Goal: Task Accomplishment & Management: Manage account settings

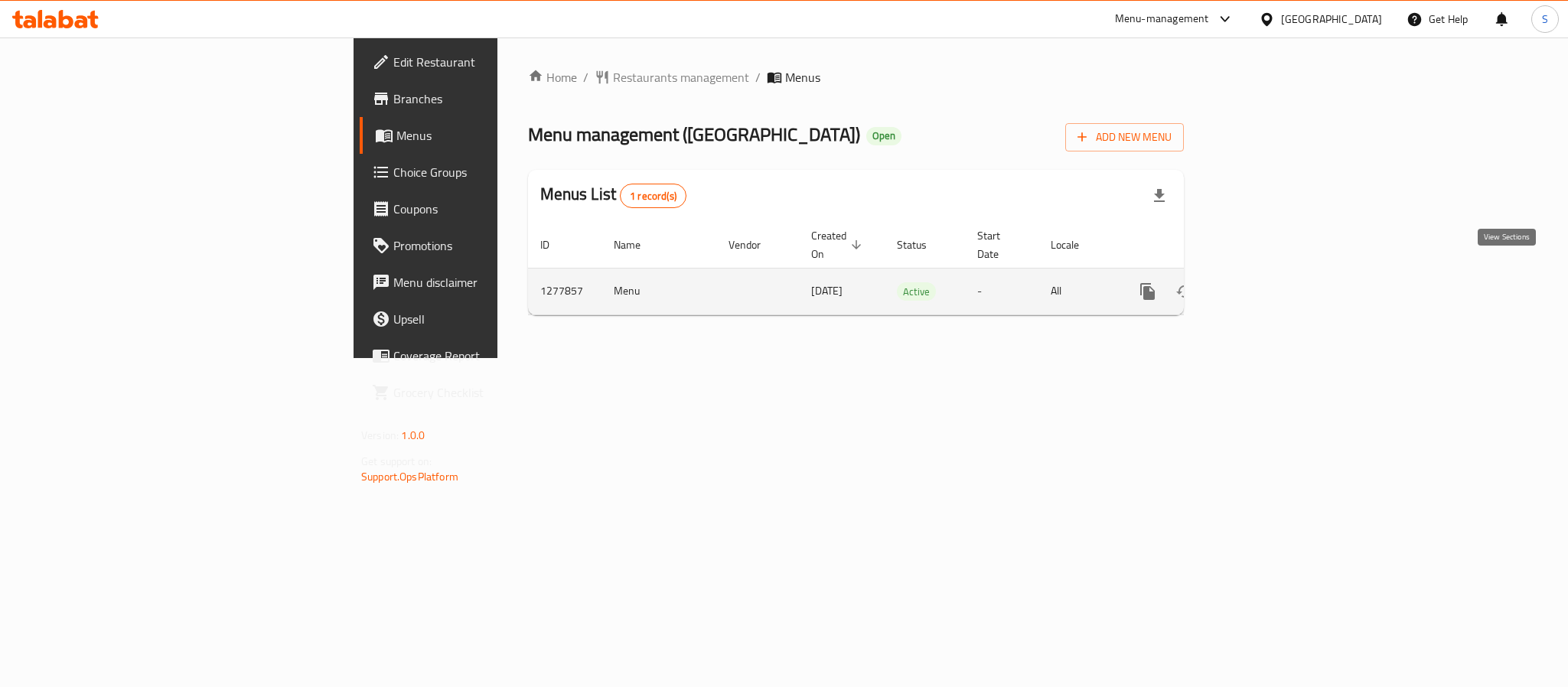
click at [1267, 282] on icon "enhanced table" at bounding box center [1258, 291] width 18 height 18
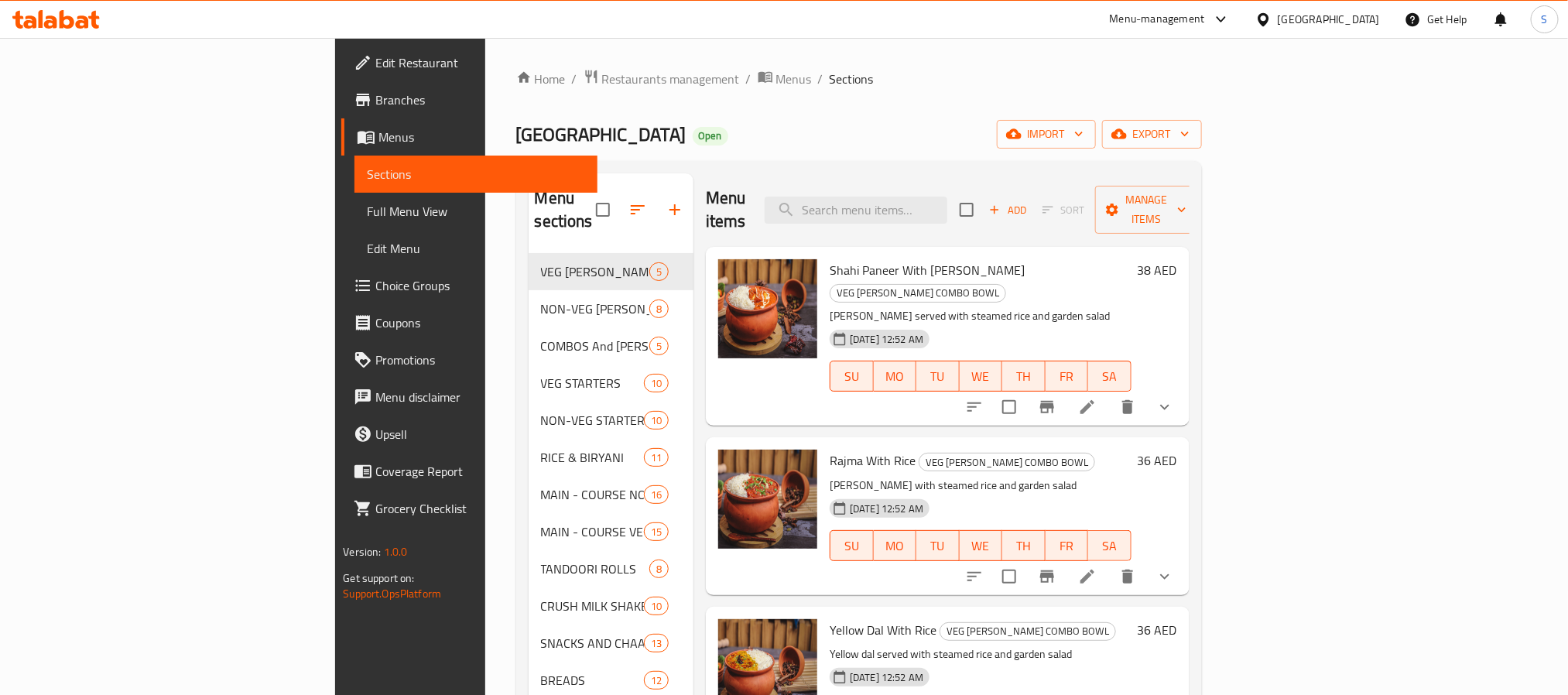
click at [923, 76] on ol "Home / Restaurants management / Menus / Sections" at bounding box center [859, 79] width 686 height 20
click at [1127, 132] on icon "button" at bounding box center [1119, 134] width 16 height 16
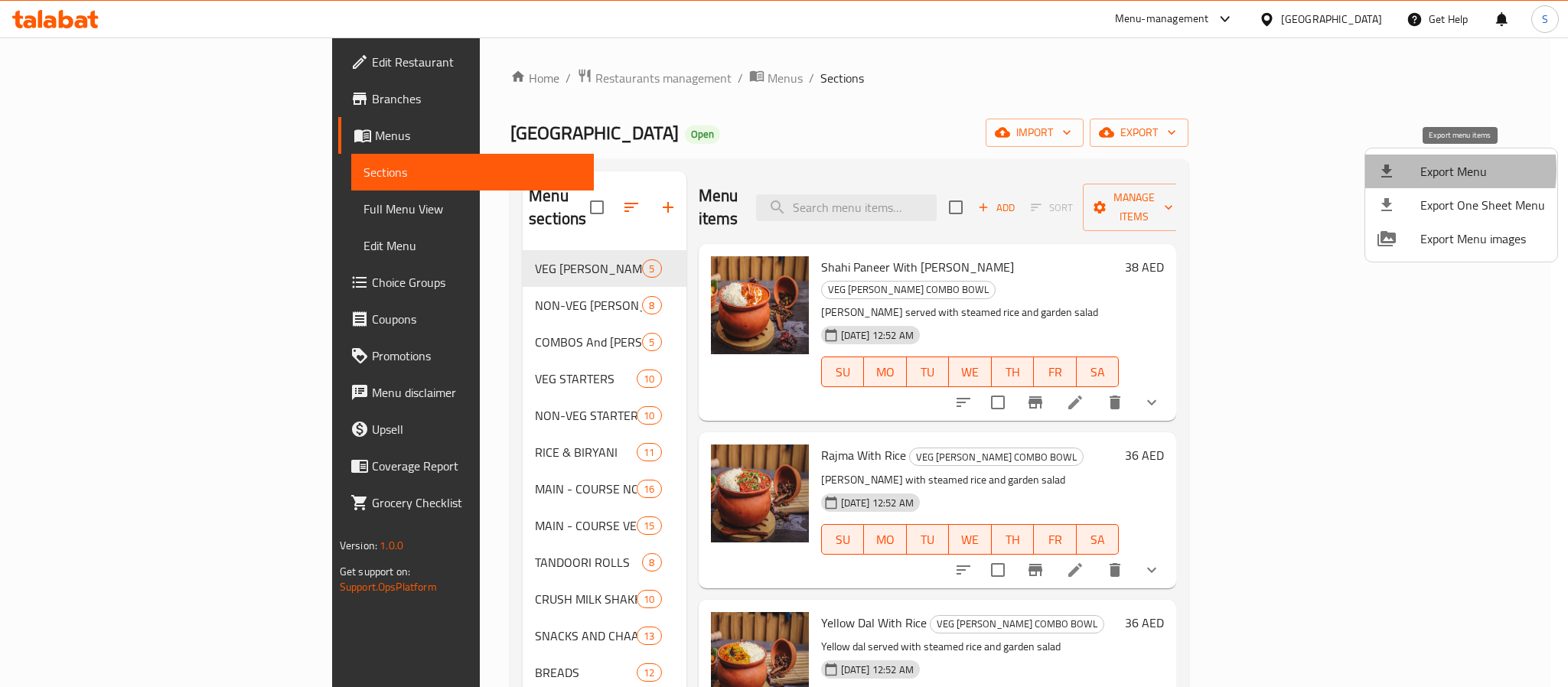
click at [1415, 169] on div at bounding box center [1399, 172] width 43 height 18
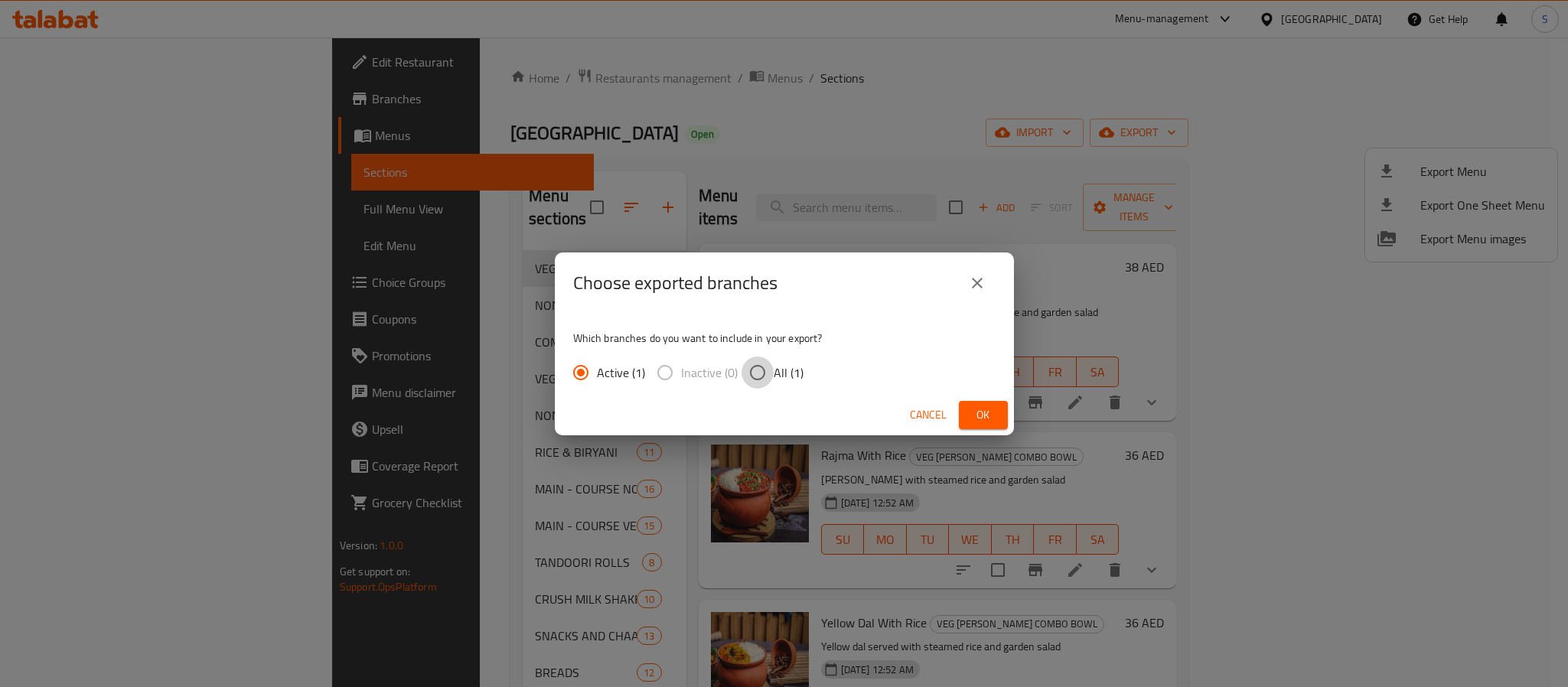
click at [760, 364] on input "All (1)" at bounding box center [757, 373] width 32 height 32
radio input "true"
click at [978, 409] on span "Ok" at bounding box center [983, 414] width 25 height 19
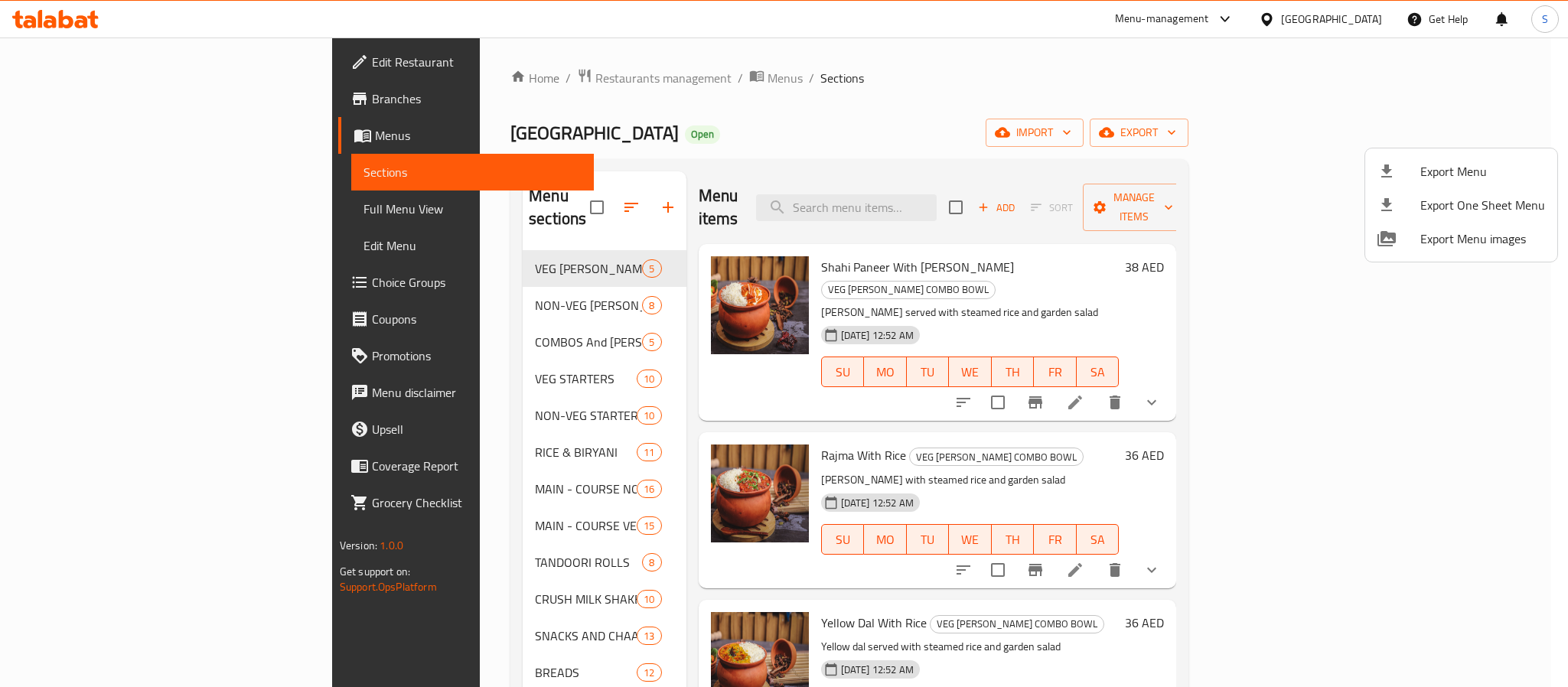
click at [971, 106] on div at bounding box center [784, 344] width 1568 height 687
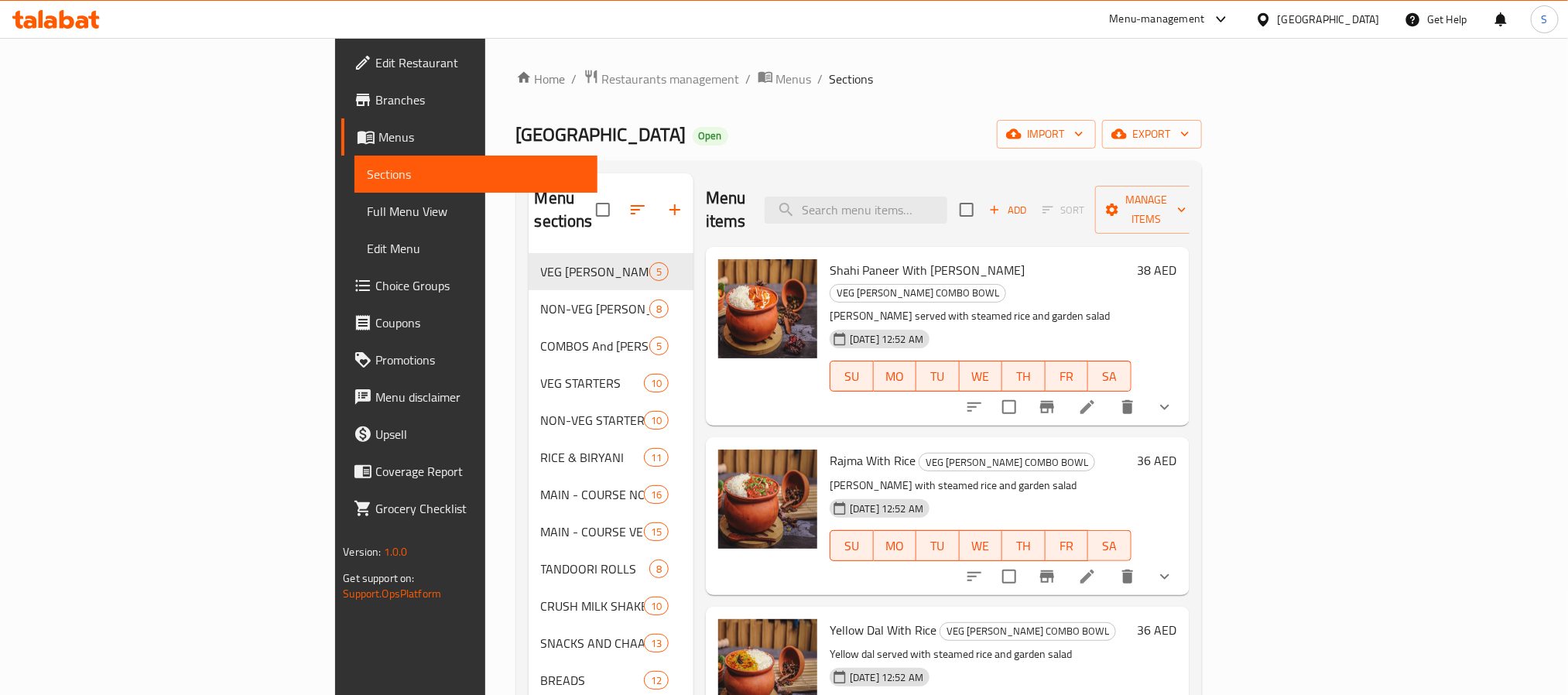
click at [376, 93] on span "Branches" at bounding box center [480, 100] width 209 height 19
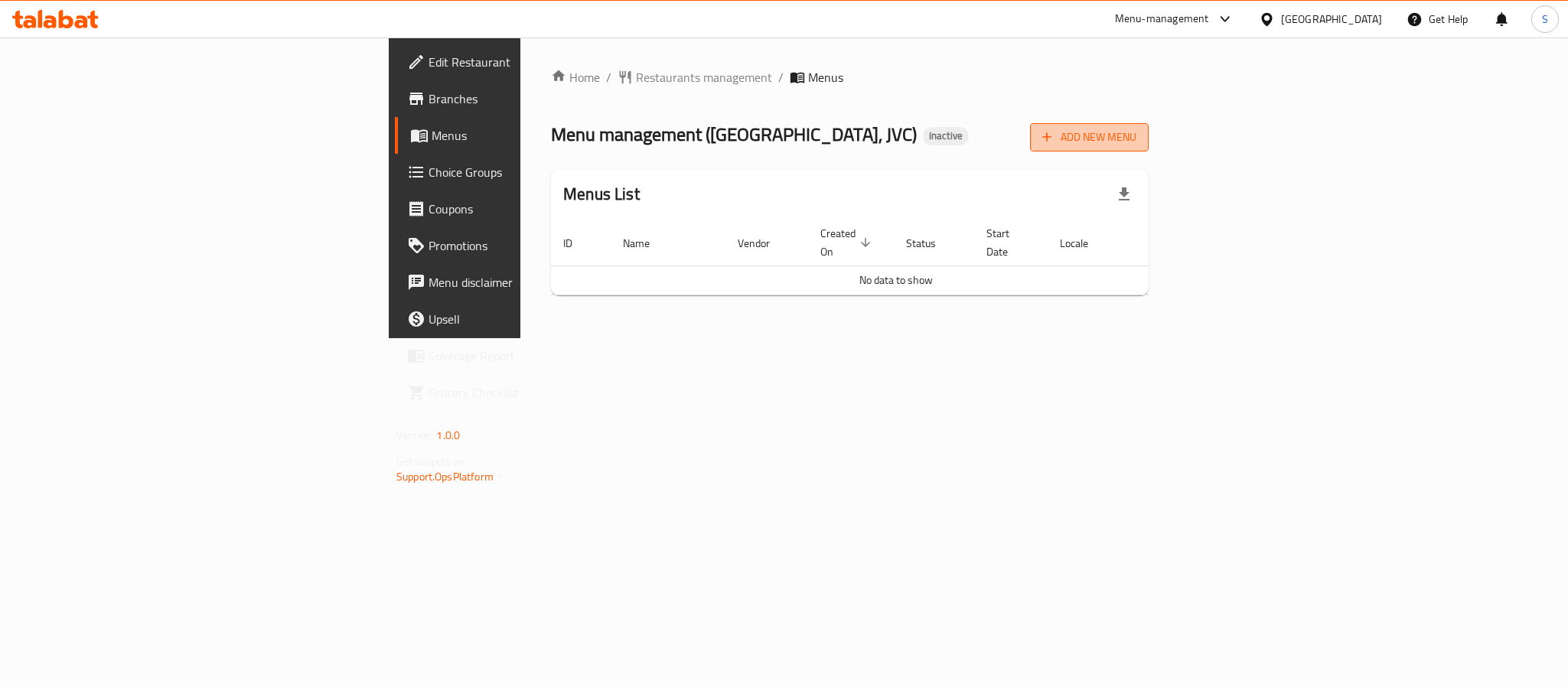
click at [1137, 142] on span "Add New Menu" at bounding box center [1090, 137] width 94 height 19
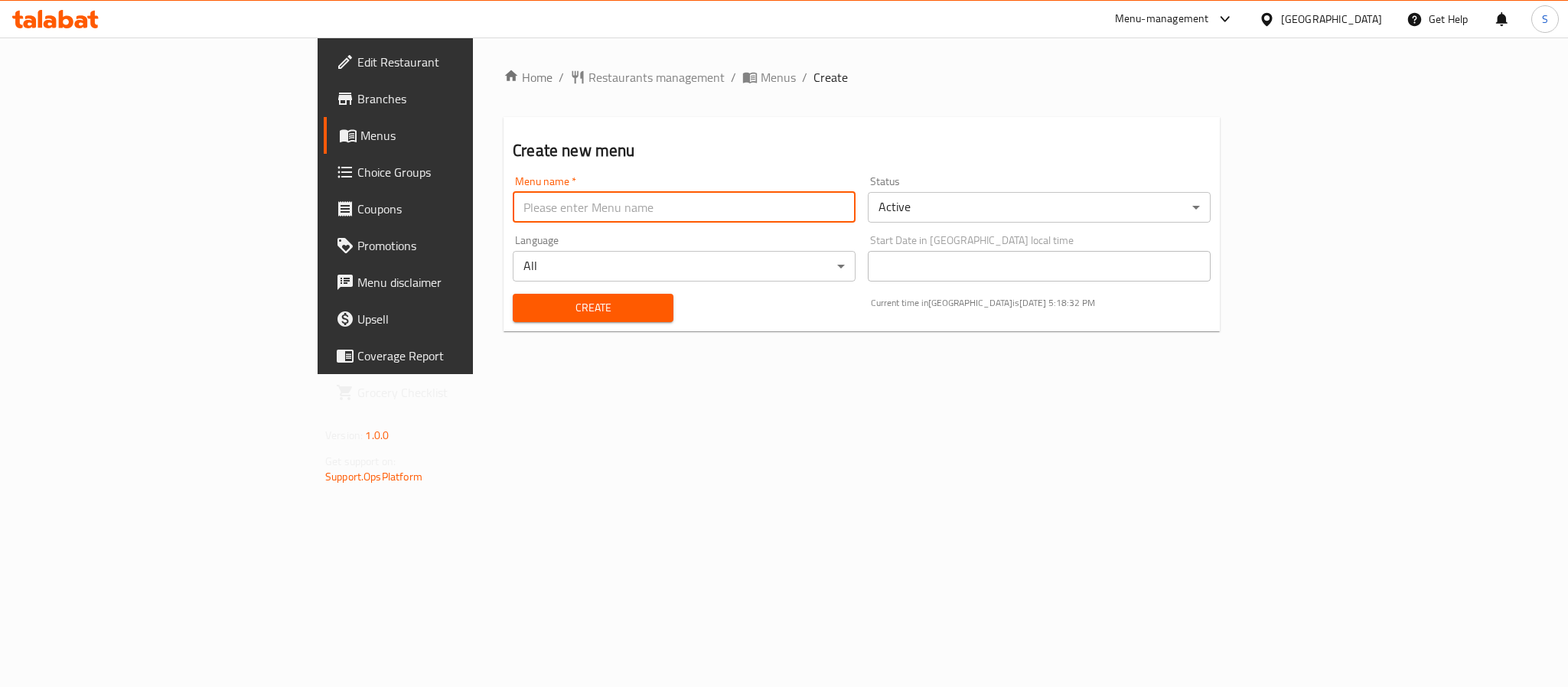
click at [707, 209] on input "text" at bounding box center [683, 207] width 343 height 31
type input "New Menu"
click at [503, 163] on div "Create new menu Menu name   * New Menu Menu name * Status Active ​ Language All…" at bounding box center [861, 224] width 717 height 214
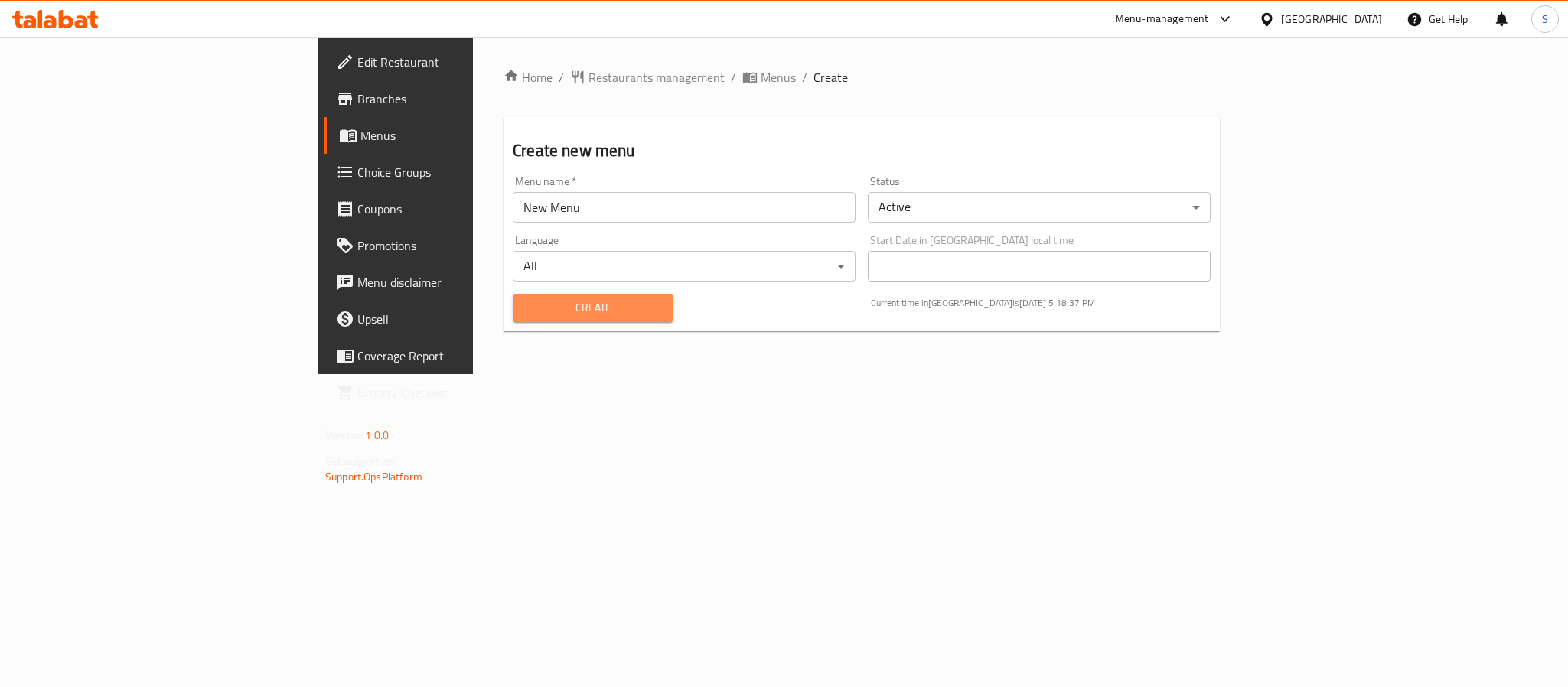
click at [525, 300] on span "Create" at bounding box center [593, 307] width 136 height 19
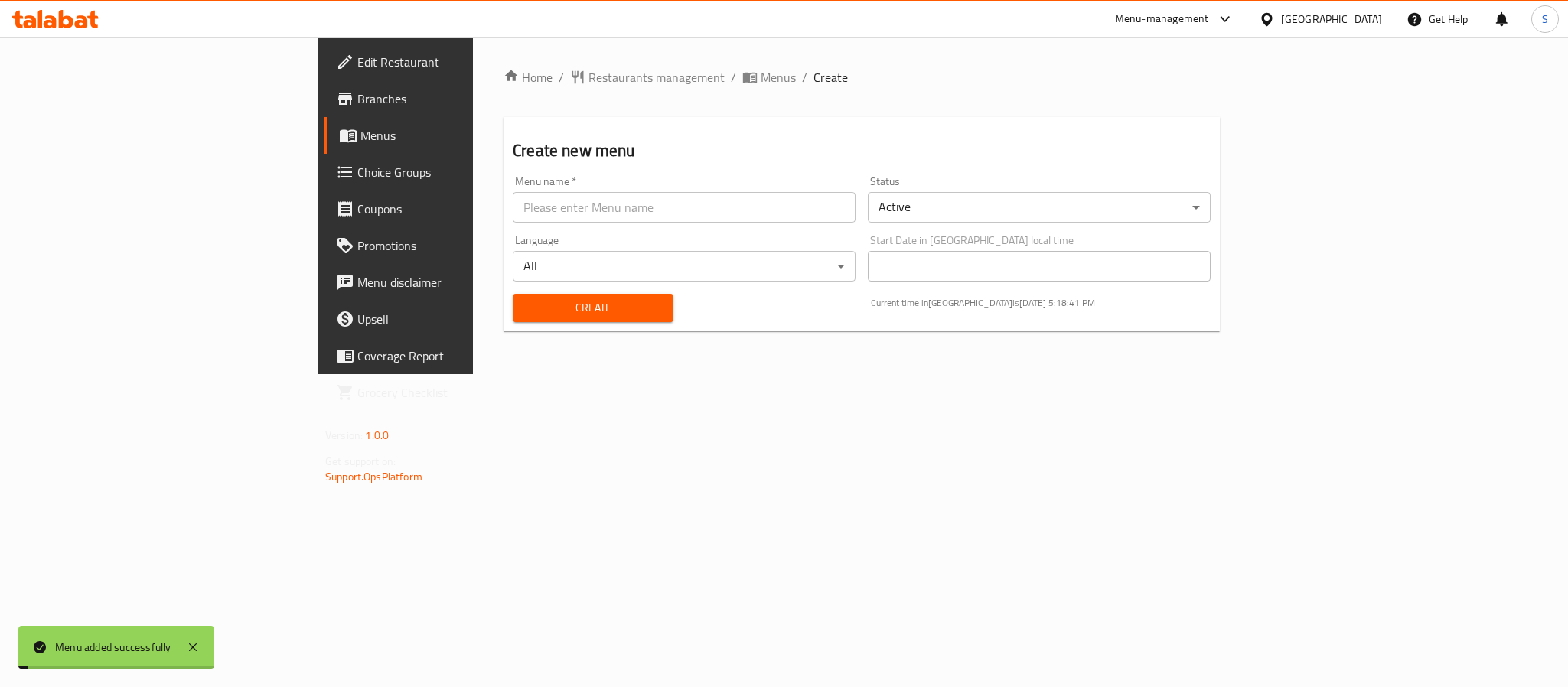
click at [763, 141] on h2 "Create new menu" at bounding box center [861, 151] width 698 height 23
click at [760, 85] on span "Menus" at bounding box center [778, 77] width 35 height 18
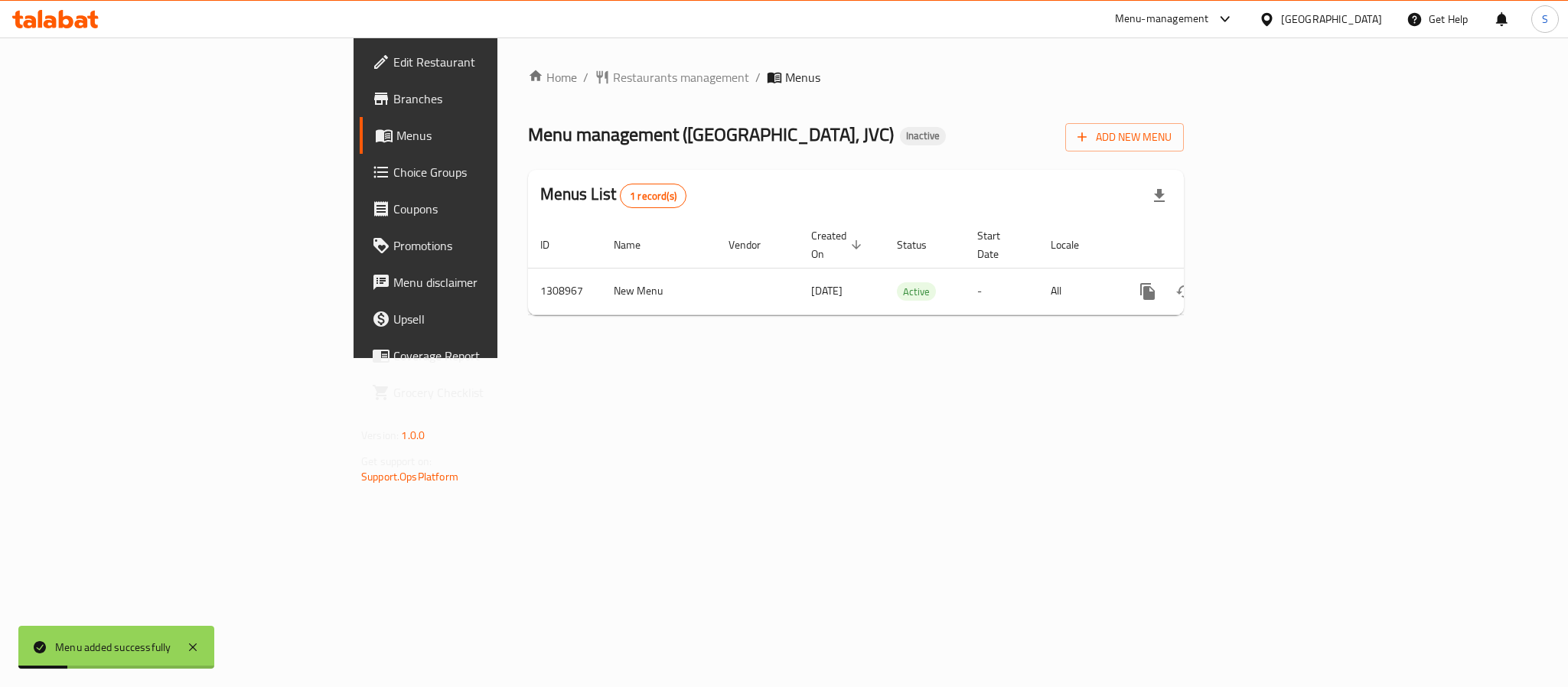
click at [823, 349] on div "Home / Restaurants management / Menus Menu management ( Tandoori junction, JVC …" at bounding box center [855, 198] width 717 height 320
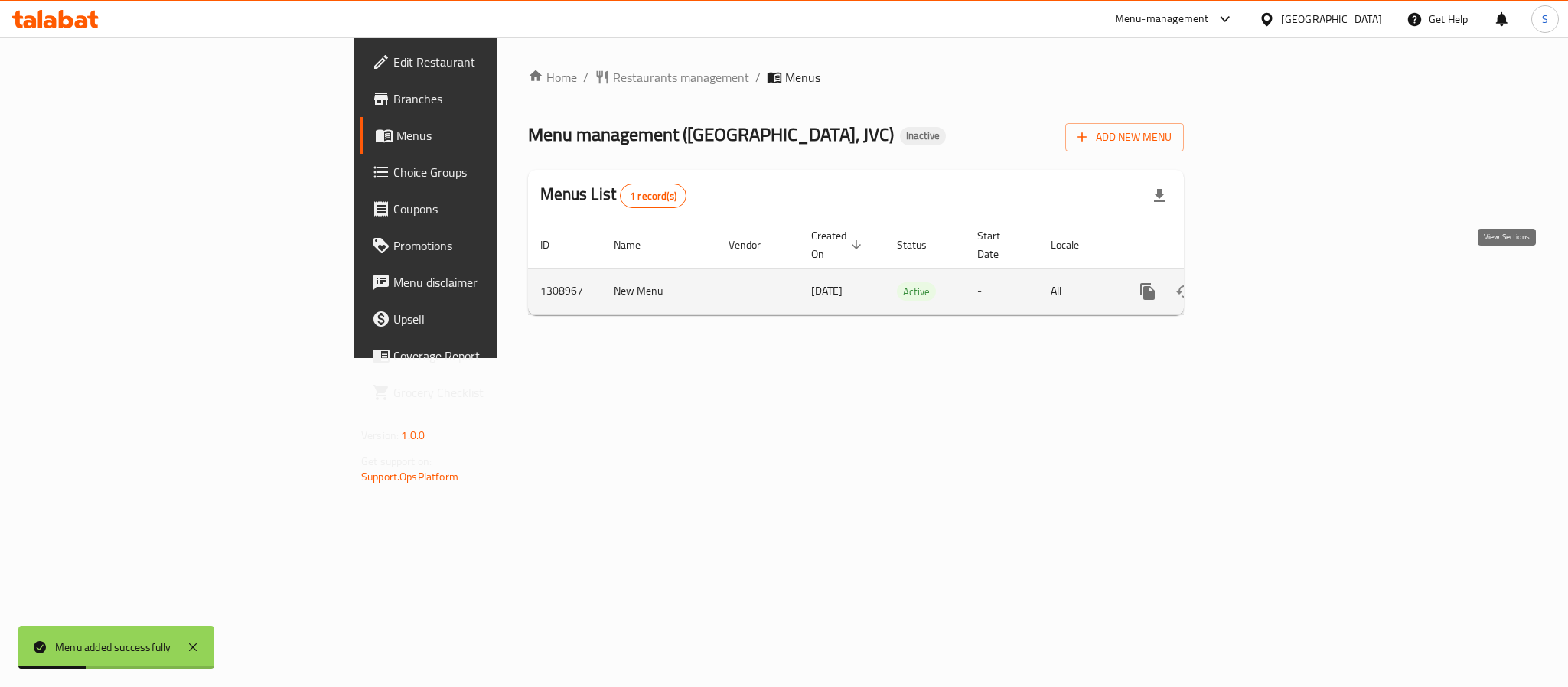
click at [1267, 282] on icon "enhanced table" at bounding box center [1258, 291] width 18 height 18
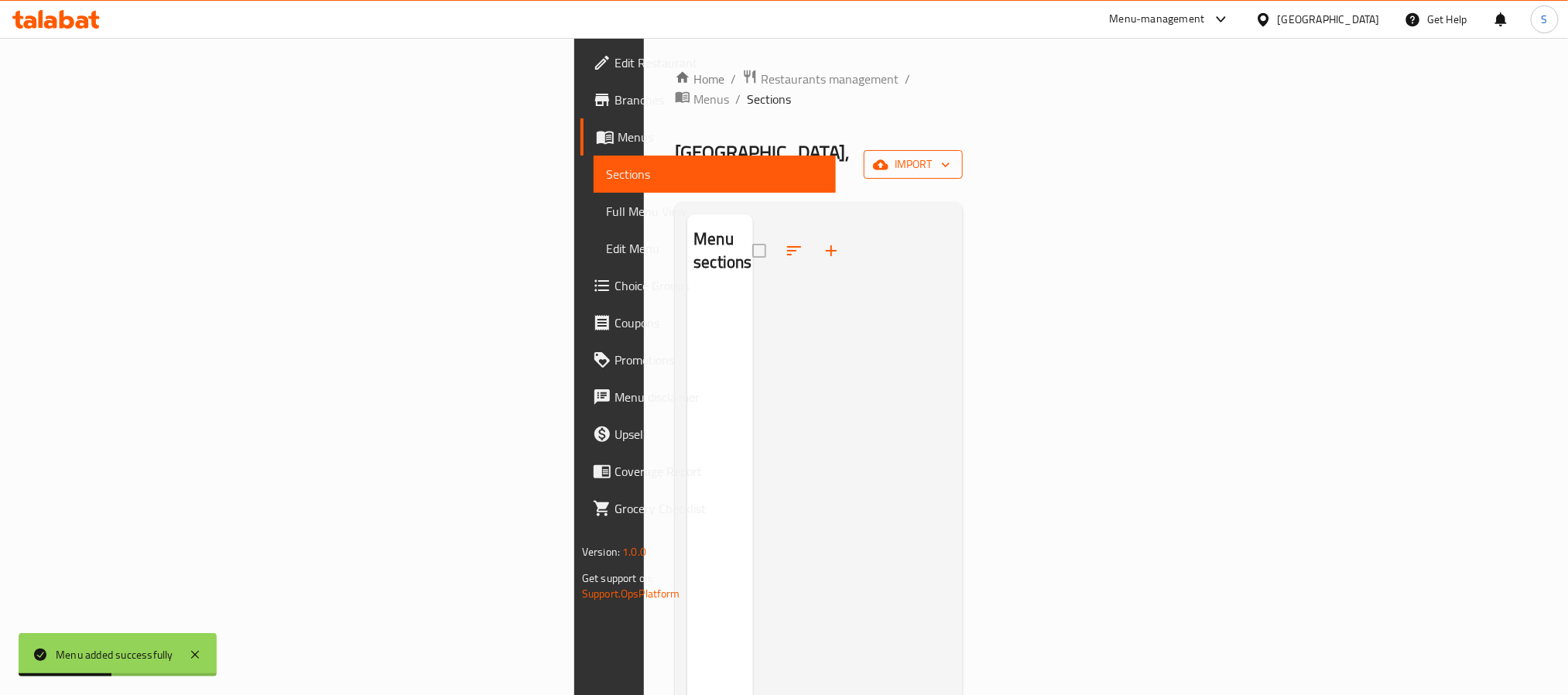
click at [962, 150] on button "import" at bounding box center [913, 164] width 99 height 29
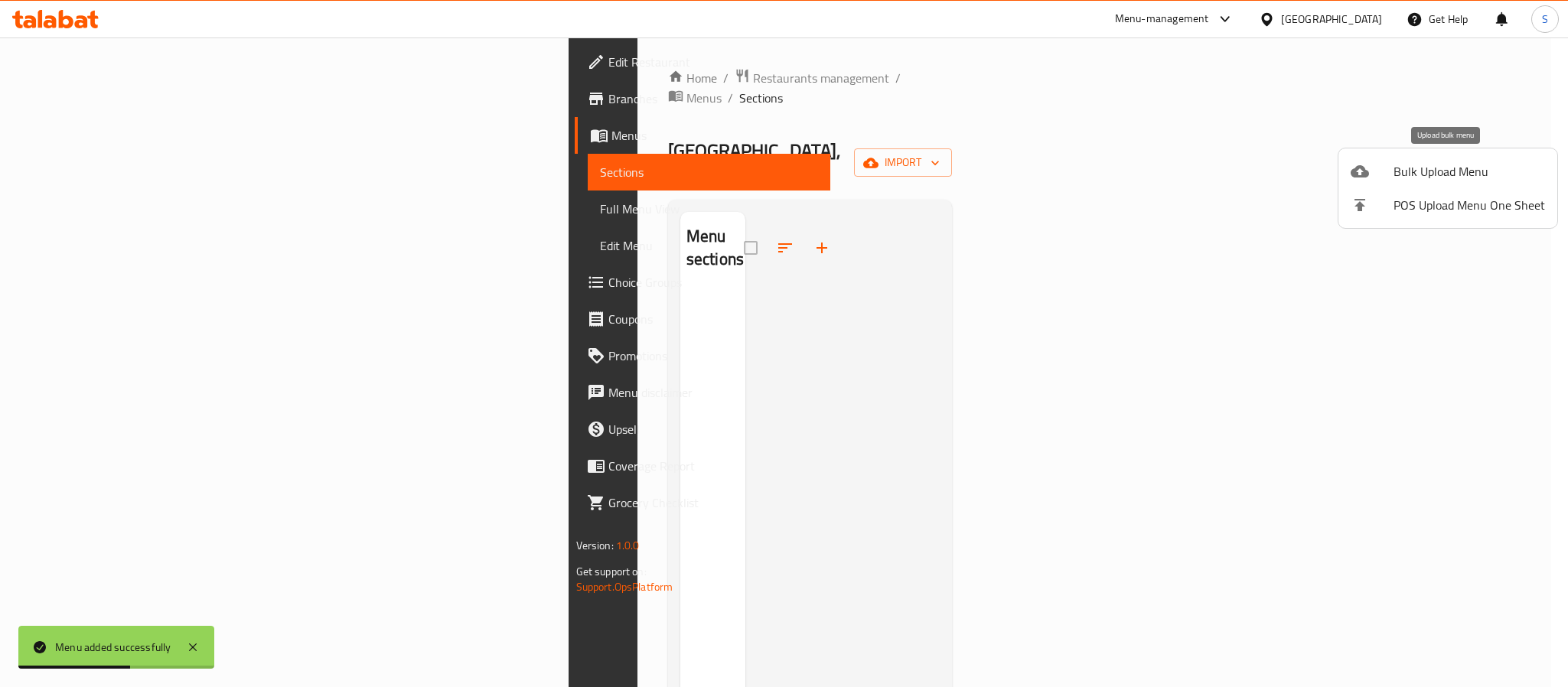
click at [1407, 179] on span "Bulk Upload Menu" at bounding box center [1469, 172] width 152 height 18
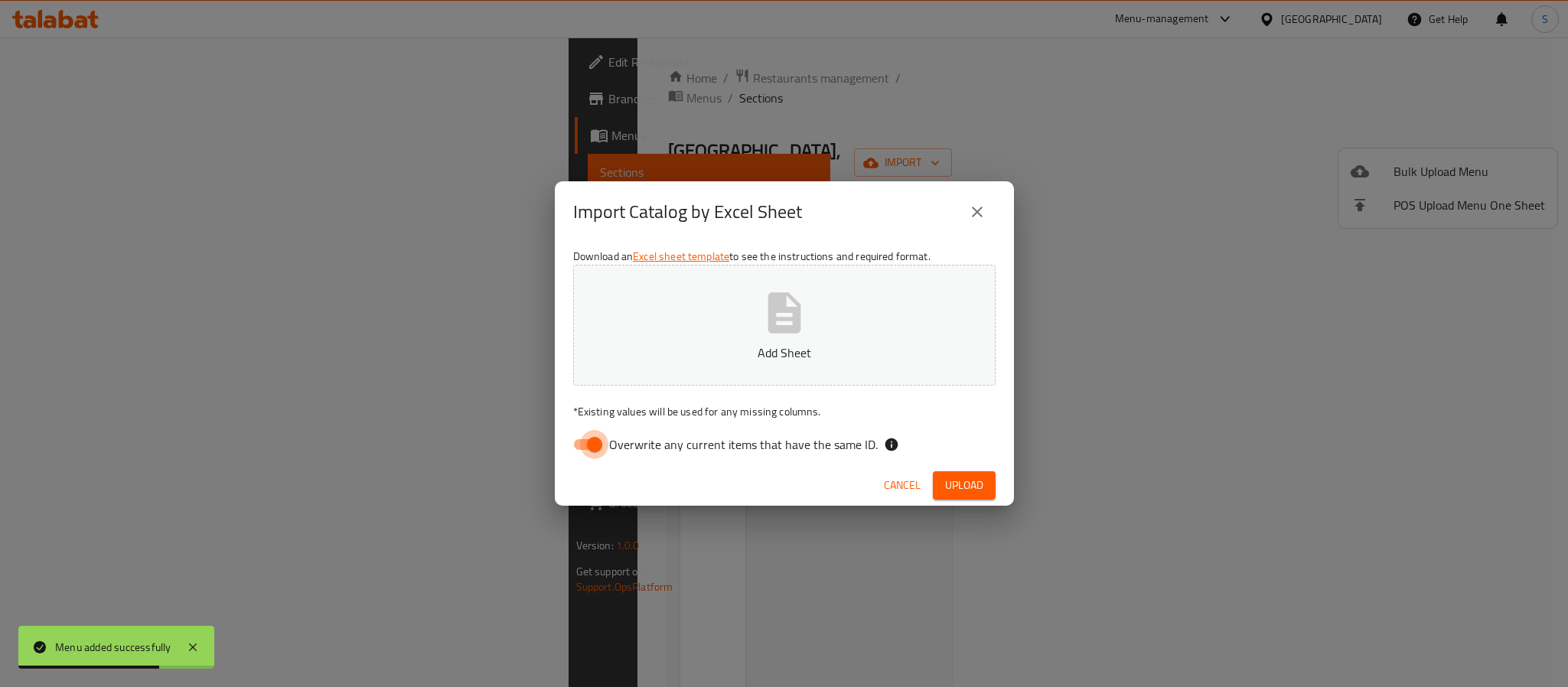
click at [582, 446] on input "Overwrite any current items that have the same ID." at bounding box center [594, 444] width 87 height 29
checkbox input "false"
click at [764, 367] on button "Add Sheet" at bounding box center [784, 325] width 422 height 121
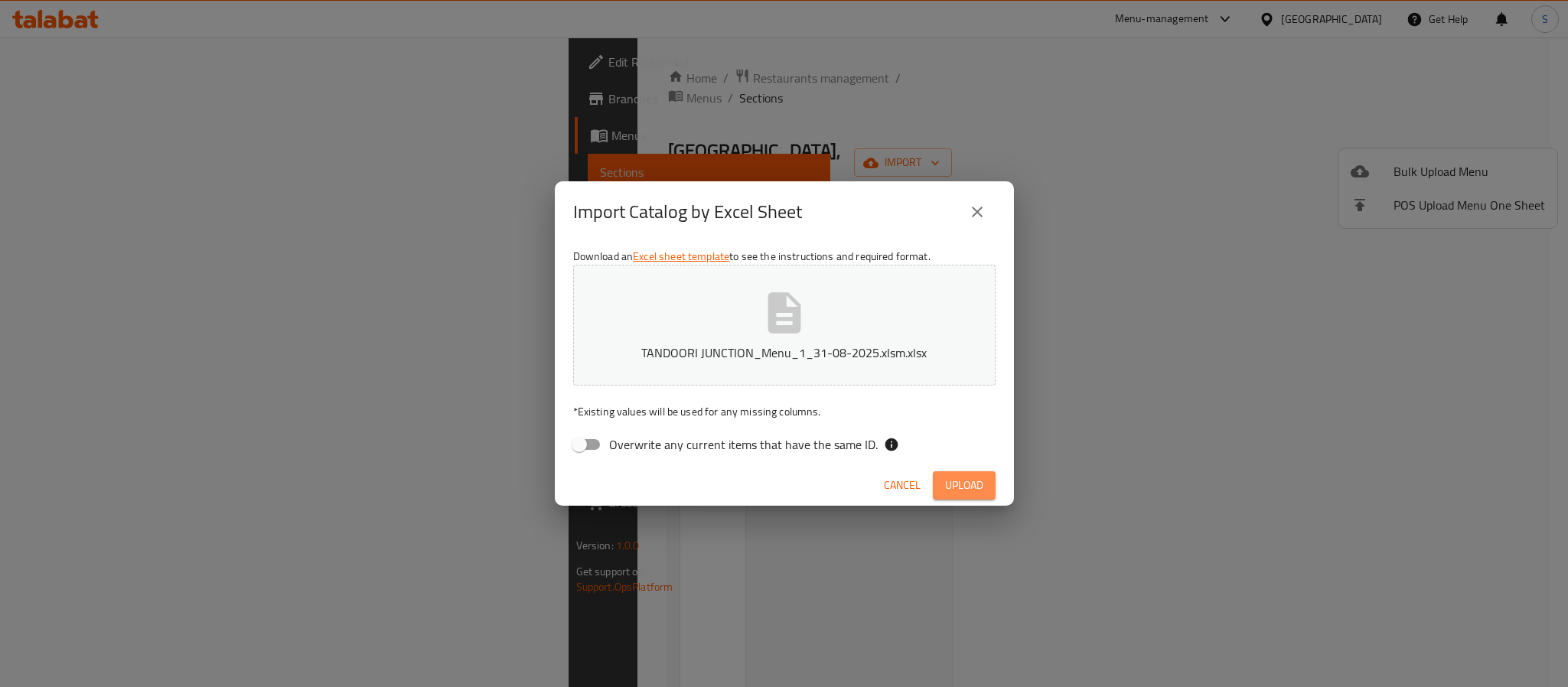
click at [938, 496] on button "Upload" at bounding box center [964, 485] width 62 height 28
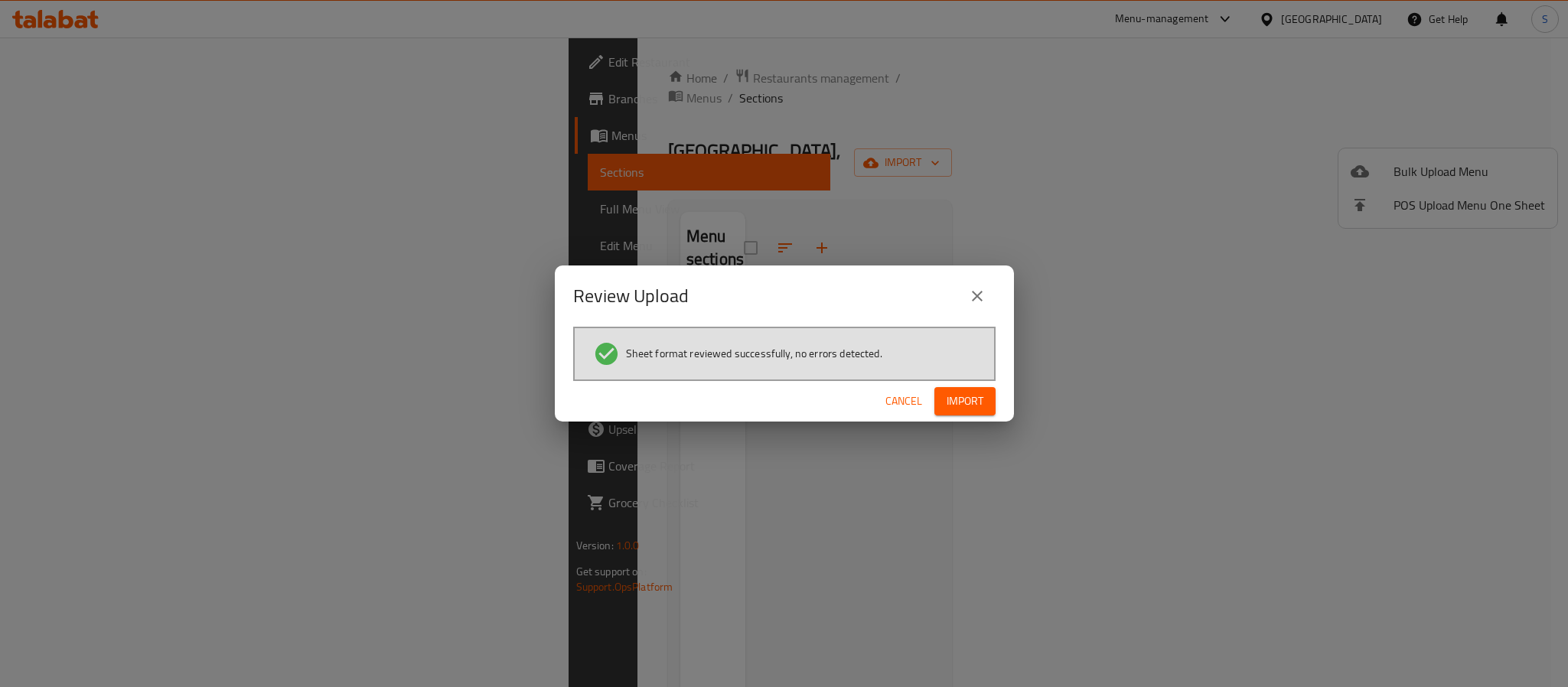
click at [974, 402] on span "Import" at bounding box center [965, 400] width 37 height 19
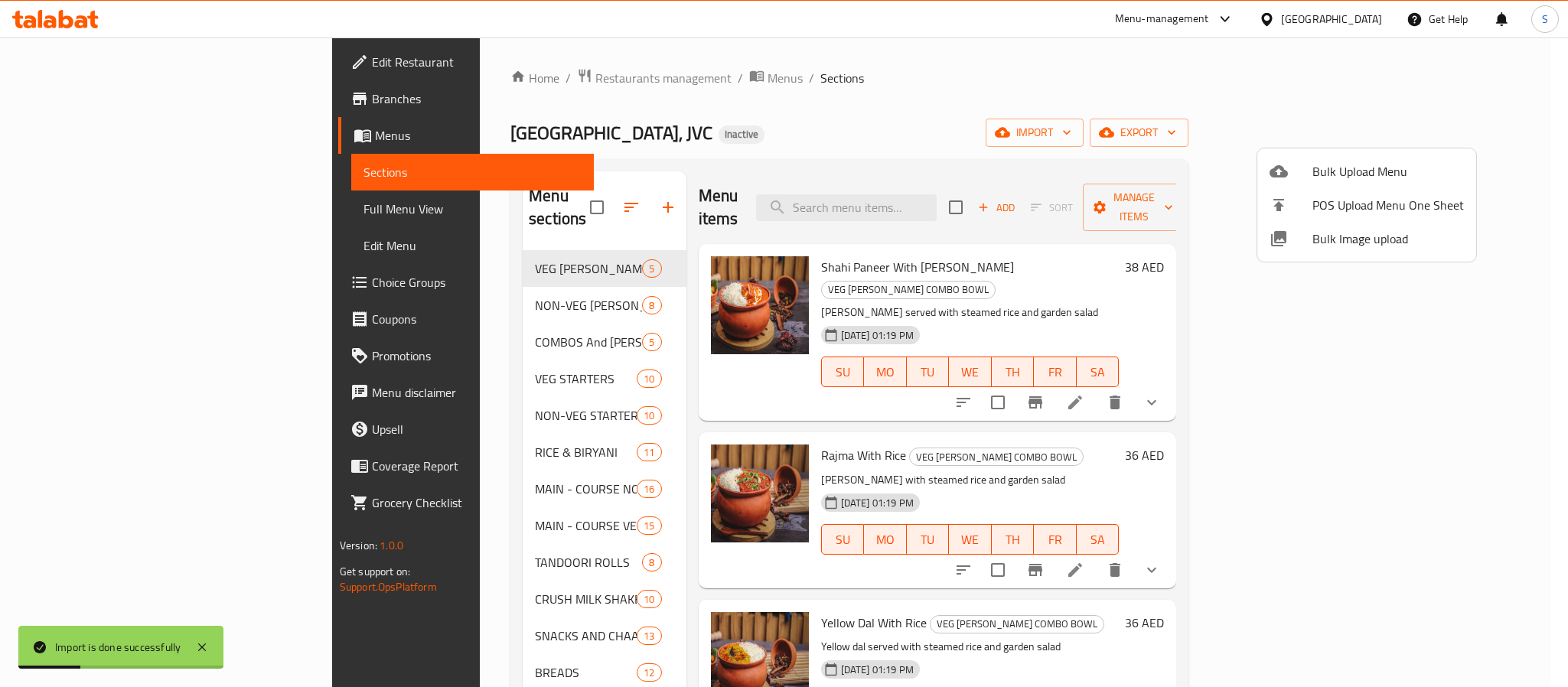
click at [764, 138] on div at bounding box center [784, 344] width 1568 height 687
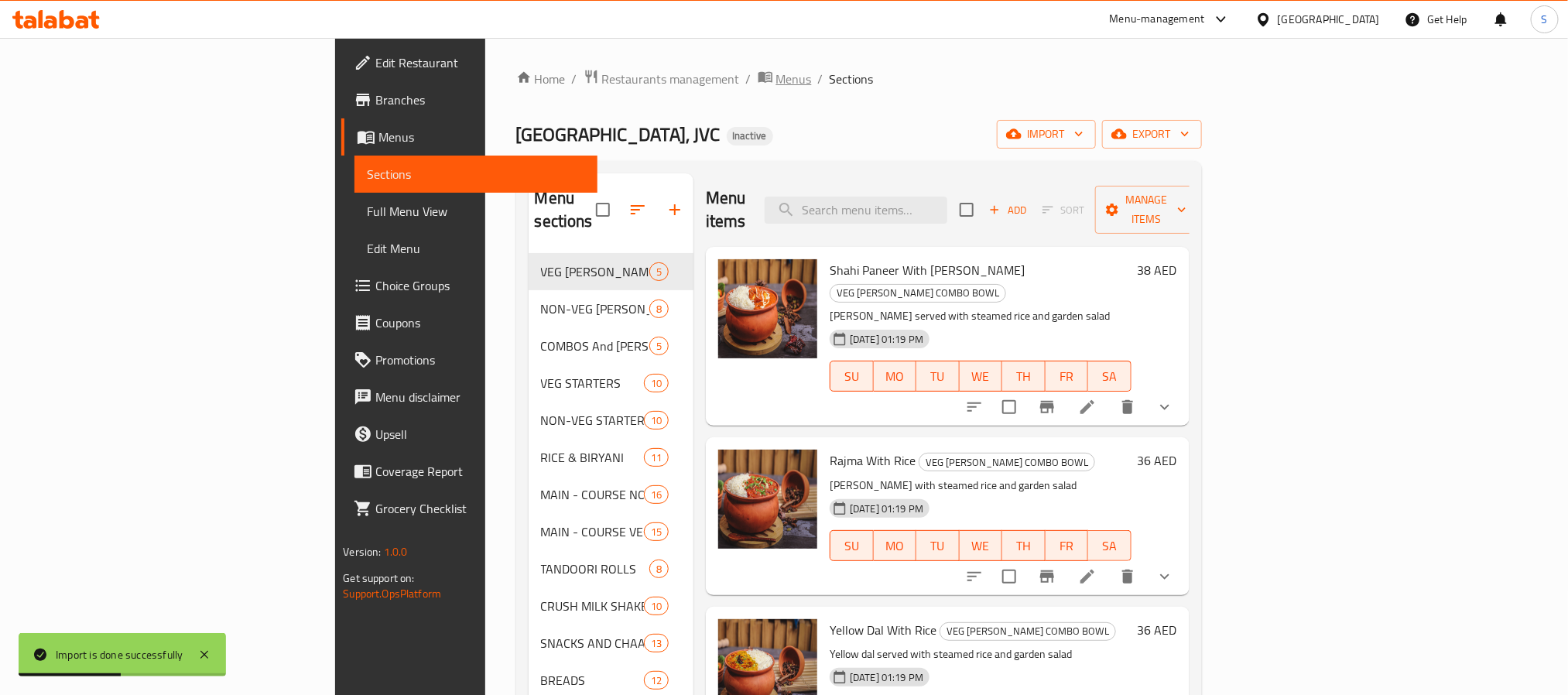
click at [776, 82] on span "Menus" at bounding box center [794, 79] width 36 height 19
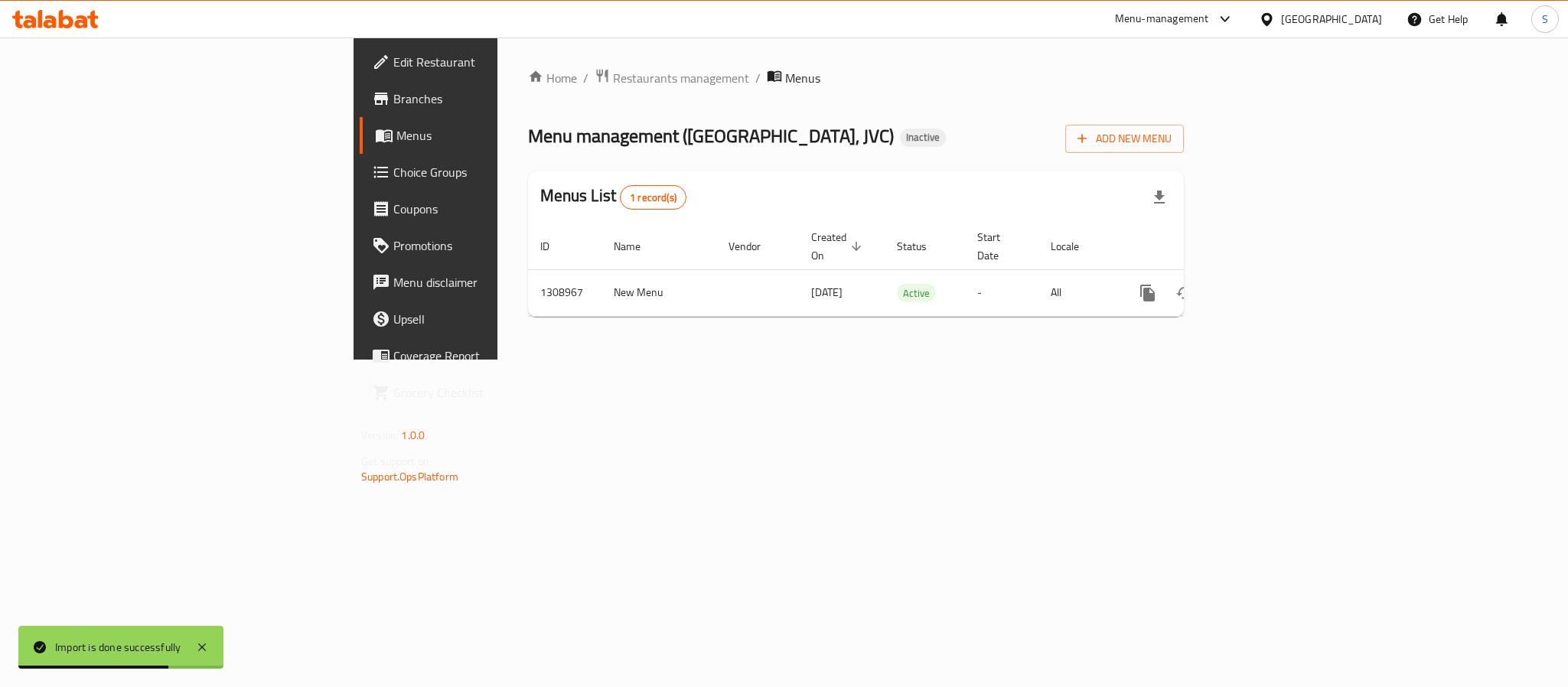
click at [811, 156] on div "Home / Restaurants management / Menus Menu management ( Tandoori junction, JVC …" at bounding box center [855, 198] width 656 height 261
click at [693, 360] on div "Home / Restaurants management / Menus Menu management ( Tandoori junction, JVC …" at bounding box center [855, 199] width 717 height 322
click at [813, 129] on div "Menu management ( Tandoori junction, JVC ) Inactive Add New Menu" at bounding box center [855, 136] width 656 height 35
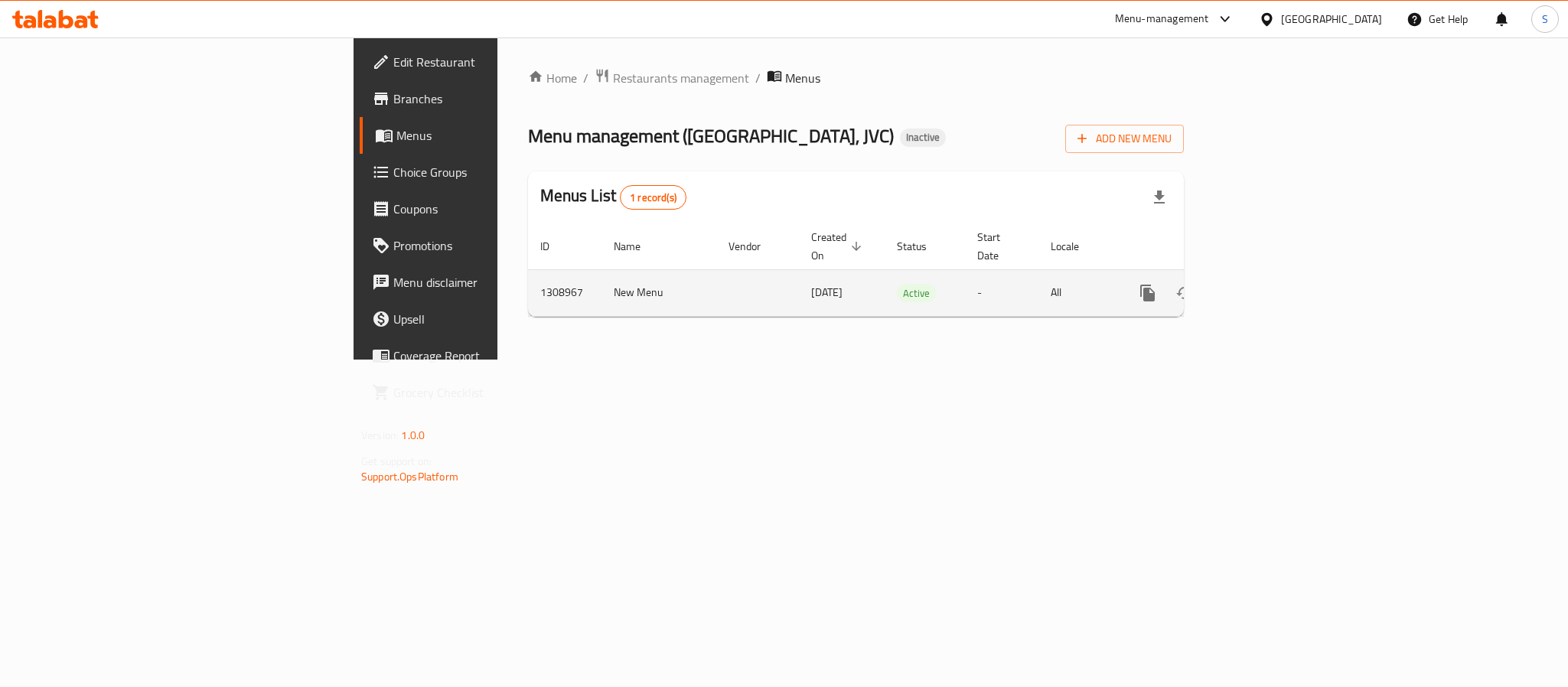
click at [528, 270] on td "1308967" at bounding box center [564, 293] width 73 height 47
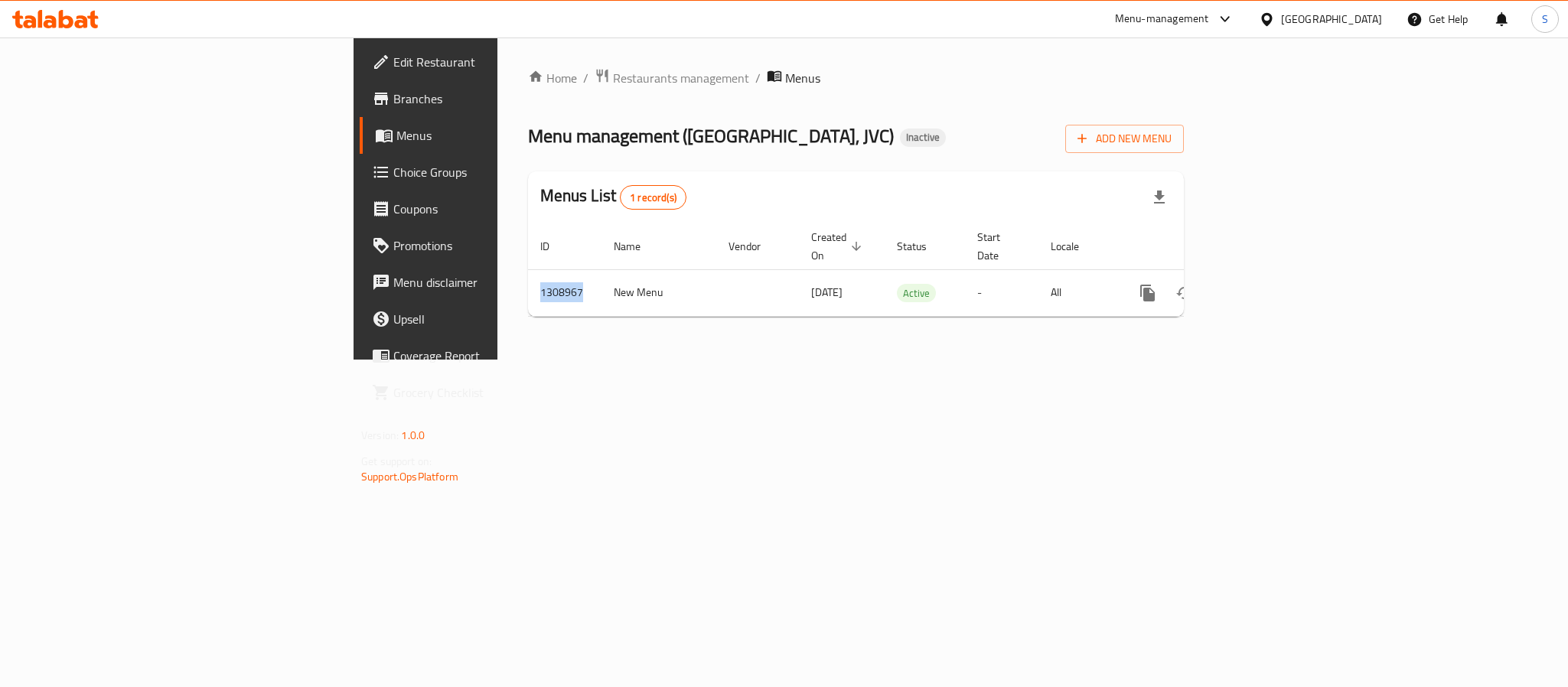
copy td "1308967"
click at [393, 99] on span "Branches" at bounding box center [498, 99] width 210 height 18
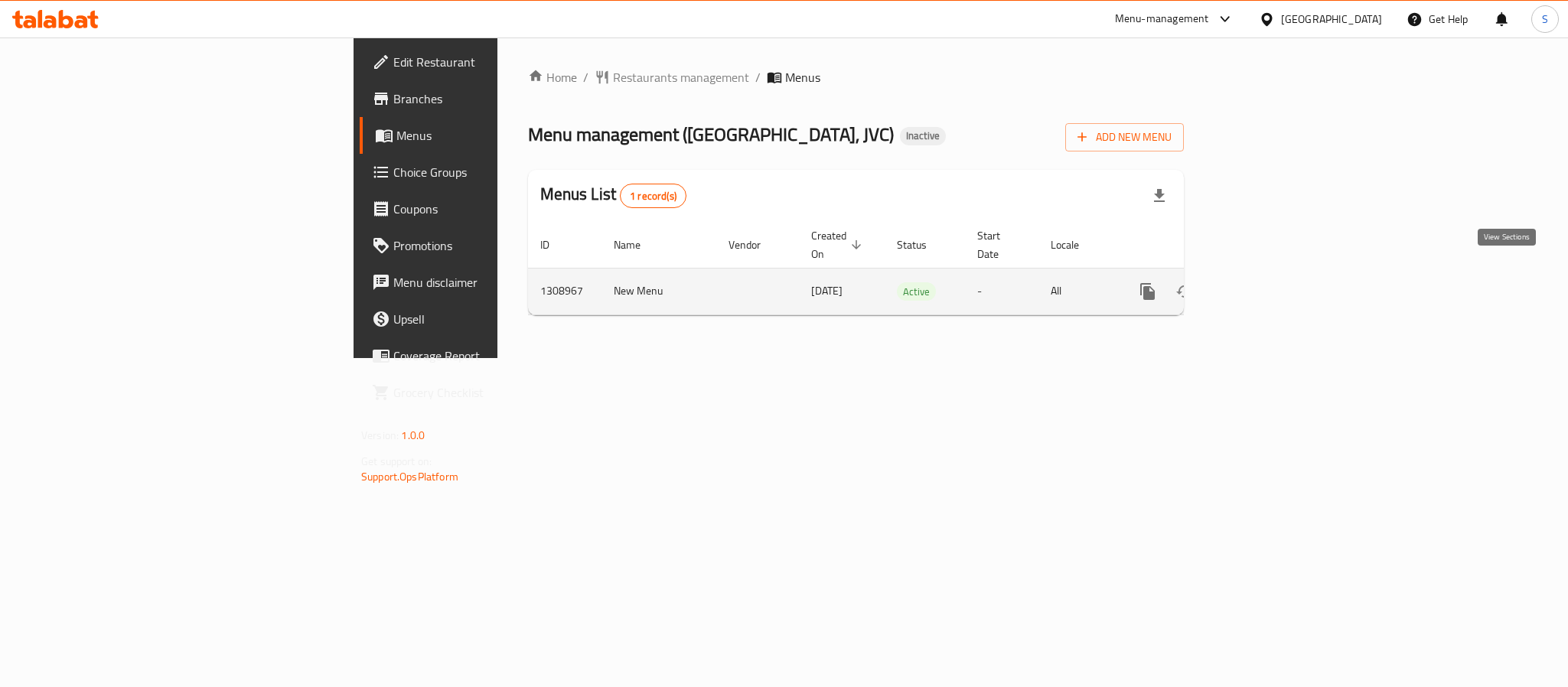
click at [1267, 282] on icon "enhanced table" at bounding box center [1258, 291] width 18 height 18
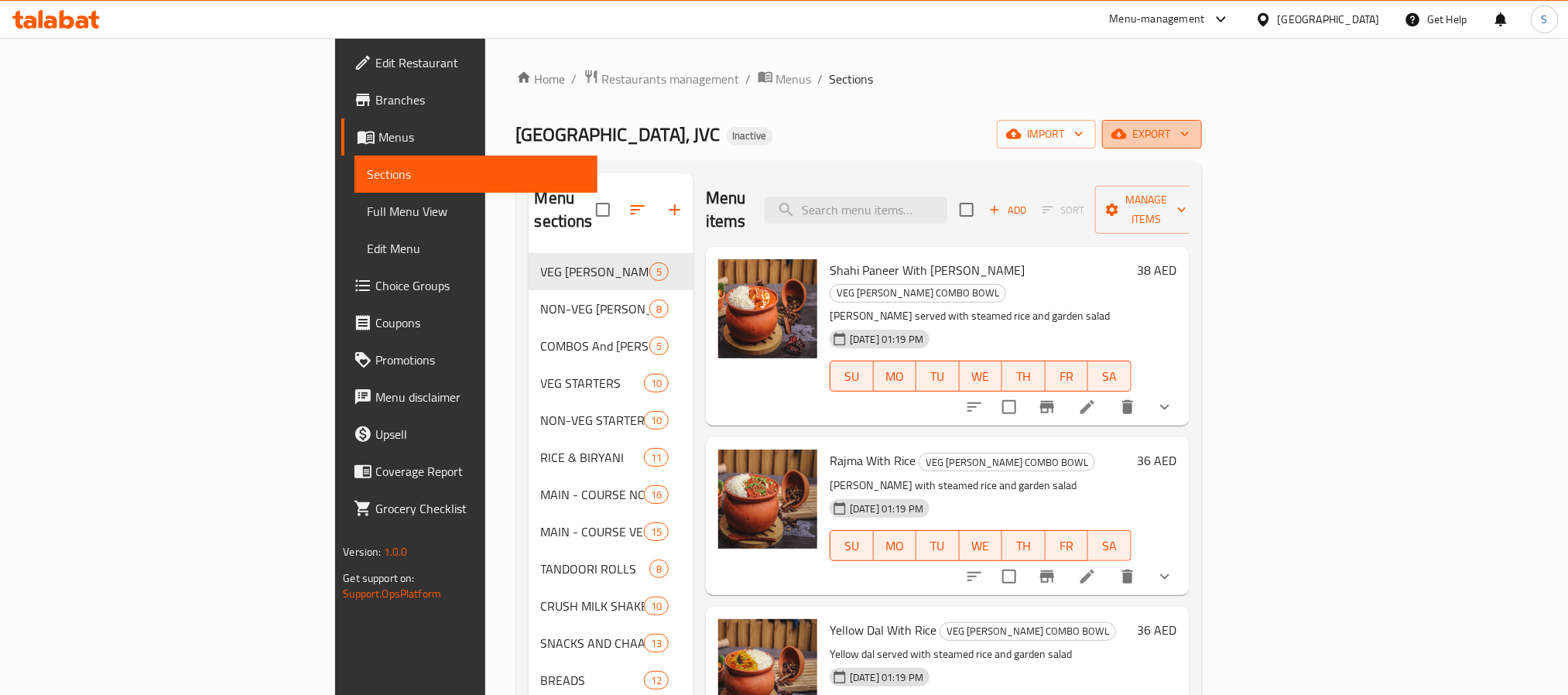
click at [1189, 131] on span "export" at bounding box center [1152, 134] width 75 height 19
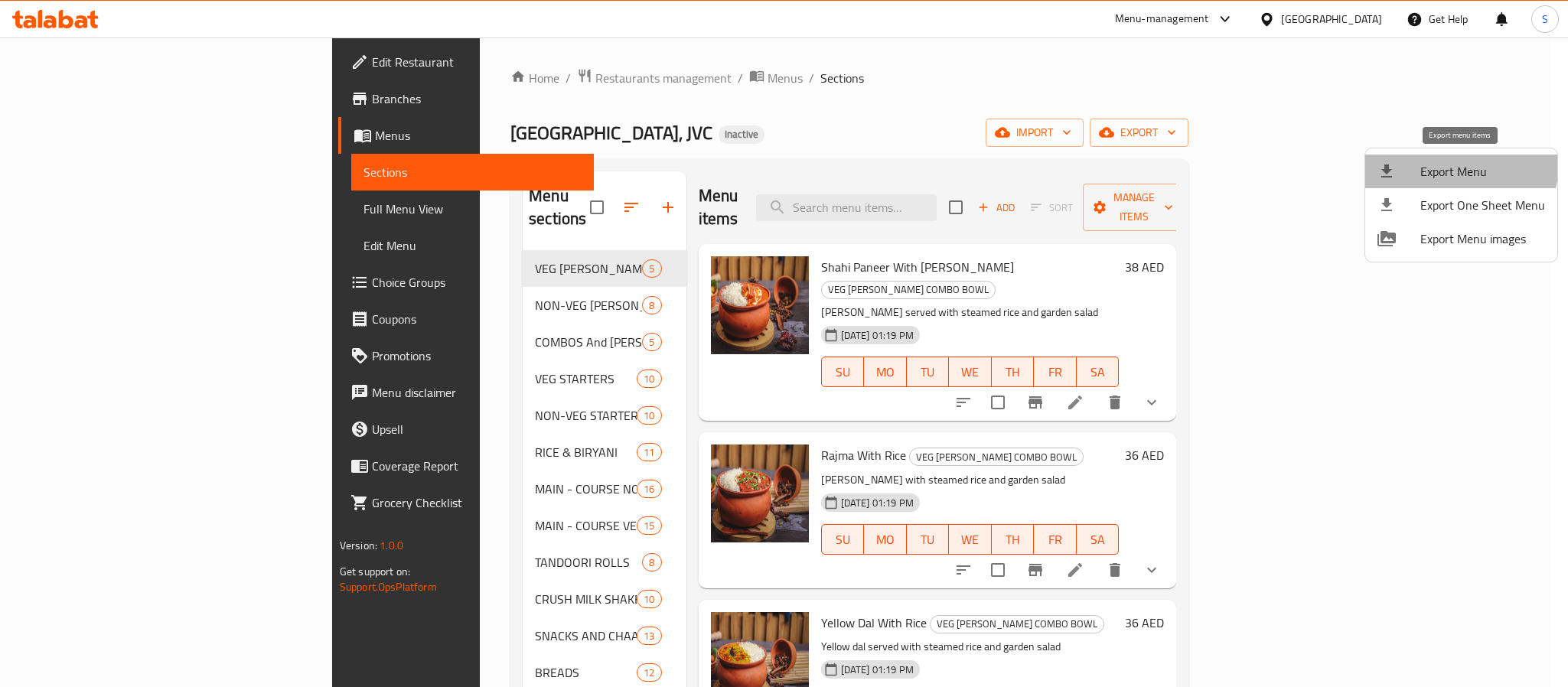
click at [1460, 164] on span "Export Menu" at bounding box center [1482, 172] width 125 height 18
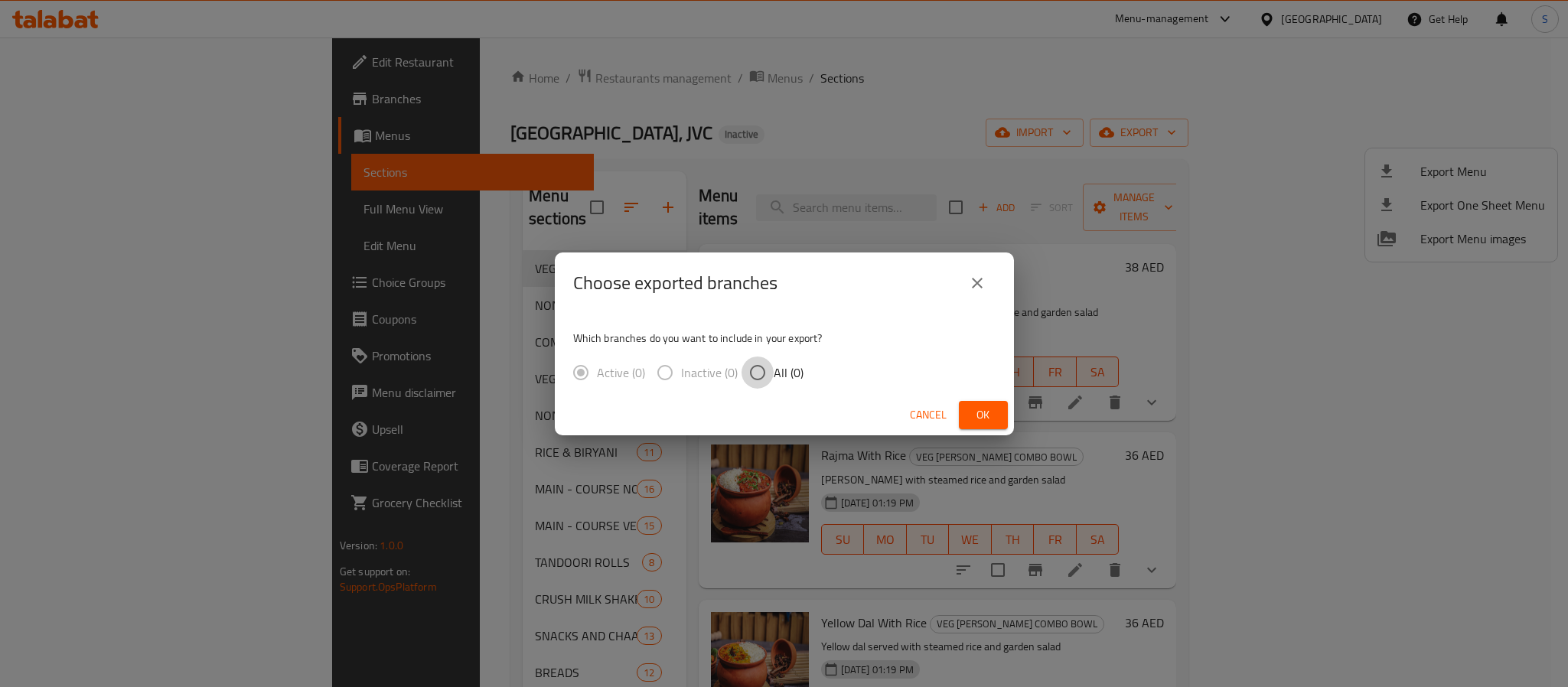
click at [762, 374] on input "All (0)" at bounding box center [757, 373] width 32 height 32
radio input "true"
click at [966, 282] on button "close" at bounding box center [977, 283] width 37 height 37
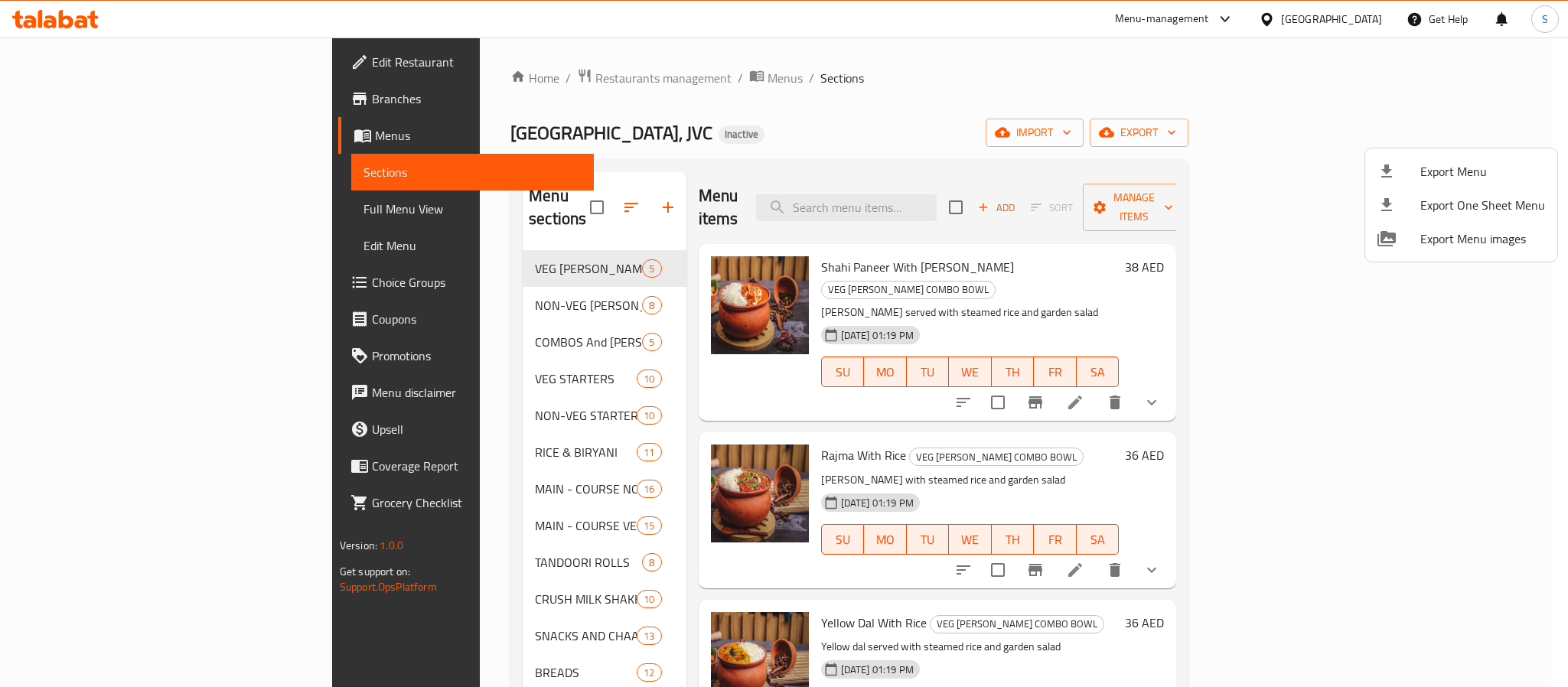
click at [720, 85] on div at bounding box center [784, 344] width 1568 height 687
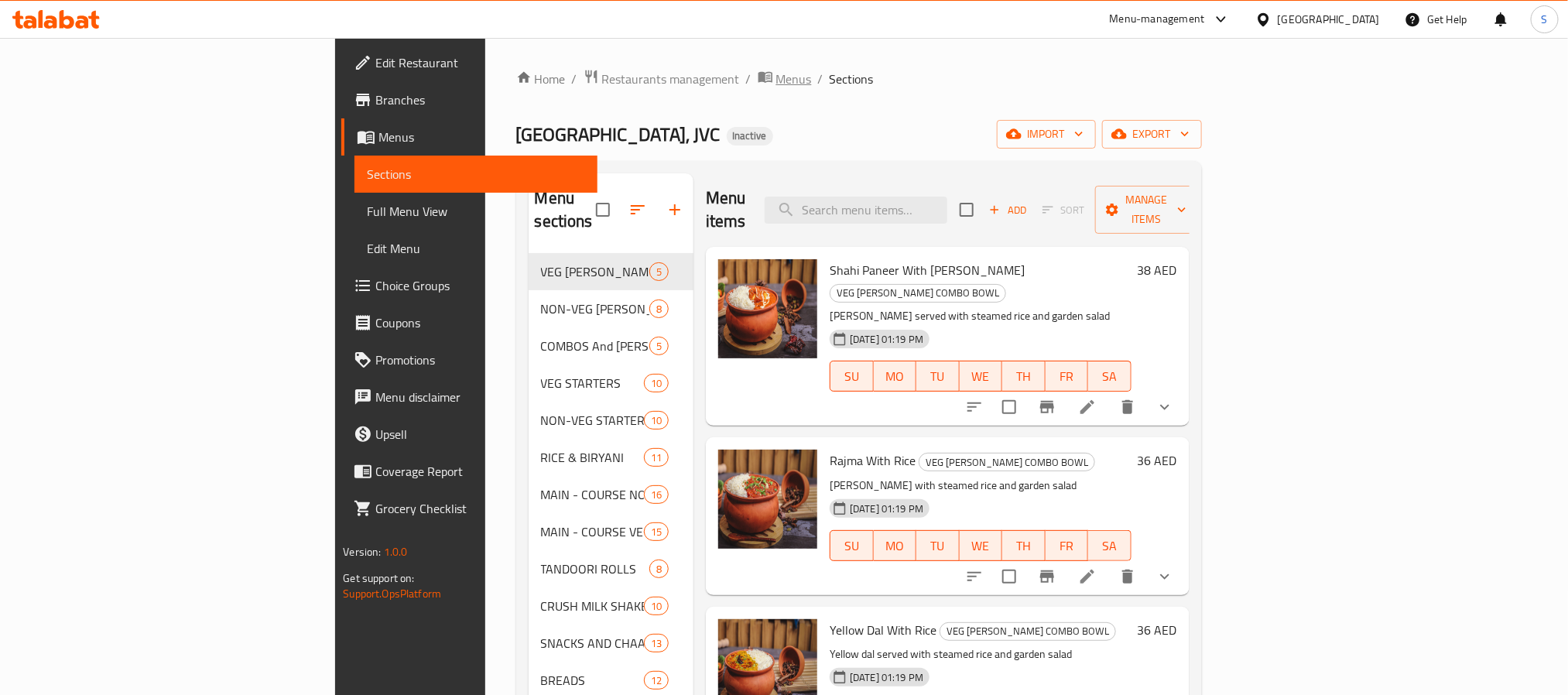
click at [776, 83] on span "Menus" at bounding box center [794, 79] width 36 height 19
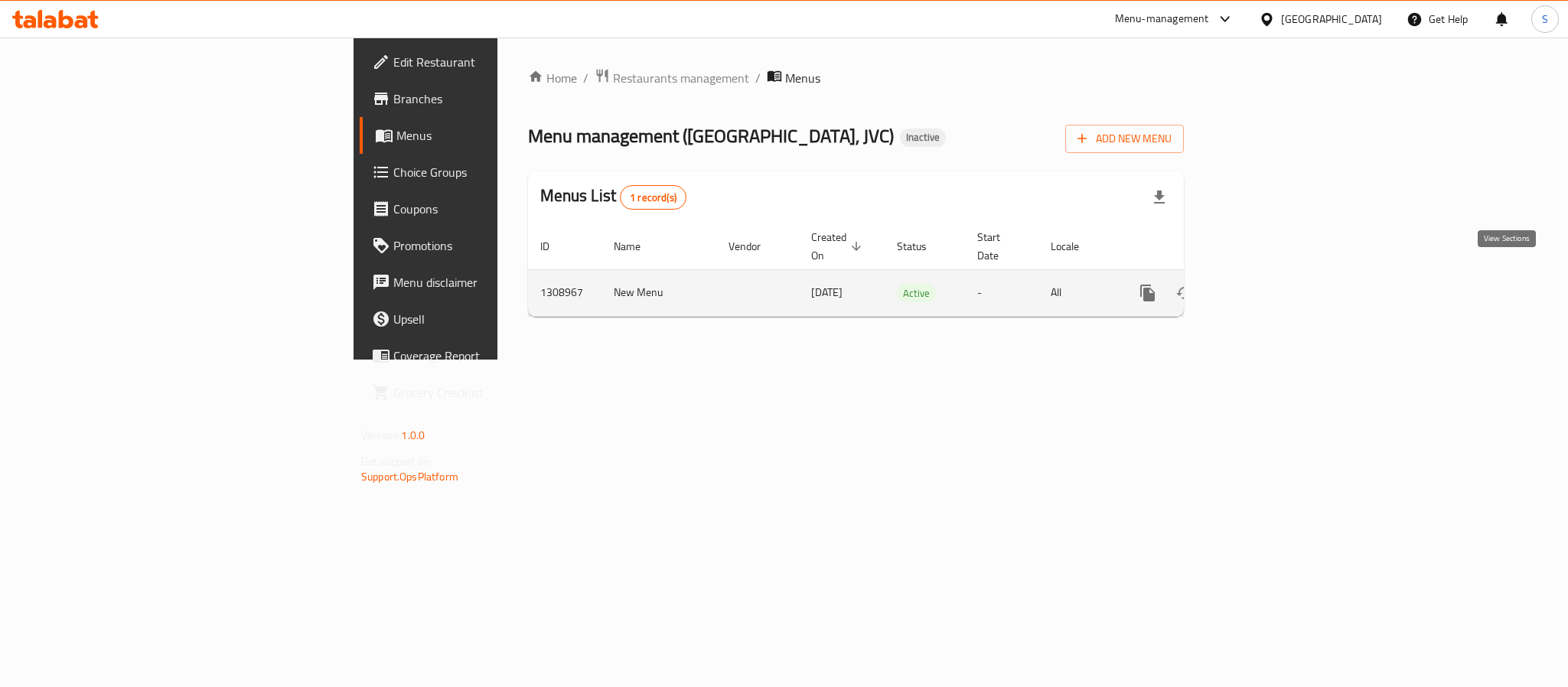
click at [1267, 283] on icon "enhanced table" at bounding box center [1258, 293] width 18 height 18
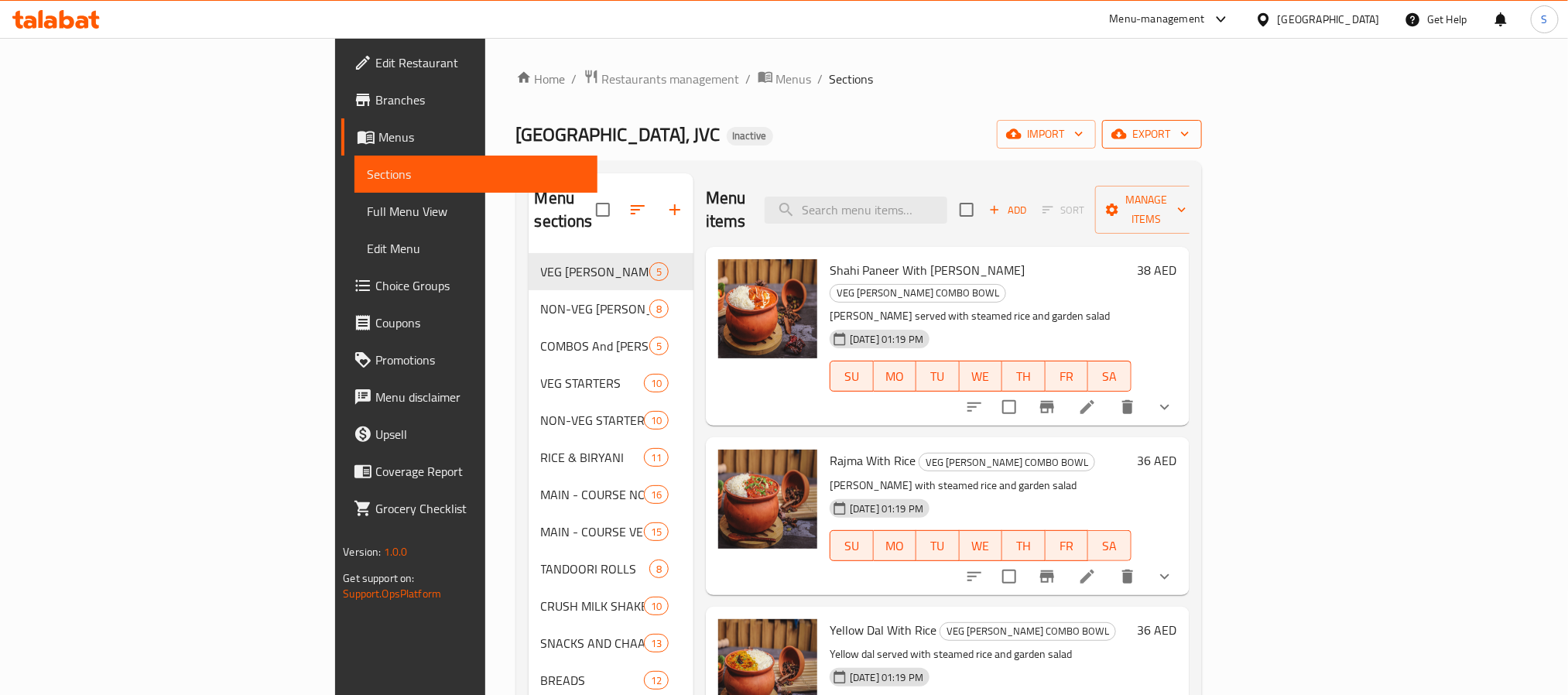
click at [1127, 132] on icon "button" at bounding box center [1119, 134] width 16 height 16
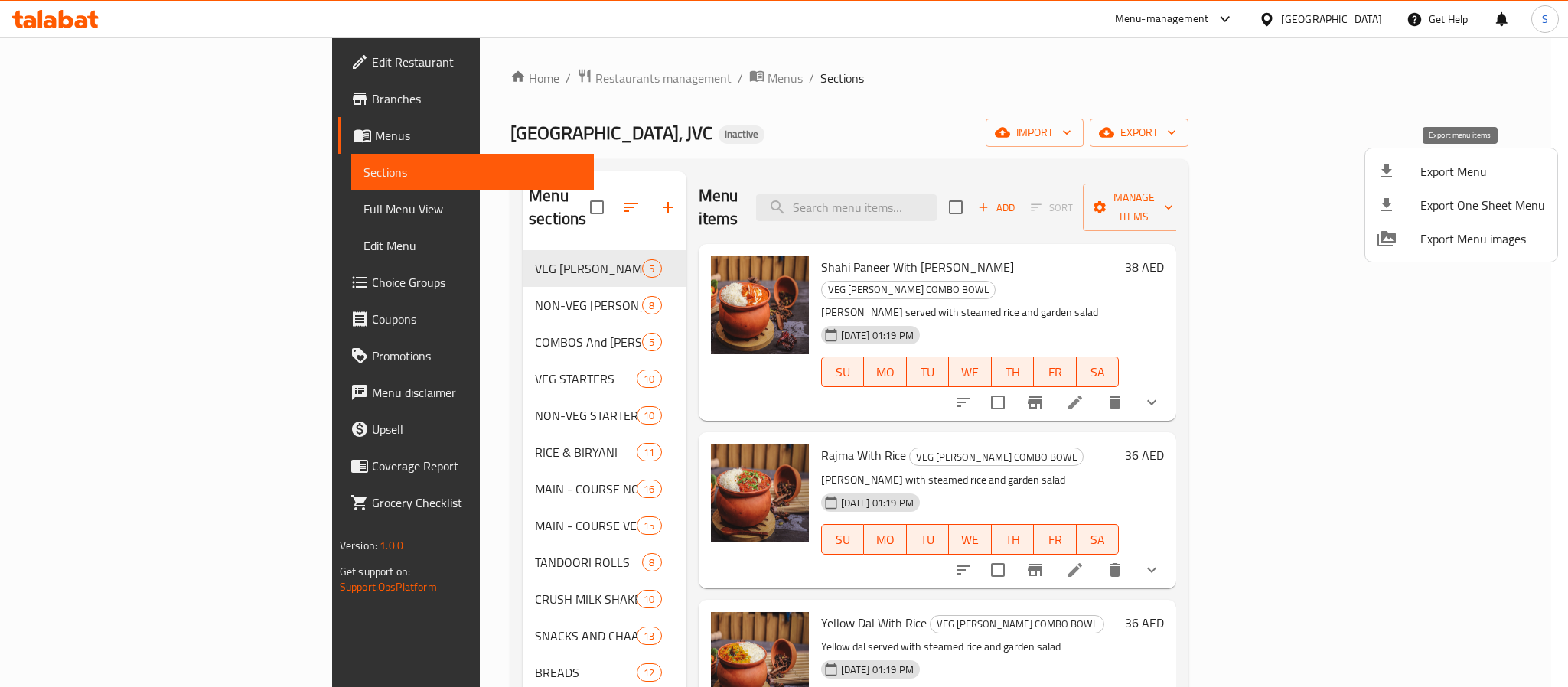
click at [1421, 172] on span "Export Menu" at bounding box center [1482, 172] width 125 height 18
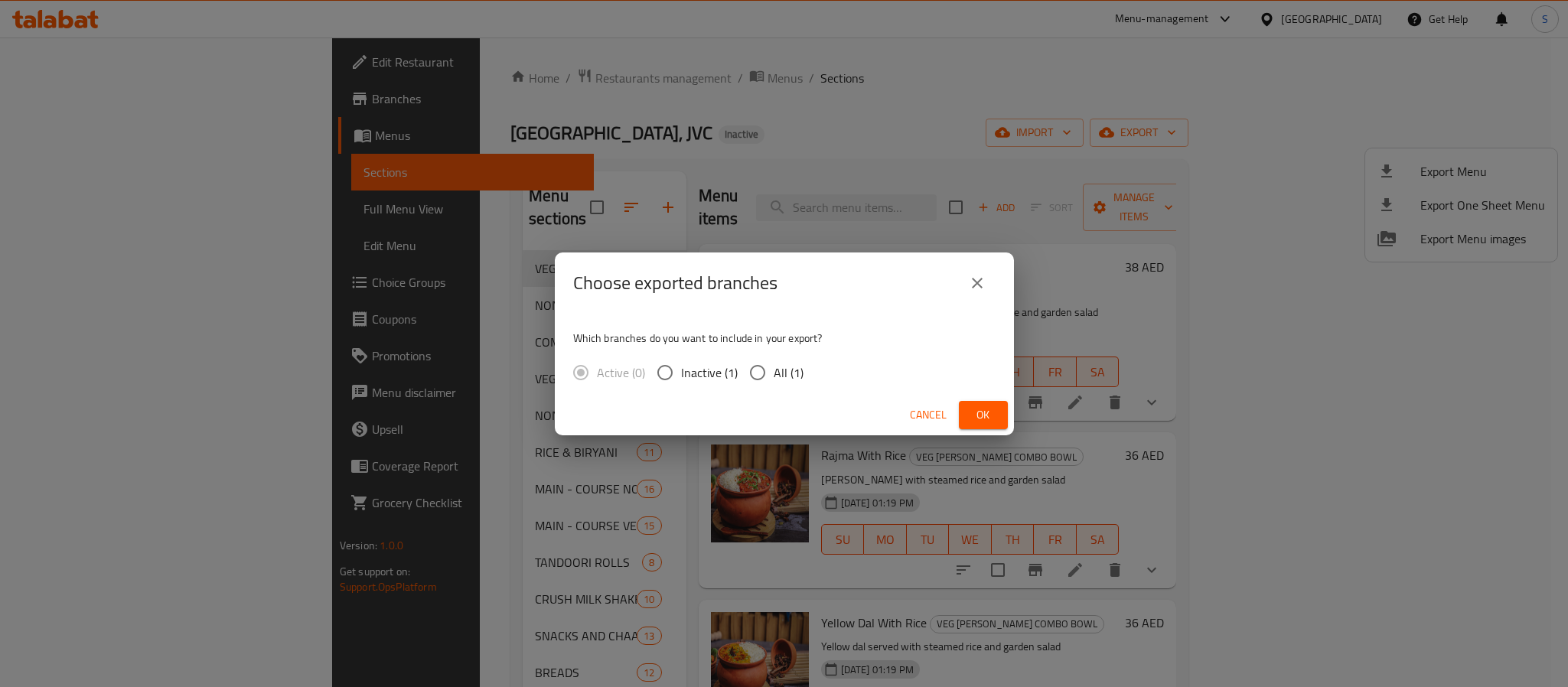
click at [774, 380] on span "All (1)" at bounding box center [788, 373] width 30 height 18
click at [772, 380] on input "All (1)" at bounding box center [757, 373] width 32 height 32
radio input "true"
click at [990, 414] on span "Ok" at bounding box center [983, 414] width 25 height 19
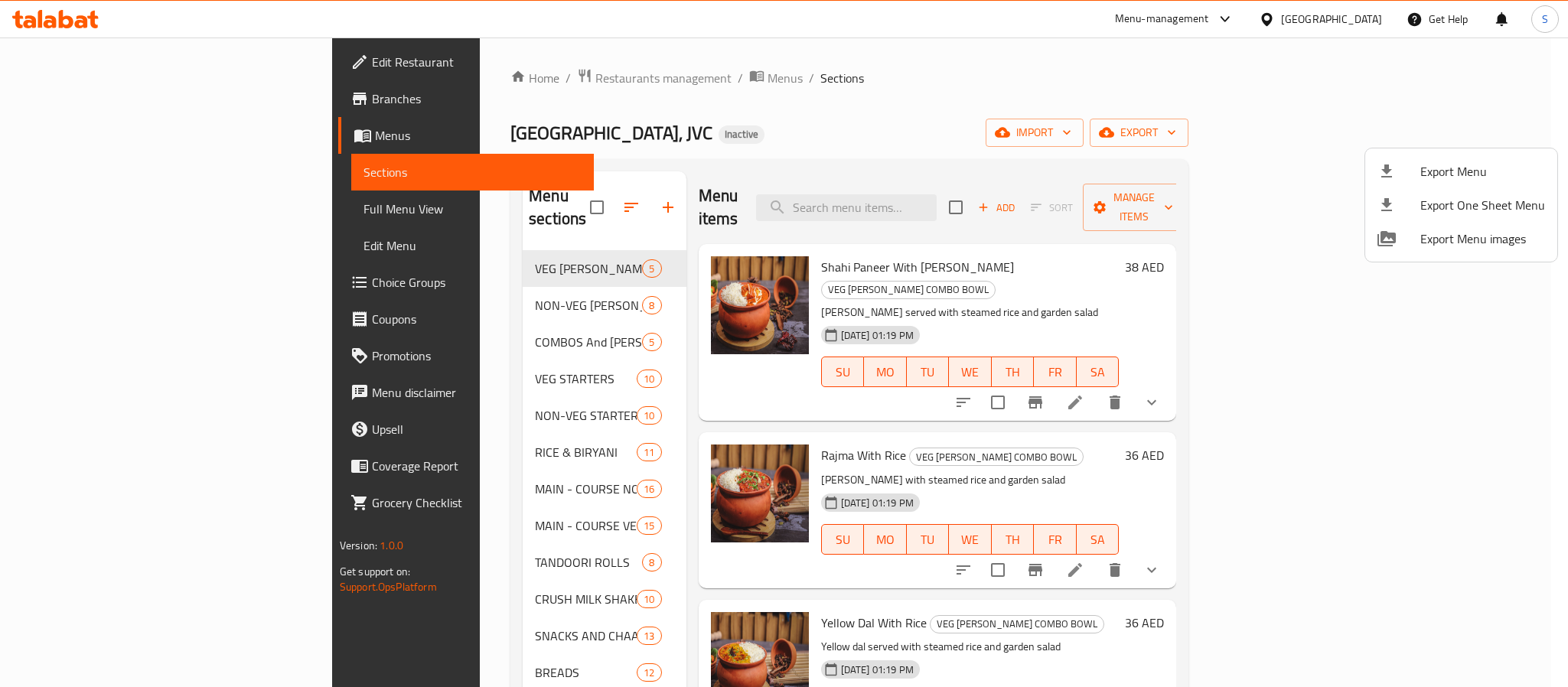
click at [96, 618] on div at bounding box center [784, 344] width 1568 height 687
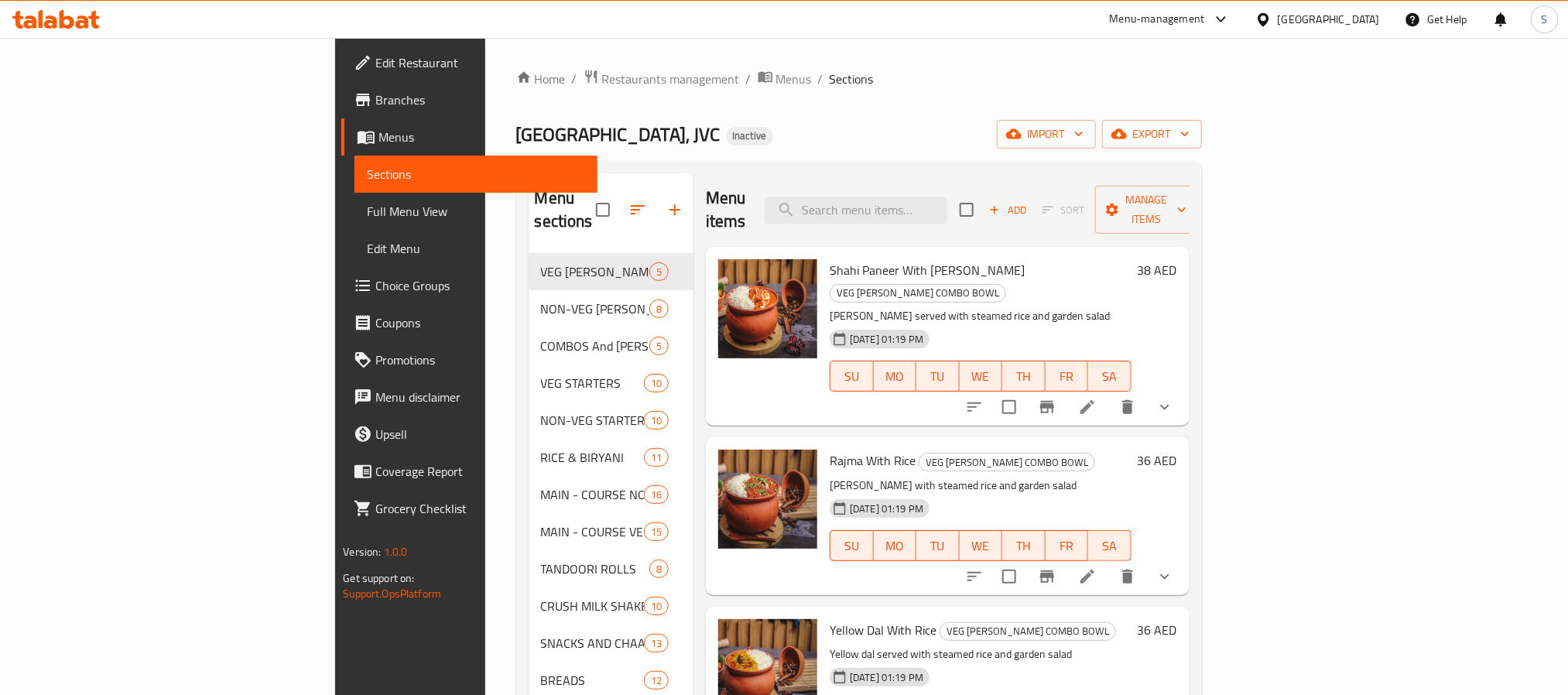
click at [1004, 100] on div "Home / Restaurants management / Menus / Sections Tandoori junction, JVC Inactiv…" at bounding box center [859, 597] width 686 height 1057
click at [1189, 135] on span "export" at bounding box center [1152, 134] width 75 height 19
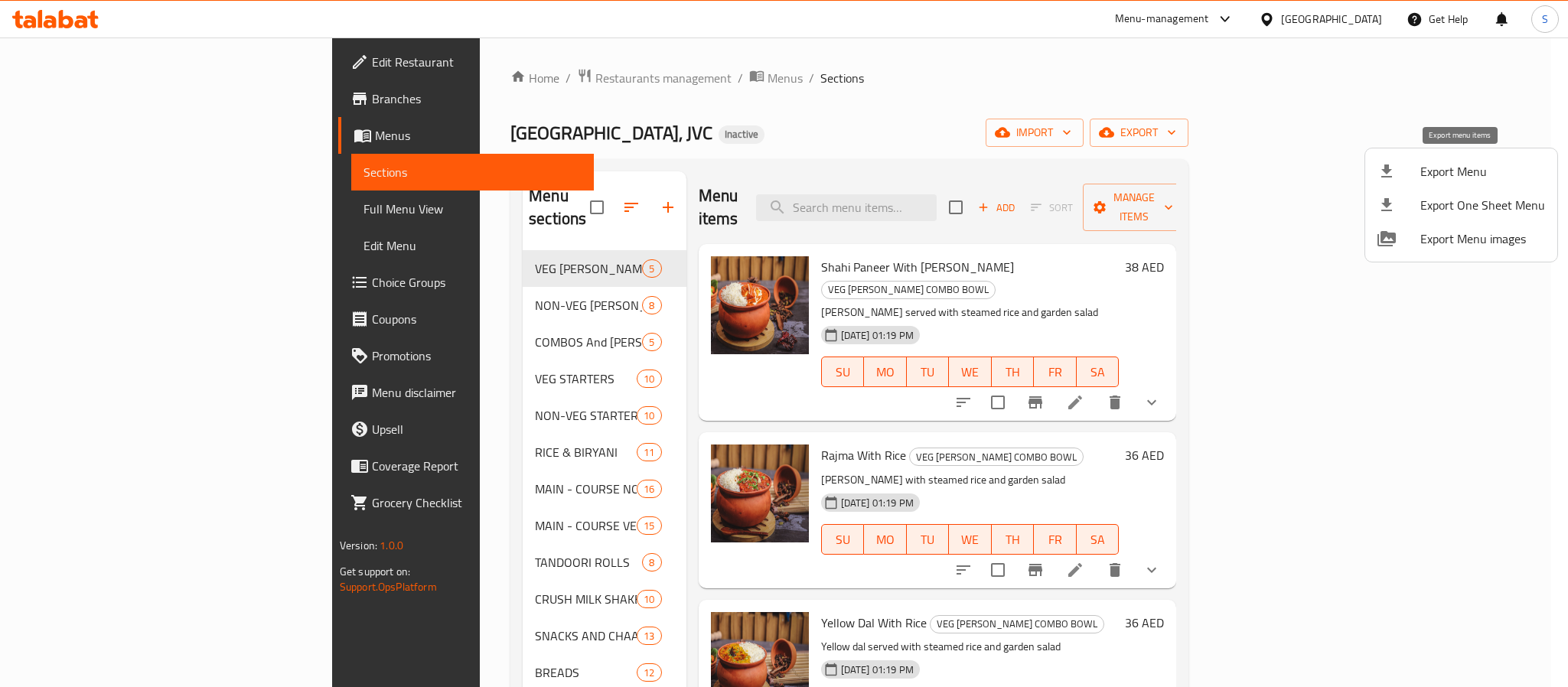
click at [1458, 163] on span "Export Menu" at bounding box center [1482, 172] width 125 height 18
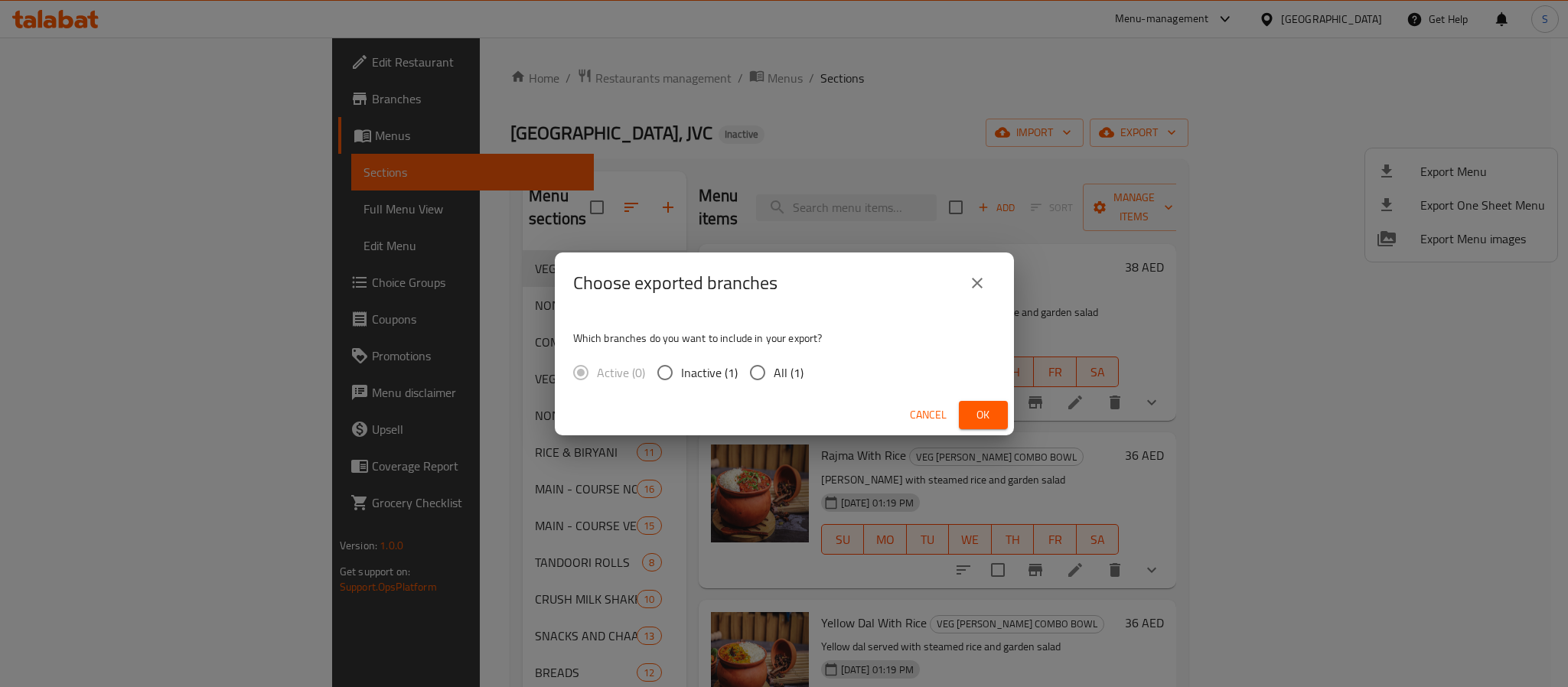
click at [790, 380] on span "All (1)" at bounding box center [788, 373] width 30 height 18
click at [774, 380] on input "All (1)" at bounding box center [757, 373] width 32 height 32
radio input "true"
click at [967, 411] on button "Ok" at bounding box center [983, 414] width 49 height 28
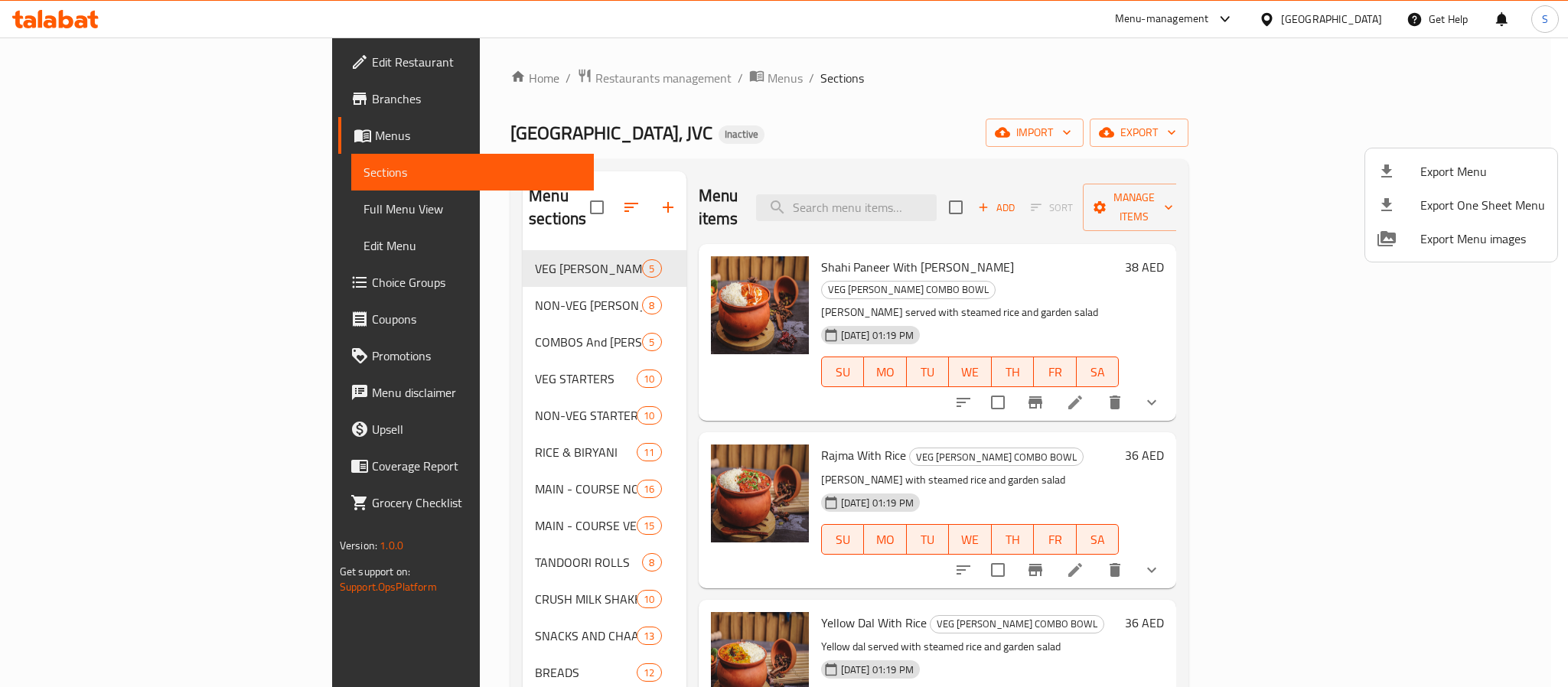
click at [878, 122] on div at bounding box center [784, 344] width 1568 height 687
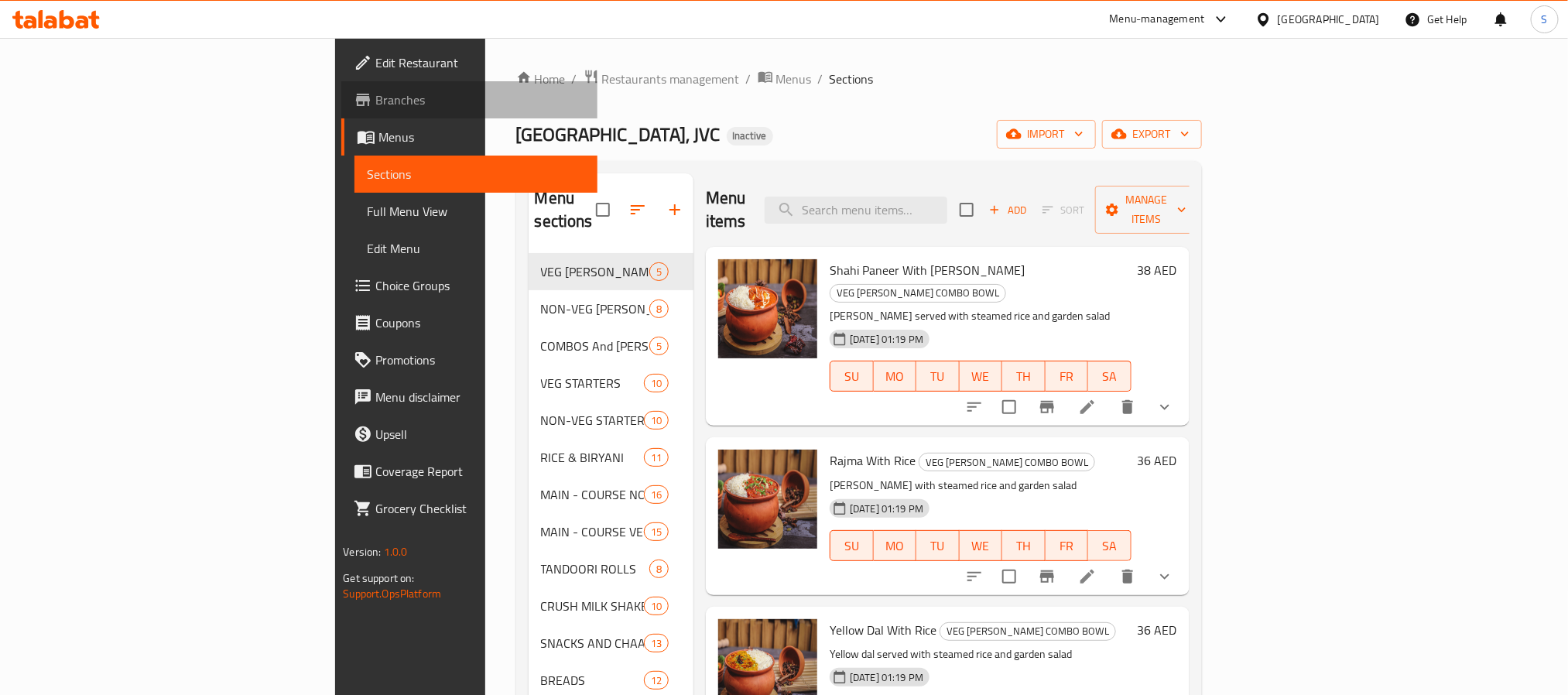
click at [376, 100] on span "Branches" at bounding box center [480, 100] width 209 height 19
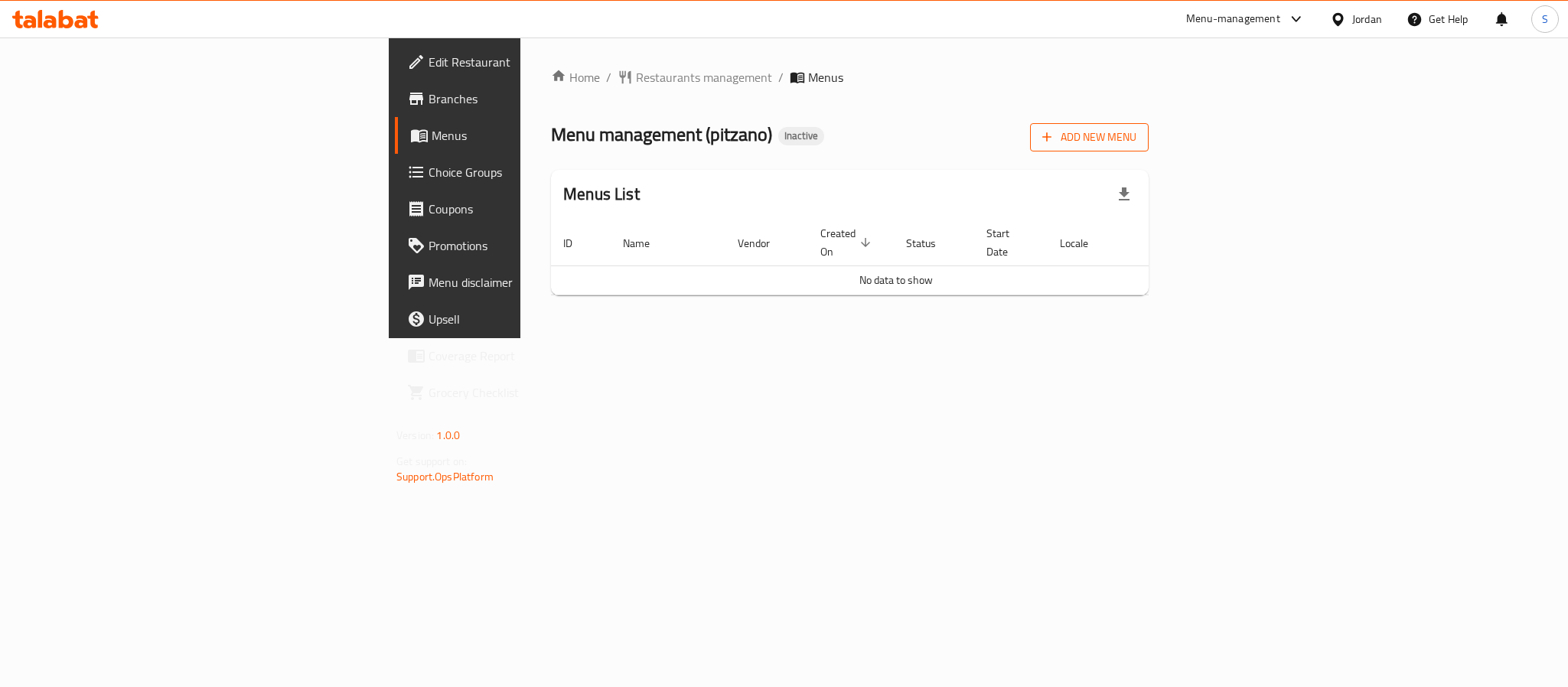
click at [1054, 139] on icon "button" at bounding box center [1047, 137] width 15 height 15
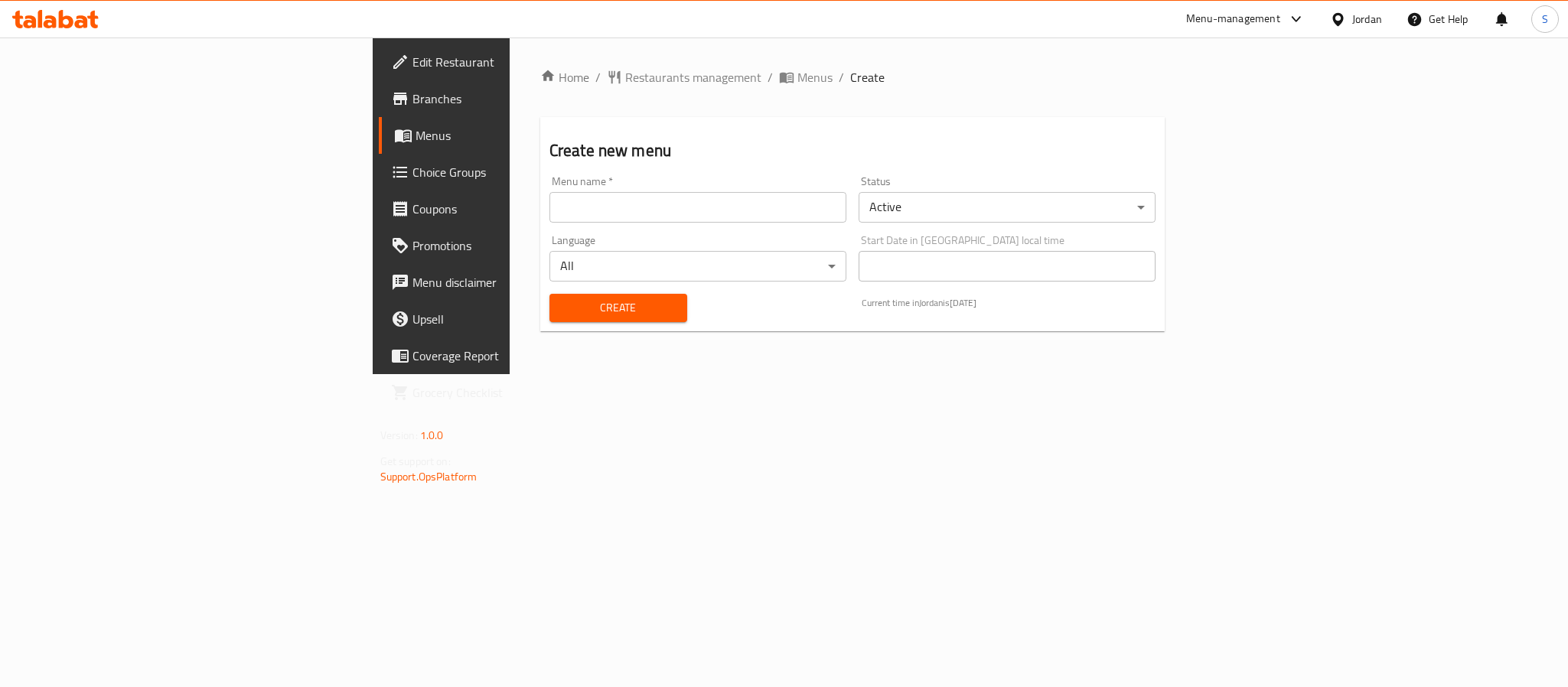
click at [678, 209] on input "text" at bounding box center [697, 207] width 297 height 31
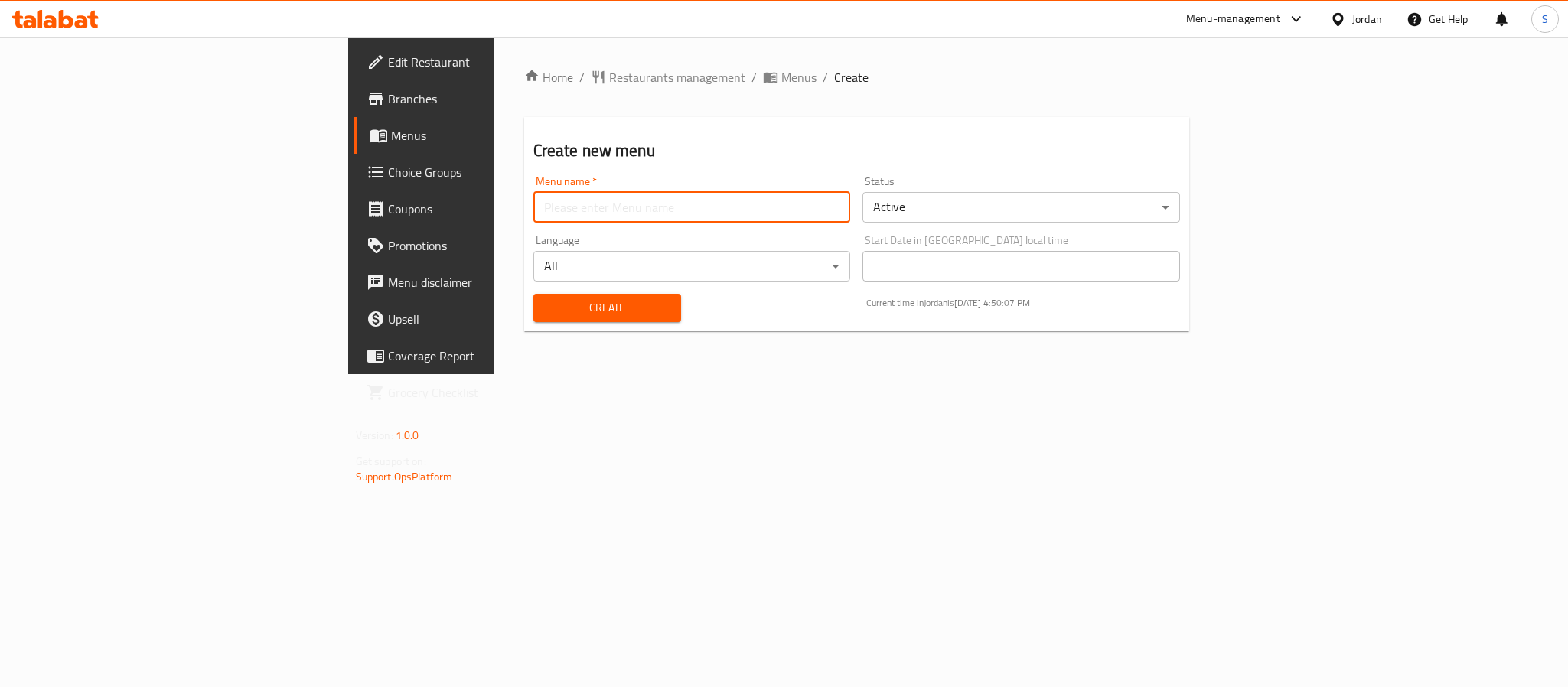
type input "New Menu"
click at [546, 305] on span "Create" at bounding box center [607, 307] width 123 height 19
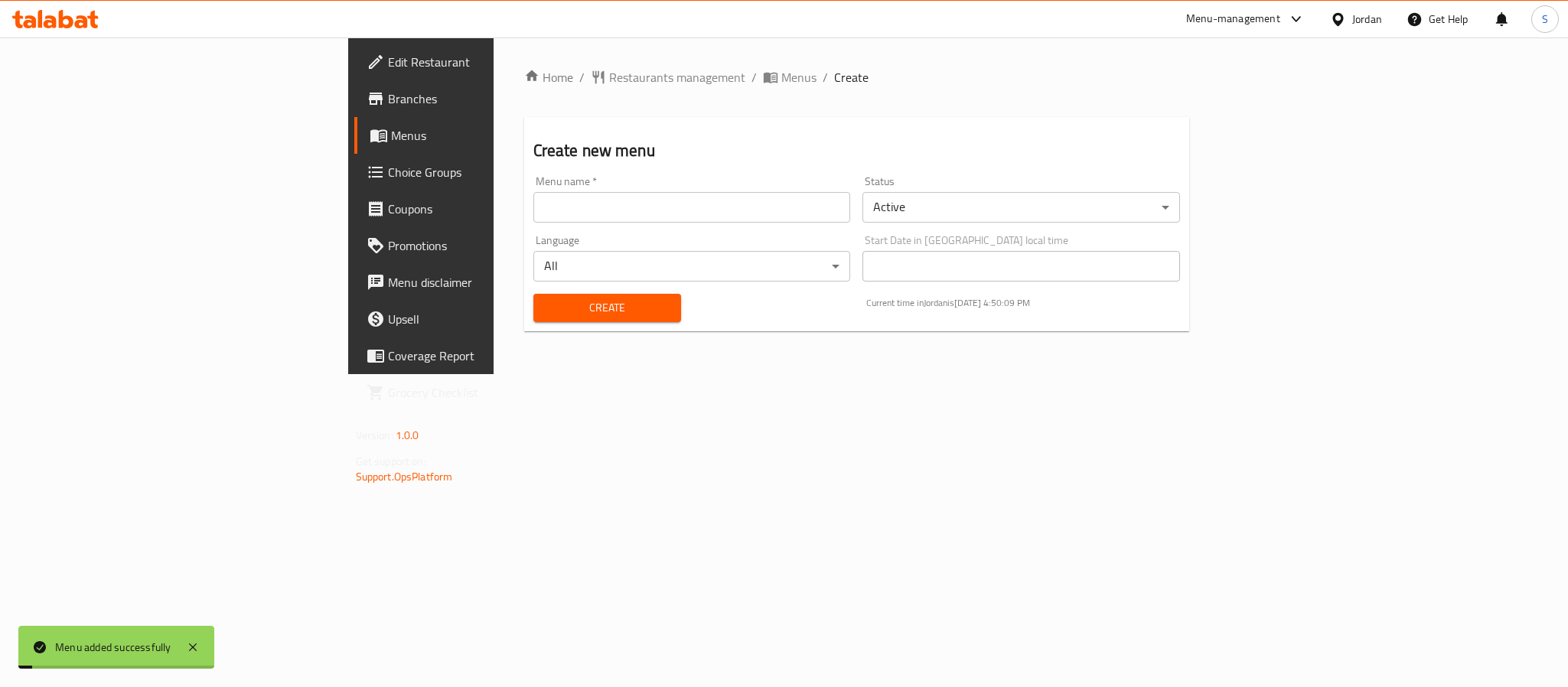
click at [549, 88] on div "Home / Restaurants management / Menus / Create Create new menu Menu name   * Me…" at bounding box center [857, 206] width 666 height 276
click at [781, 81] on span "Menus" at bounding box center [799, 77] width 35 height 18
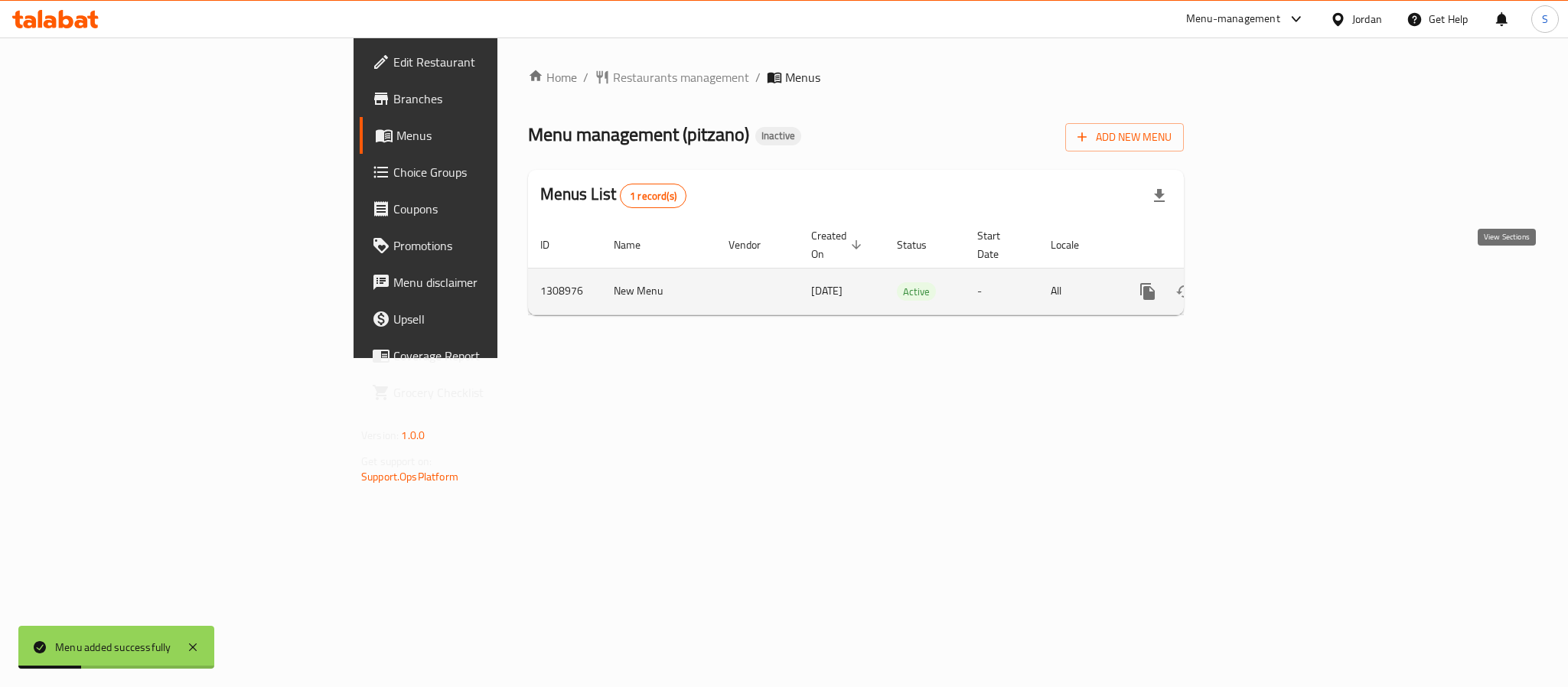
click at [1265, 284] on icon "enhanced table" at bounding box center [1258, 291] width 14 height 14
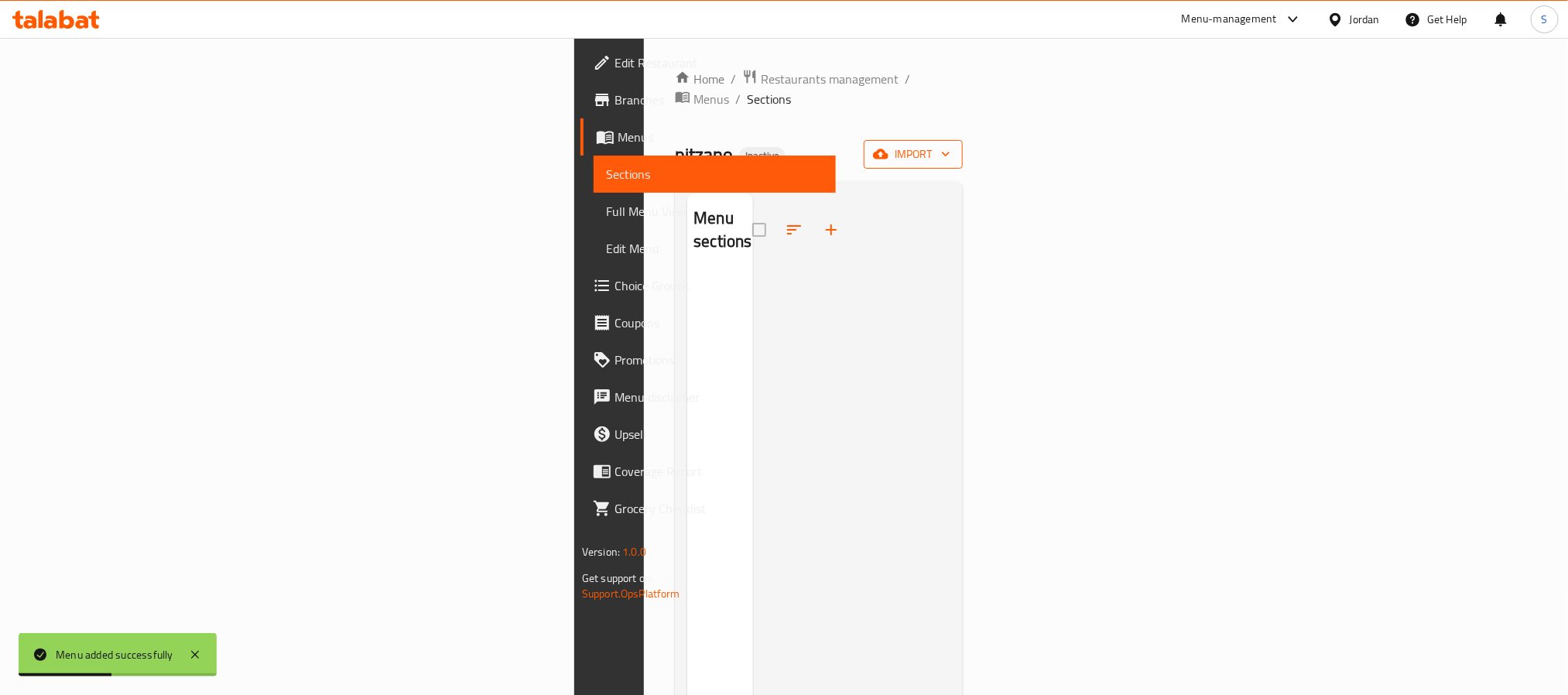
click at [953, 146] on icon "button" at bounding box center [946, 154] width 16 height 16
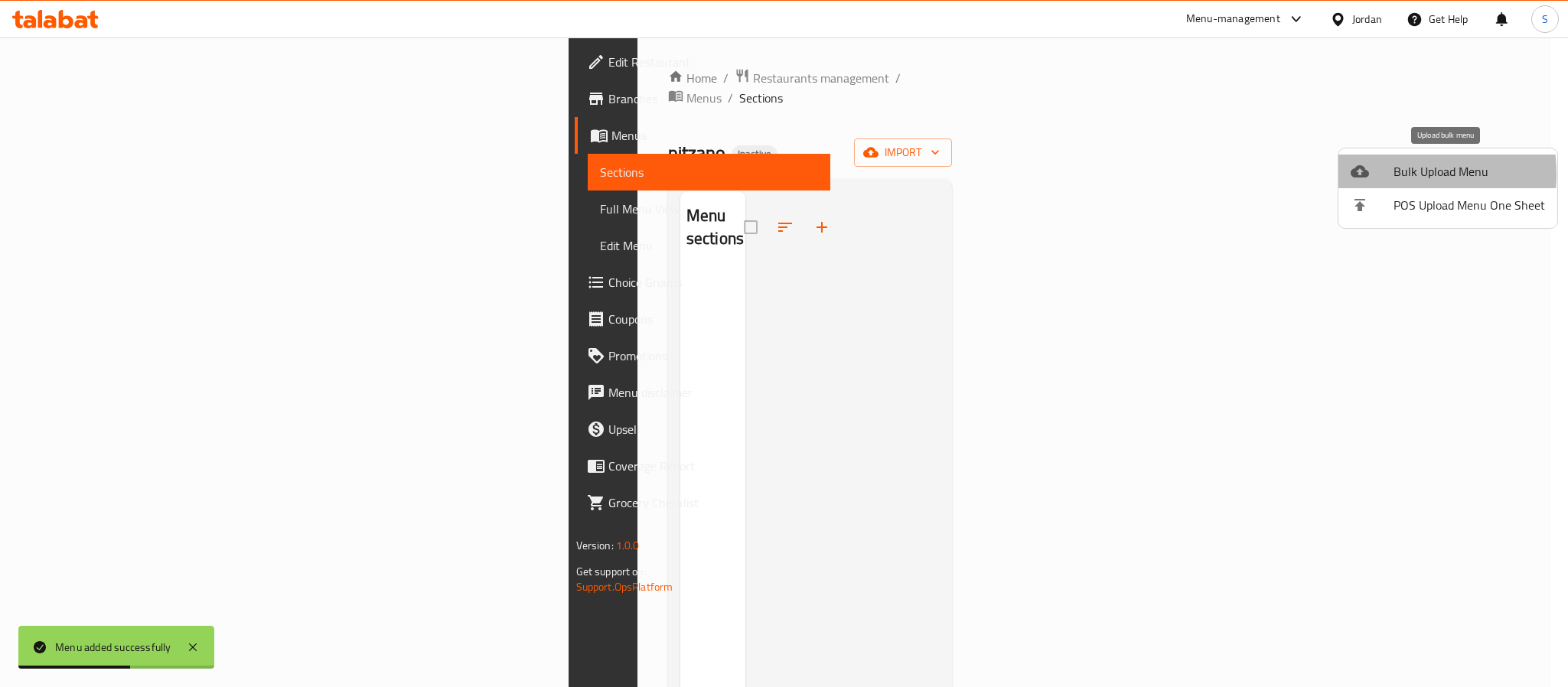
click at [1378, 174] on div at bounding box center [1372, 172] width 43 height 18
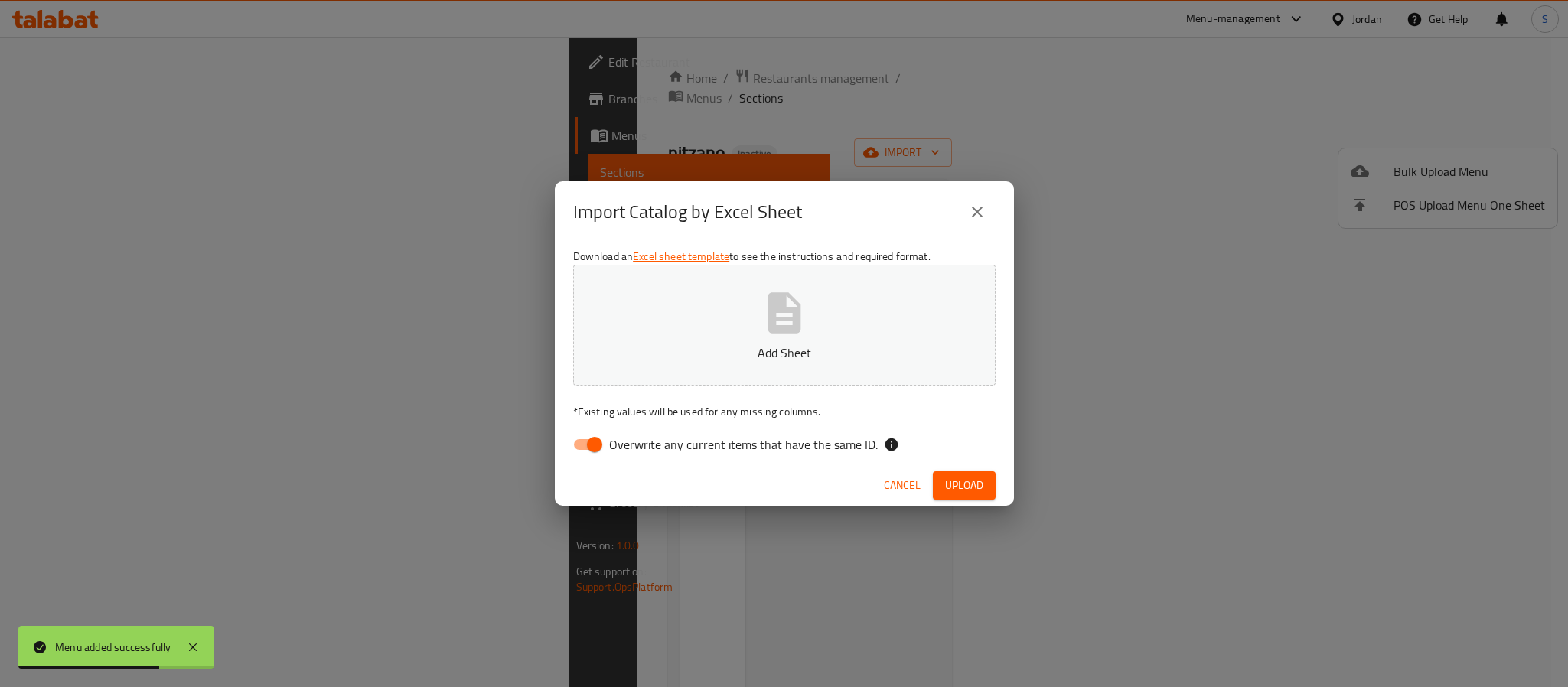
click at [591, 437] on input "Overwrite any current items that have the same ID." at bounding box center [594, 444] width 87 height 29
checkbox input "false"
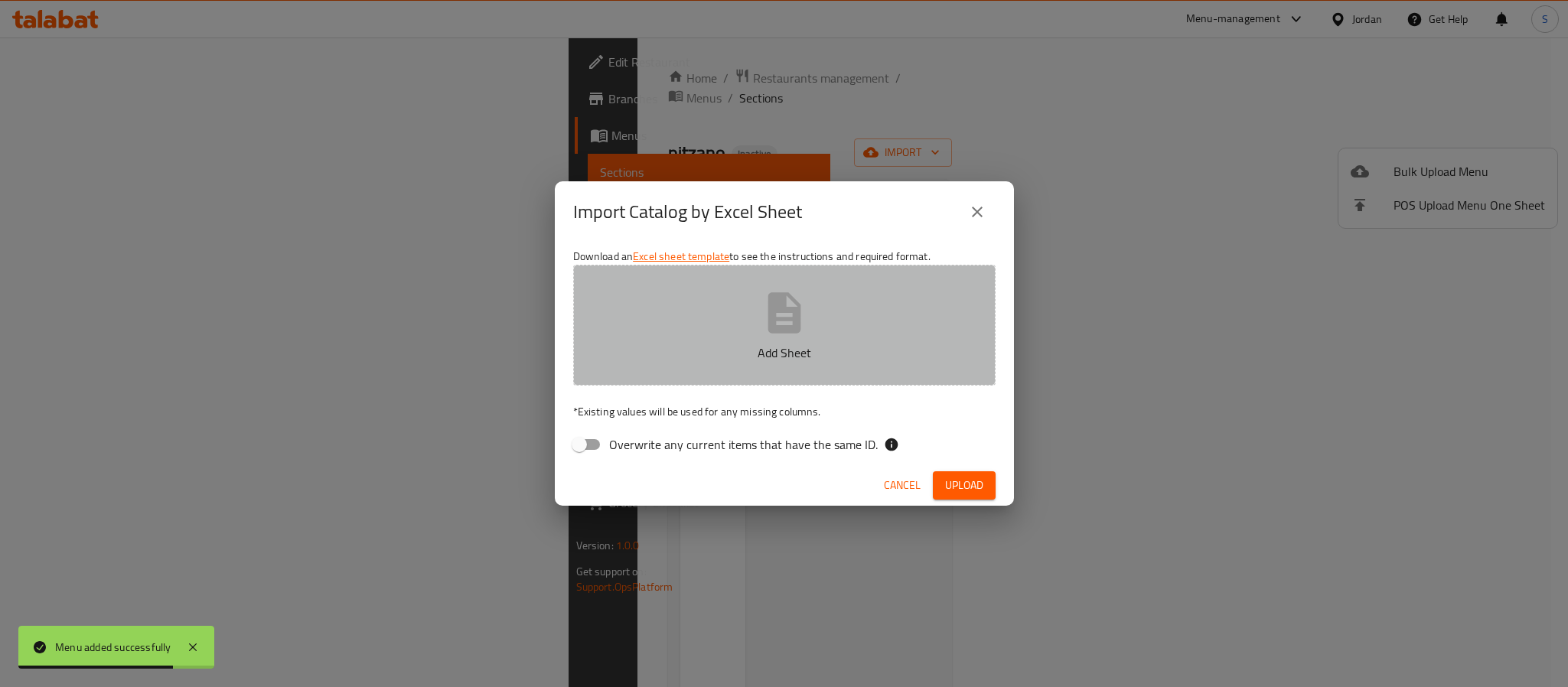
click at [774, 333] on icon "button" at bounding box center [784, 312] width 33 height 41
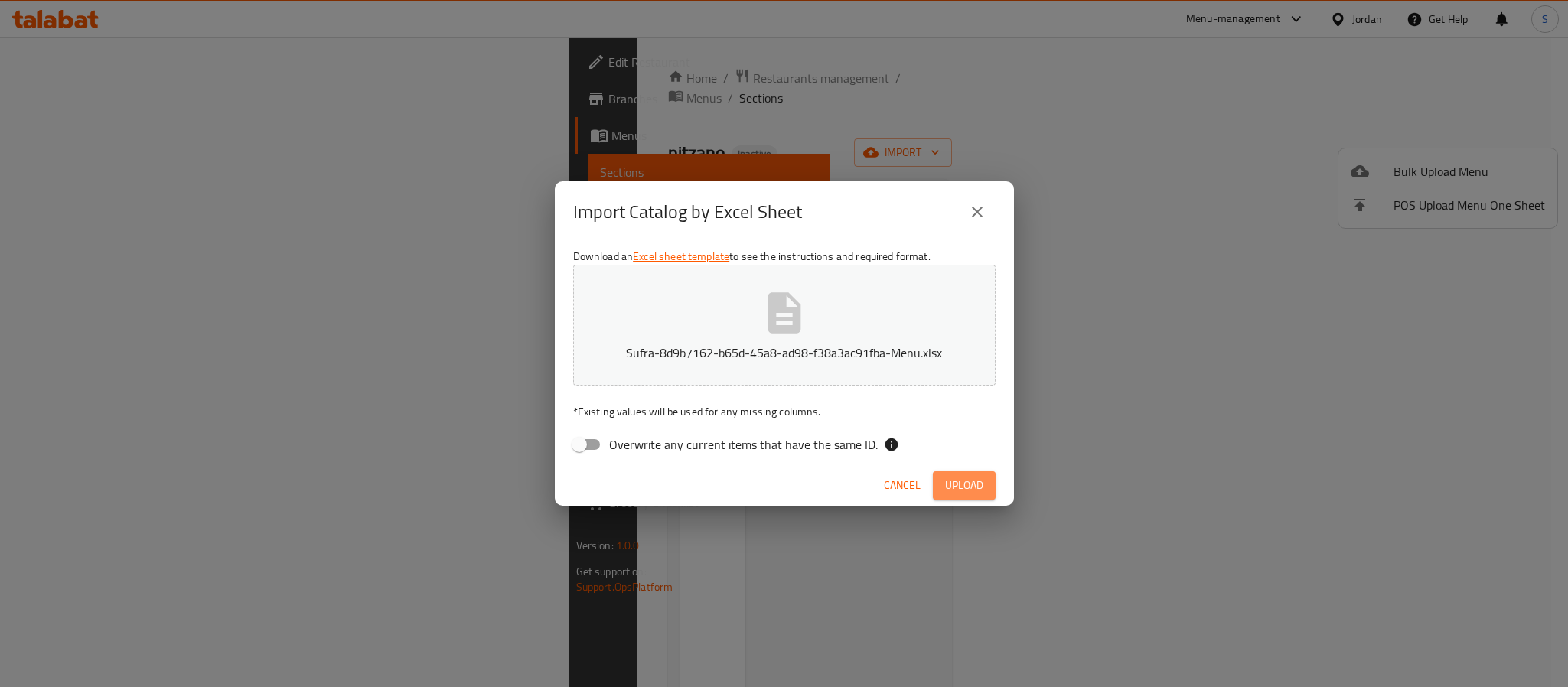
click at [946, 478] on span "Upload" at bounding box center [964, 485] width 39 height 19
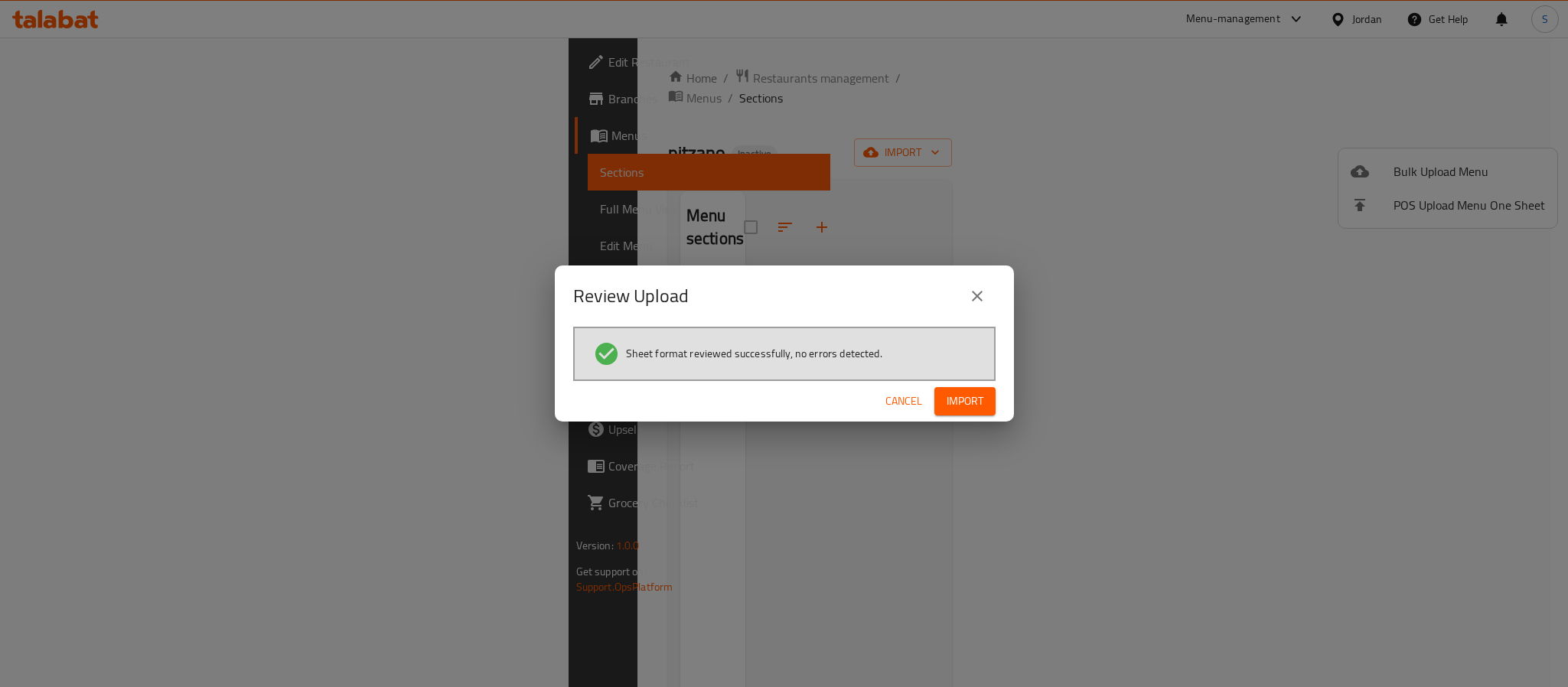
click at [957, 404] on span "Import" at bounding box center [965, 400] width 37 height 19
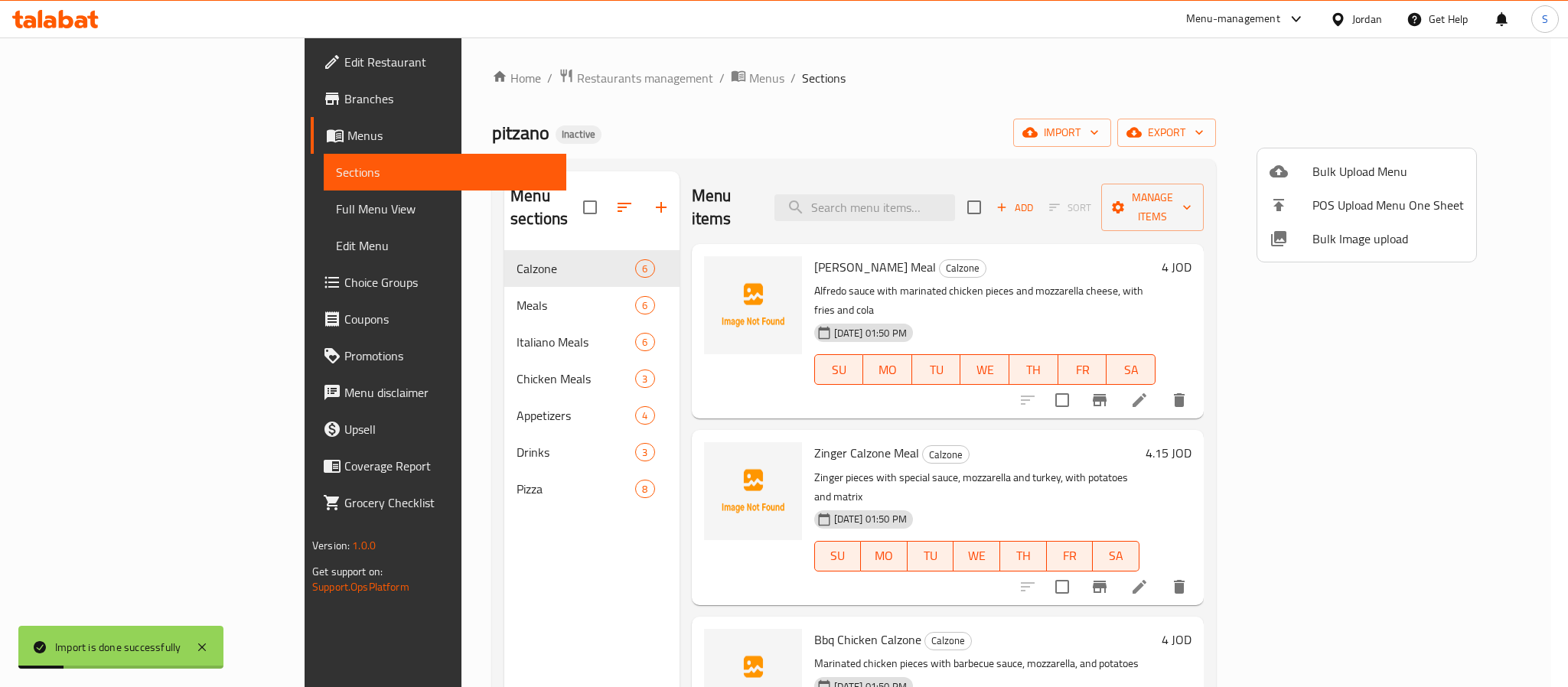
click at [732, 76] on div at bounding box center [784, 344] width 1568 height 687
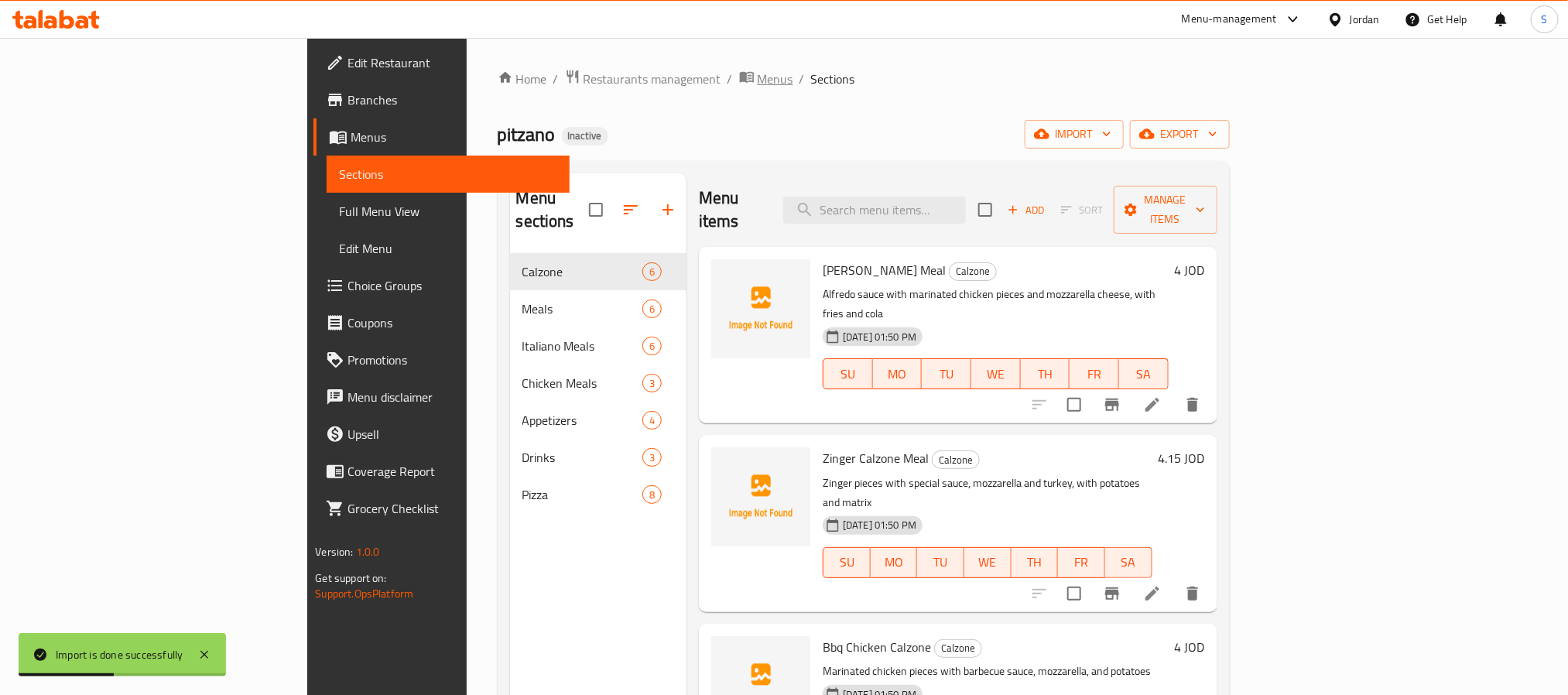
click at [758, 75] on span "Menus" at bounding box center [775, 79] width 36 height 19
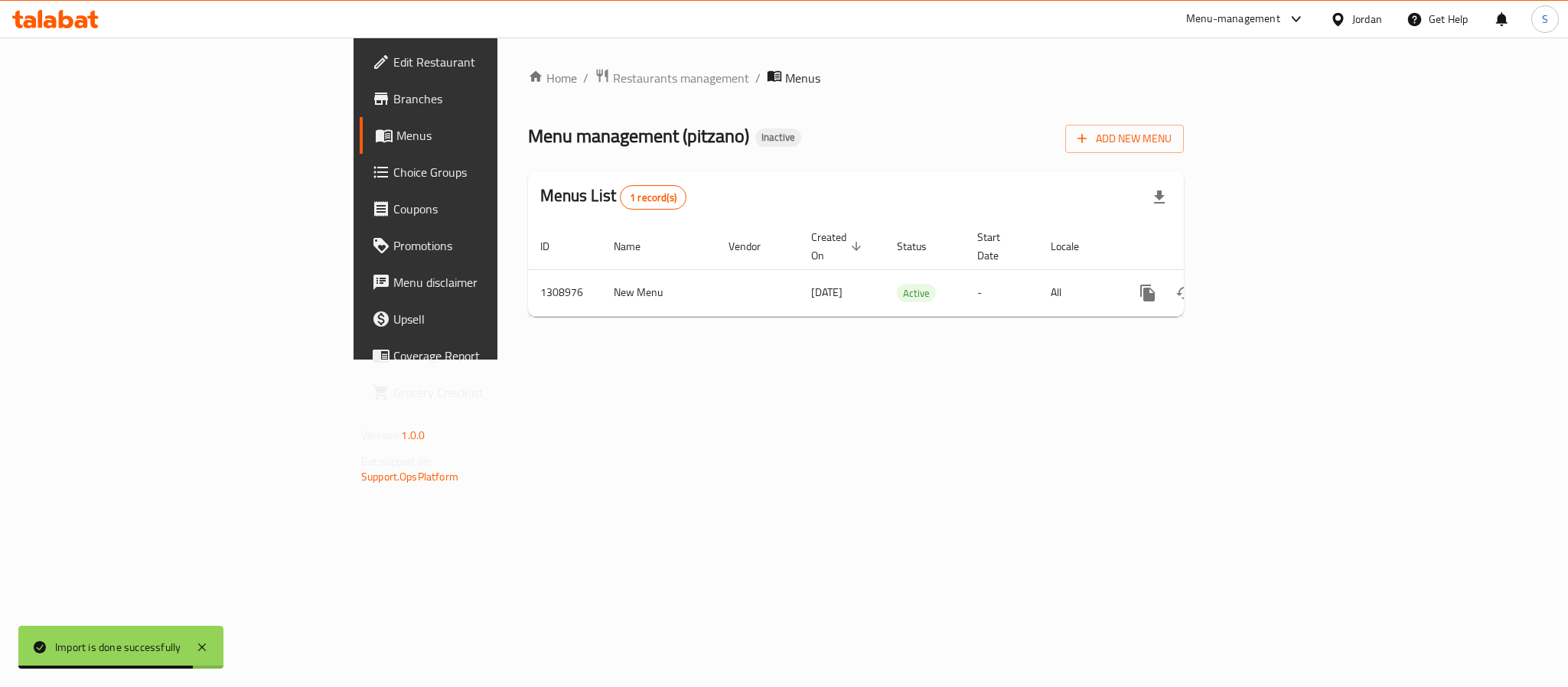
click at [393, 59] on span "Edit Restaurant" at bounding box center [498, 62] width 210 height 18
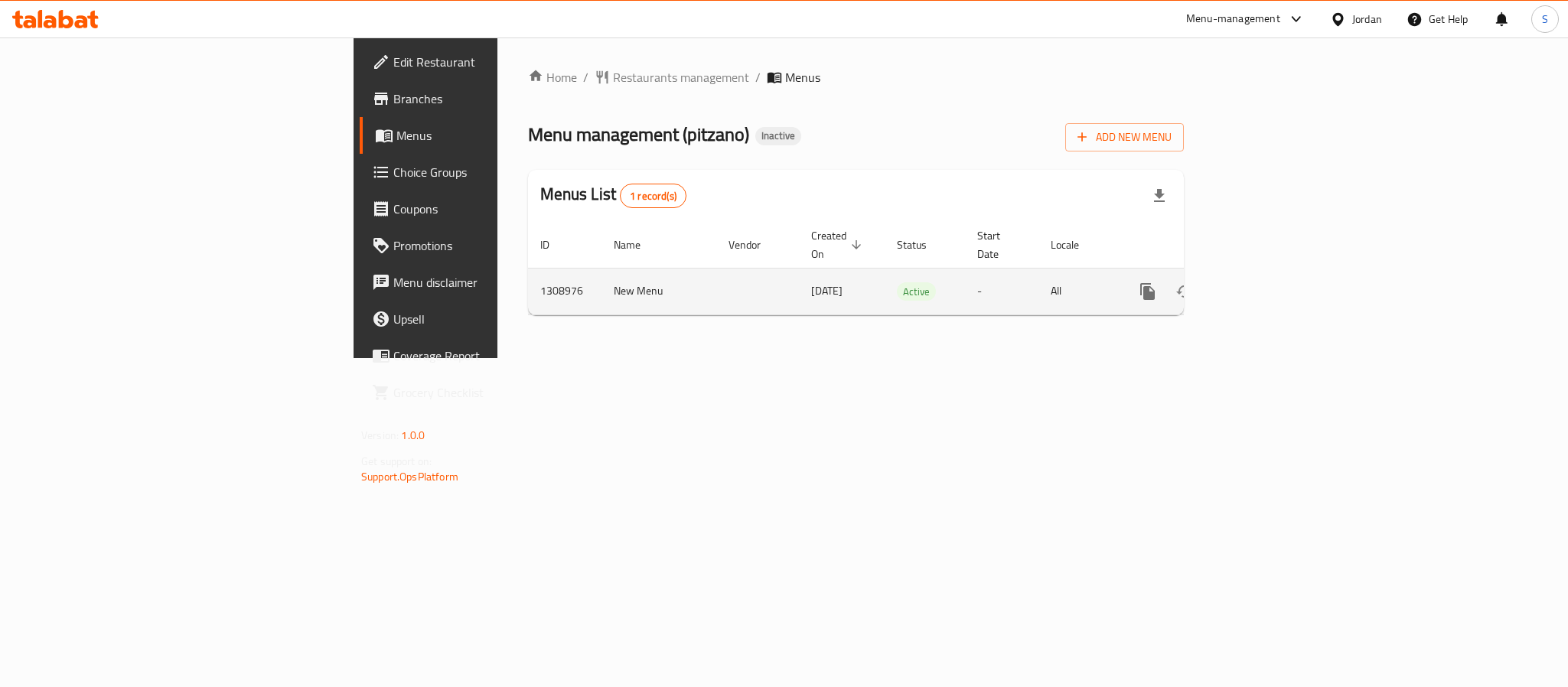
click at [528, 273] on td "1308976" at bounding box center [564, 291] width 73 height 47
copy td "1308976"
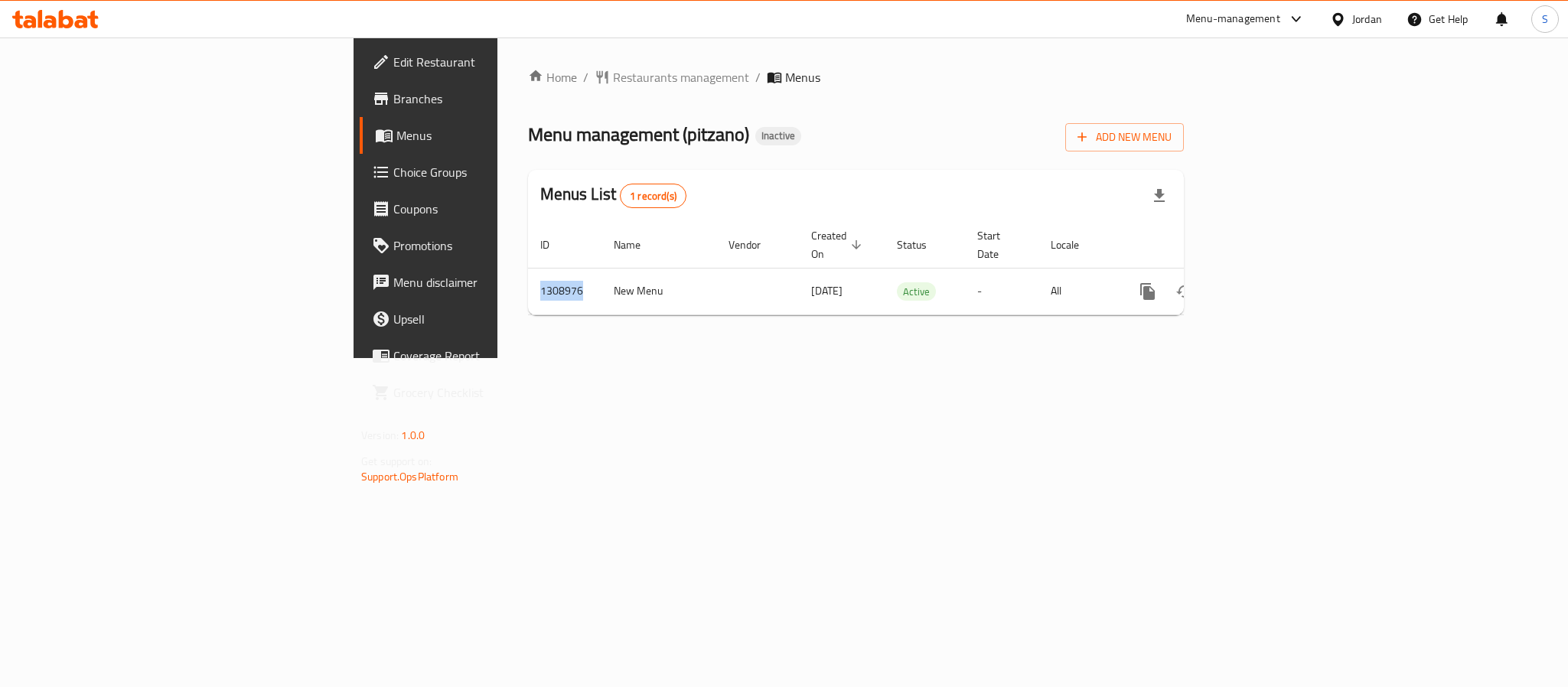
click at [393, 69] on span "Edit Restaurant" at bounding box center [498, 62] width 210 height 18
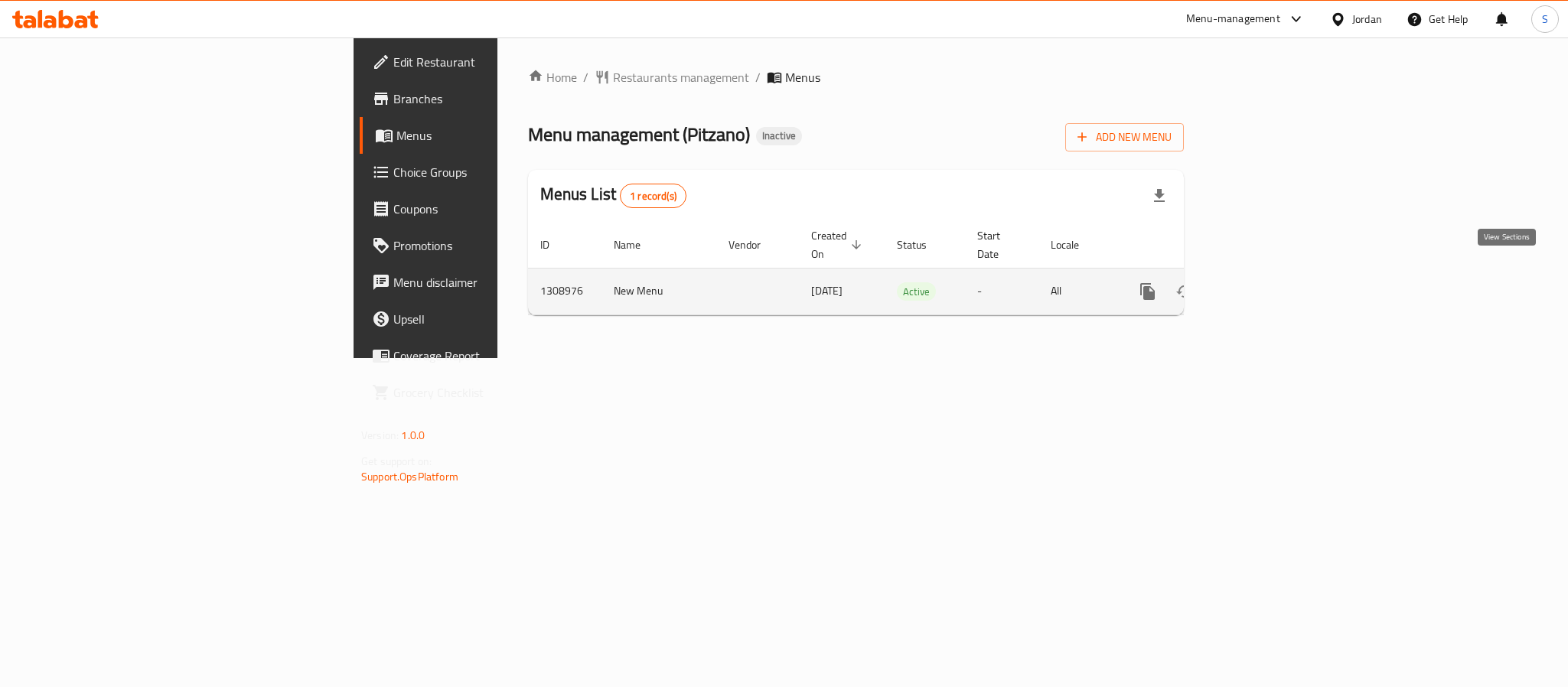
click at [1267, 282] on icon "enhanced table" at bounding box center [1258, 291] width 18 height 18
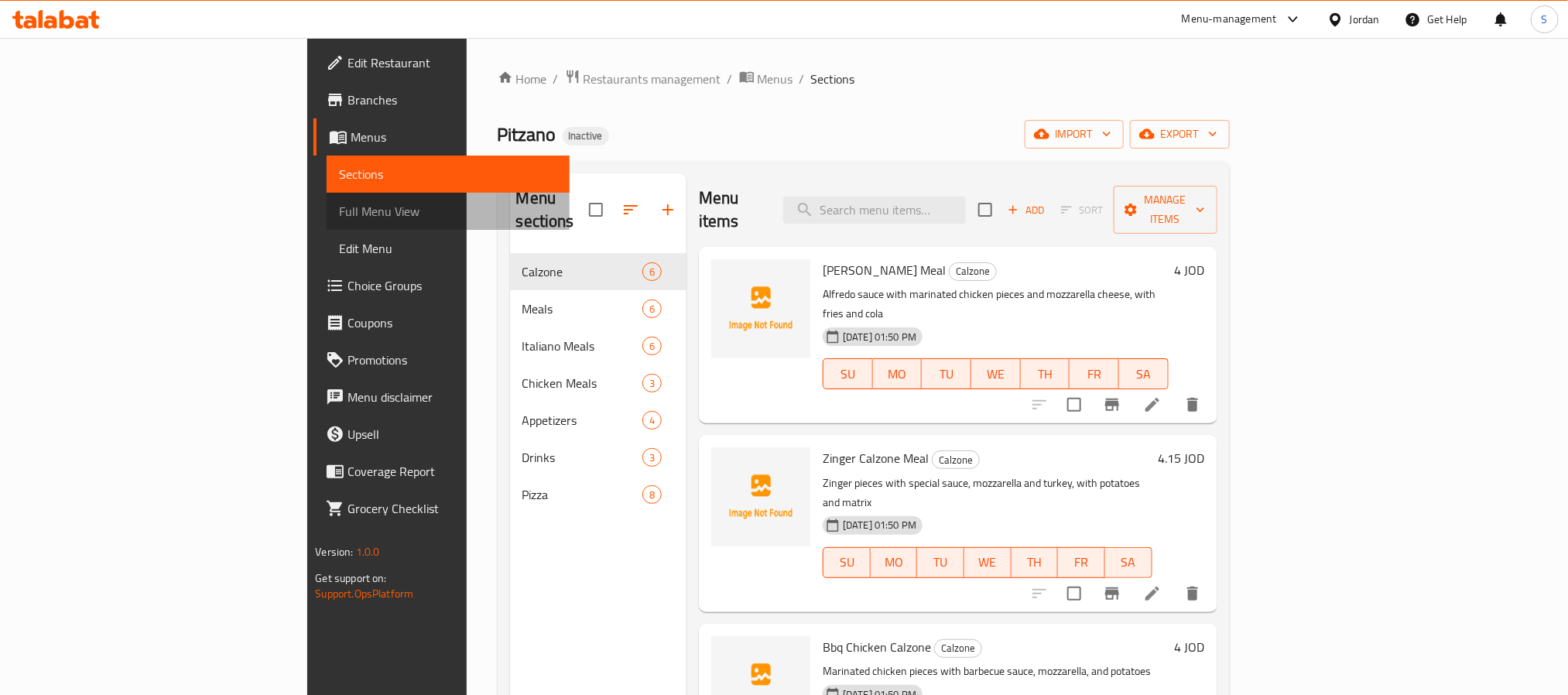
click at [339, 204] on span "Full Menu View" at bounding box center [447, 211] width 217 height 19
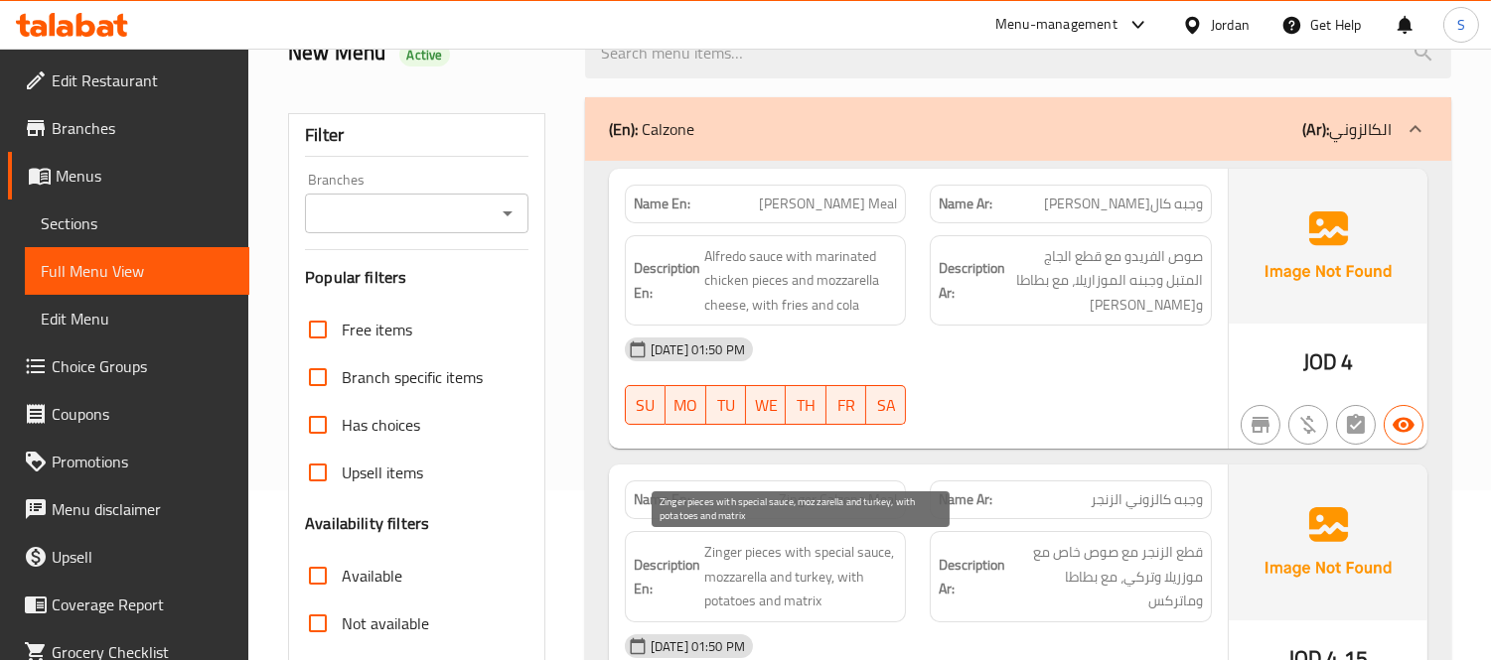
scroll to position [331, 0]
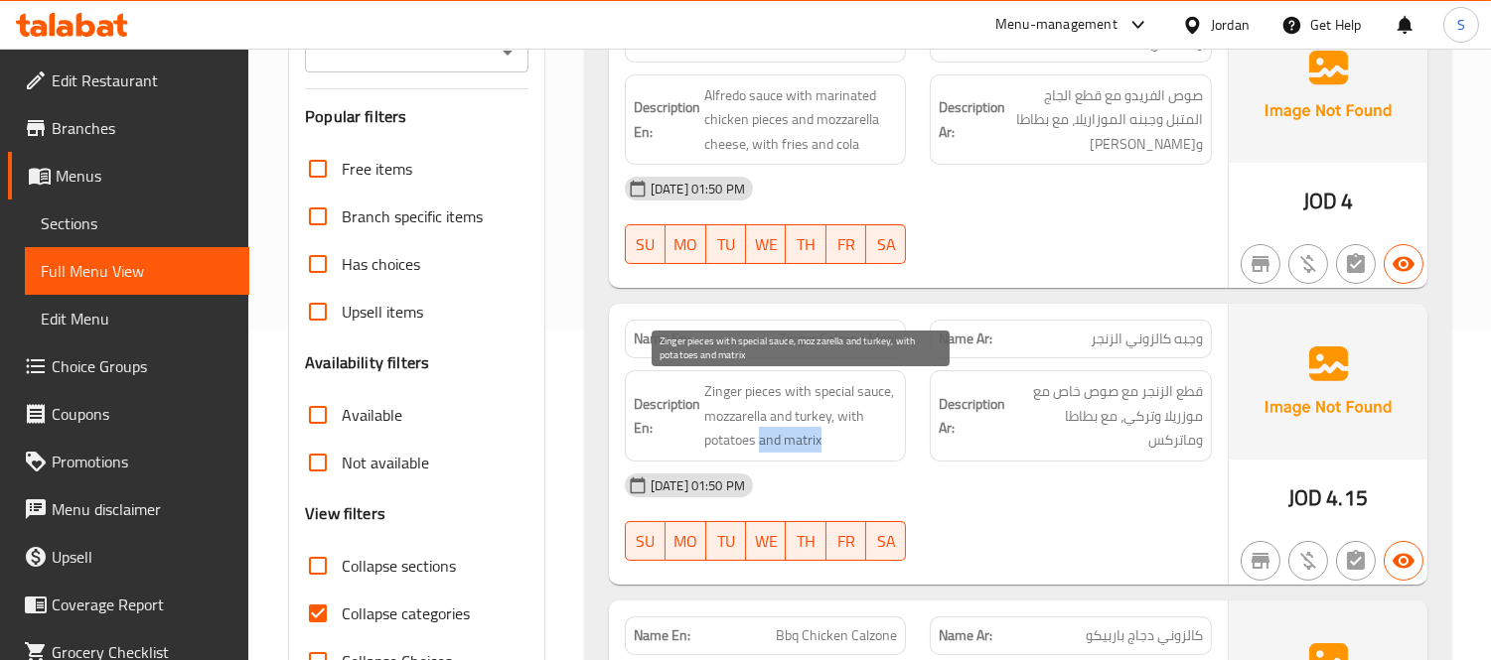
drag, startPoint x: 761, startPoint y: 440, endPoint x: 838, endPoint y: 444, distance: 77.6
click at [838, 444] on span "Zinger pieces with special sauce, mozzarella and turkey, with potatoes and matr…" at bounding box center [801, 415] width 194 height 73
copy span "and matrix"
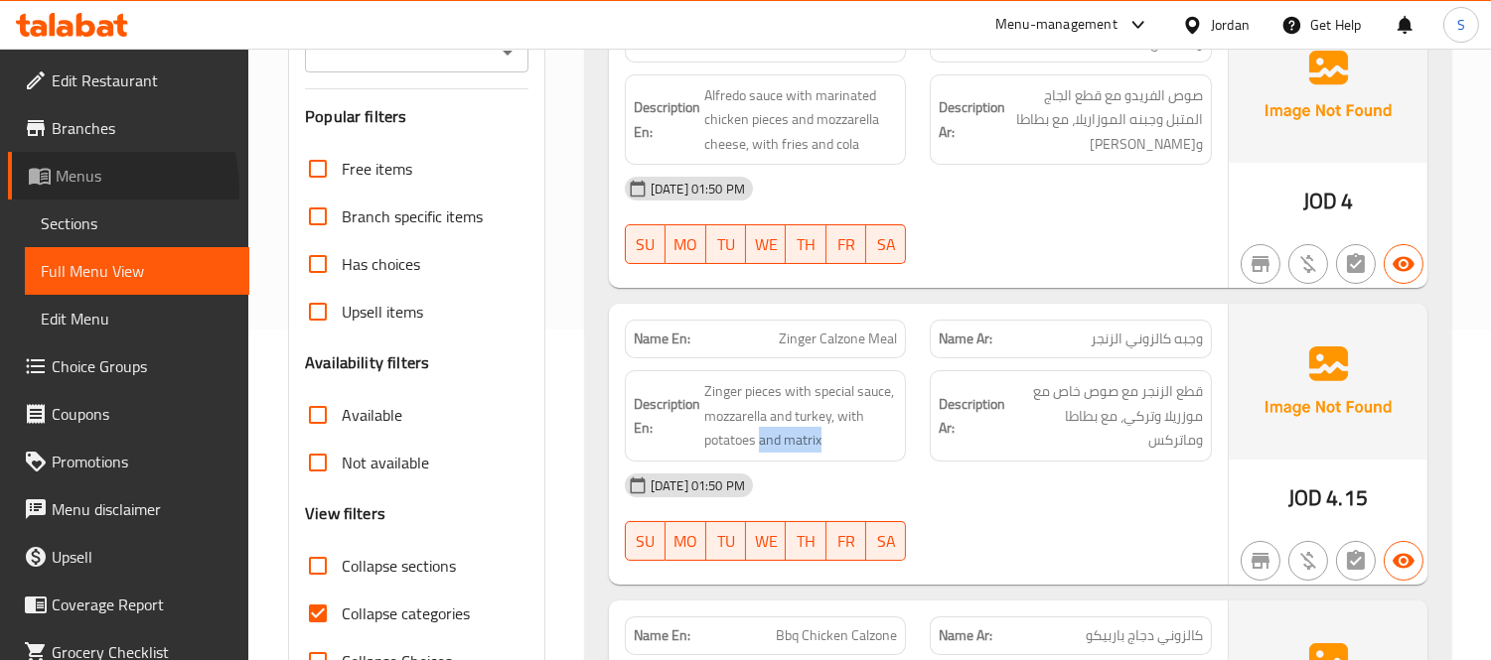
click at [84, 188] on span "Menus" at bounding box center [145, 176] width 178 height 24
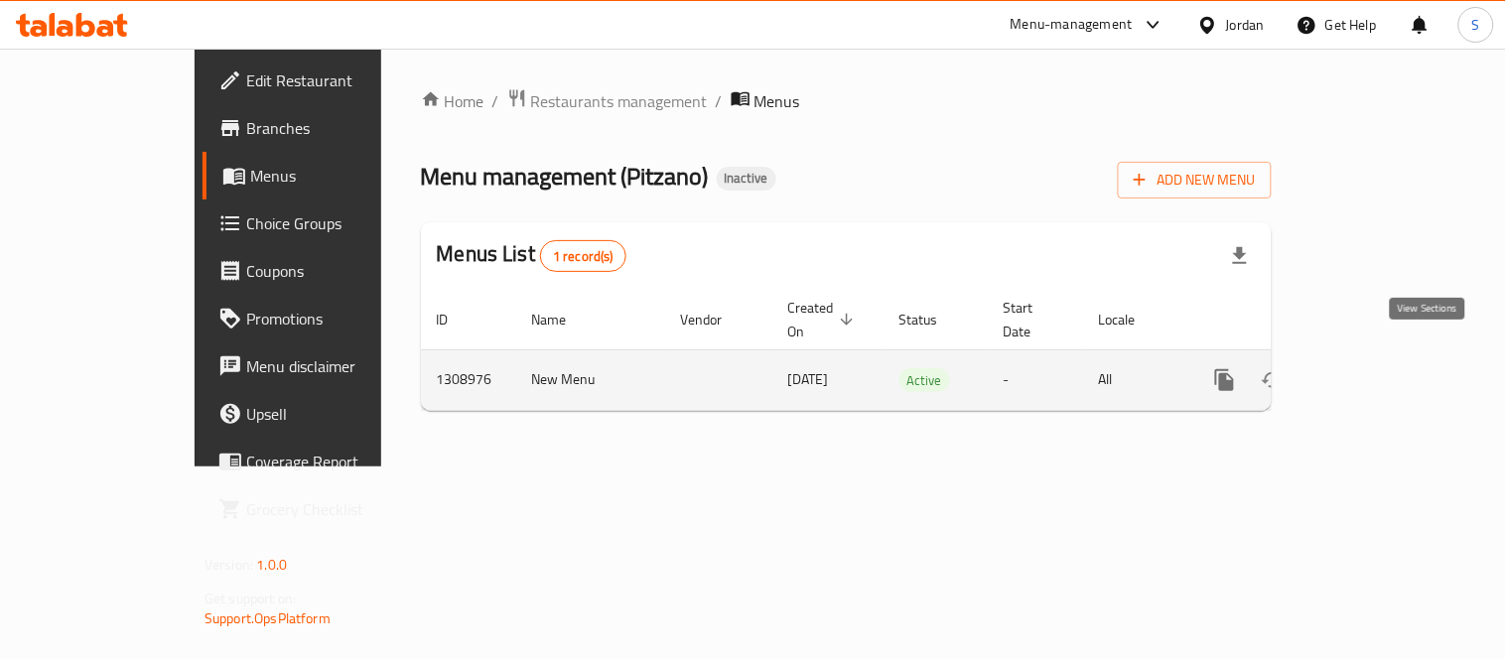
click at [1380, 368] on icon "enhanced table" at bounding box center [1369, 380] width 24 height 24
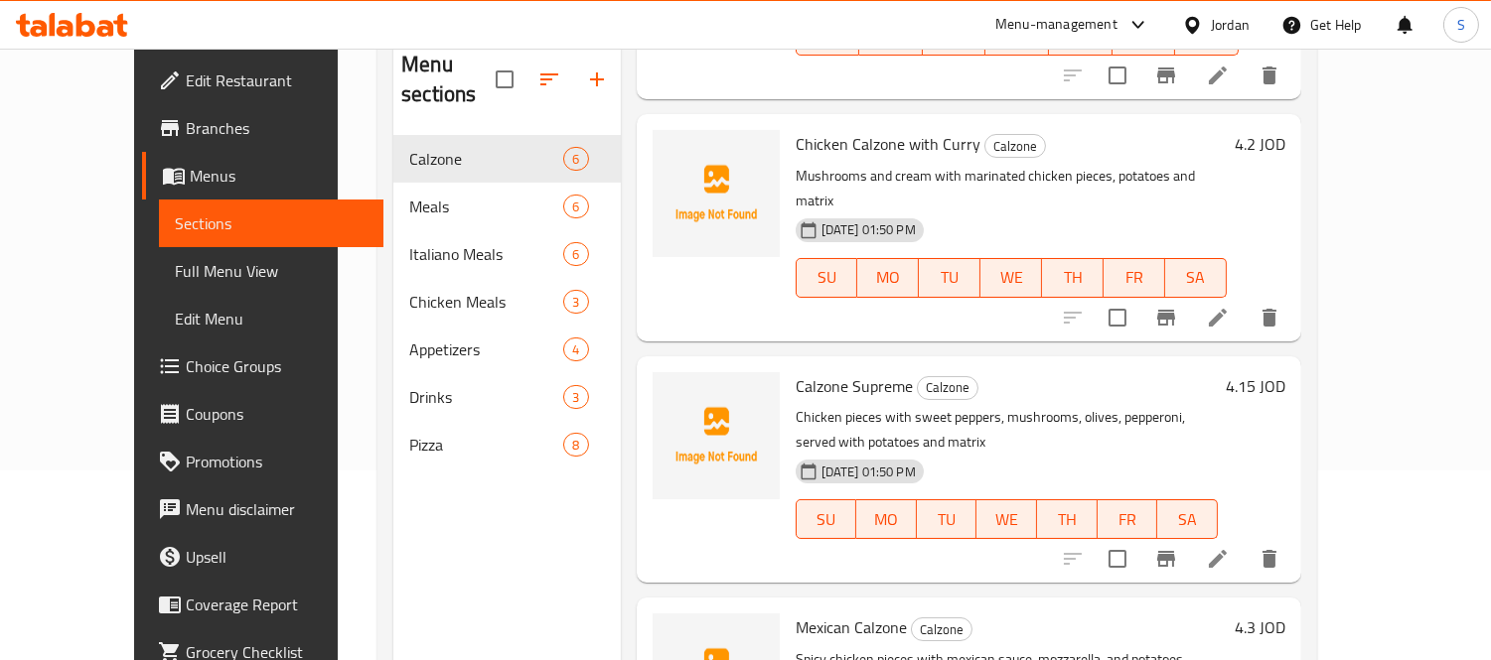
scroll to position [220, 0]
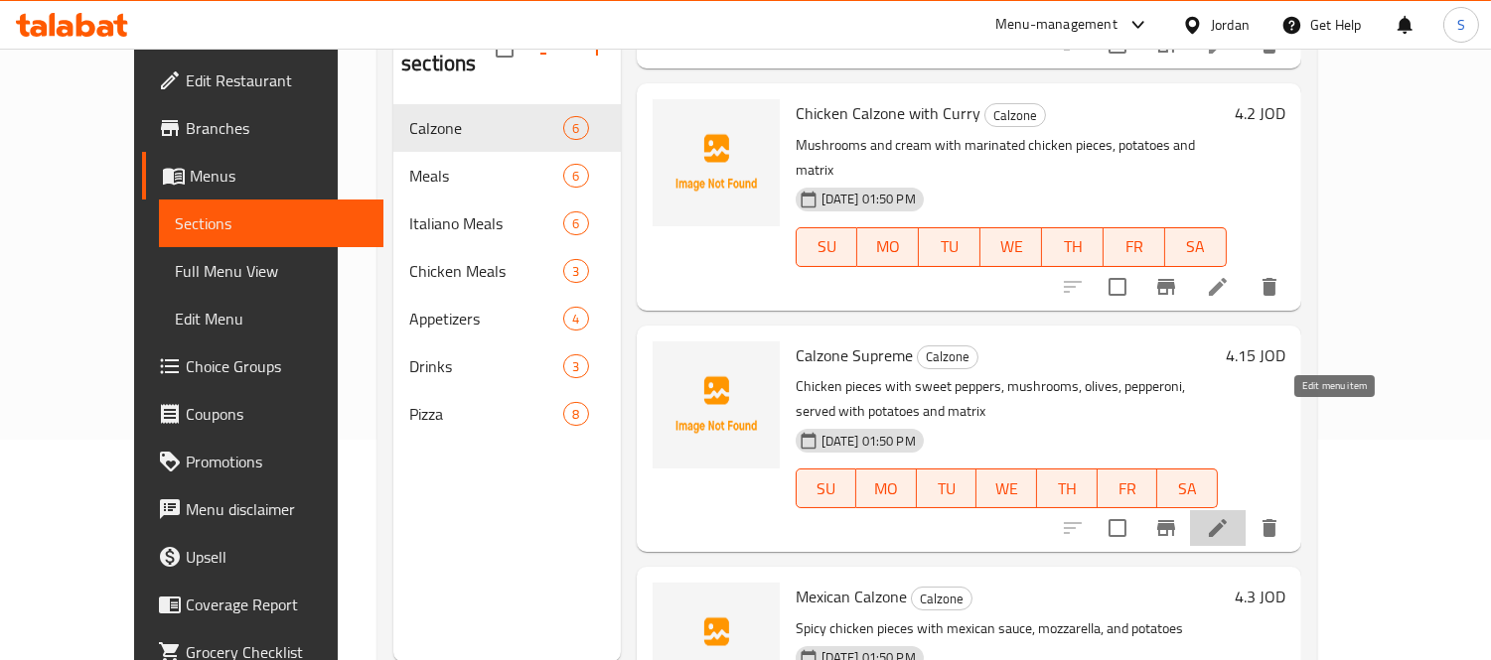
click at [1229, 516] on icon at bounding box center [1218, 528] width 24 height 24
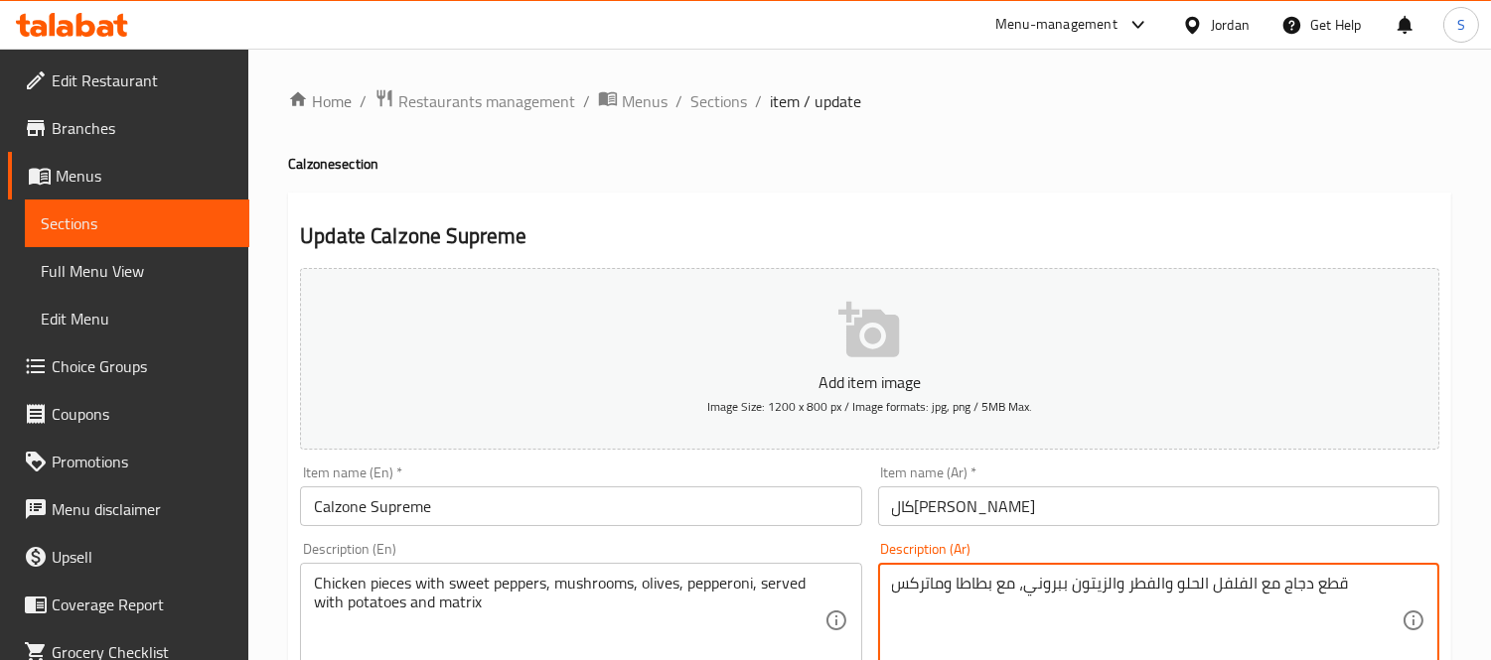
click at [1246, 583] on textarea "قطع دجاج مع الفلفل الحلو والفطر والزيتون ببروني، مع بطاطا وماتركس" at bounding box center [1146, 621] width 509 height 94
click at [1199, 587] on textarea "قطع دجاج مع فلفل الحلو والفطر والزيتون ببروني، مع بطاطا وماتركس" at bounding box center [1146, 621] width 509 height 94
click at [1064, 586] on textarea "قطع دجاج مع فلفل حلو والفطر والزيتون ببروني، مع بطاطا وماتركس" at bounding box center [1146, 621] width 509 height 94
click at [1077, 591] on textarea "قطع دجاج مع فلفل حلو والفطر والزيتون بيبروني، مع بطاطا وماتركس" at bounding box center [1146, 621] width 509 height 94
click at [1080, 583] on textarea "قطع دجاج مع فلفل حلو والفطر والزيتون، بيبروني، مع بطاطا وماتركس" at bounding box center [1146, 621] width 509 height 94
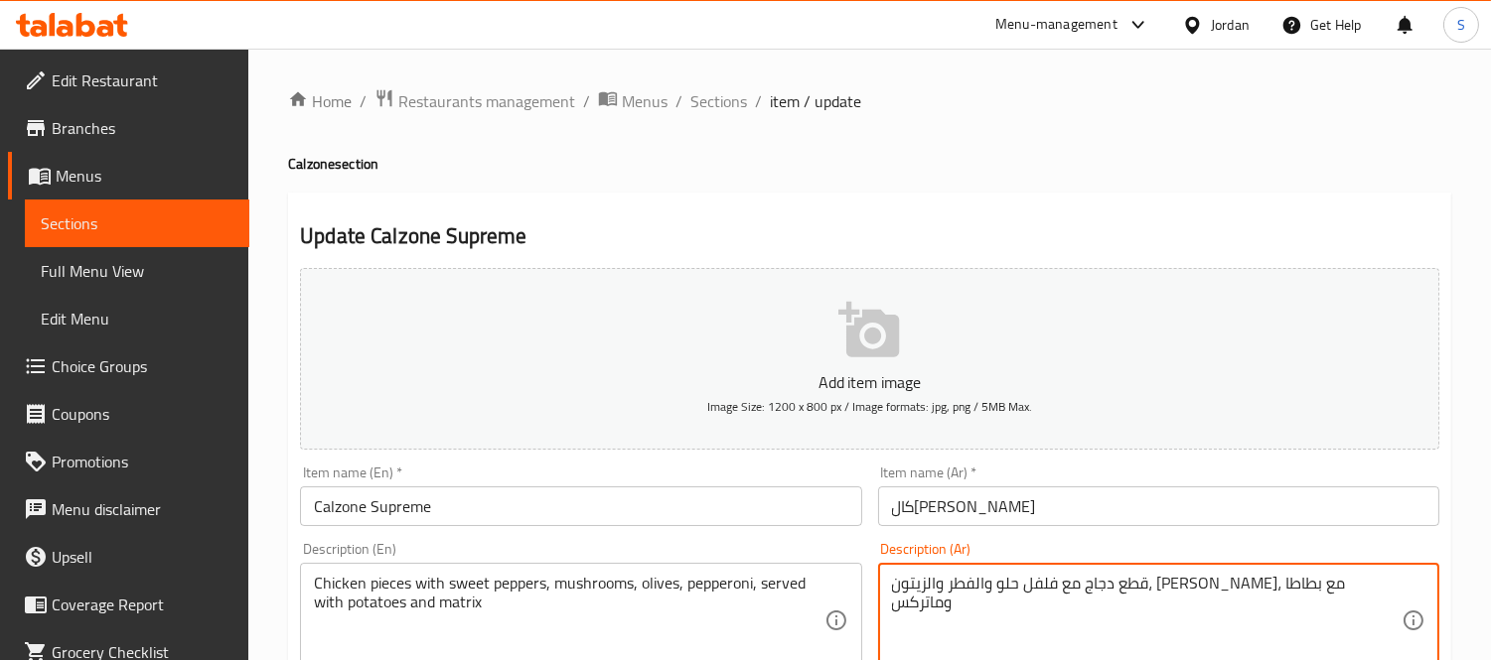
click at [1137, 584] on textarea "قطع دجاج مع فلفل حلو والفطر والزيتون، بيبروني، مع بطاطا وماتركس" at bounding box center [1146, 621] width 509 height 94
paste textarea "،"
click at [1183, 588] on textarea "قطع دجاج مع فلفل حلو والفطر، الزيتون، بيبروني، مع بطاطا وماتركس" at bounding box center [1146, 621] width 509 height 94
paste textarea "،"
click at [1157, 583] on textarea "قطع دجاج مع فلفل حلو، الفطر، الزيتون، بيبروني، مع بطاطا وماتركس" at bounding box center [1146, 621] width 509 height 94
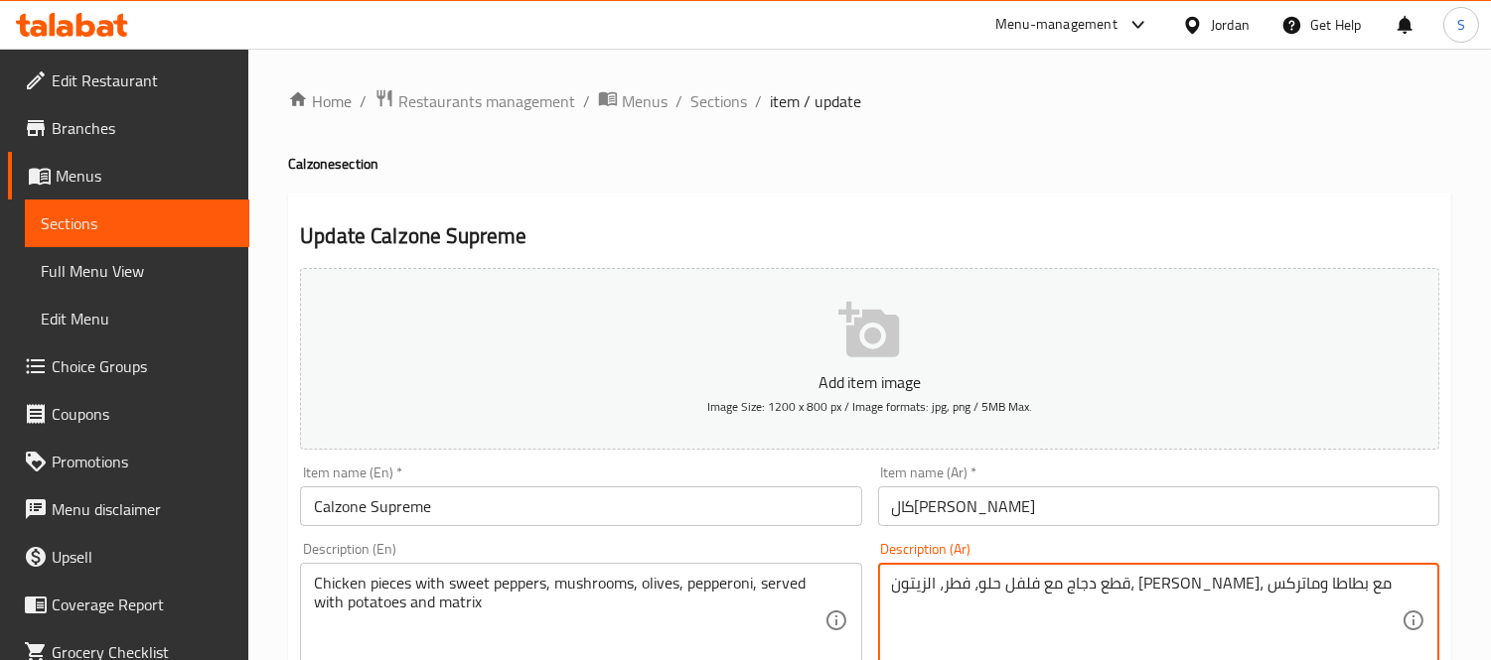
click at [1118, 582] on textarea "قطع دجاج مع فلفل حلو، فطر، الزيتون، بيبروني، مع بطاطا وماتركس" at bounding box center [1146, 621] width 509 height 94
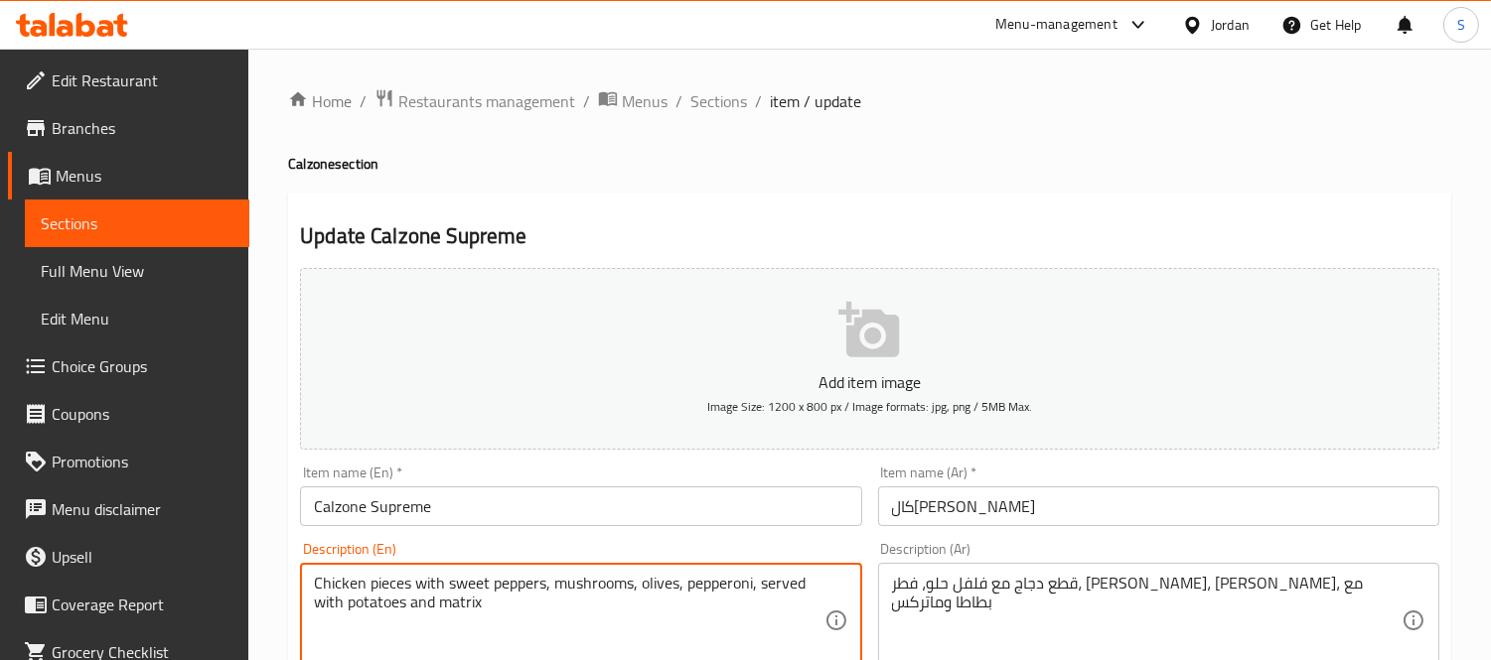
drag, startPoint x: 763, startPoint y: 587, endPoint x: 791, endPoint y: 592, distance: 29.2
click at [790, 592] on textarea "Chicken pieces with sweet peppers, mushrooms, olives, pepperoni, served with po…" at bounding box center [568, 621] width 509 height 94
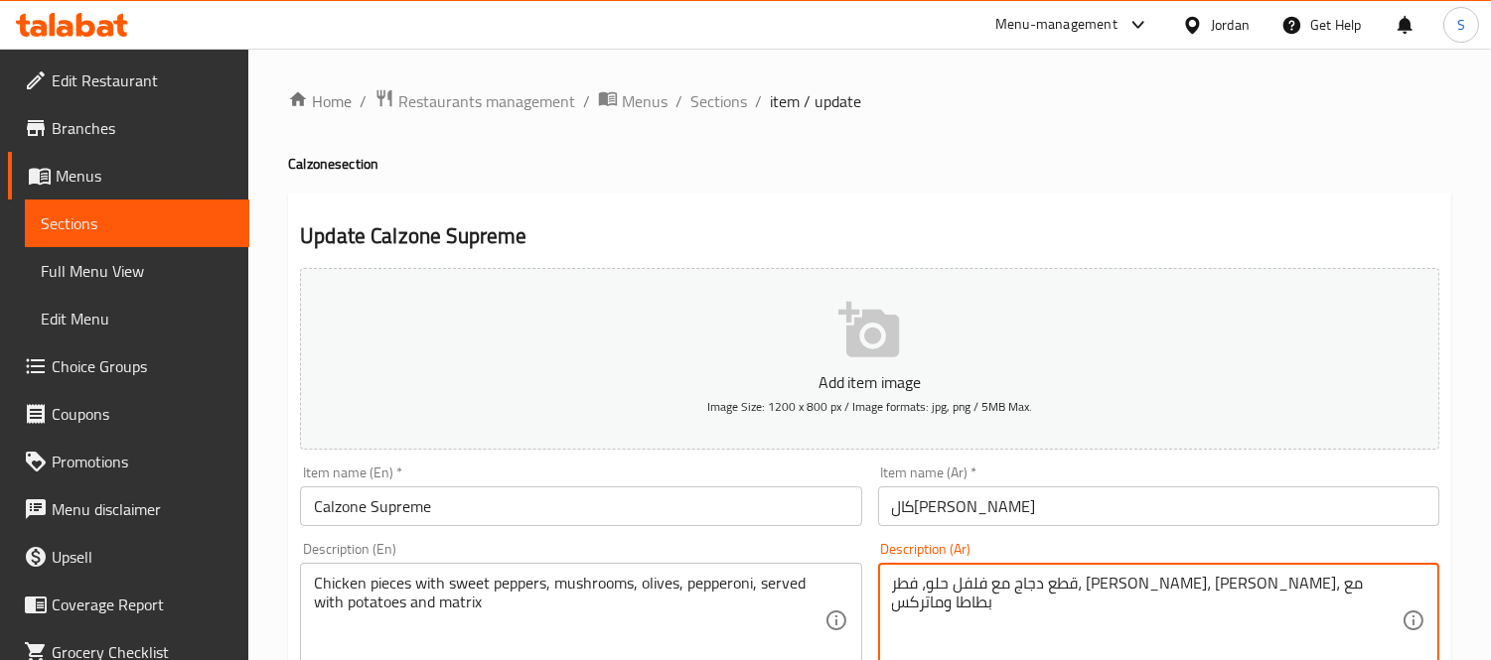
drag, startPoint x: 999, startPoint y: 589, endPoint x: 1014, endPoint y: 591, distance: 15.0
type textarea "قطع دجاج مع فلفل حلو، فطر، [PERSON_NAME]، [PERSON_NAME]، بطاطا وماتركس"
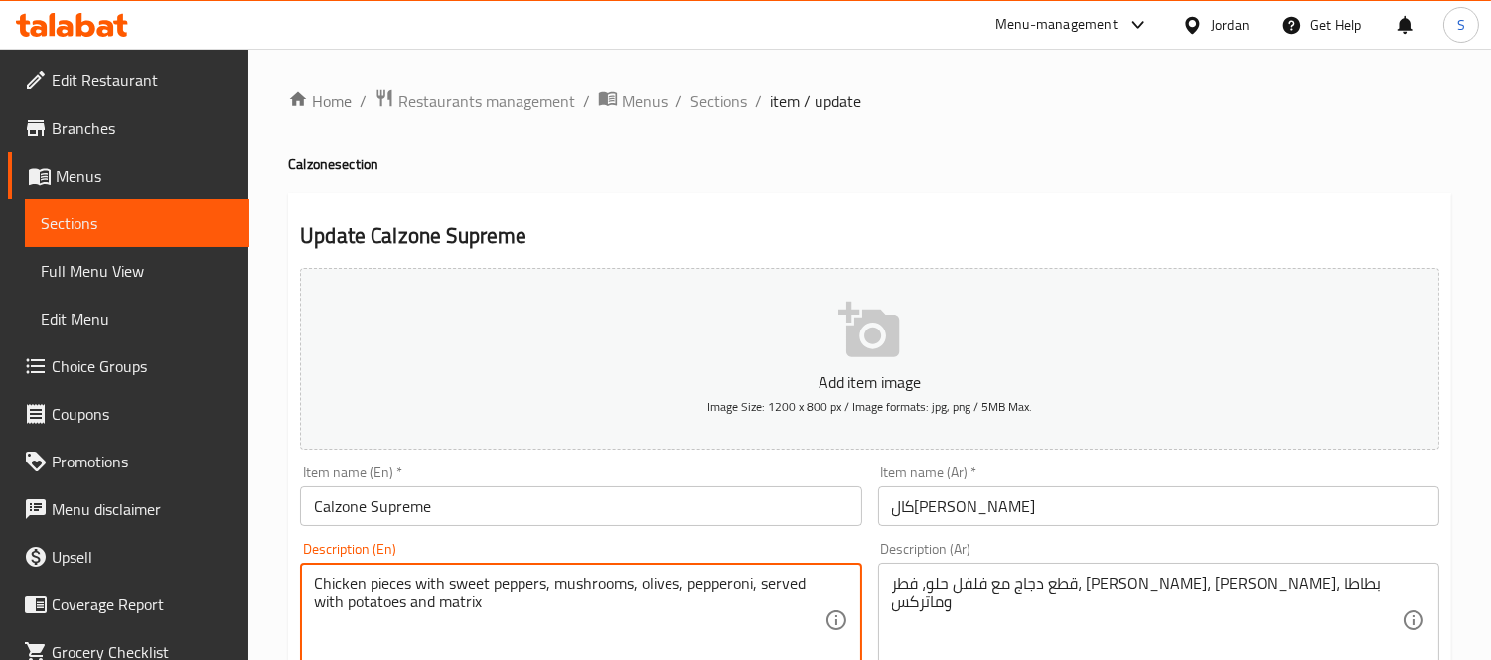
click at [787, 589] on textarea "Chicken pieces with sweet peppers, mushrooms, olives, pepperoni, served with po…" at bounding box center [568, 621] width 509 height 94
click at [785, 582] on textarea "Chicken pieces with sweet peppers, mushrooms, olives, pepperoni, with potatoes …" at bounding box center [568, 621] width 509 height 94
type textarea "Chicken pieces with sweet peppers, mushrooms, olives, pepperoni, potatoes and m…"
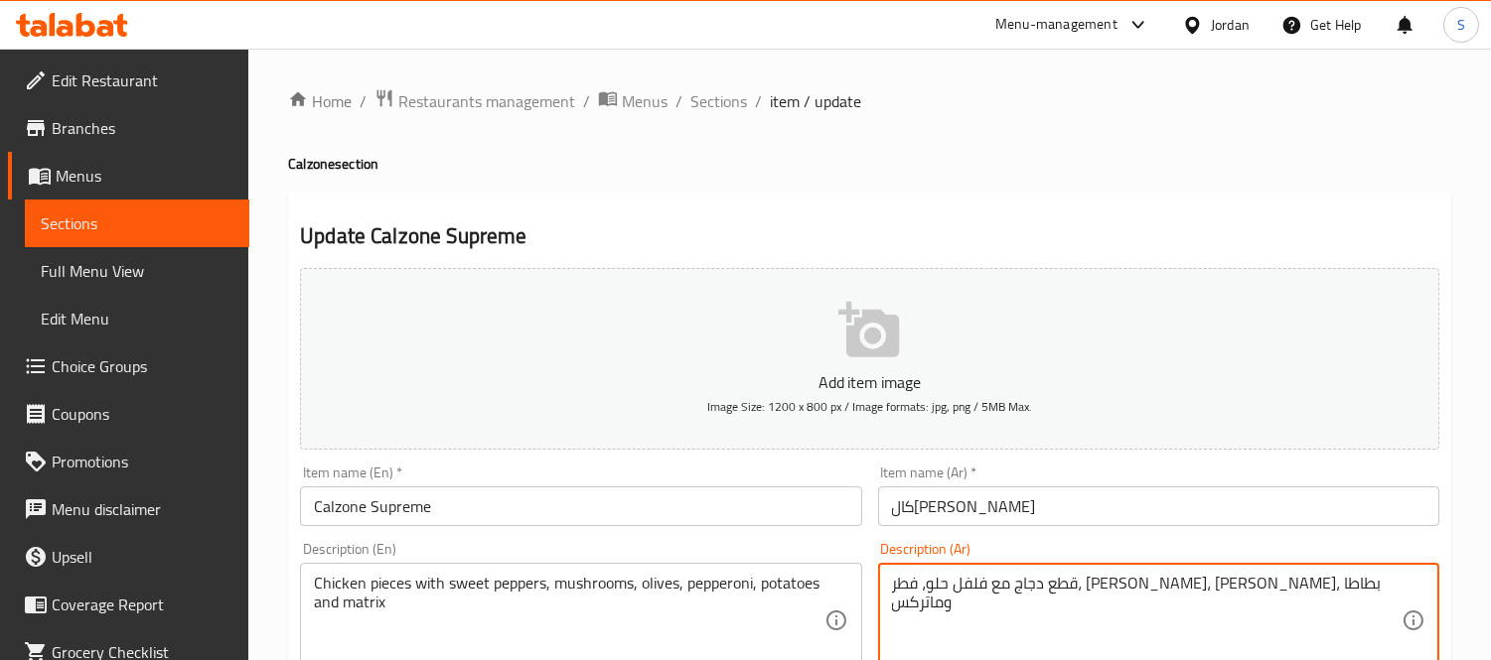
click at [993, 514] on input "كالزوني سوبريم" at bounding box center [1158, 507] width 561 height 40
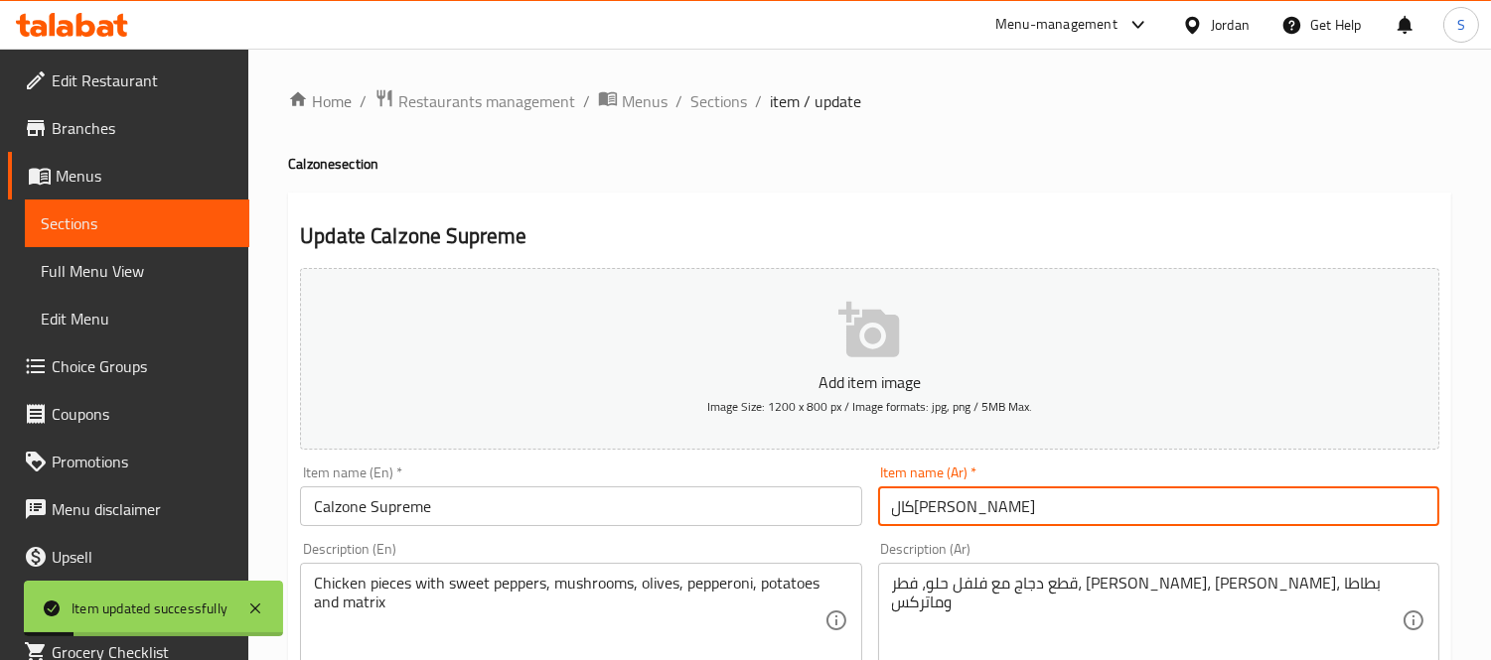
drag, startPoint x: 718, startPoint y: 97, endPoint x: 750, endPoint y: 135, distance: 49.3
click at [718, 97] on span "Sections" at bounding box center [718, 101] width 57 height 24
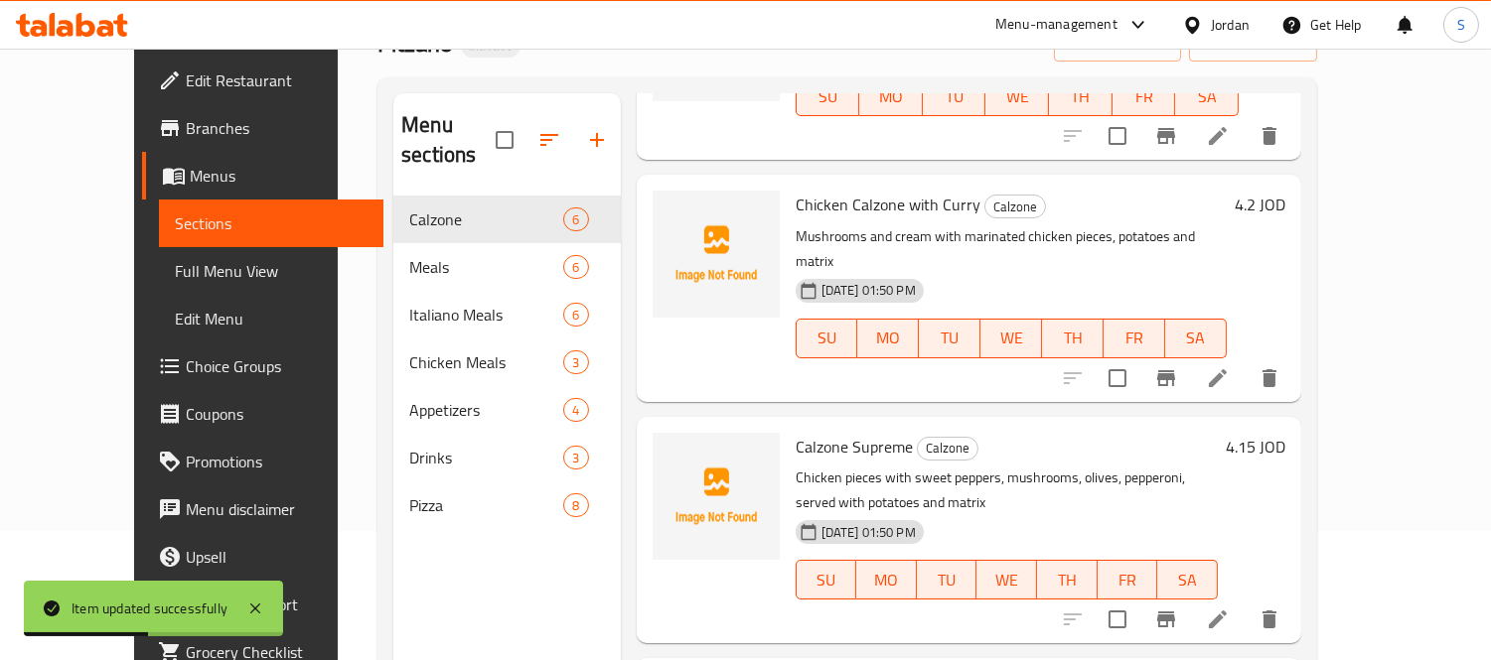
scroll to position [278, 0]
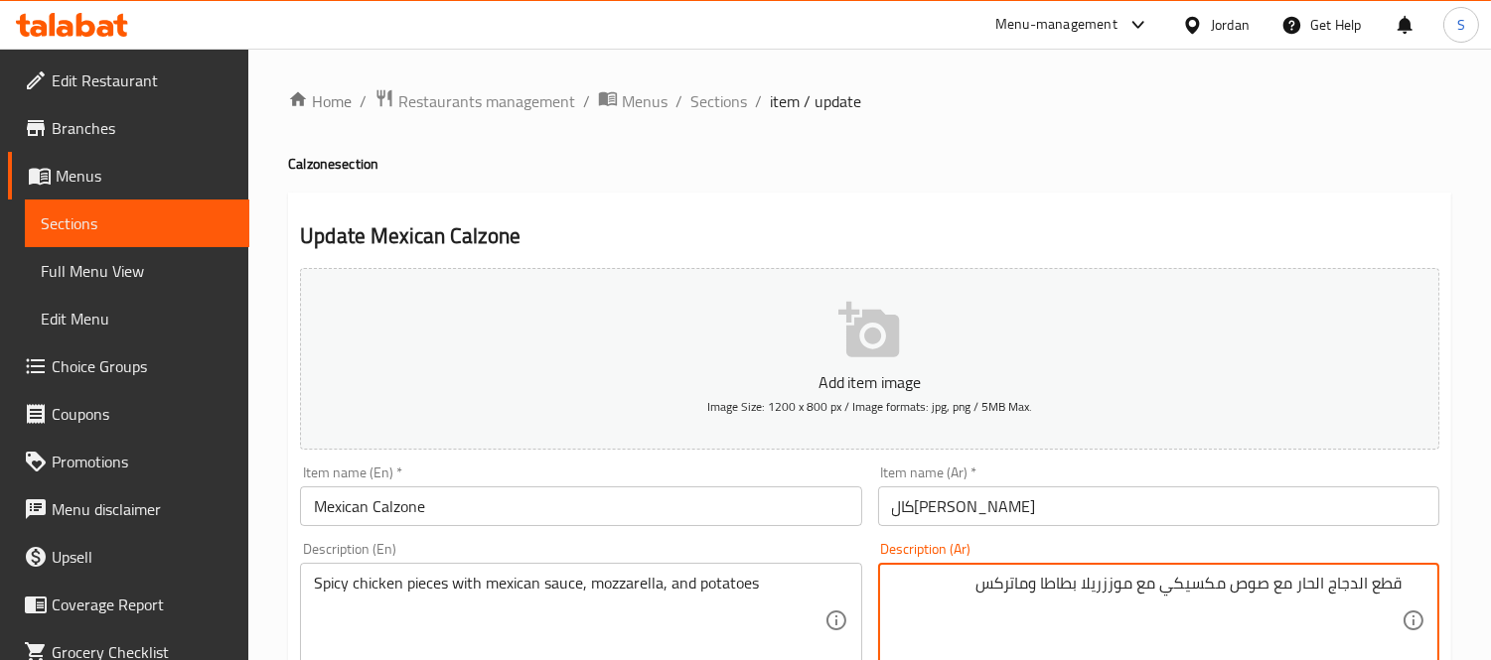
click at [1355, 583] on textarea "قطع الدجاج الحار مع صوص مكسيكي مع موززريلا بطاطا وماتركس" at bounding box center [1146, 621] width 509 height 94
click at [1324, 584] on textarea "قطع دجاج الحار مع صوص مكسيكي مع موززريلا بطاطا وماتركس" at bounding box center [1146, 621] width 509 height 94
click at [1315, 586] on textarea "قطع دجاج حار مع صوص مكسيكي مع موززريلا بطاطا وماتركس" at bounding box center [1146, 621] width 509 height 94
click at [1116, 586] on textarea "قطع دجاج حارة مع صوص مكسيكي مع موززريلا بطاطا وماتركس" at bounding box center [1146, 621] width 509 height 94
drag, startPoint x: 1149, startPoint y: 583, endPoint x: 1174, endPoint y: 583, distance: 24.8
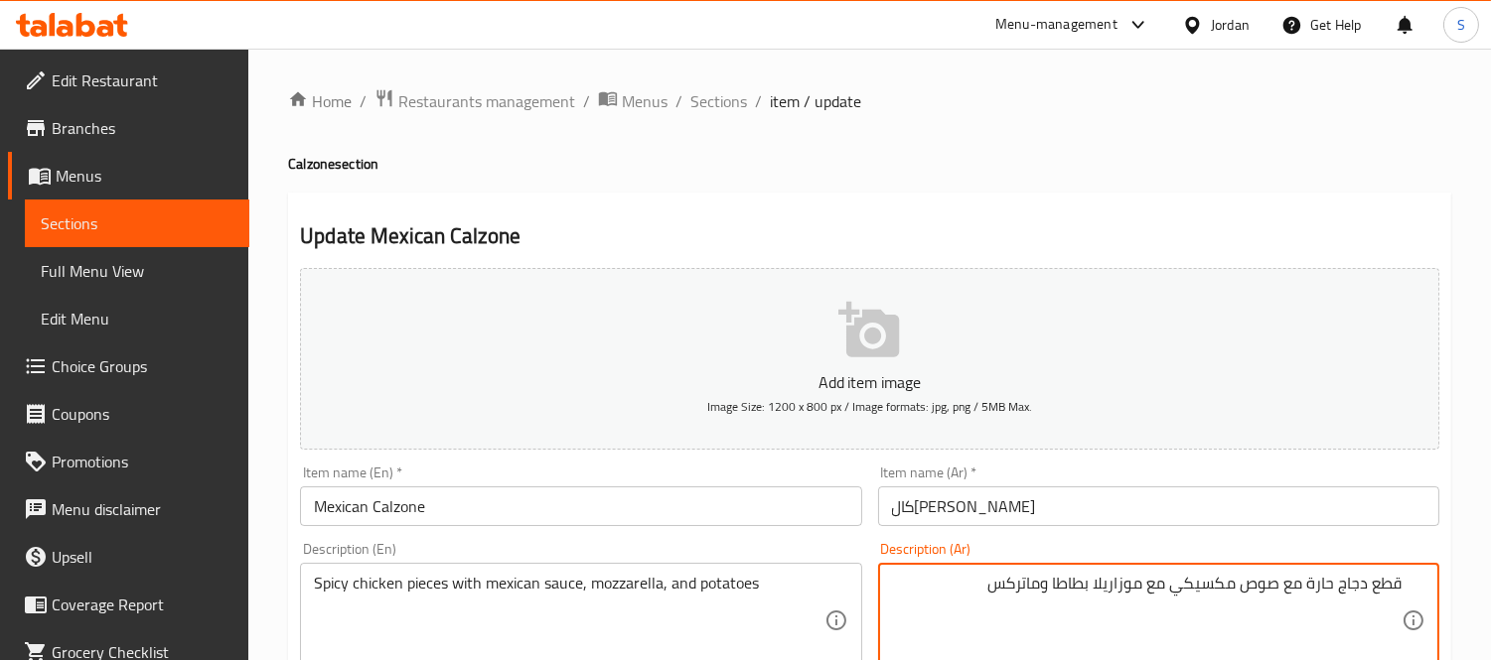
click at [1174, 583] on textarea "قطع دجاج حارة مع صوص مكسيكي مع موزاريلا بطاطا وماتركس" at bounding box center [1146, 621] width 509 height 94
click at [1114, 584] on textarea "قطع دجاج حارة مع صوص مكسيكي، موزاريلا بطاطا وماتركس" at bounding box center [1146, 621] width 509 height 94
type textarea "قطع دجاج حارة مع صوص مكسيكي، موزاريلا، بطاطا وماتركس"
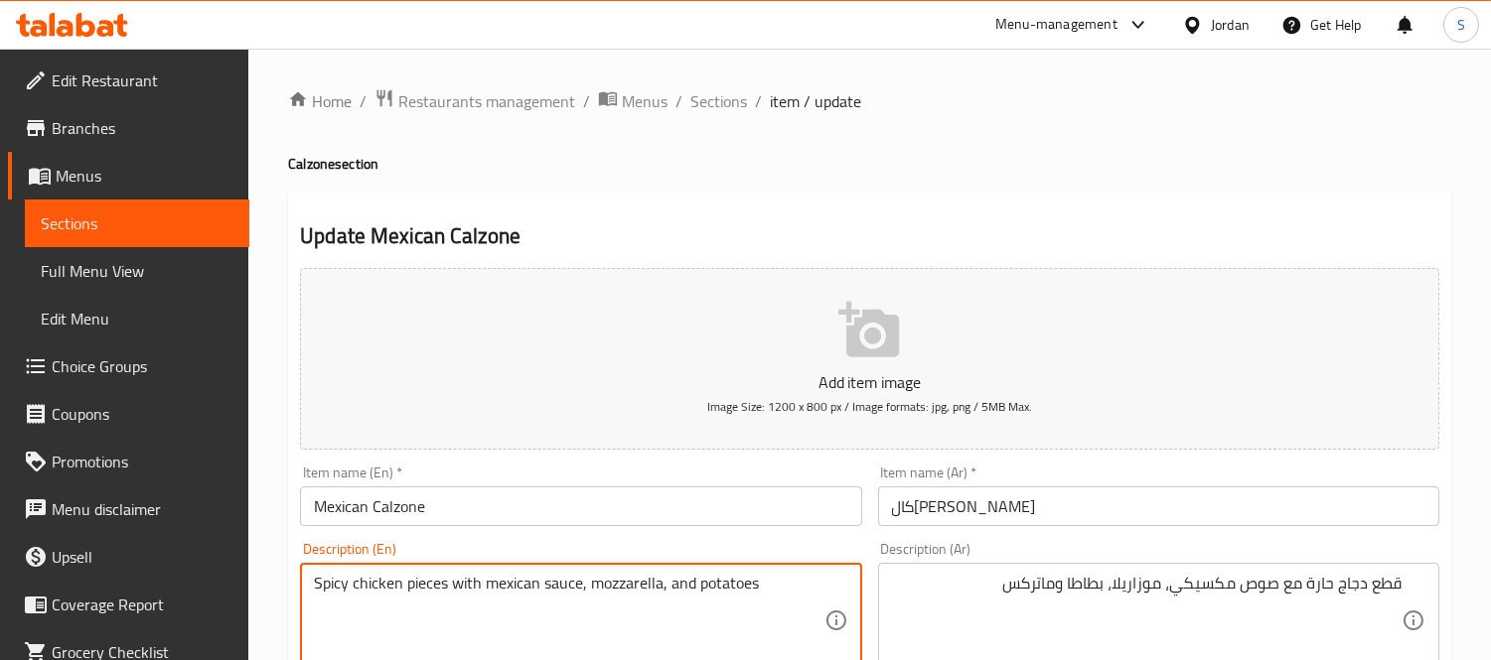
paste textarea "matrix"
click at [689, 586] on textarea "Spicy chicken pieces with mexican sauce, mozzarella, and potatoes matrix" at bounding box center [568, 621] width 509 height 94
drag, startPoint x: 689, startPoint y: 586, endPoint x: 677, endPoint y: 588, distance: 12.1
click at [677, 588] on textarea "Spicy chicken pieces with mexican sauce, mozzarella, and potatoes matrix" at bounding box center [568, 621] width 509 height 94
click at [761, 578] on textarea "Spicy chicken pieces with mexican sauce, mozzarella, and potatoes matrix" at bounding box center [568, 621] width 509 height 94
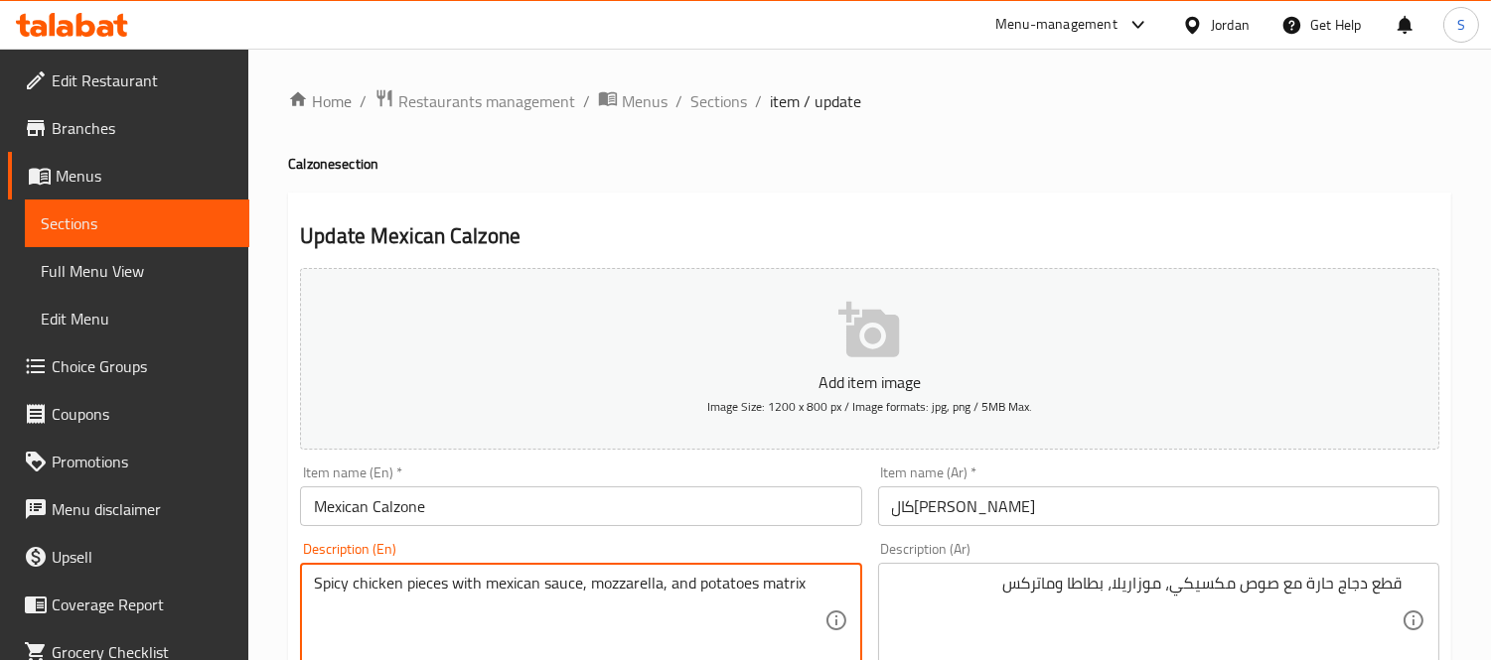
paste textarea "and"
click at [685, 586] on textarea "Spicy chicken pieces with mexican sauce, mozzarella, and potatoes and matrix" at bounding box center [568, 621] width 509 height 94
type textarea "Spicy chicken pieces with mexican sauce, mozzarella, potatoes and matrix"
click at [723, 516] on input "Mexican Calzone" at bounding box center [580, 507] width 561 height 40
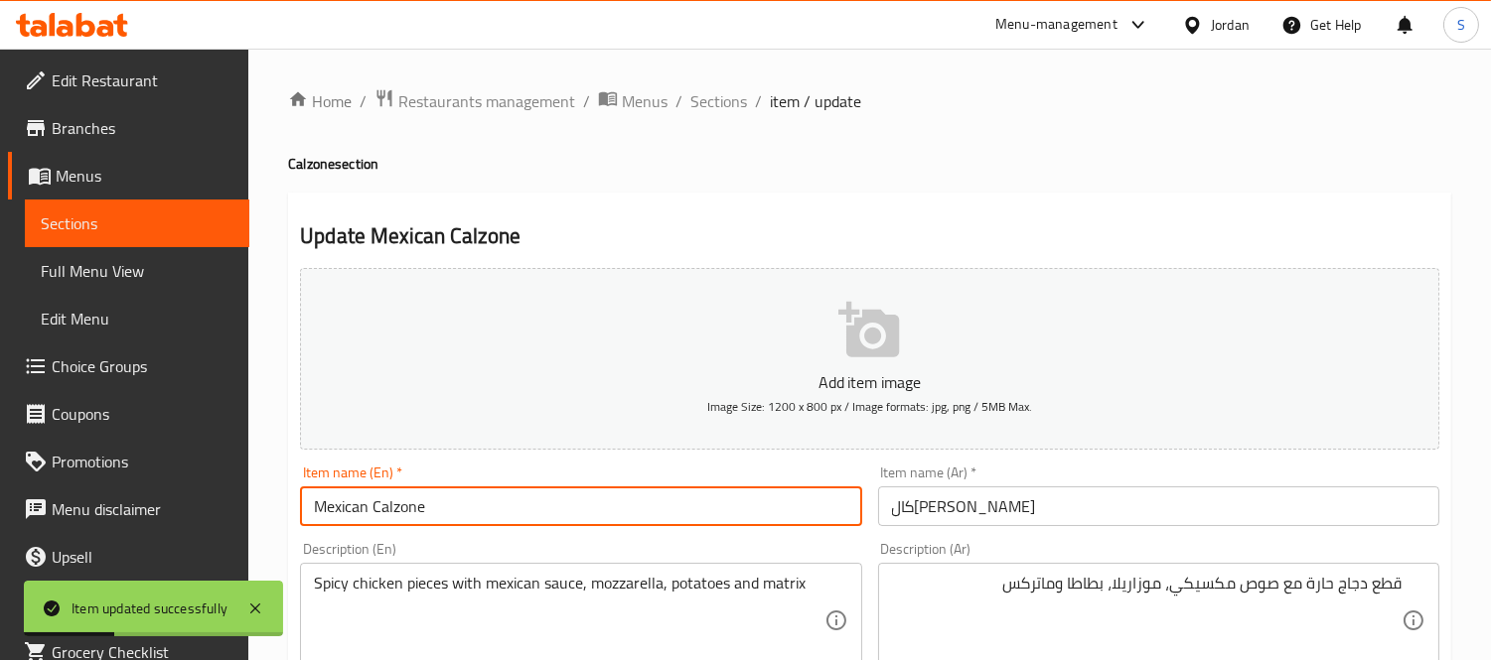
click at [705, 96] on span "Sections" at bounding box center [718, 101] width 57 height 24
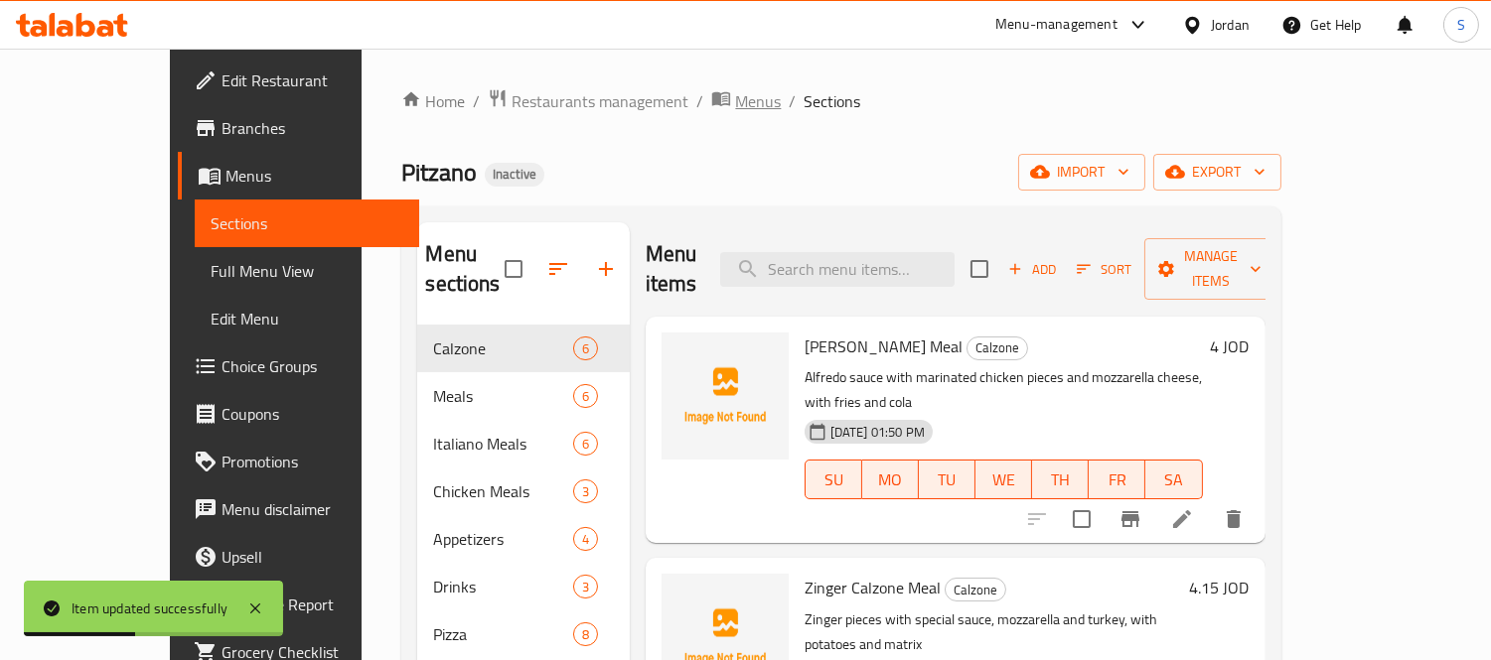
click at [735, 111] on span "Menus" at bounding box center [758, 101] width 46 height 24
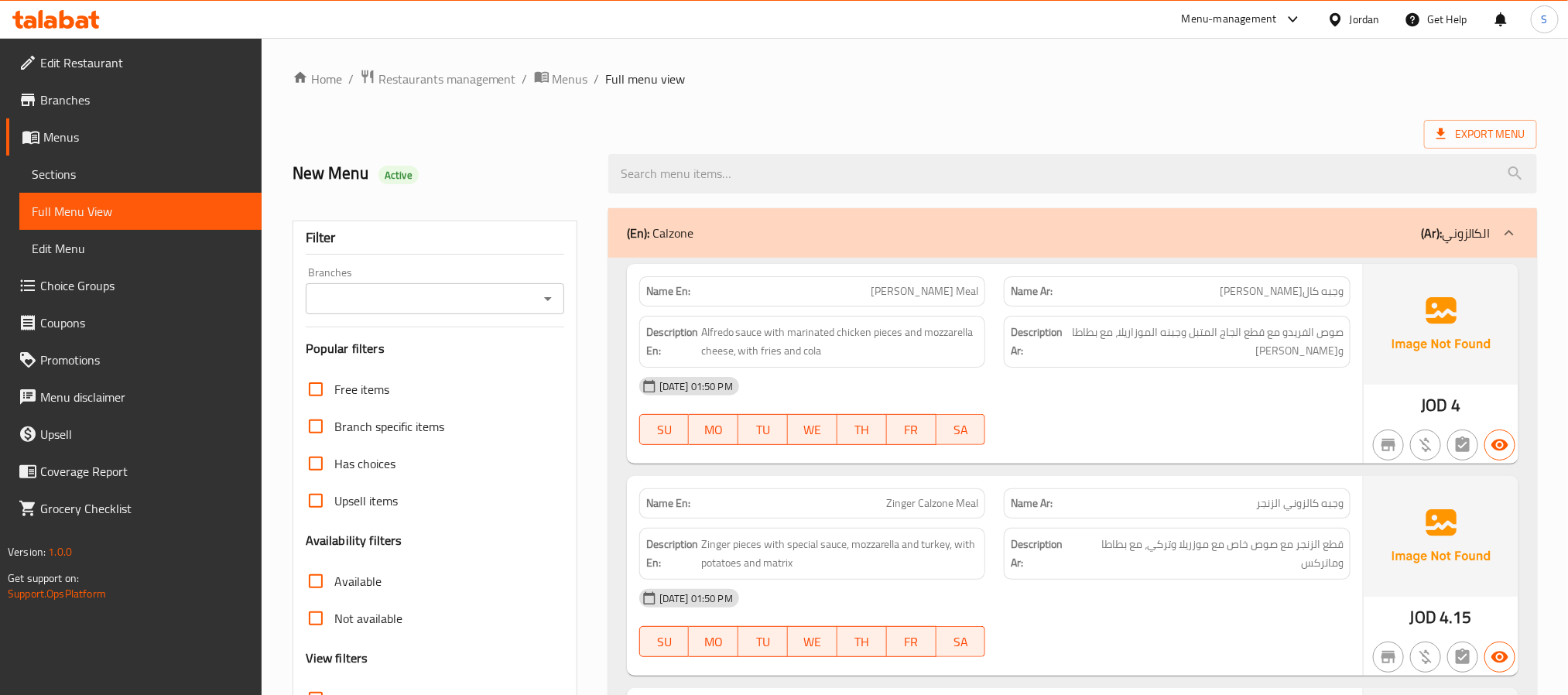
drag, startPoint x: 56, startPoint y: 172, endPoint x: 256, endPoint y: 181, distance: 200.2
click at [56, 172] on span "Sections" at bounding box center [140, 175] width 217 height 19
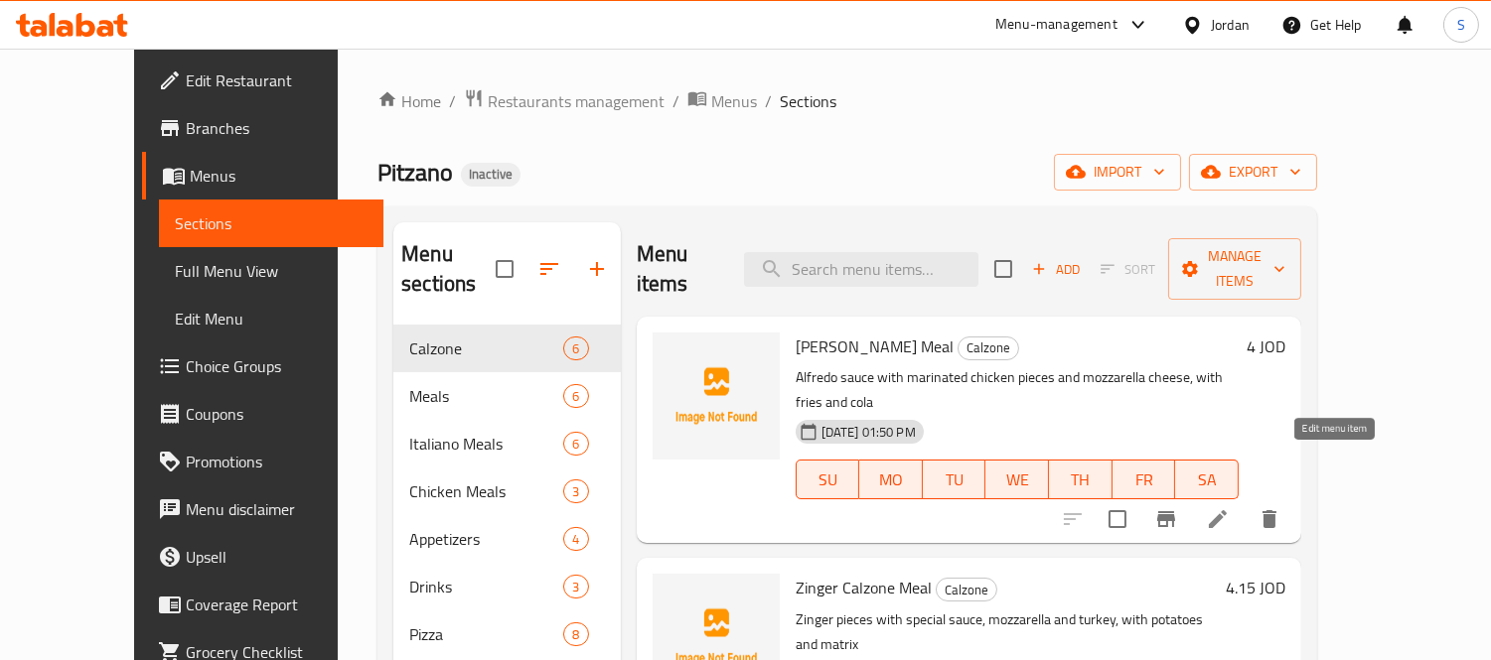
click at [1229, 507] on icon at bounding box center [1218, 519] width 24 height 24
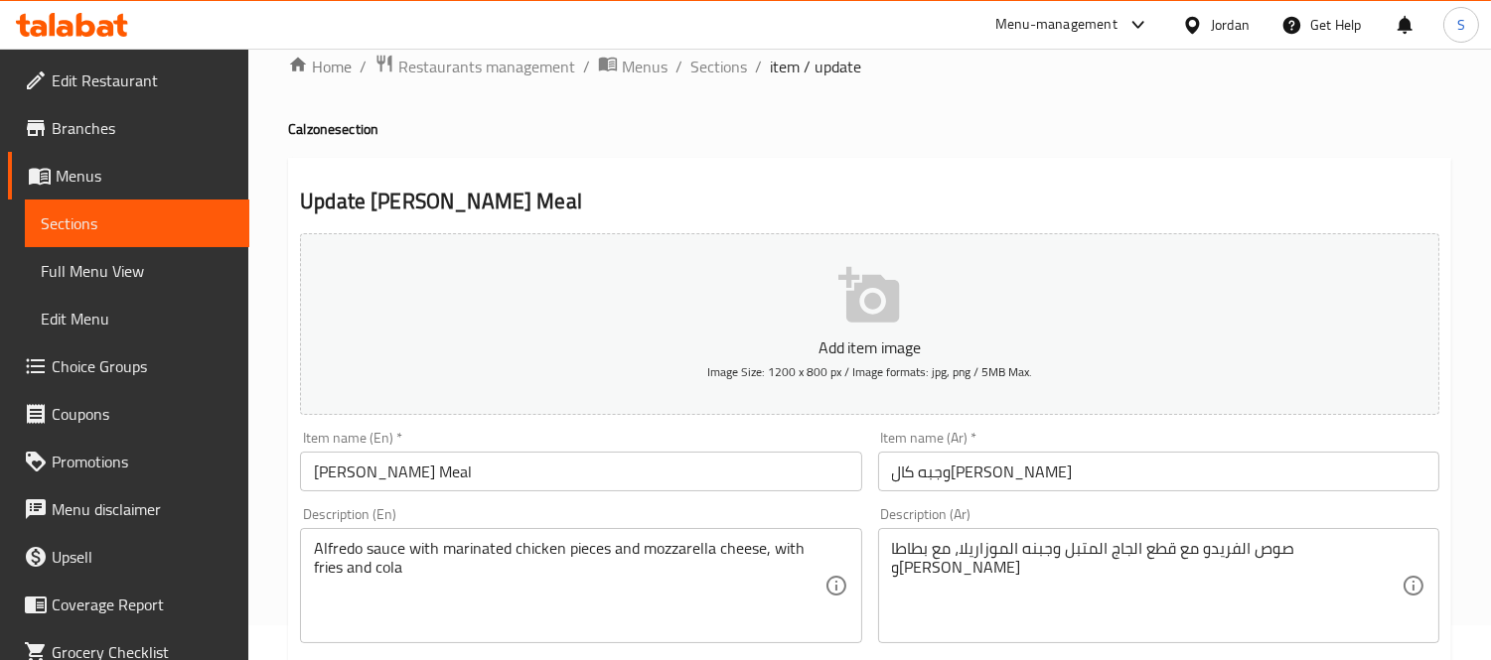
scroll to position [220, 0]
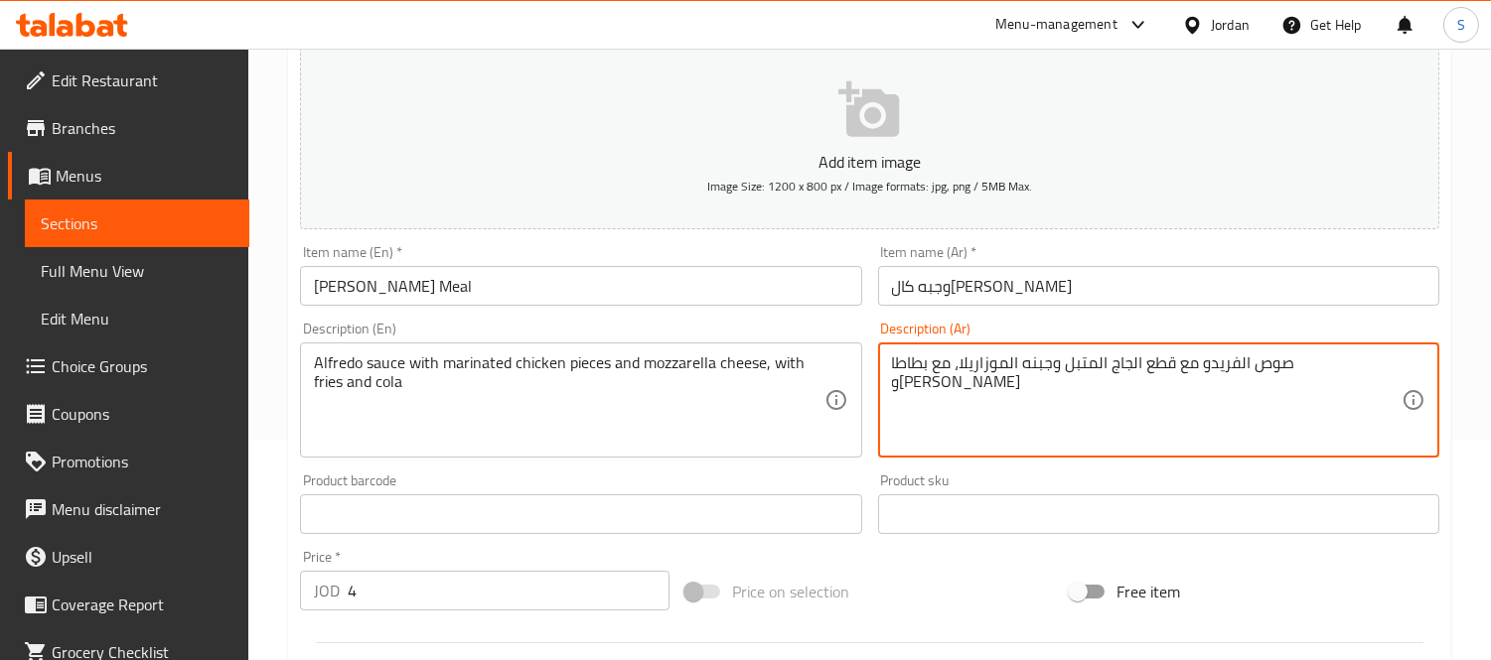
drag, startPoint x: 1166, startPoint y: 360, endPoint x: 1177, endPoint y: 359, distance: 11.0
type textarea "صوص الفريدو مع قطع دجاج المتبل وجبنه الموزاريلا، مع بطاطا و[PERSON_NAME]"
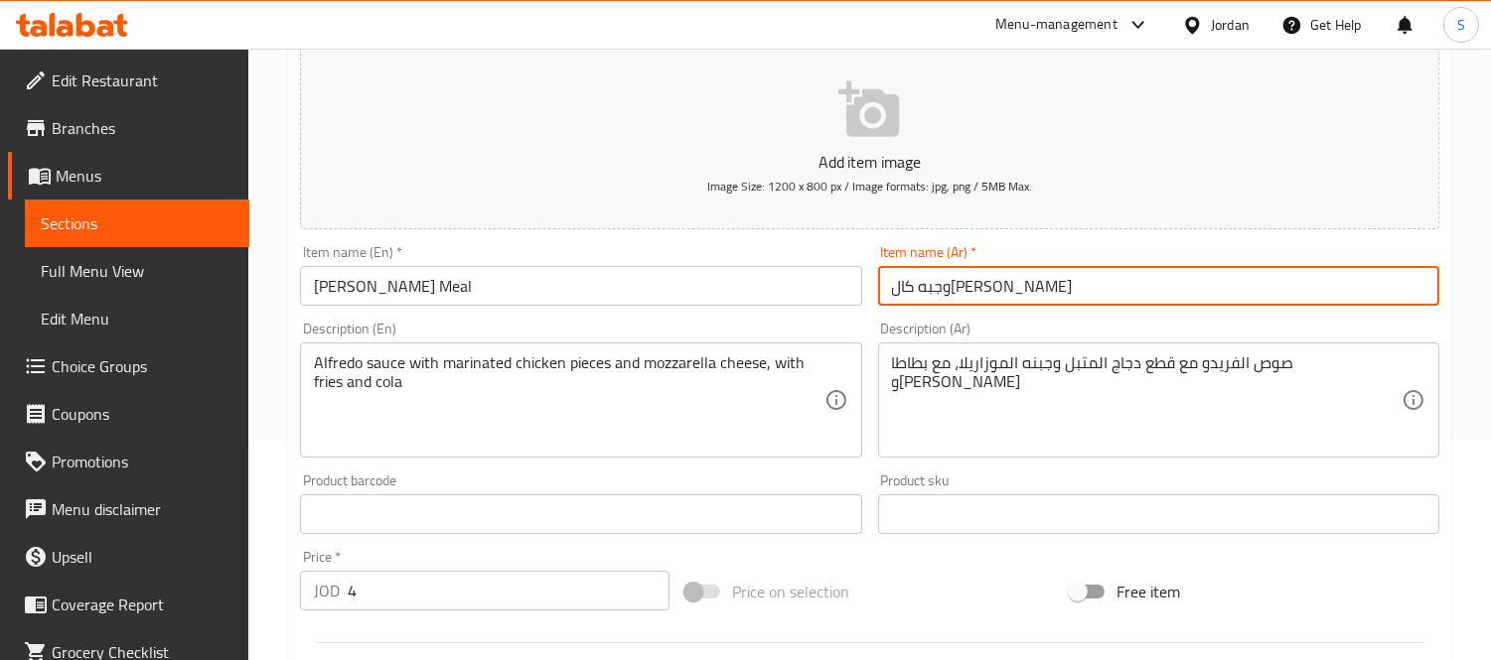
click at [937, 284] on input "وجبه كال[PERSON_NAME]" at bounding box center [1158, 286] width 561 height 40
type input "وجبه كال[PERSON_NAME]"
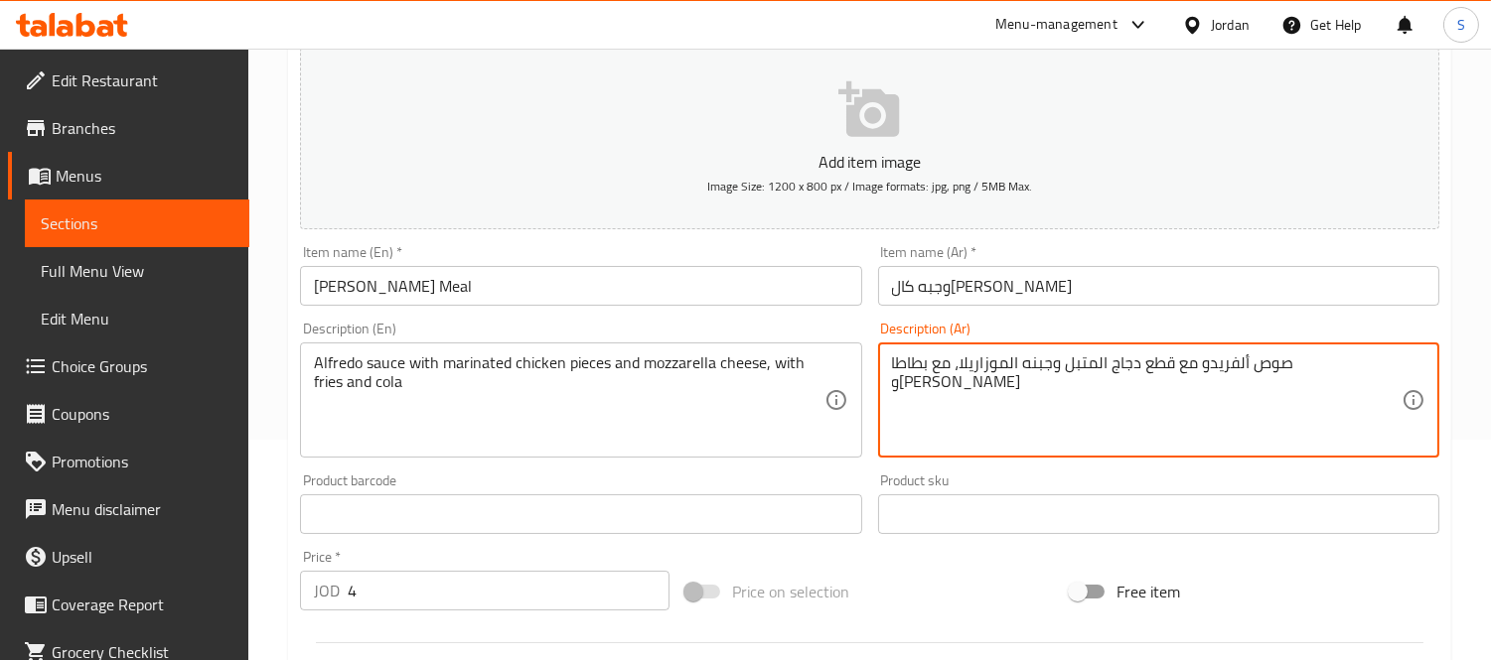
click at [1144, 364] on textarea "صوص ألفريدو مع قطع دجاج المتبل وجبنه الموزاريلا، مع بطاطا و[PERSON_NAME]" at bounding box center [1146, 401] width 509 height 94
click at [1056, 363] on textarea "صوص ألفريدو مع قطع دجاج متبلة وجبنه الموزاريلا، مع بطاطا و[PERSON_NAME]" at bounding box center [1146, 401] width 509 height 94
type textarea "صوص ألفريدو مع قطع دجاج متبلة وجبنه موزاريلا، مع بطاطا و[PERSON_NAME]"
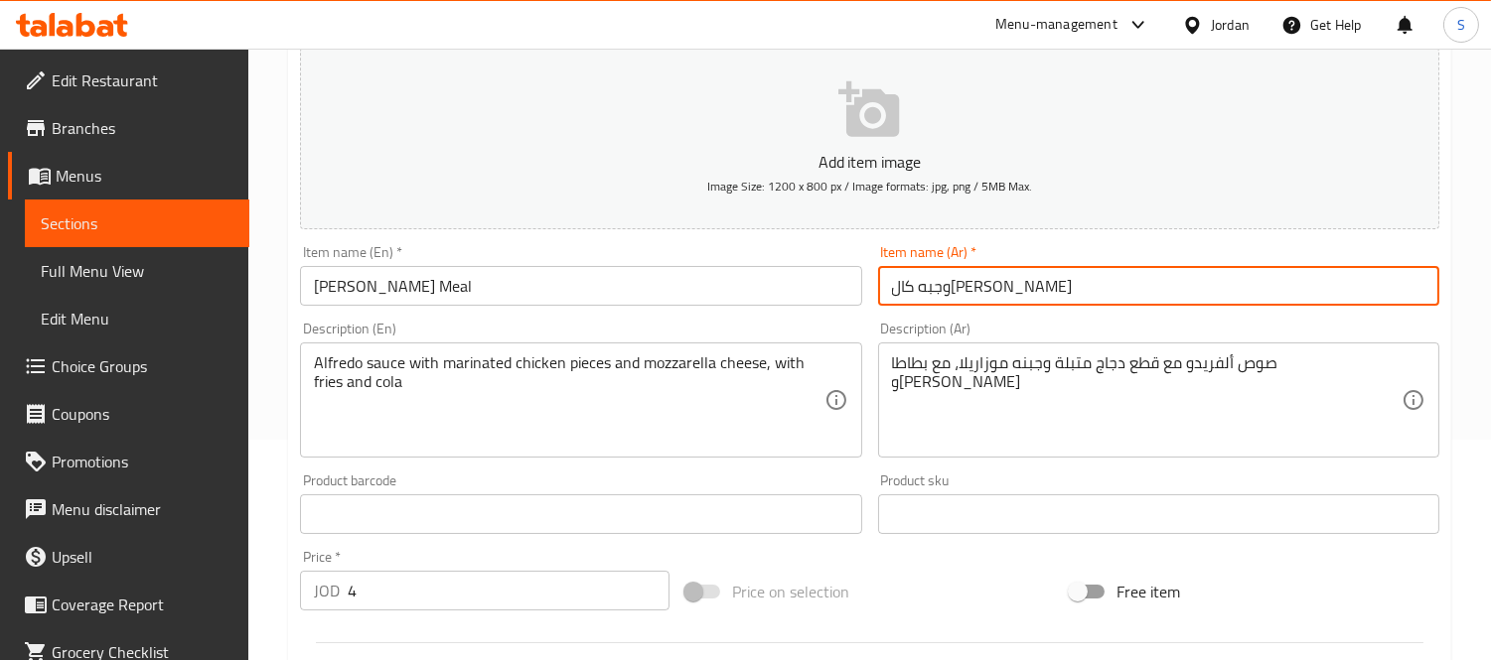
click at [1003, 298] on input "وجبه كالزوني ألفريدو" at bounding box center [1158, 286] width 561 height 40
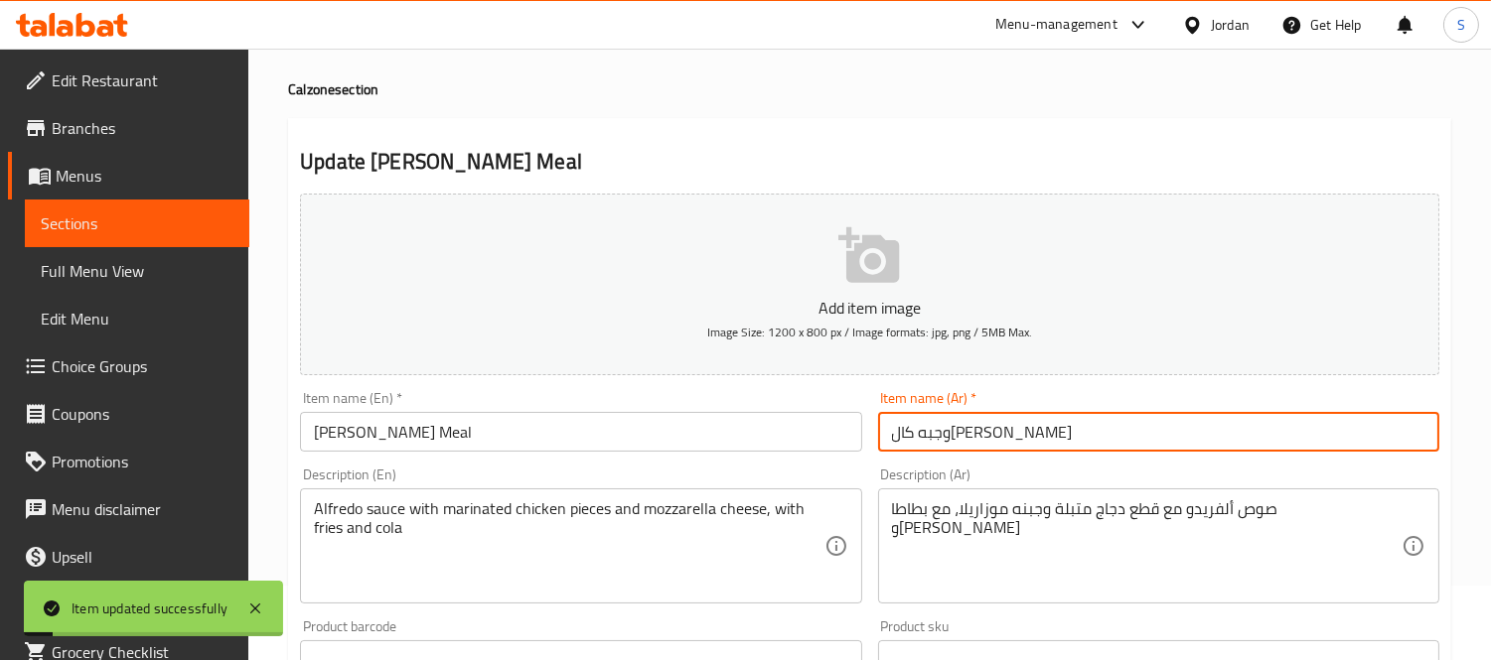
scroll to position [0, 0]
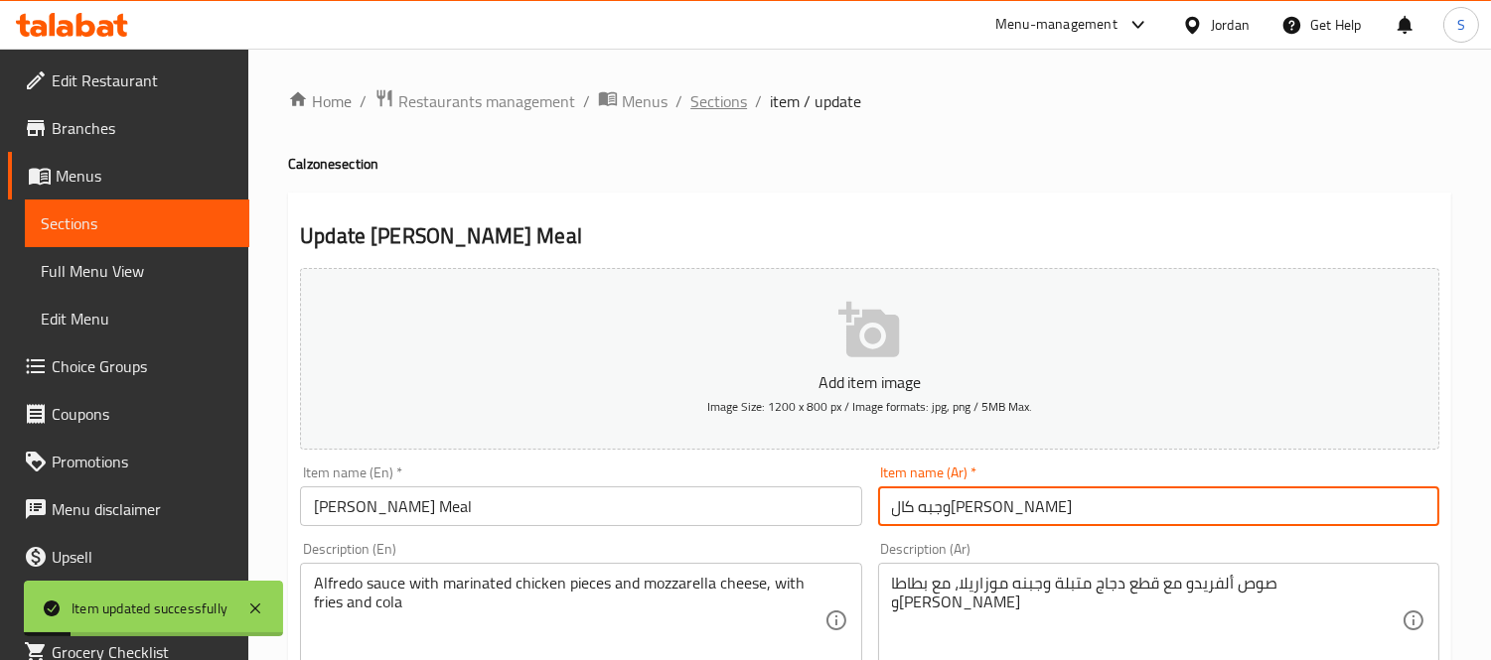
click at [700, 92] on span "Sections" at bounding box center [718, 101] width 57 height 24
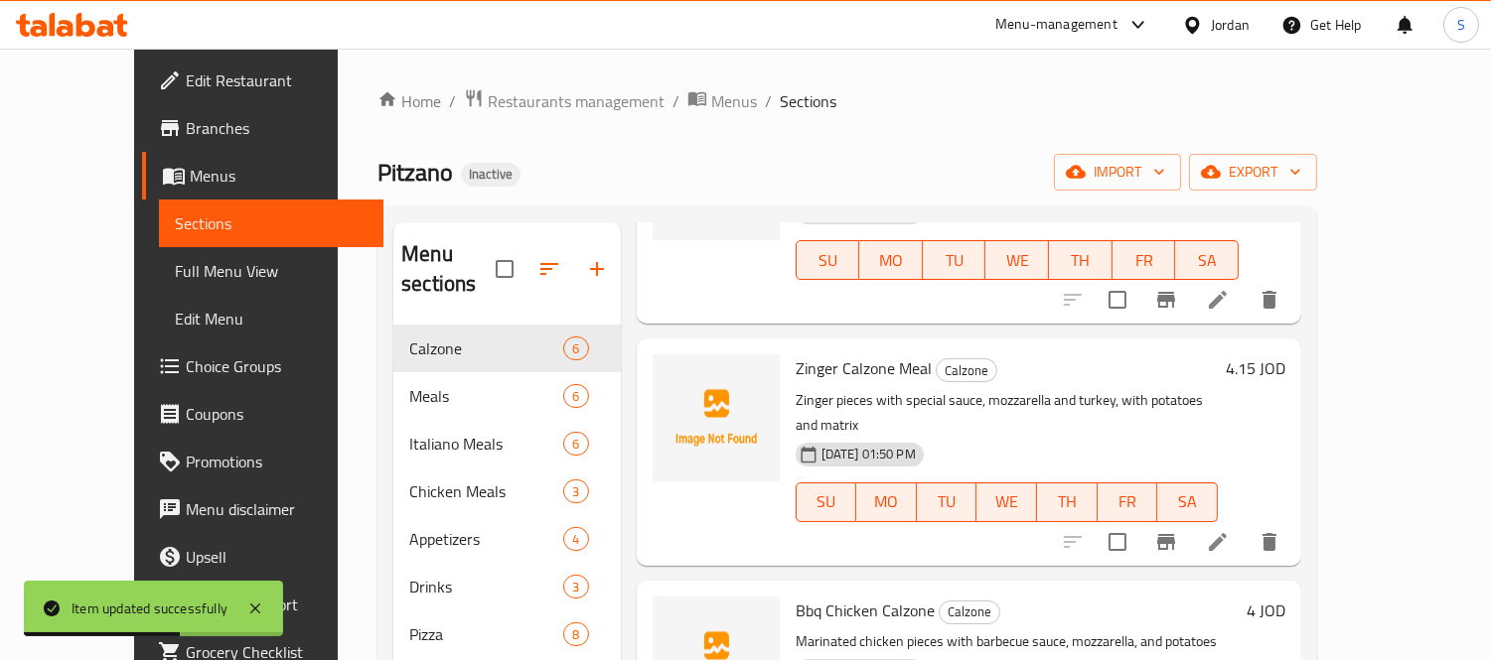
scroll to position [220, 0]
click at [1229, 529] on icon at bounding box center [1218, 541] width 24 height 24
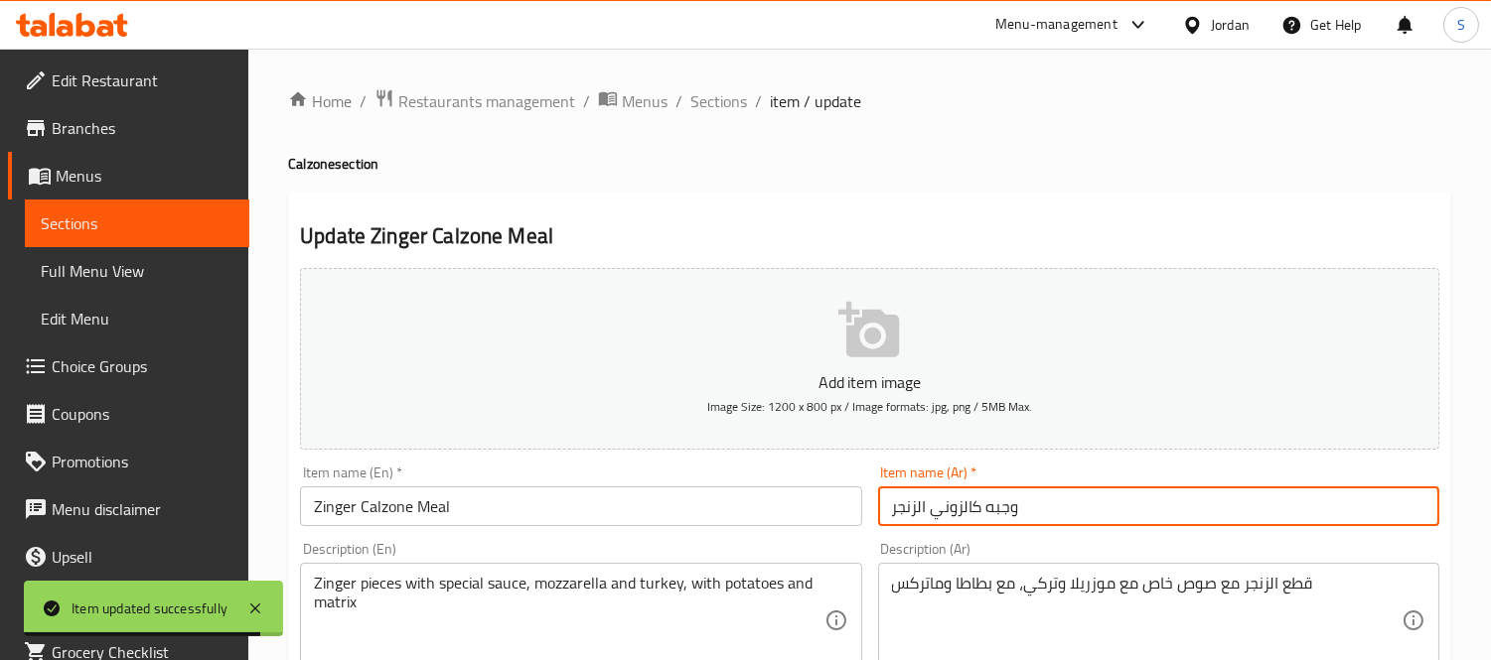
click at [1036, 501] on input "وجبه كالزوني الزنجر" at bounding box center [1158, 507] width 561 height 40
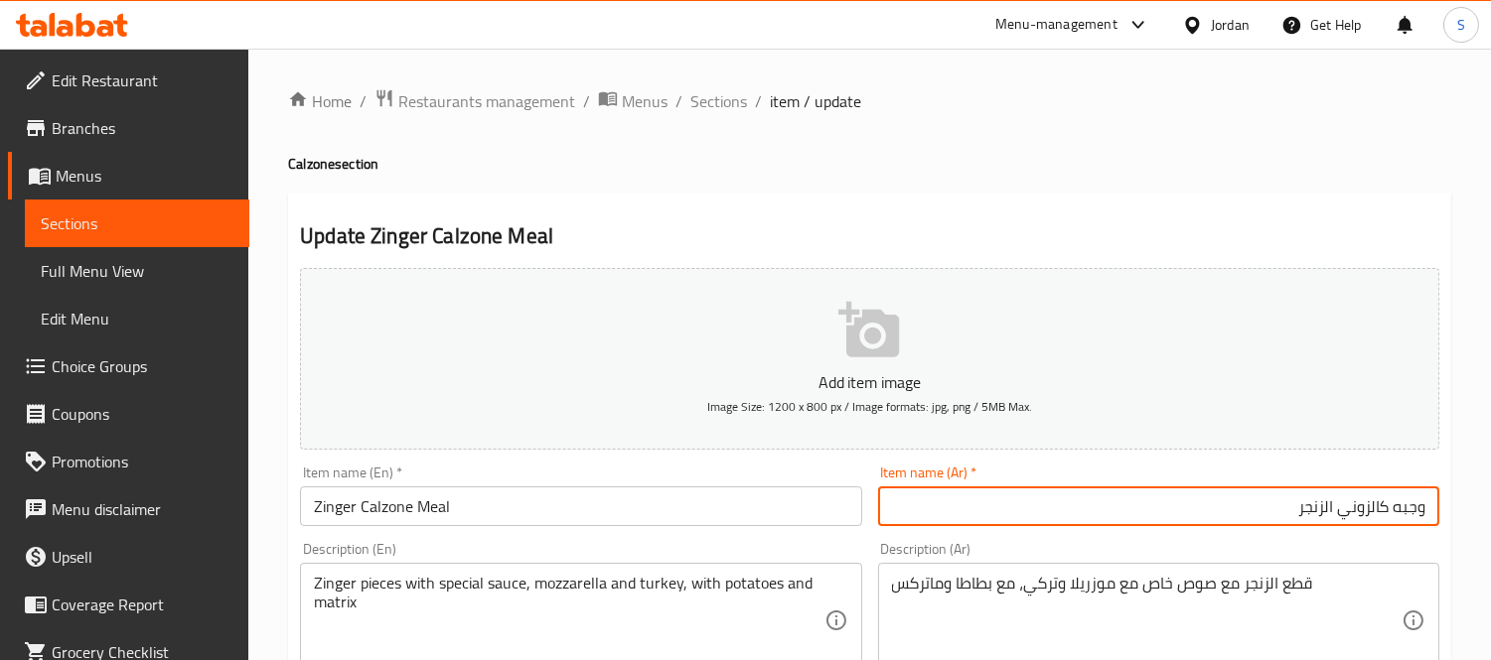
click at [1322, 502] on input "وجبه كالزوني الزنجر" at bounding box center [1158, 507] width 561 height 40
click at [1324, 510] on input "وجبه كالزوني الزنجر" at bounding box center [1158, 507] width 561 height 40
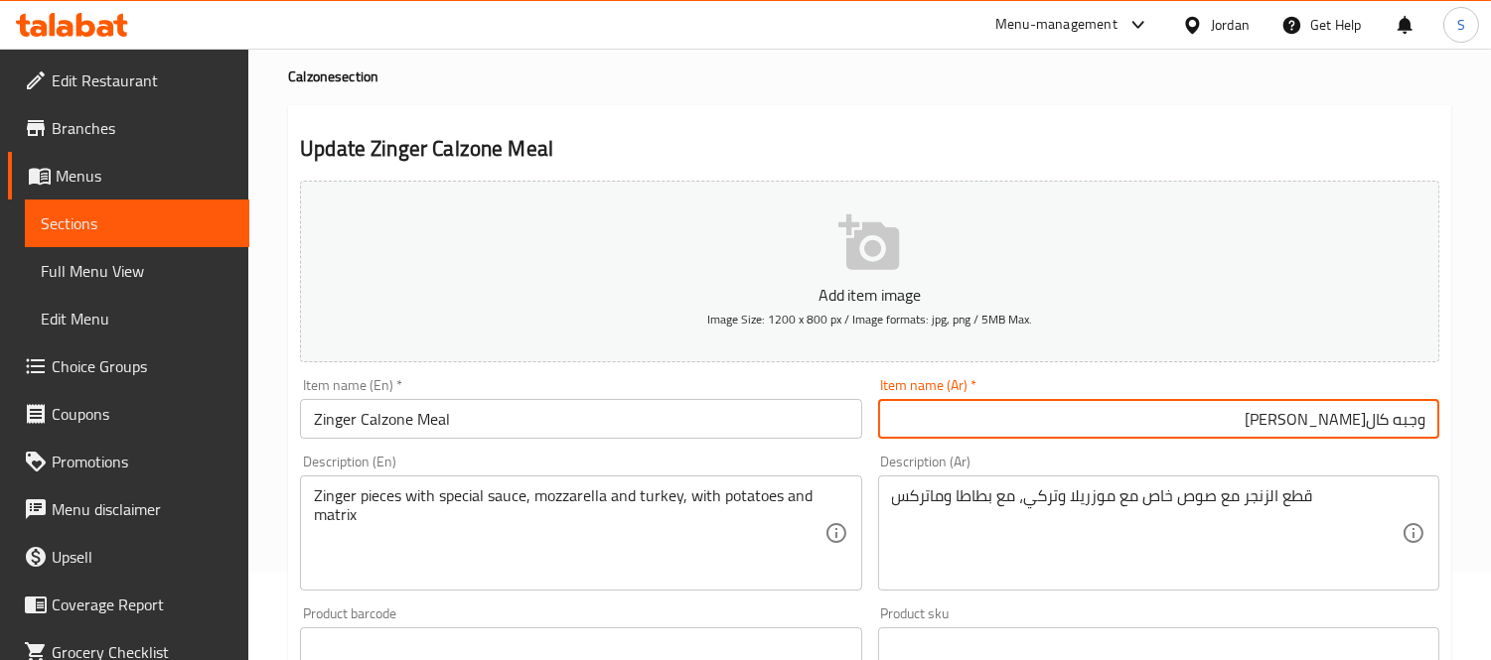
scroll to position [220, 0]
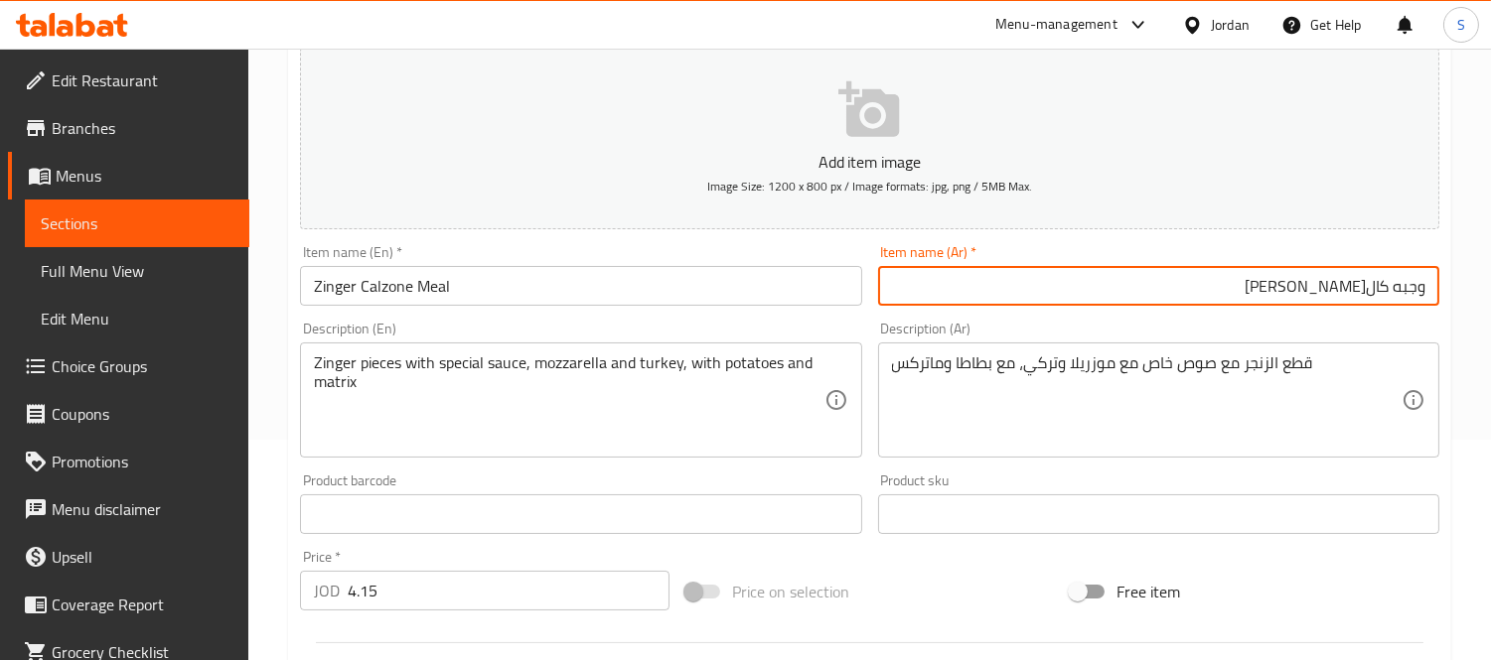
type input "وجبه كالزوني زنجر"
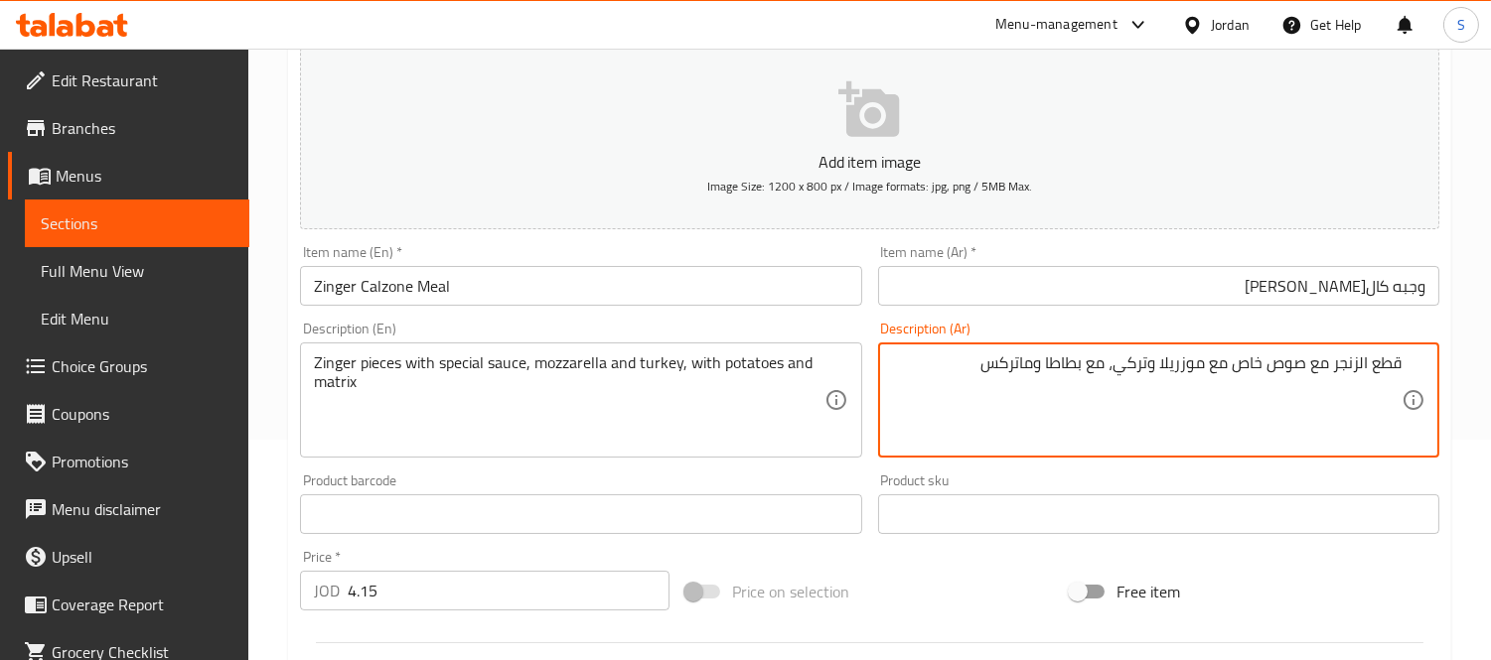
click at [1358, 365] on textarea "قطع الزنجر مع صوص خاص مع موزريلا وتركي، مع بطاطا وماتركس" at bounding box center [1146, 401] width 509 height 94
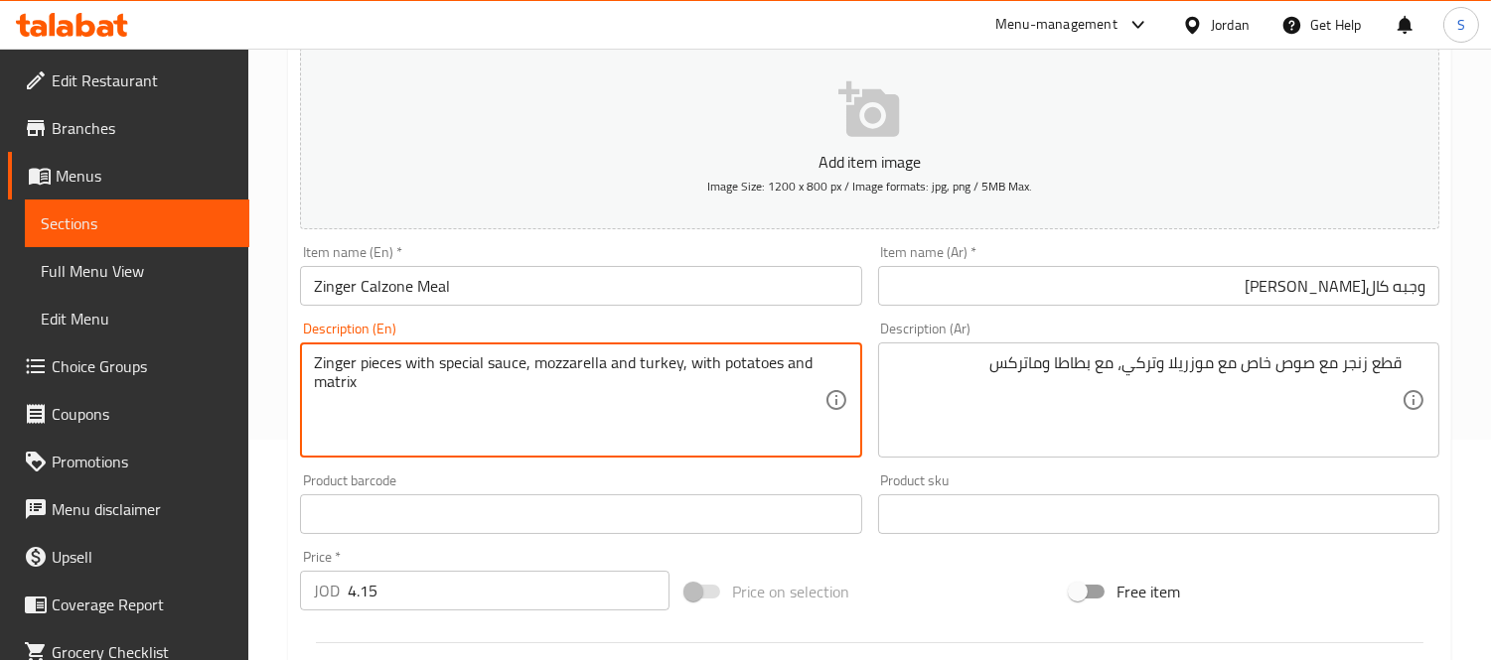
click at [464, 368] on textarea "Zinger pieces with special sauce, mozzarella and turkey, with potatoes and matr…" at bounding box center [568, 401] width 509 height 94
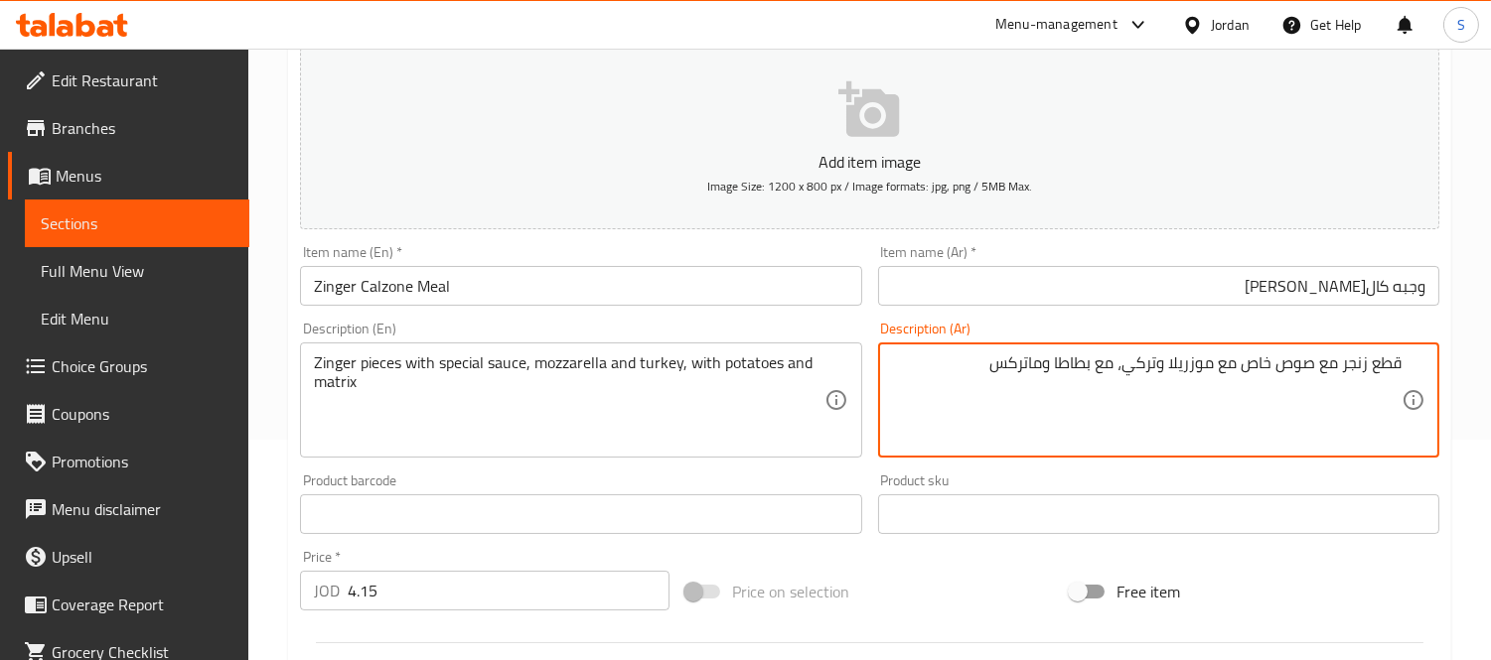
drag, startPoint x: 1224, startPoint y: 361, endPoint x: 1241, endPoint y: 358, distance: 17.3
click at [1208, 367] on textarea "قطع زنجر مع صوص خاص، موزريلا وتركي، مع بطاطا وماتركس" at bounding box center [1146, 401] width 509 height 94
click at [1209, 367] on textarea "قطع زنجر مع صوص خاص، موزريلا وتركي، مع بطاطا وماتركس" at bounding box center [1146, 401] width 509 height 94
type textarea "قطع زنجر مع صوص خاص، موزاريلا وتركي، مع بطاطا وماتركس"
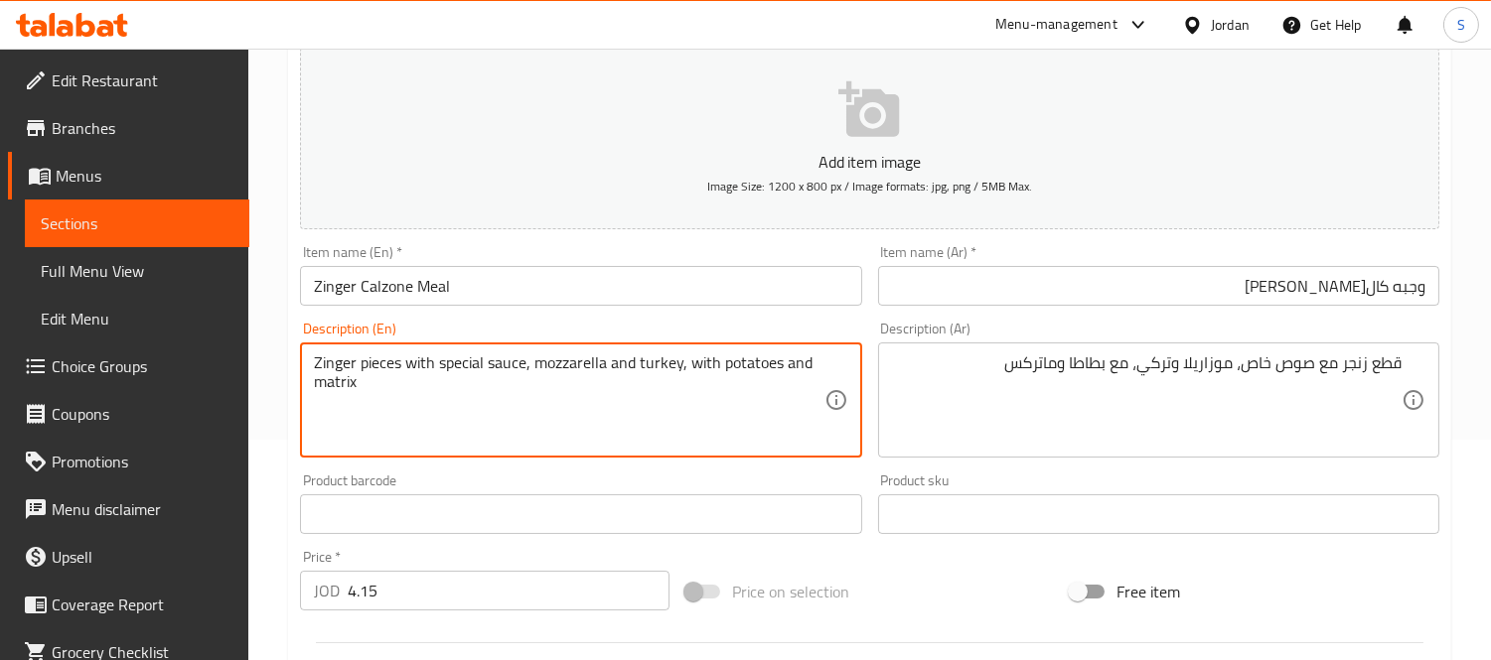
drag, startPoint x: 536, startPoint y: 363, endPoint x: 676, endPoint y: 354, distance: 140.4
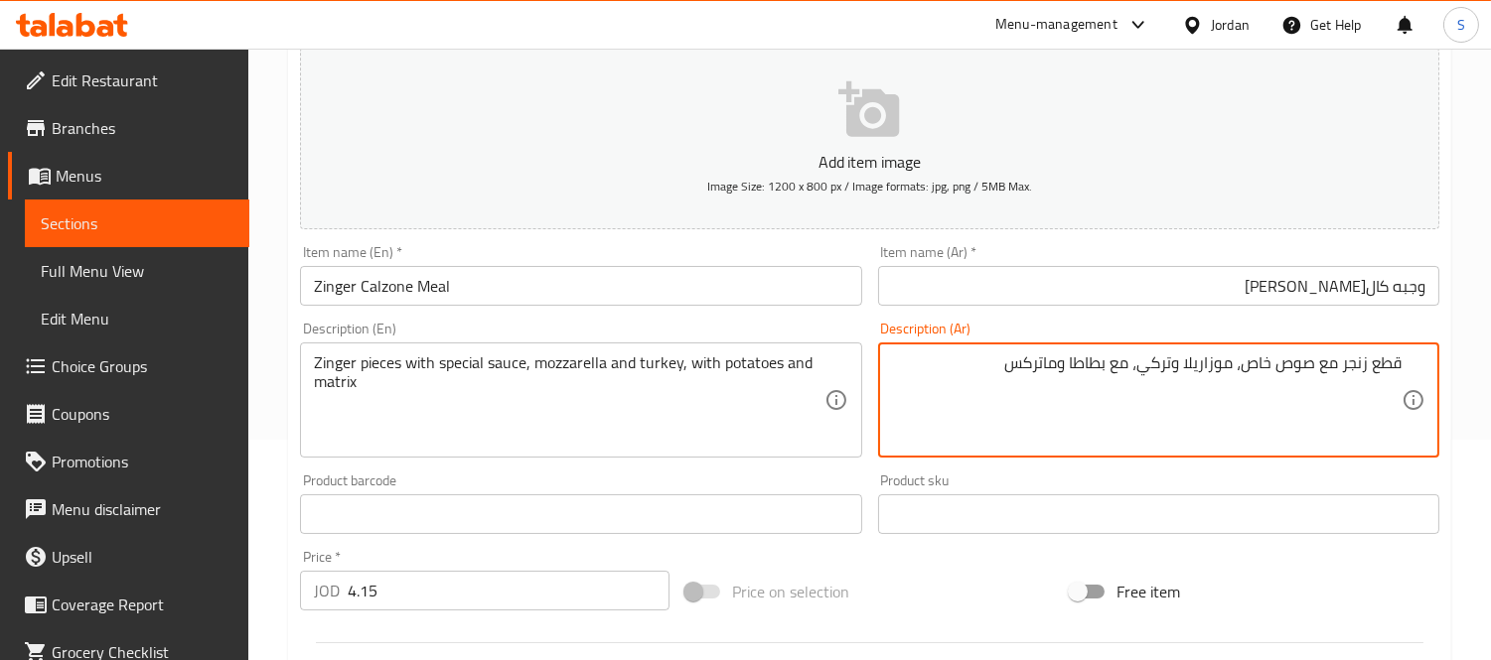
drag, startPoint x: 1060, startPoint y: 364, endPoint x: 1009, endPoint y: 360, distance: 50.8
click at [1069, 378] on textarea "قطع زنجر مع صوص خاص، موزاريلا وتركي، مع بطاطا وماتركس" at bounding box center [1146, 401] width 509 height 94
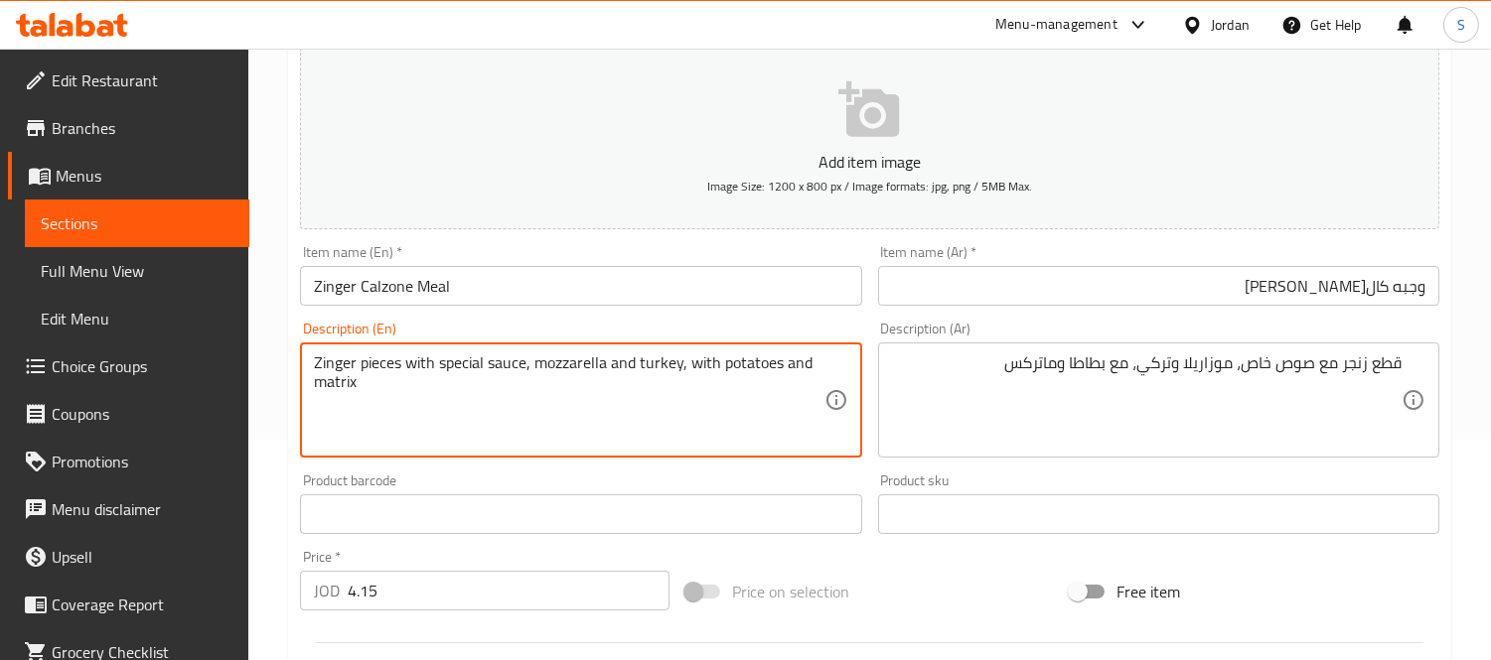
click at [329, 382] on textarea "Zinger pieces with special sauce, mozzarella and turkey, with potatoes and matr…" at bounding box center [568, 401] width 509 height 94
click at [1110, 275] on input "وجبه كالزوني زنجر" at bounding box center [1158, 286] width 561 height 40
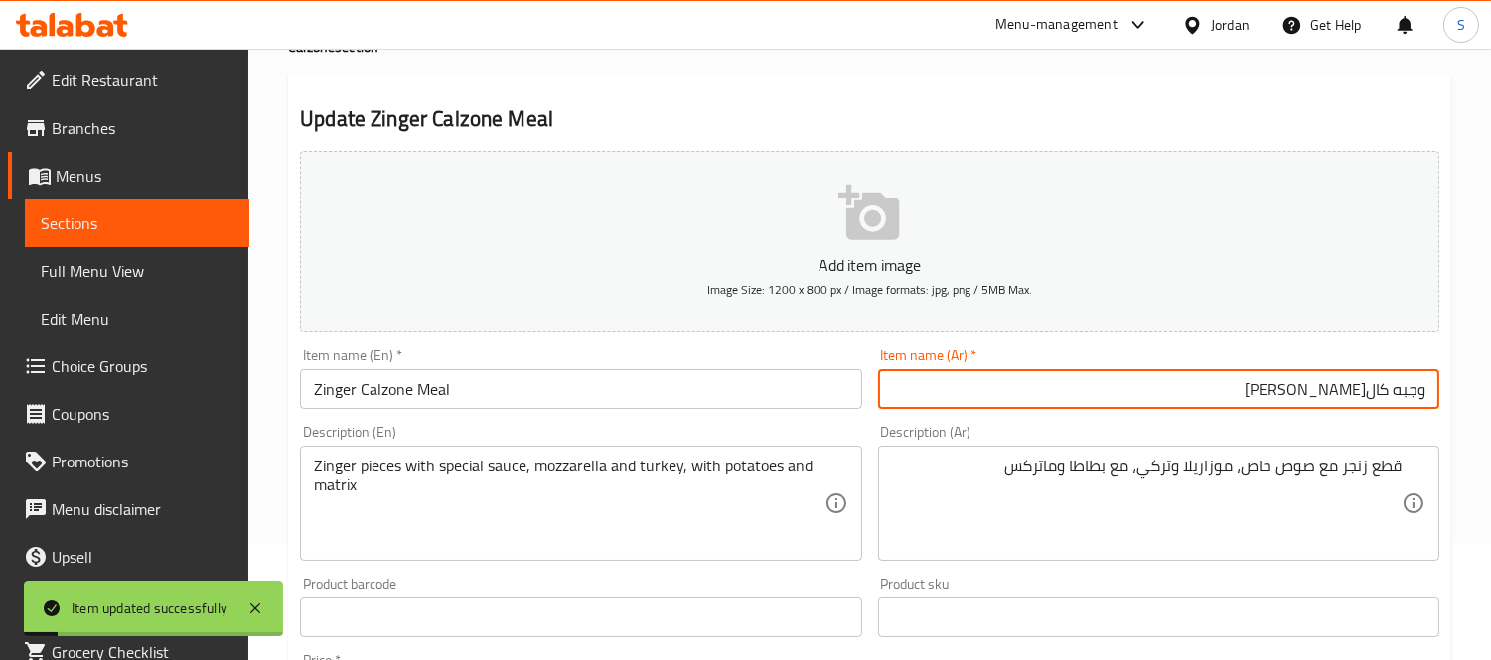
scroll to position [0, 0]
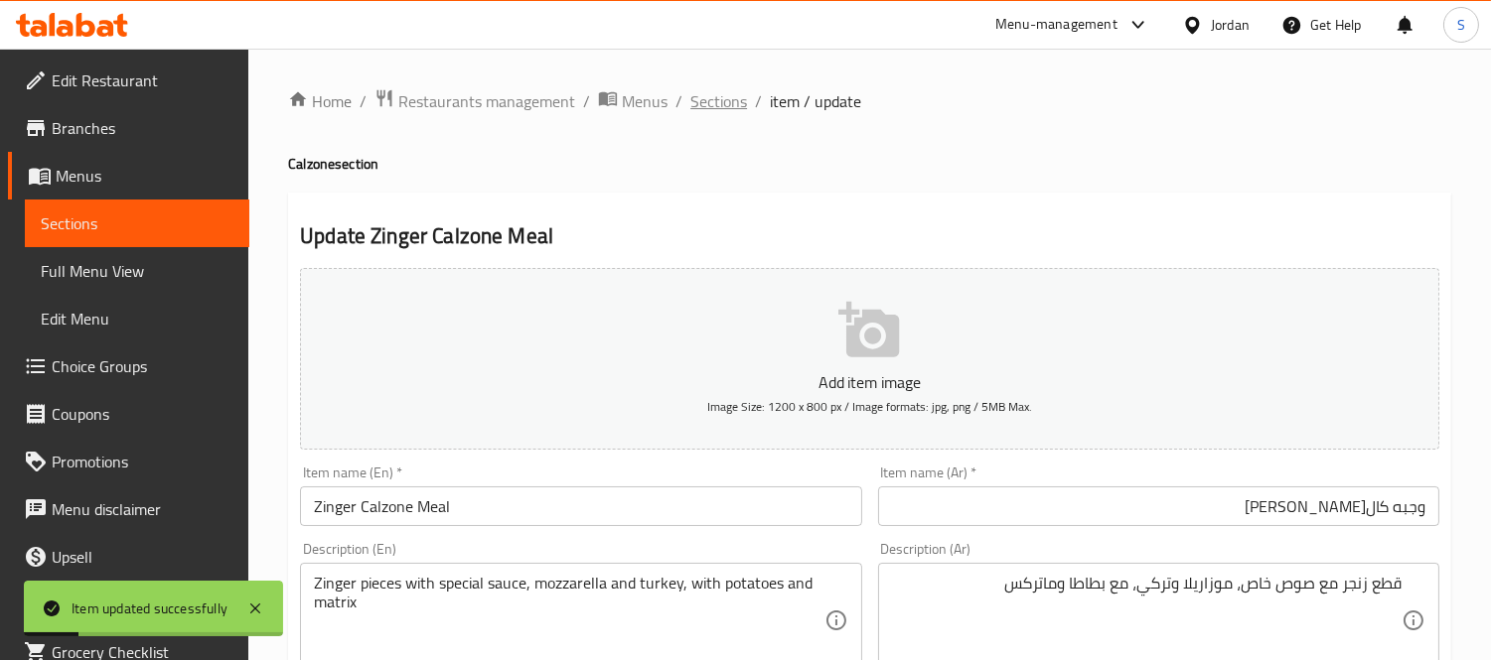
click at [712, 110] on span "Sections" at bounding box center [718, 101] width 57 height 24
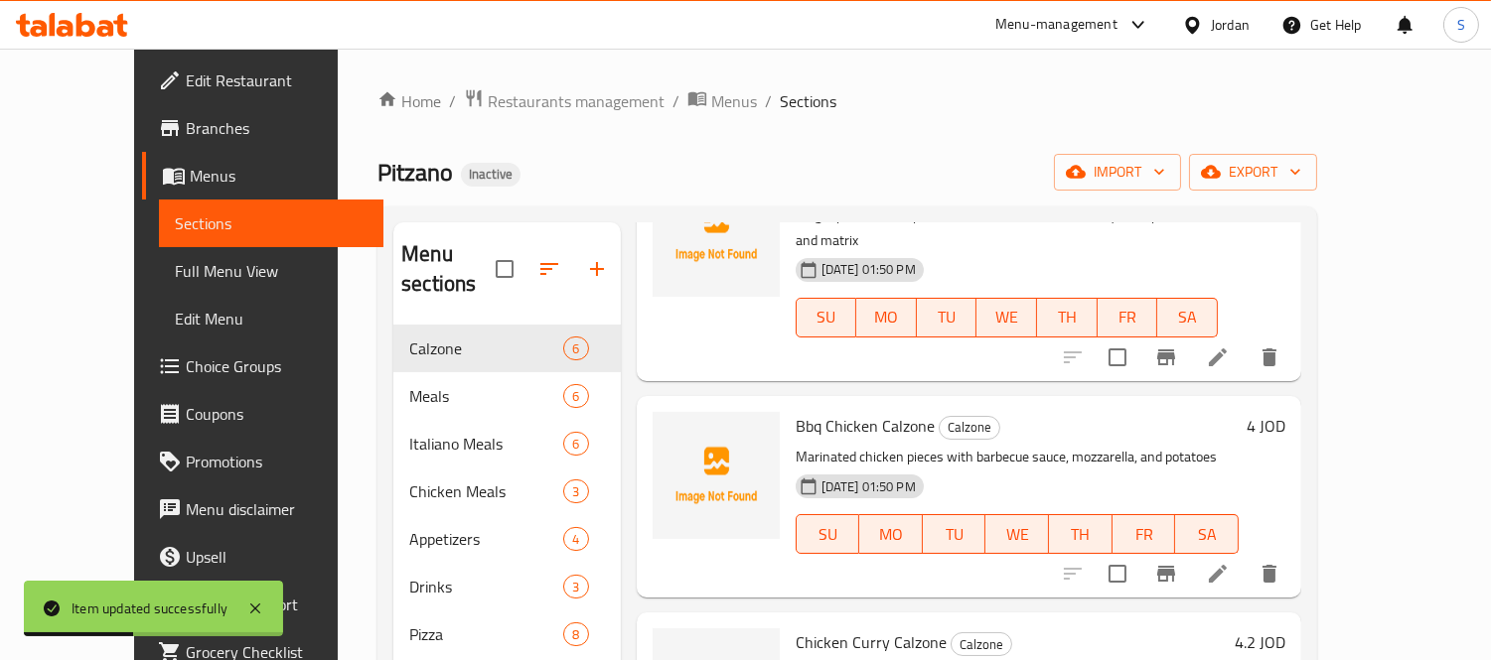
scroll to position [441, 0]
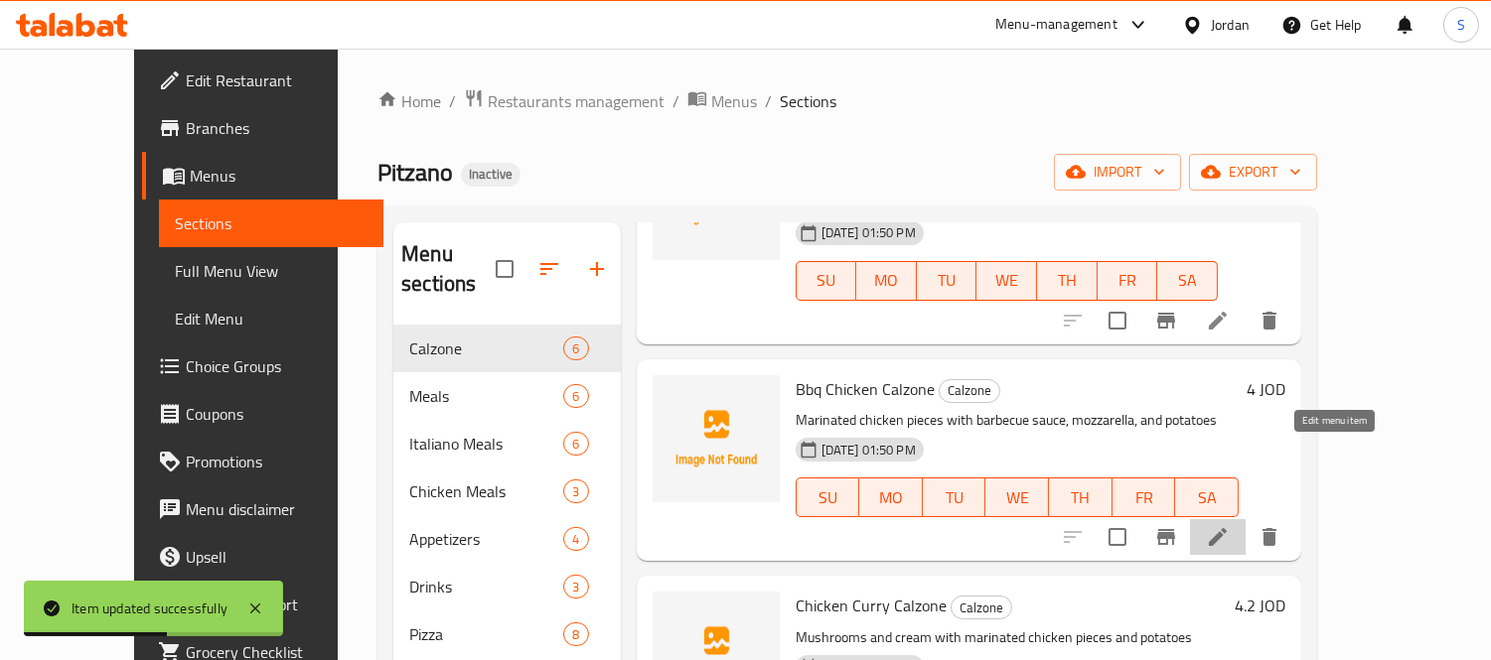
click at [1226, 528] on icon at bounding box center [1218, 537] width 18 height 18
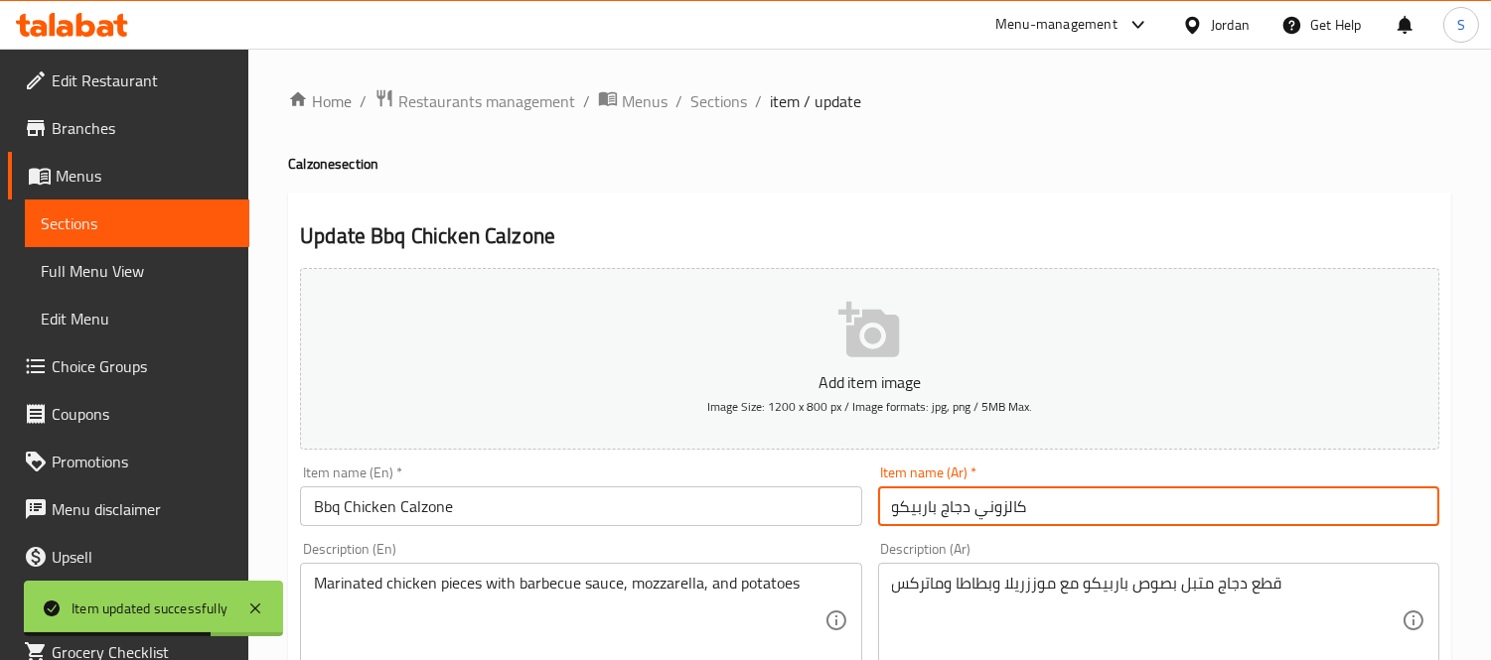
click at [1085, 501] on input "كالزوني دجاج باربيكو" at bounding box center [1158, 507] width 561 height 40
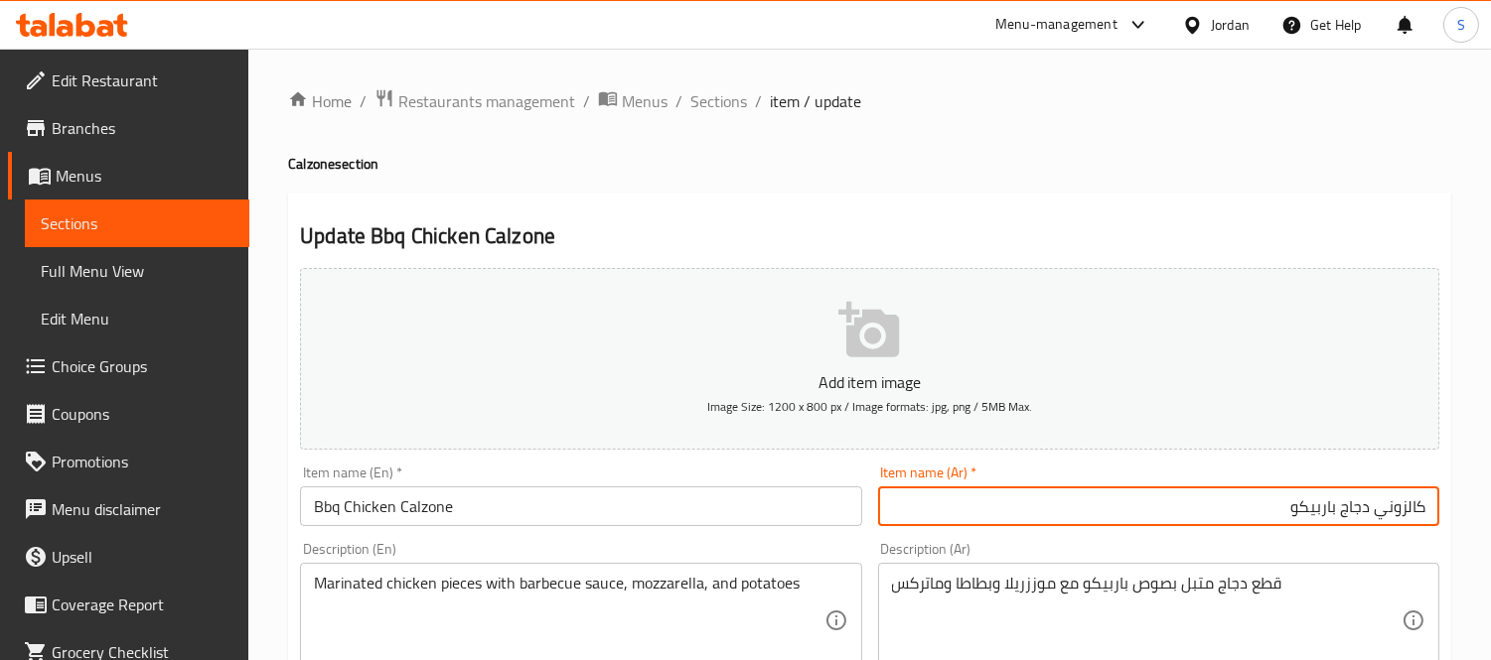
click at [1305, 510] on input "كالزوني دجاج باربيكو" at bounding box center [1158, 507] width 561 height 40
click at [1307, 510] on input "كالزوني دجاج باربيكو" at bounding box center [1158, 507] width 561 height 40
click at [1307, 511] on input "كالزوني دجاج باربكو" at bounding box center [1158, 507] width 561 height 40
click at [1316, 510] on input "كالزوني دجاج باربكو" at bounding box center [1158, 507] width 561 height 40
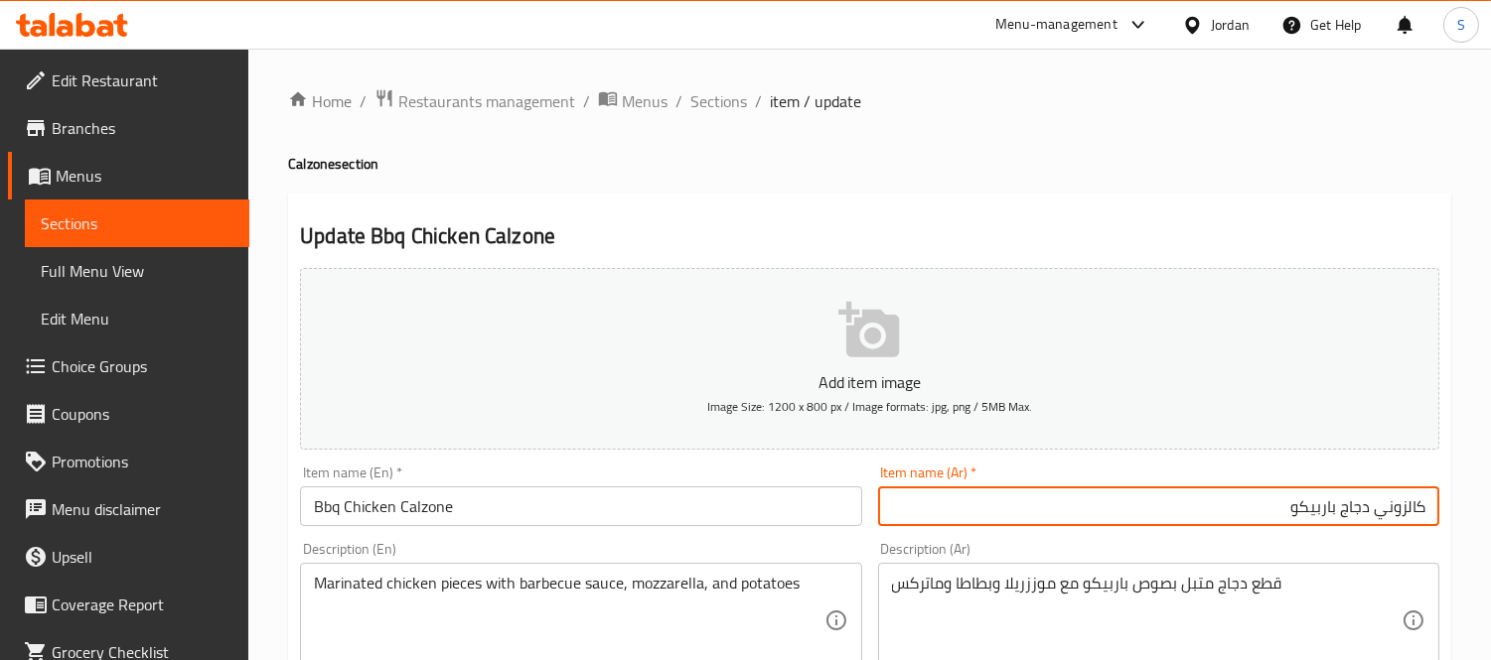
click at [1301, 510] on input "كالزوني دجاج باربيكو" at bounding box center [1158, 507] width 561 height 40
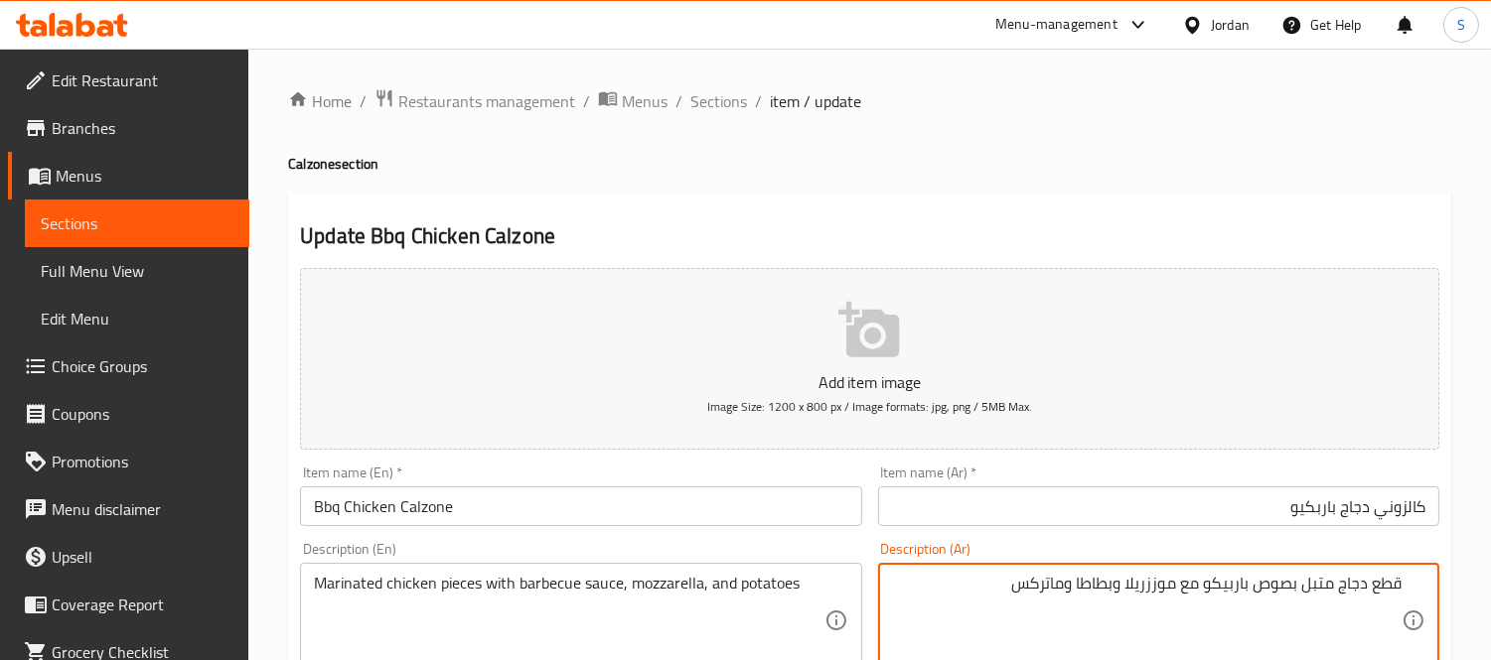
click at [1227, 587] on textarea "قطع دجاج متبل بصوص باربيكو مع موززريلا وبطاطا وماتركس" at bounding box center [1146, 621] width 509 height 94
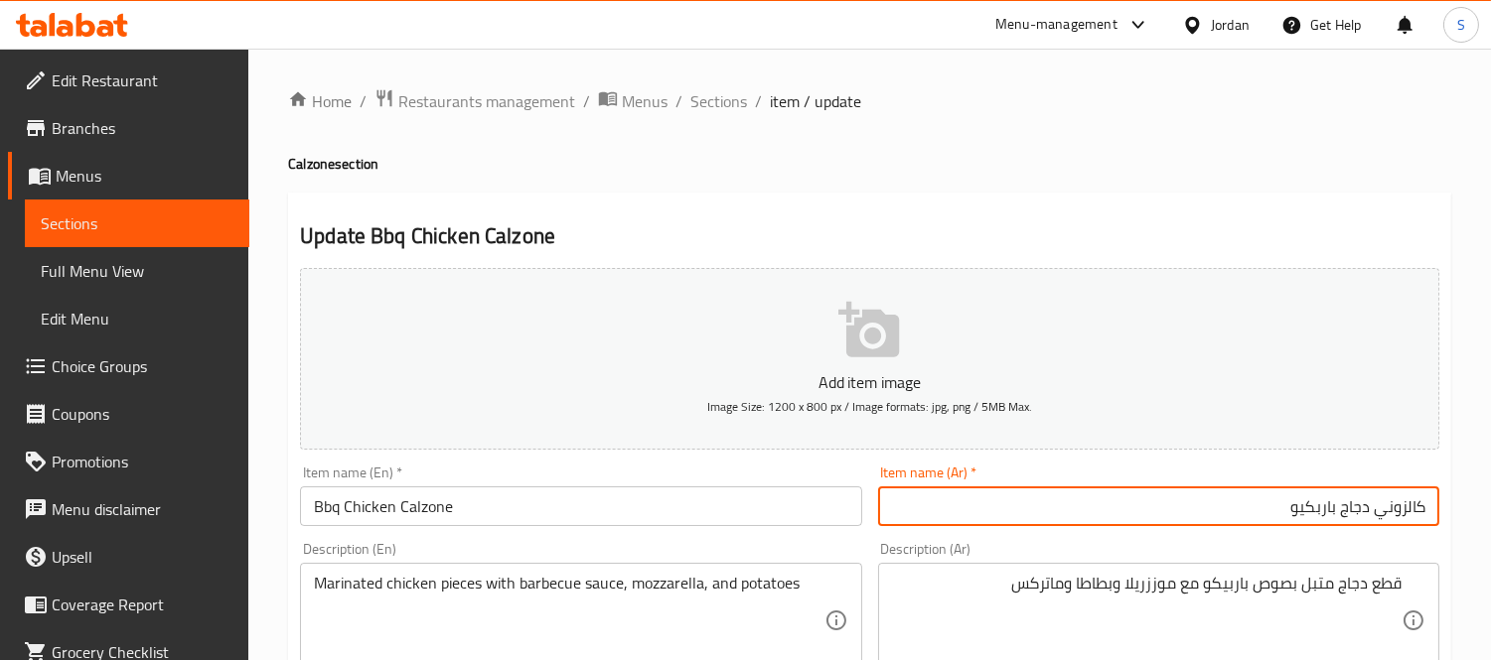
click at [1324, 513] on input "كالزوني دجاج باربكيو" at bounding box center [1158, 507] width 561 height 40
paste input "كو"
type input "كالزوني دجاج باربكيو"
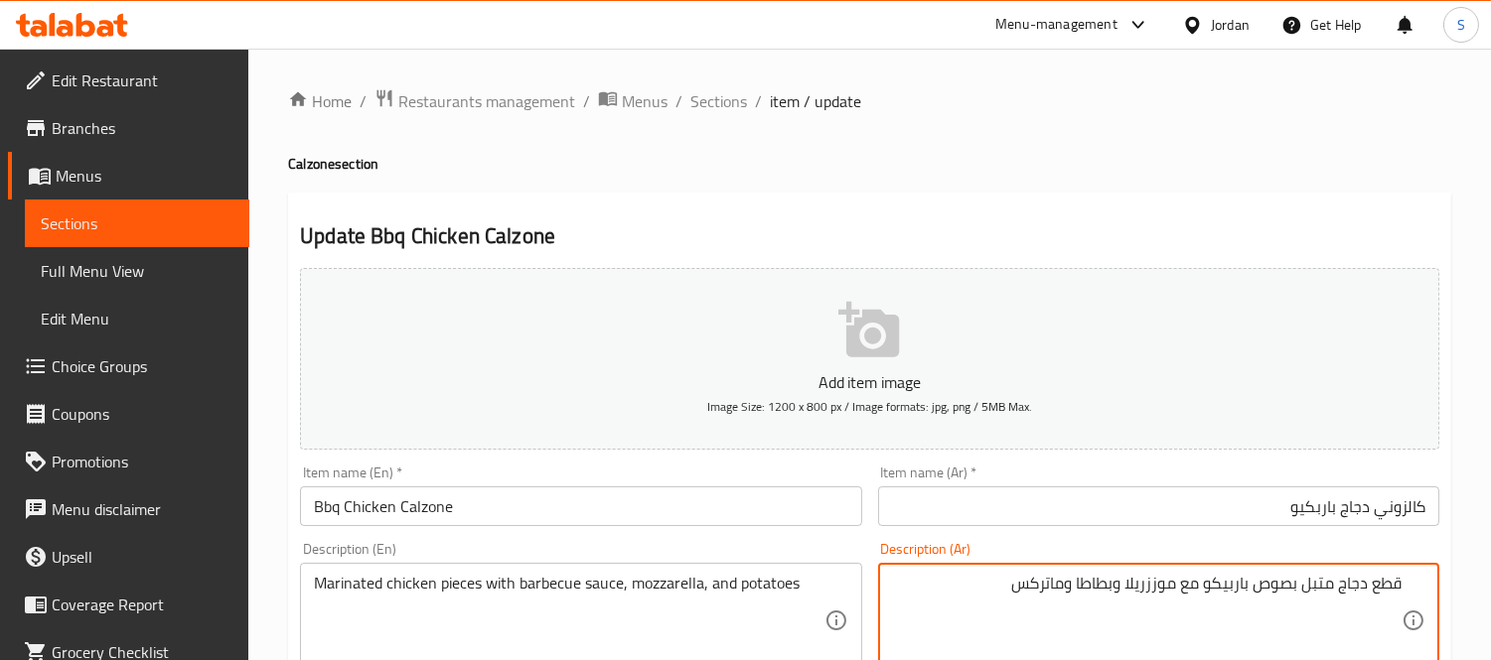
click at [1222, 583] on textarea "قطع دجاج متبل بصوص باربيكو مع موززريلا وبطاطا وماتركس" at bounding box center [1146, 621] width 509 height 94
paste textarea "يو"
click at [1154, 583] on textarea "قطع دجاج متبل بصوص باربكيو مع موززريلا وبطاطا وماتركس" at bounding box center [1146, 621] width 509 height 94
click at [1154, 586] on textarea "قطع دجاج متبل بصوص باربكيو مع موزريلا وبطاطا وماتركس" at bounding box center [1146, 621] width 509 height 94
type textarea "قطع دجاج متبل بصوص باربكيو مع موزاريلا وبطاطا وماتركس"
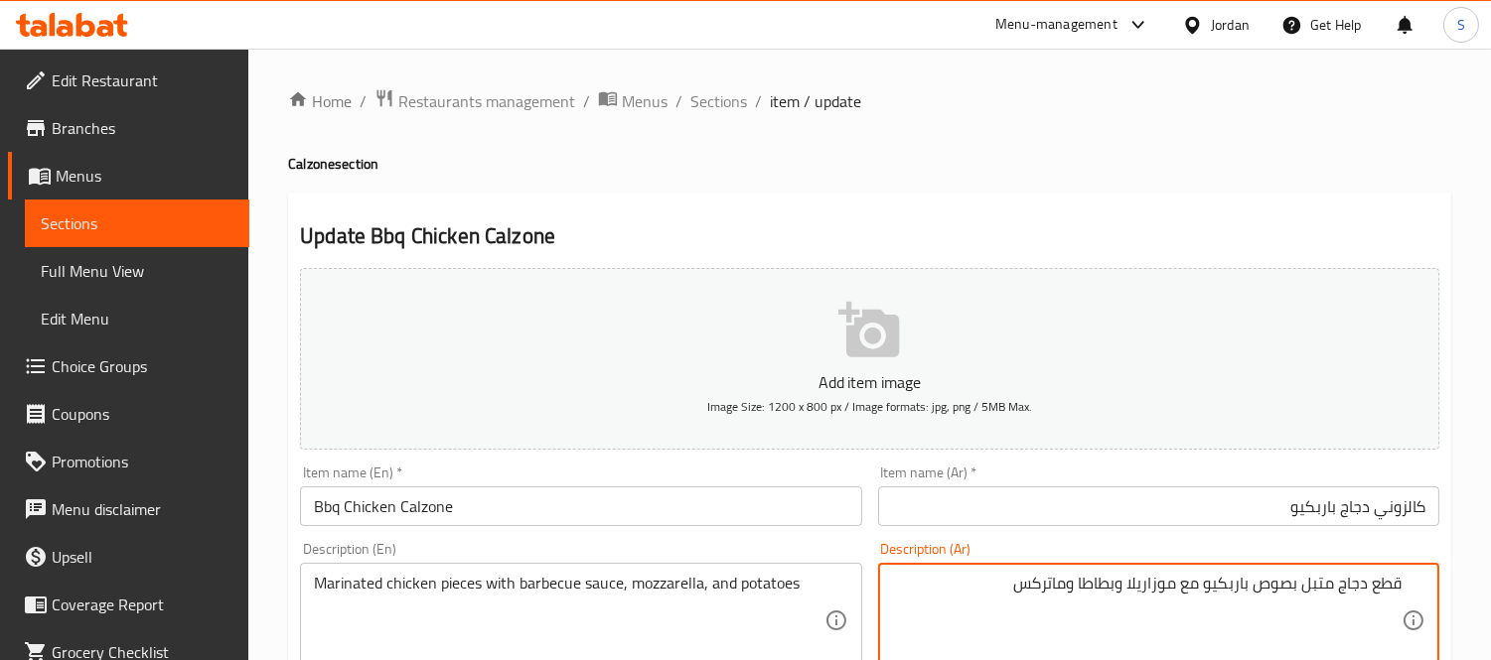
click at [1115, 510] on input "كالزوني دجاج باربكيو" at bounding box center [1158, 507] width 561 height 40
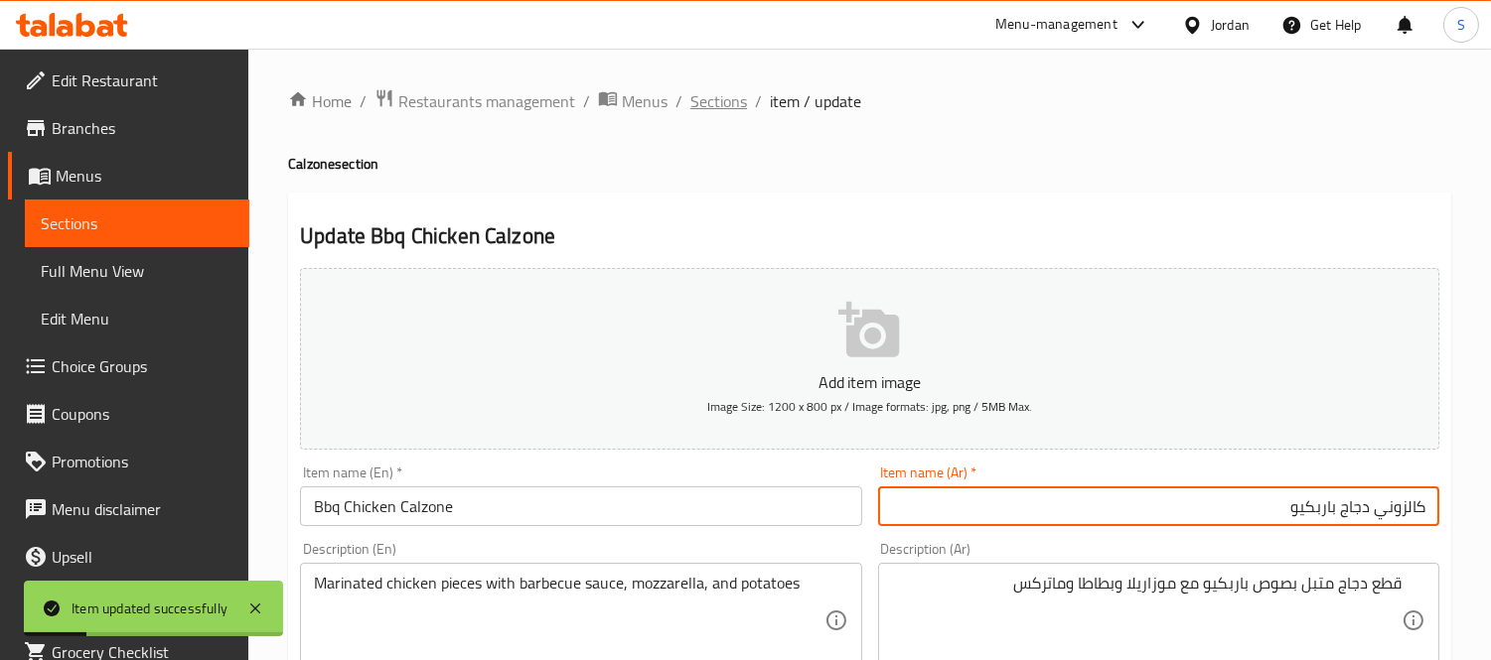
click at [727, 95] on span "Sections" at bounding box center [718, 101] width 57 height 24
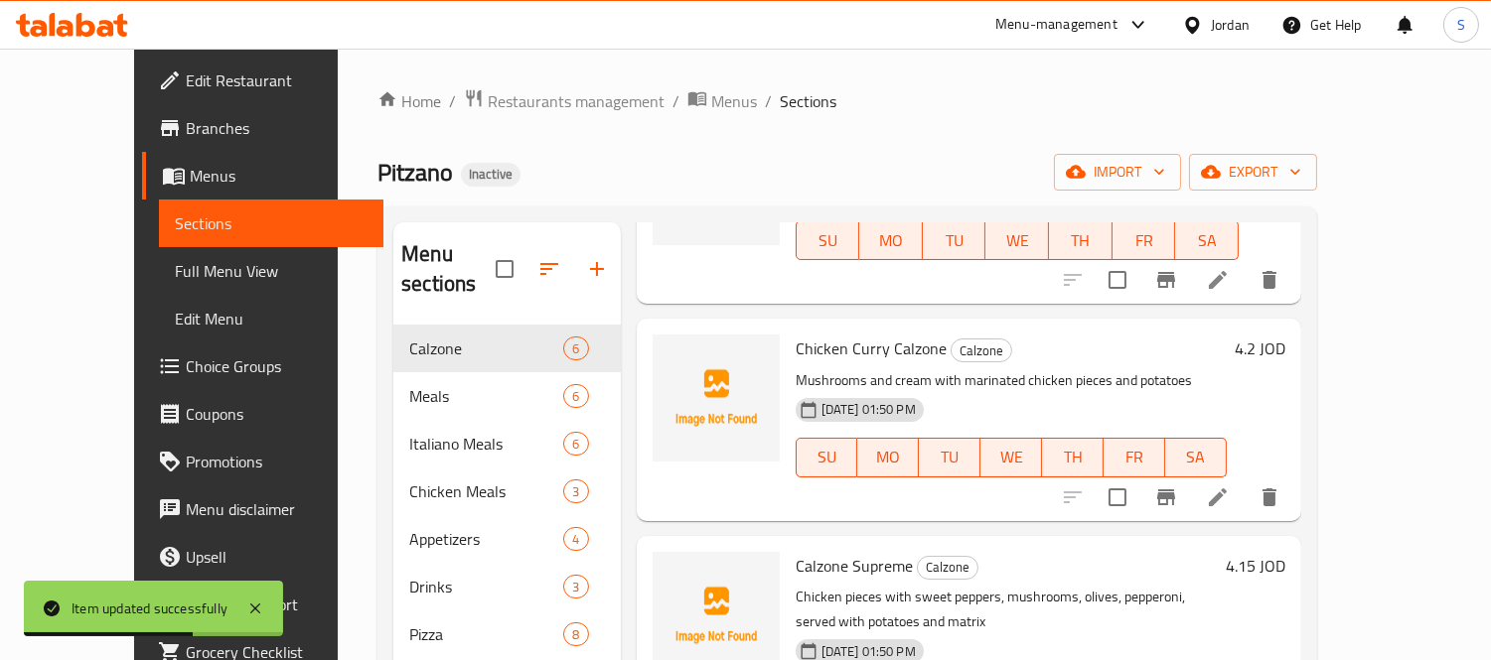
scroll to position [713, 0]
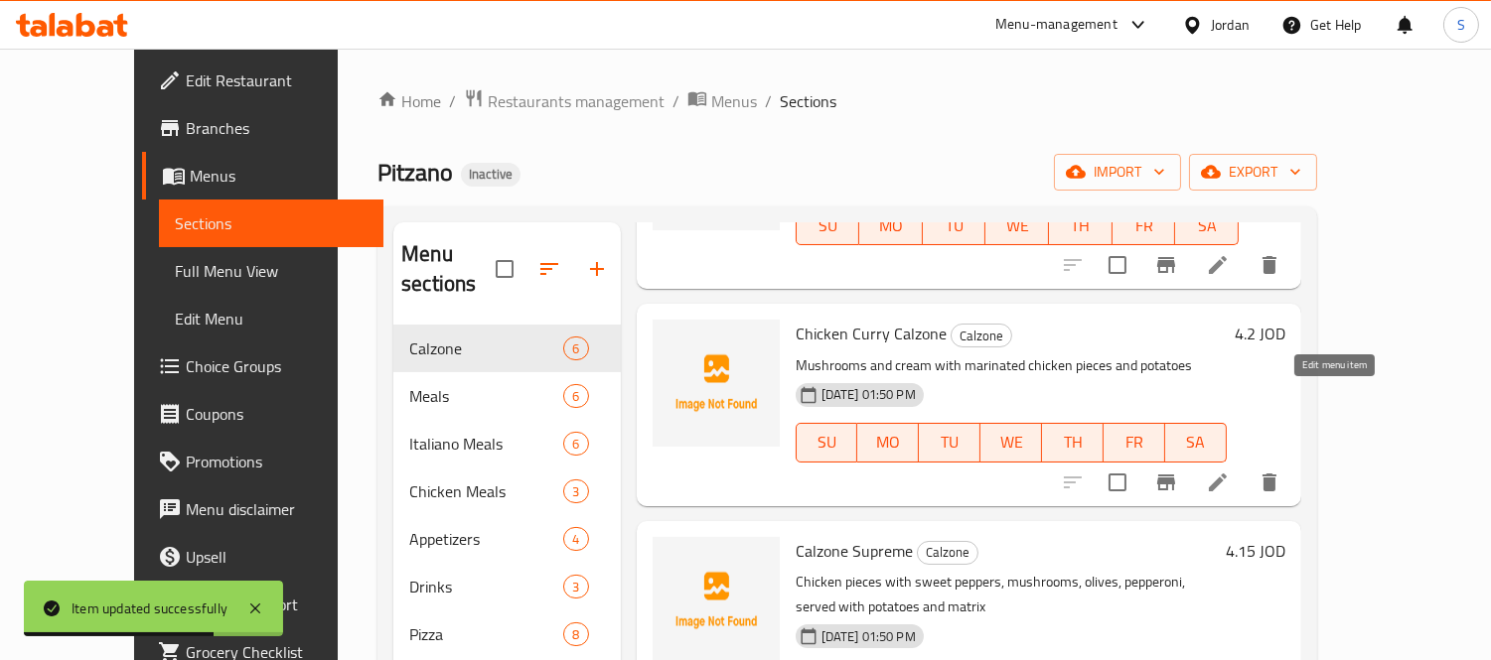
click at [1229, 471] on icon at bounding box center [1218, 483] width 24 height 24
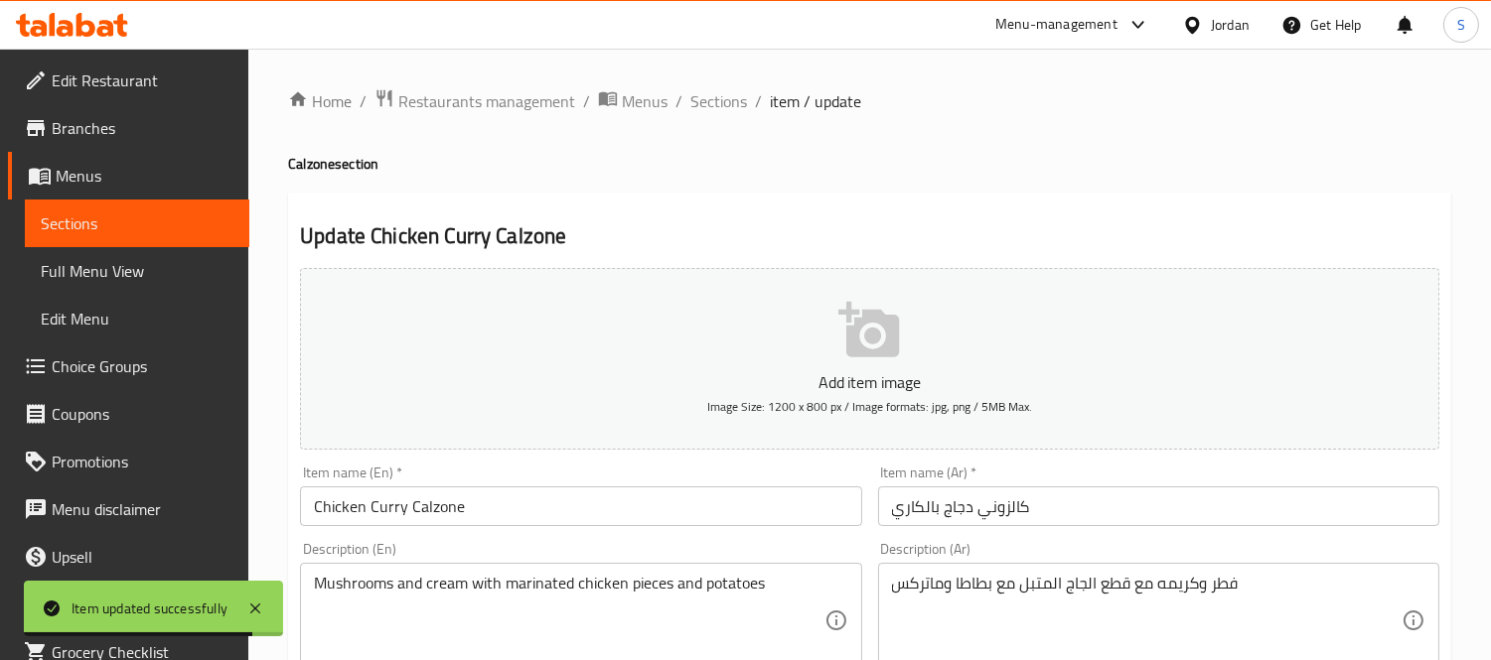
click at [984, 503] on input "كالزوني دجاج بالكاري" at bounding box center [1158, 507] width 561 height 40
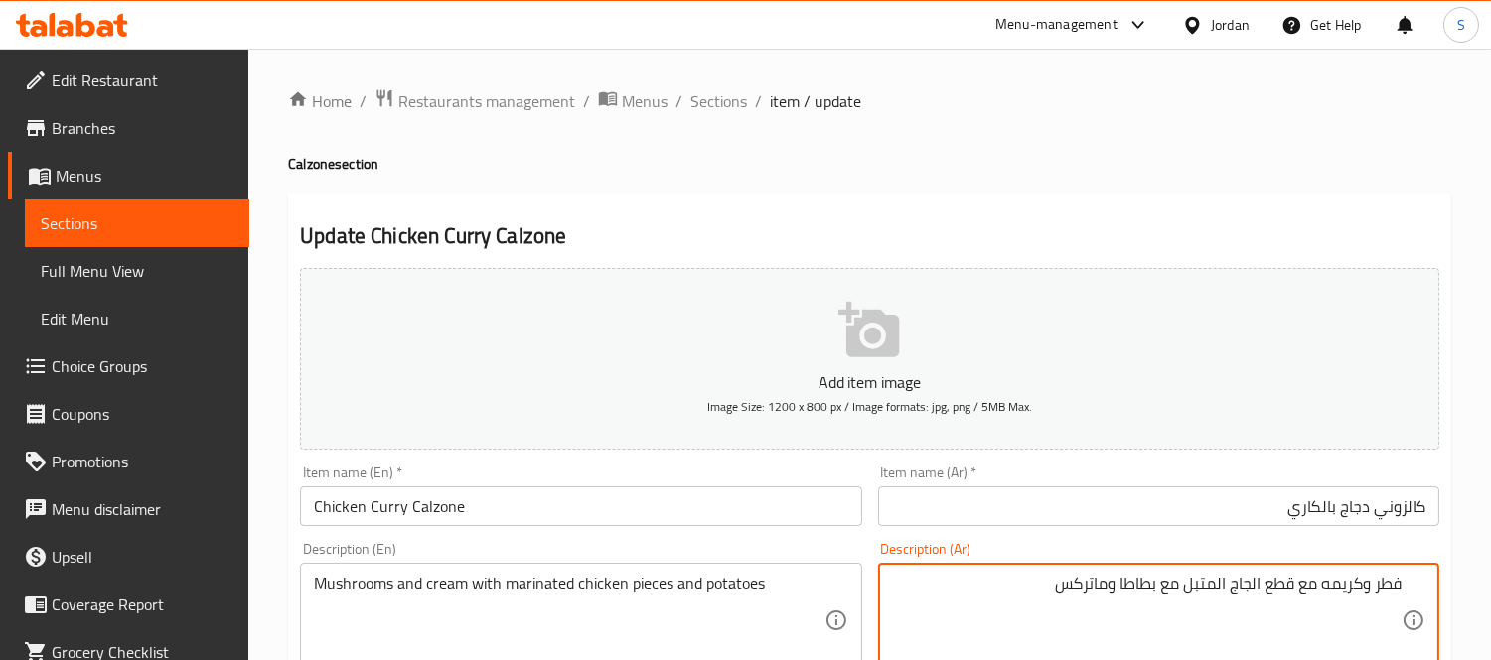
click at [381, 509] on input "Chicken Curry Calzone" at bounding box center [580, 507] width 561 height 40
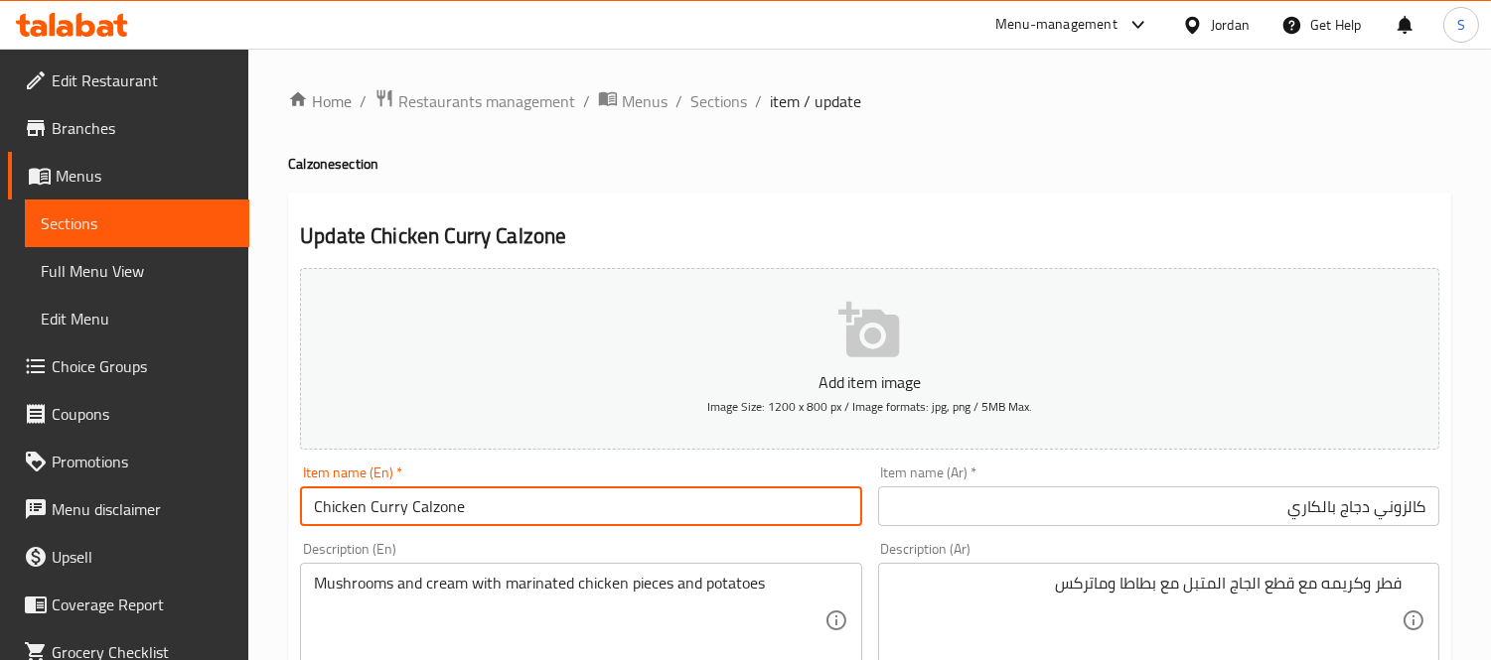
click at [381, 509] on input "Chicken Curry Calzone" at bounding box center [580, 507] width 561 height 40
click at [475, 509] on input "Chicken Curry Calzone" at bounding box center [580, 507] width 561 height 40
paste input "Curry"
click at [387, 506] on input "Chicken Curry Calzone Curry" at bounding box center [580, 507] width 561 height 40
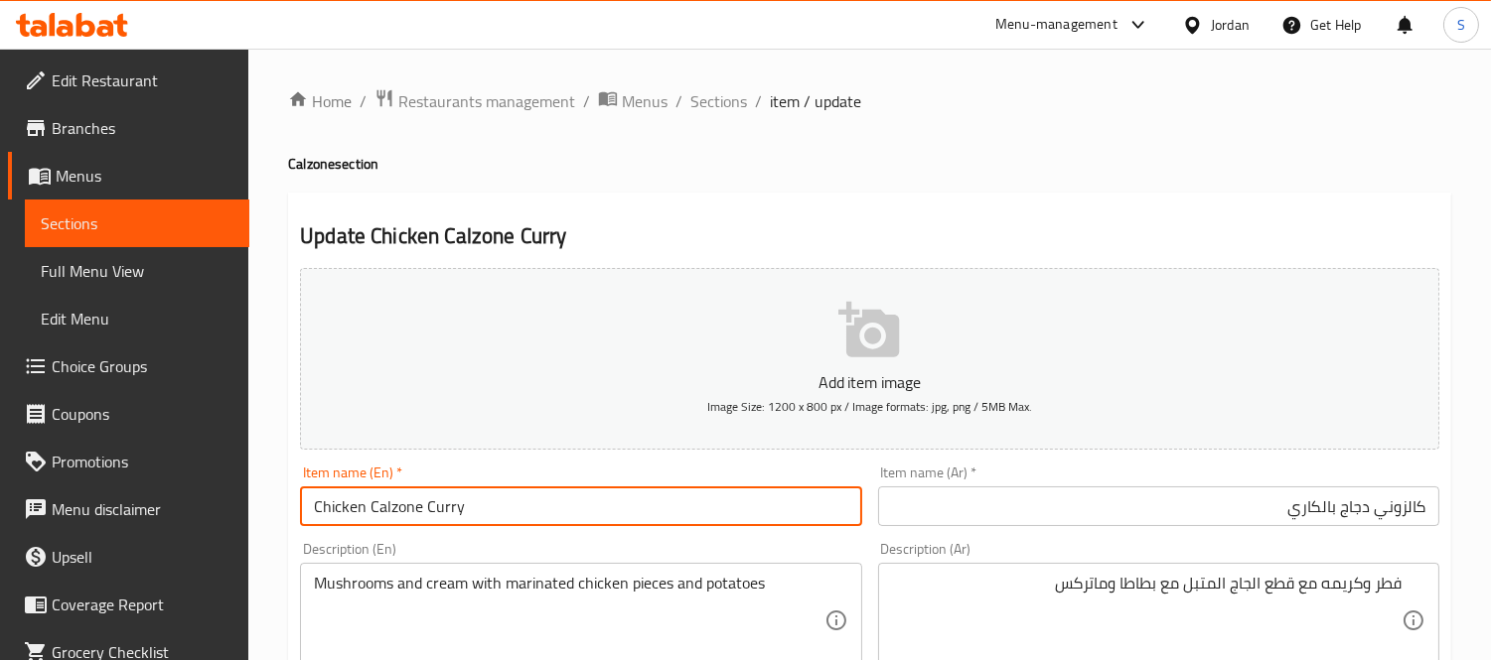
click at [427, 511] on input "Chicken Calzone Curry" at bounding box center [580, 507] width 561 height 40
type input "Chicken Calzone with Curry"
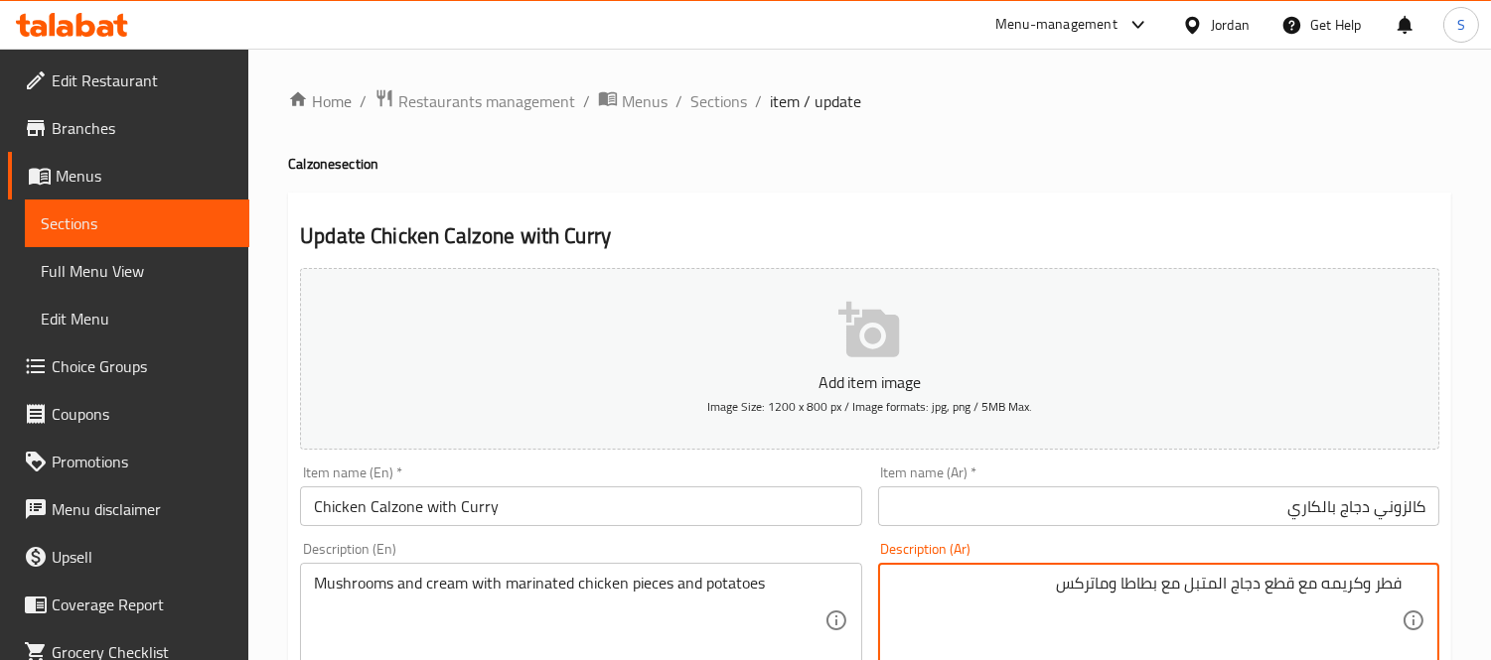
click at [1217, 583] on textarea "فطر وكريمه مع قطع دجاج المتبل مع بطاطا وماتركس" at bounding box center [1146, 621] width 509 height 94
click at [1194, 594] on textarea "فطر وكريمه مع قطع دجاج متبل مع بطاطا وماتركس" at bounding box center [1146, 621] width 509 height 94
type textarea "فطر وكريمه مع قطع دجاج متبلة مع بطاطا وماتركس"
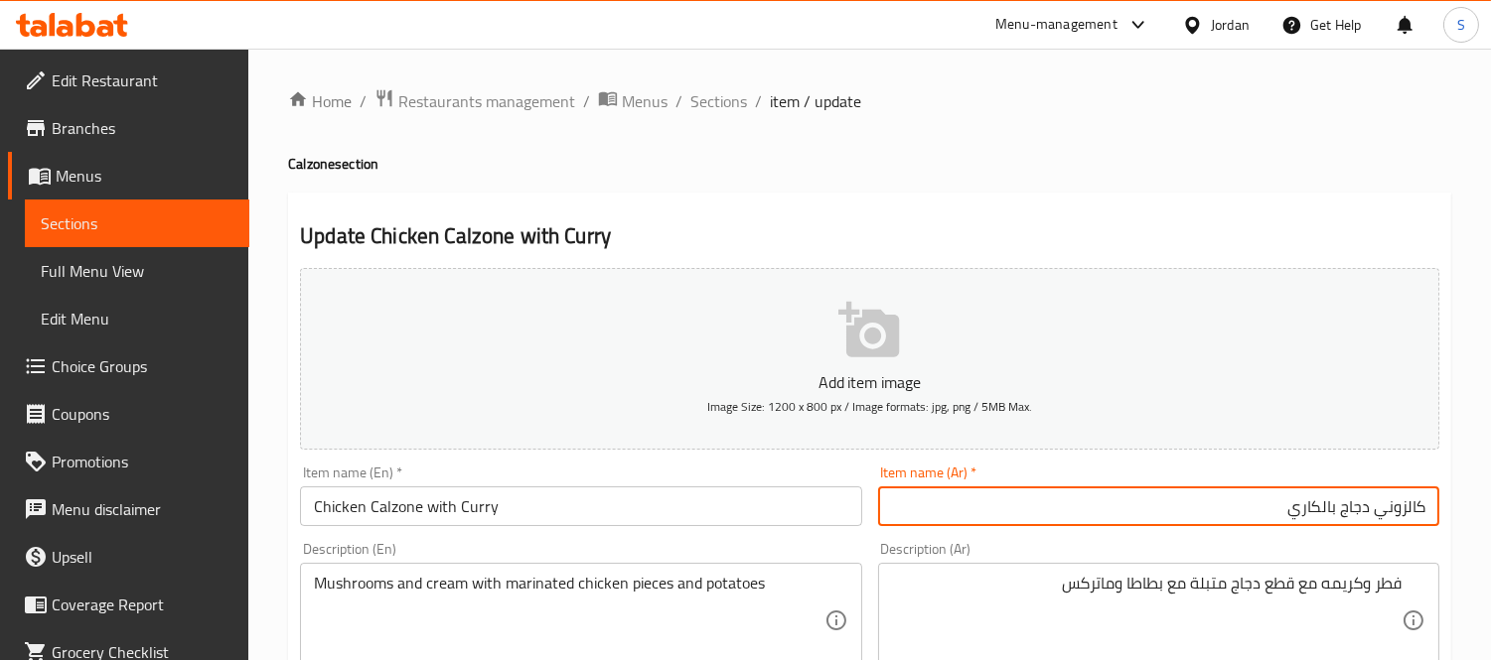
click at [1155, 512] on input "كالزوني دجاج بالكاري" at bounding box center [1158, 507] width 561 height 40
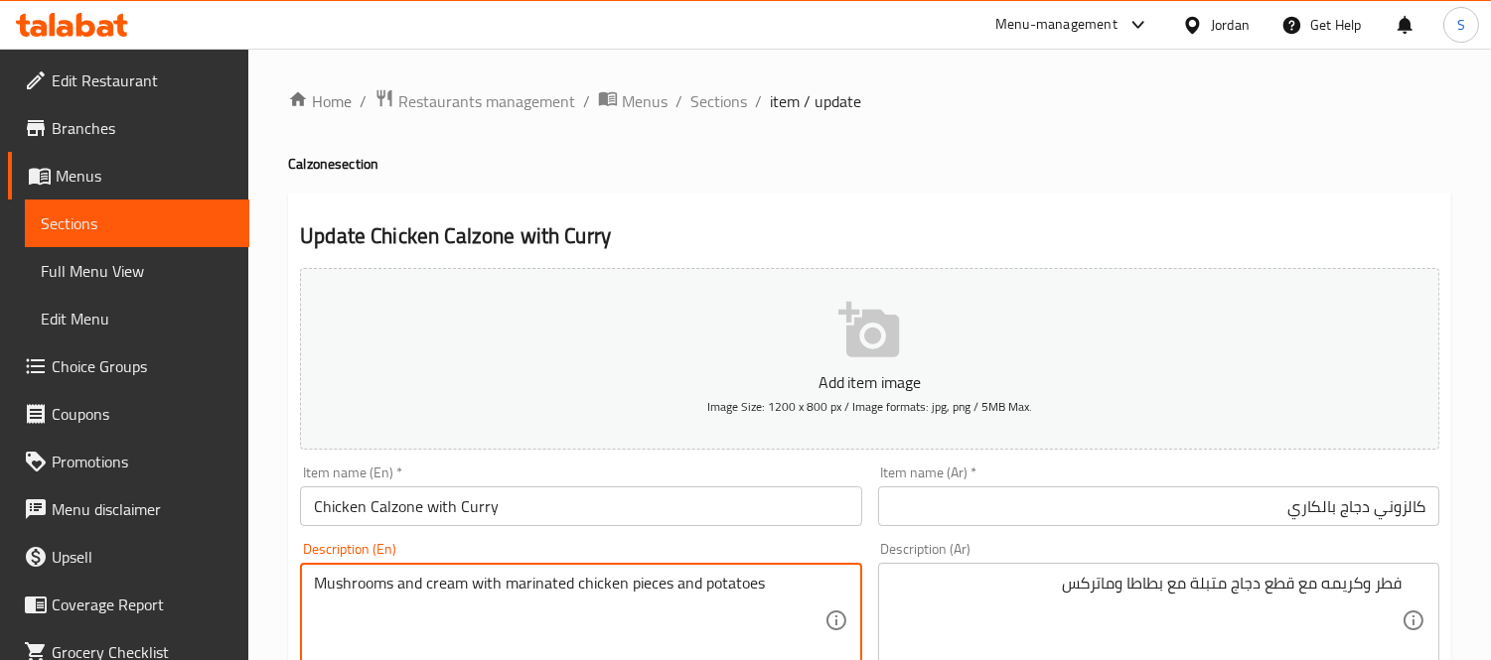
paste textarea "and matrix"
click at [688, 586] on textarea "Mushrooms and cream with marinated chicken pieces and potatoes and matrix" at bounding box center [568, 621] width 509 height 94
type textarea "Mushrooms and cream with marinated chicken pieces and potatoes and matrix"
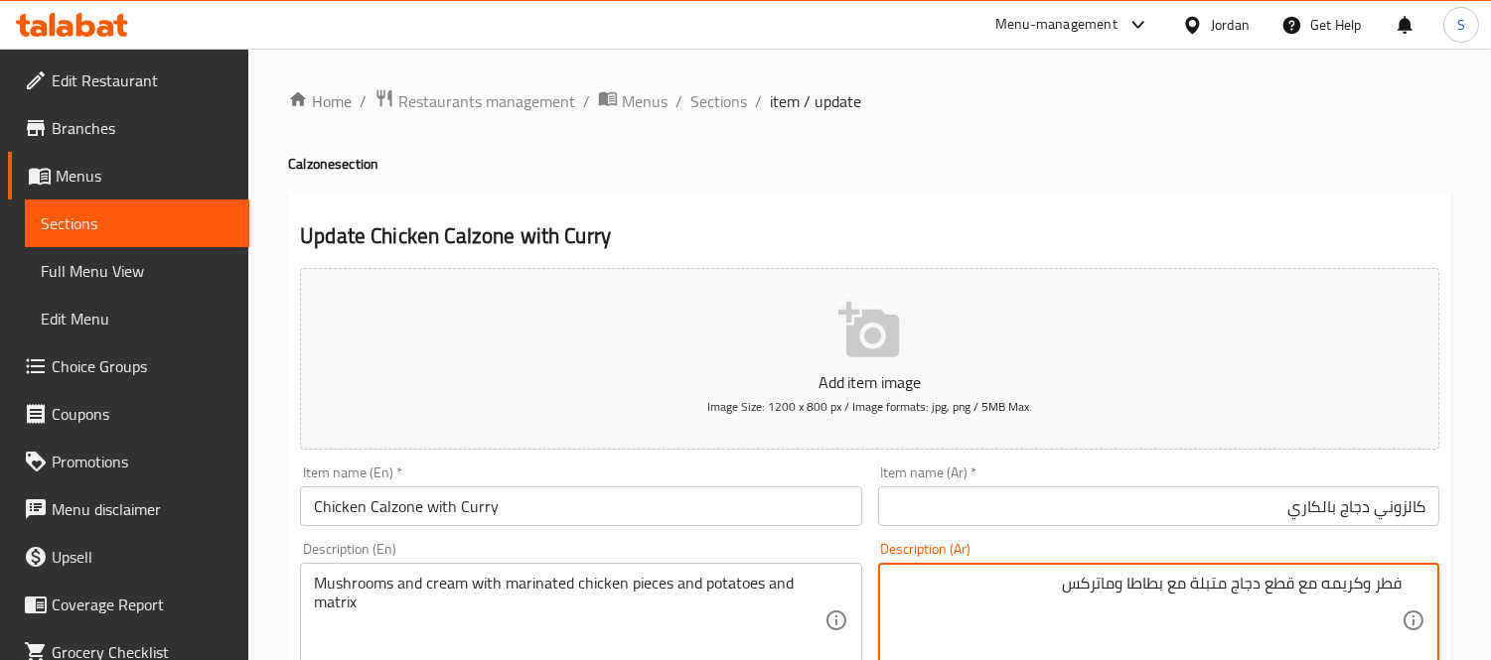
drag, startPoint x: 1166, startPoint y: 587, endPoint x: 1188, endPoint y: 586, distance: 21.9
type textarea "فطر وكريمه مع قطع دجاج متبلة، بطاطا وماتركس"
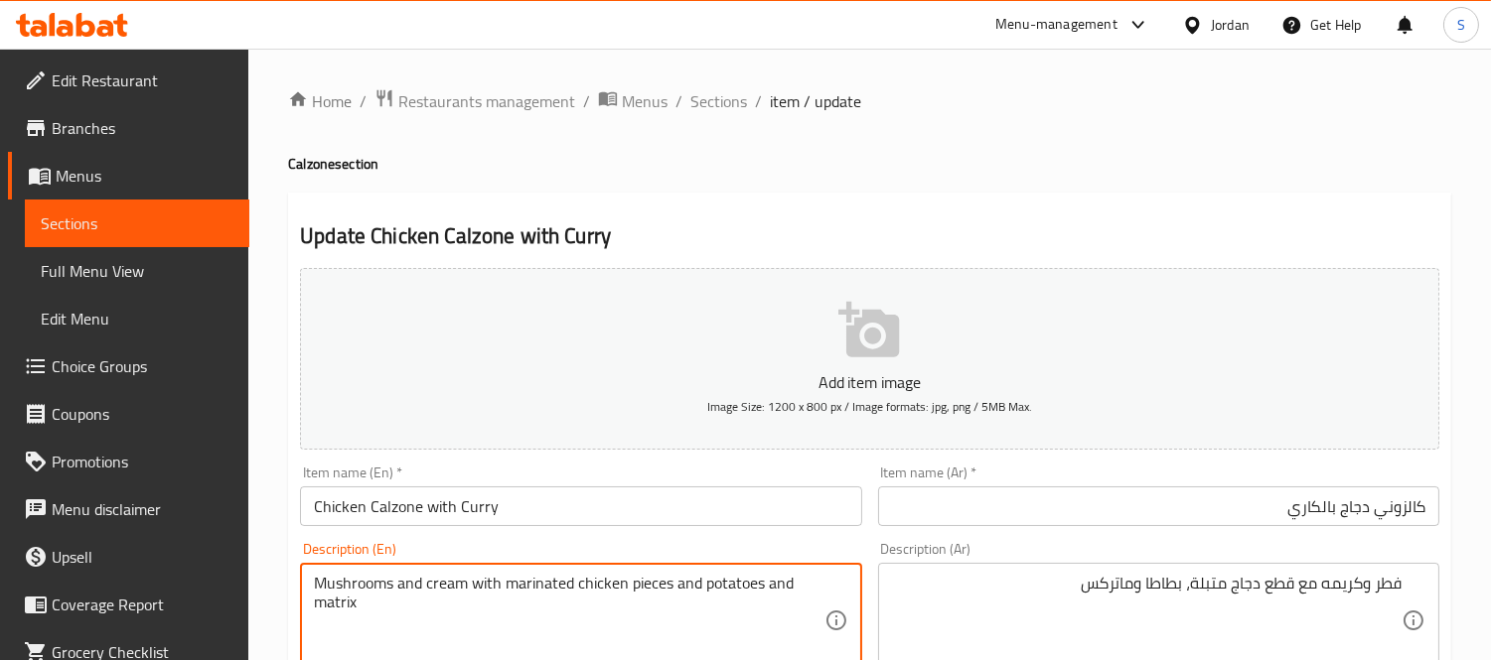
drag, startPoint x: 700, startPoint y: 579, endPoint x: 670, endPoint y: 583, distance: 30.1
type textarea "Mushrooms and cream with marinated chicken pieces, potatoes and matrix"
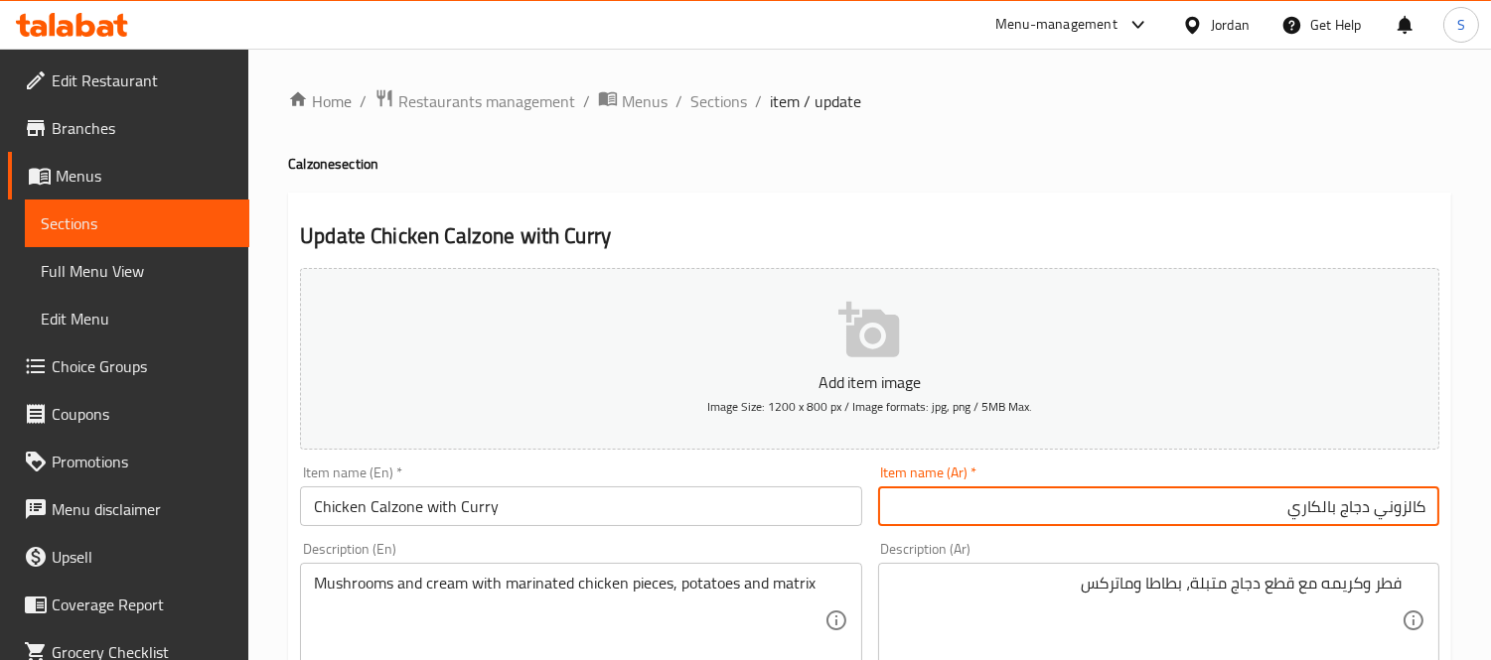
click at [993, 517] on input "كالزوني دجاج بالكاري" at bounding box center [1158, 507] width 561 height 40
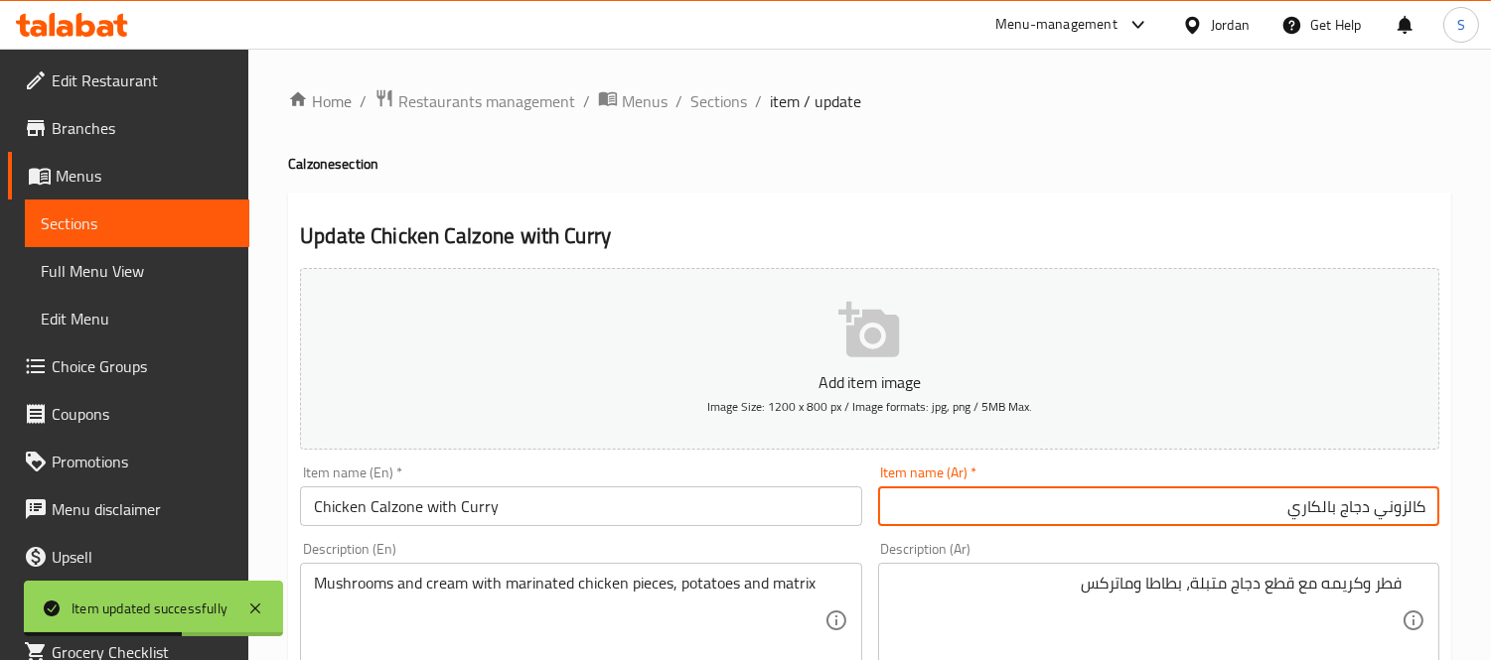
click at [1077, 507] on input "كالزوني دجاج بالكاري" at bounding box center [1158, 507] width 561 height 40
click at [698, 107] on span "Sections" at bounding box center [718, 101] width 57 height 24
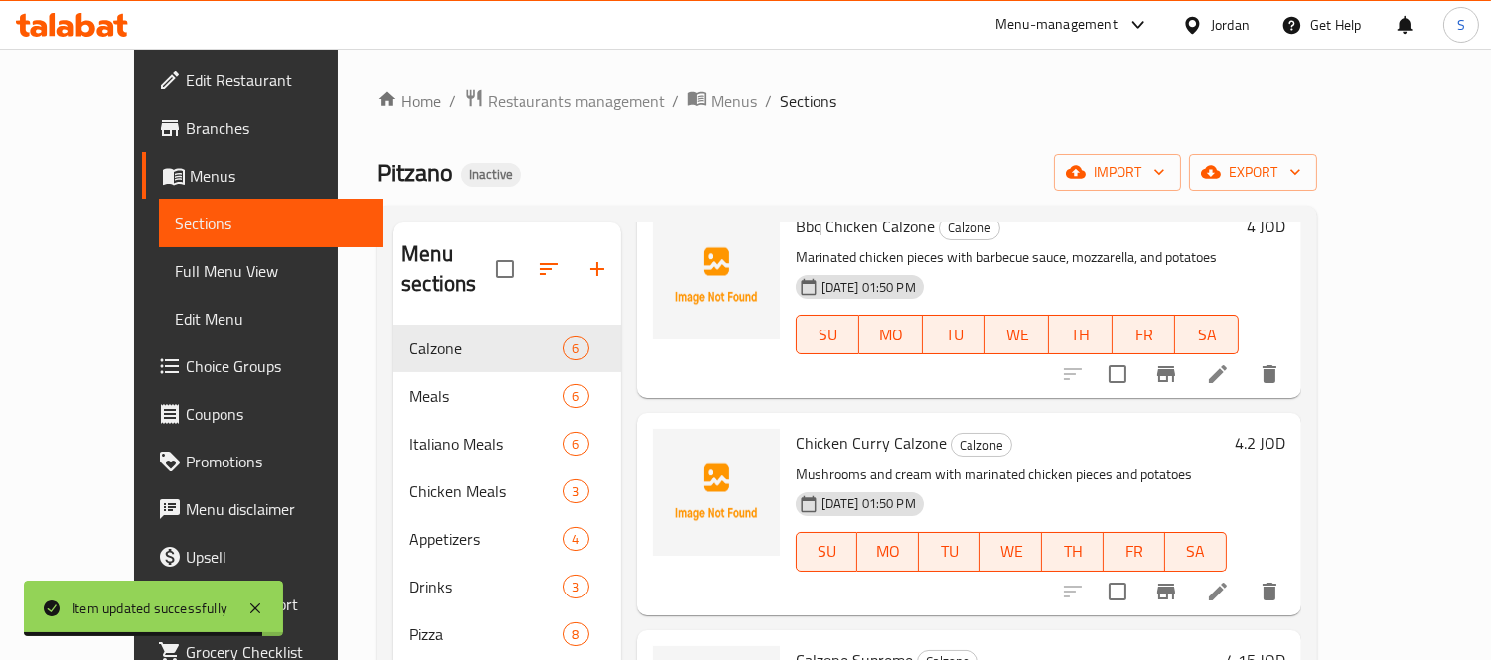
scroll to position [603, 0]
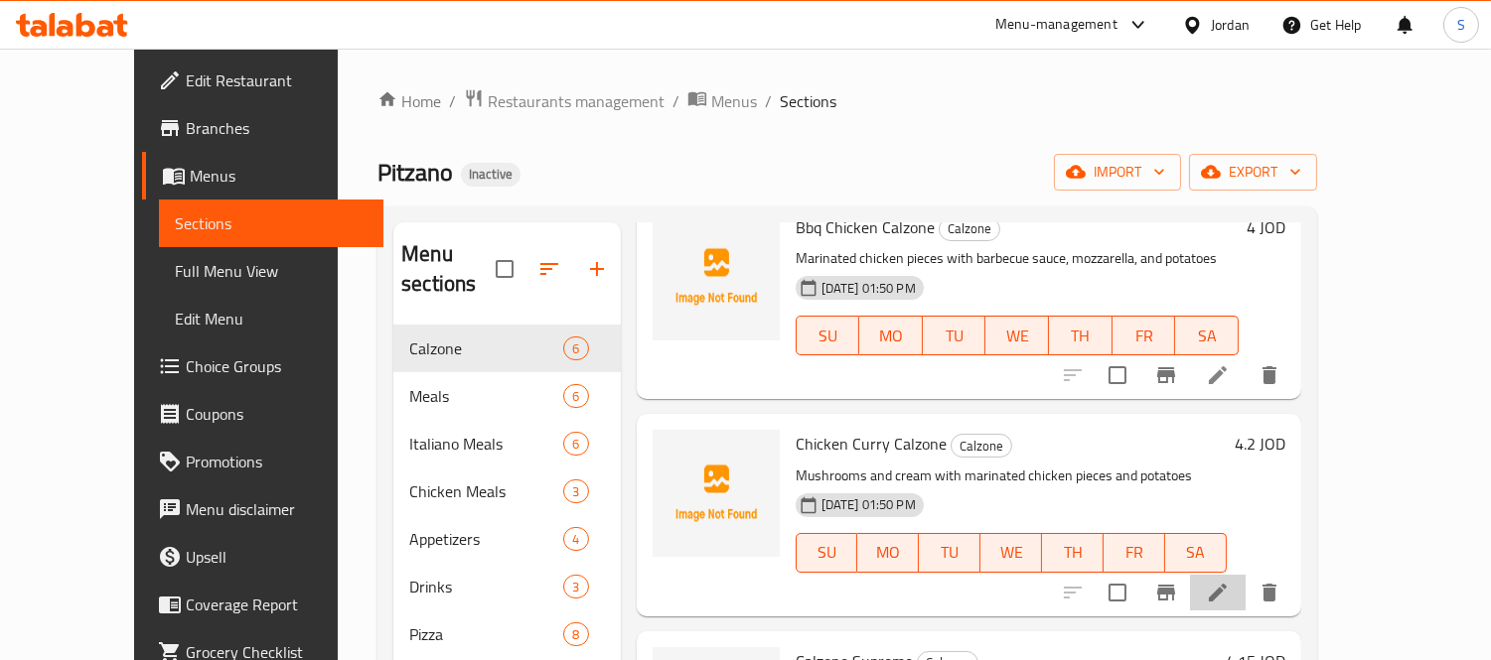
click at [1245, 575] on li at bounding box center [1218, 593] width 56 height 36
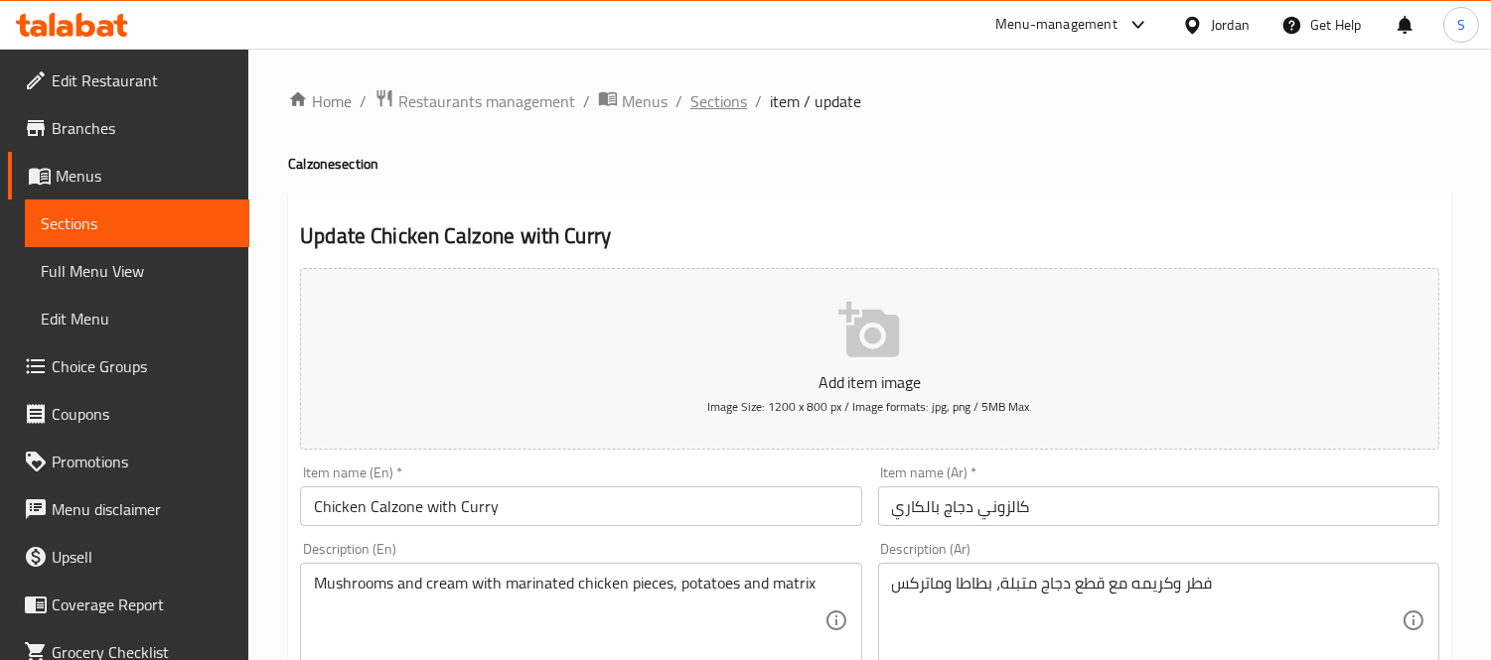
click at [702, 109] on span "Sections" at bounding box center [718, 101] width 57 height 24
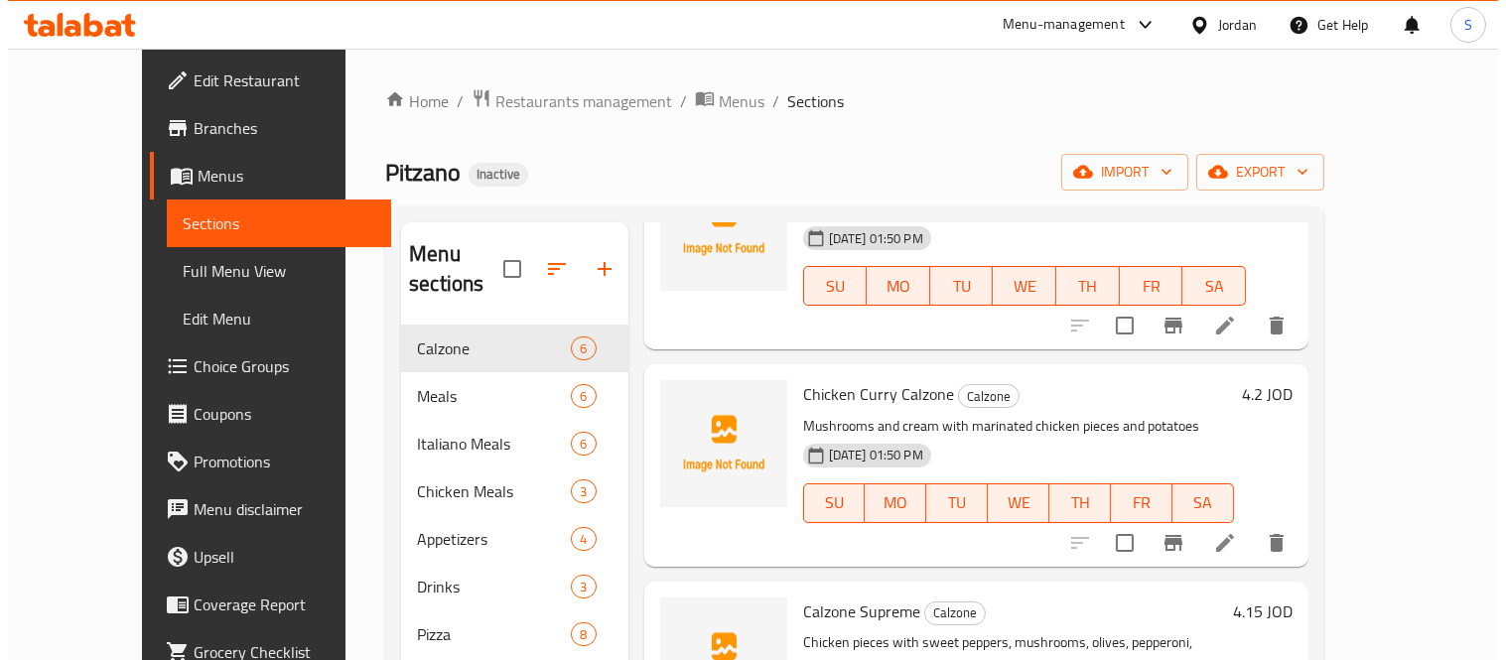
scroll to position [661, 0]
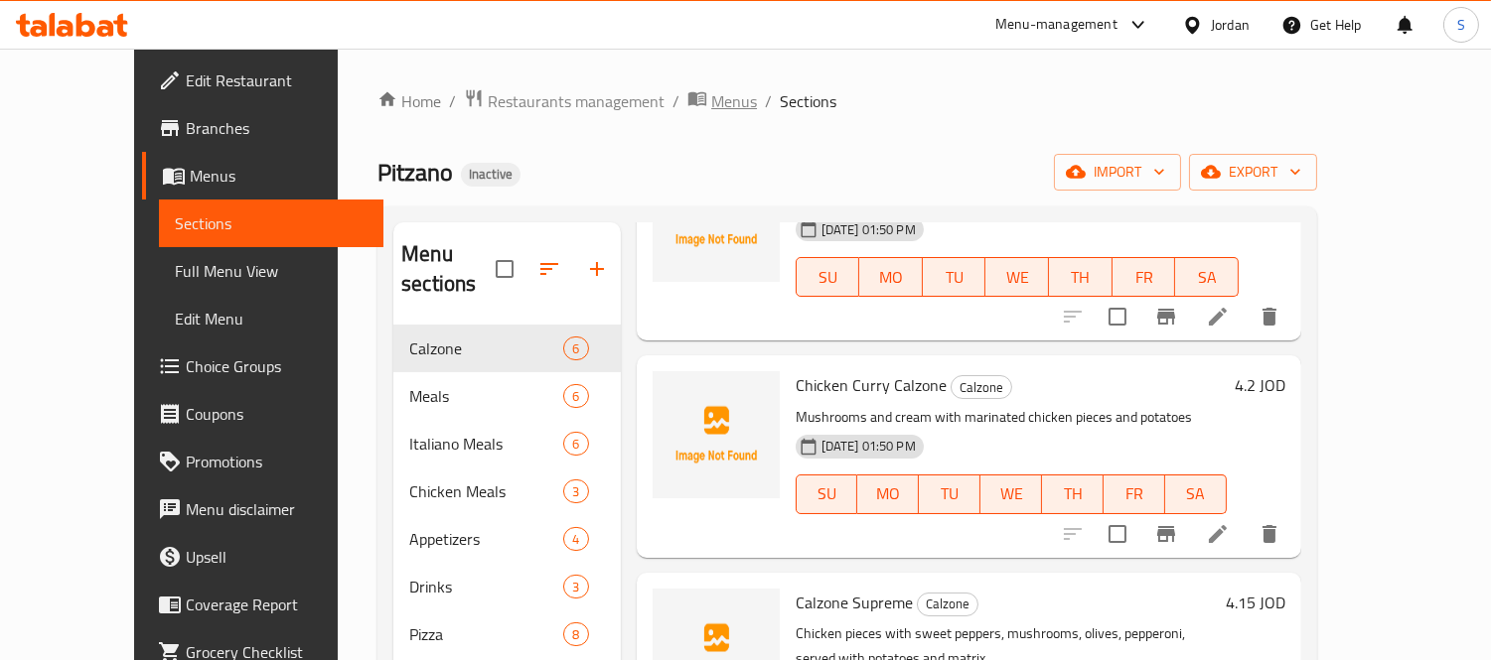
click at [711, 113] on span "Menus" at bounding box center [734, 101] width 46 height 24
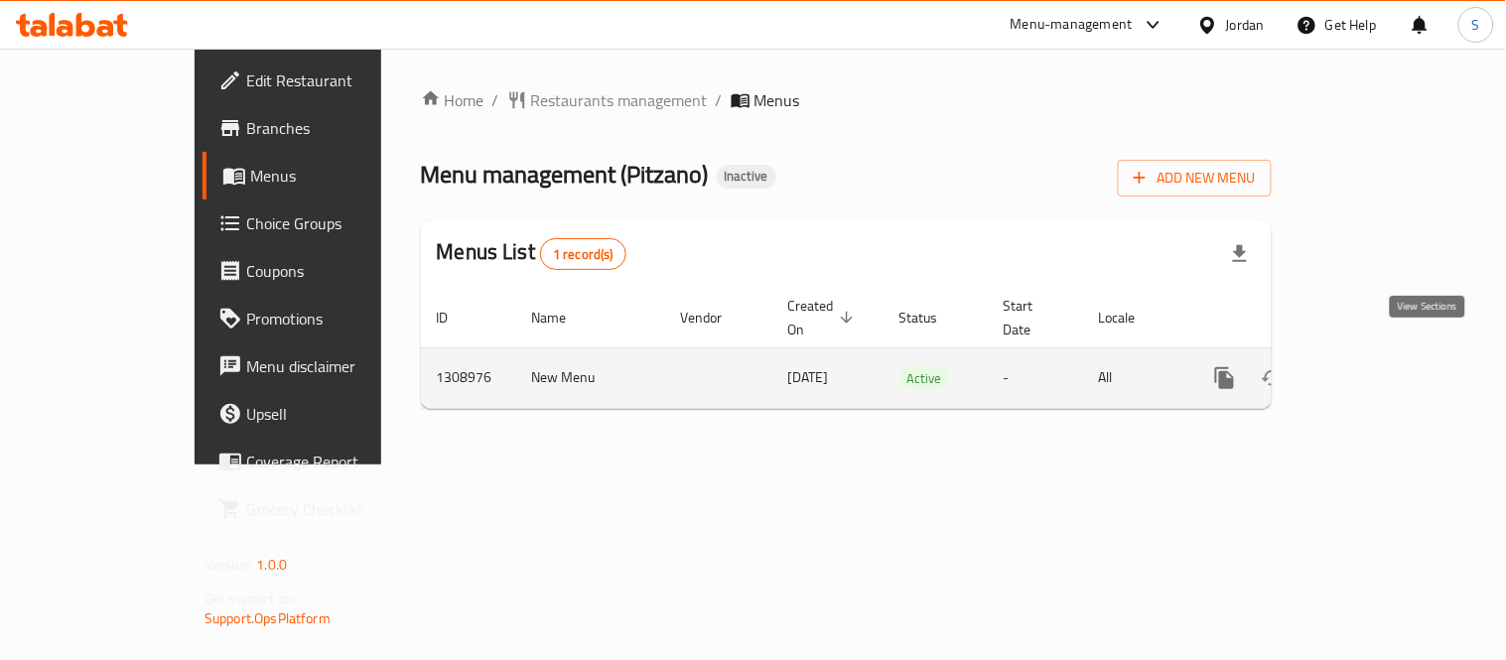
click at [1380, 366] on icon "enhanced table" at bounding box center [1369, 378] width 24 height 24
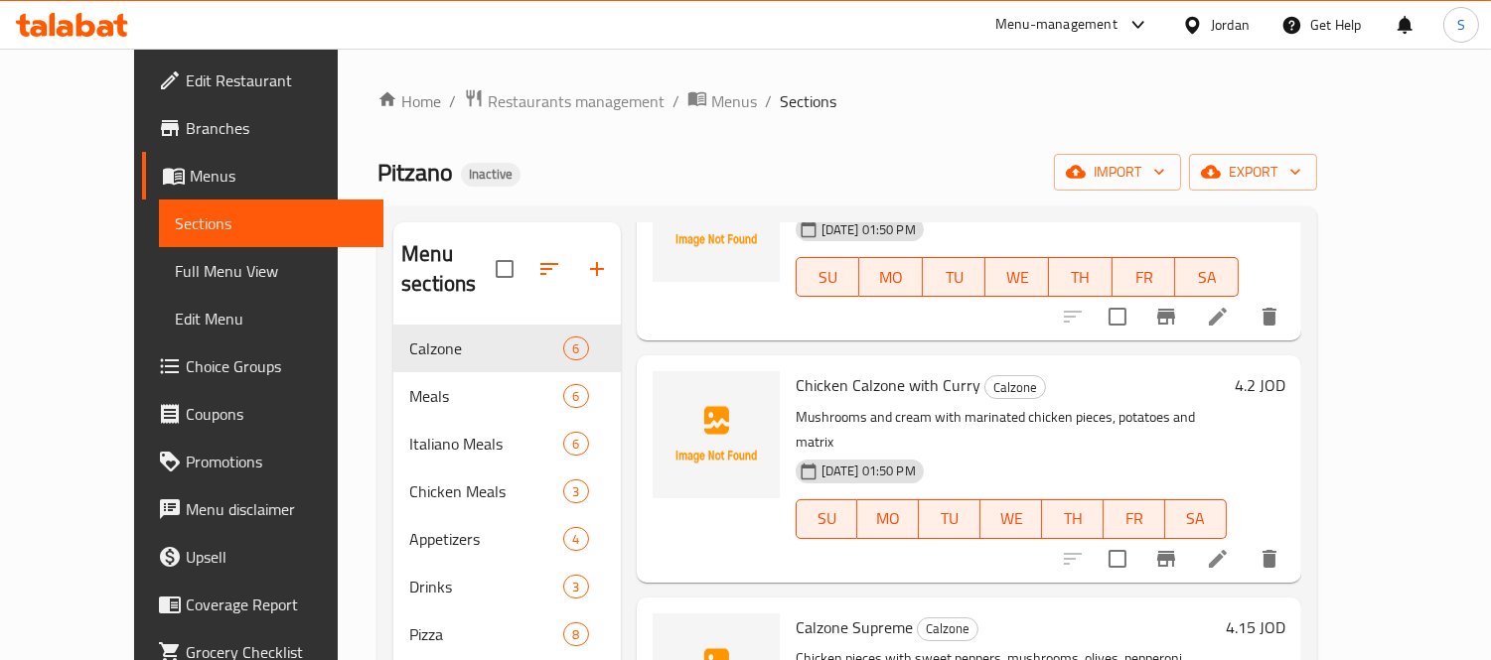
scroll to position [441, 0]
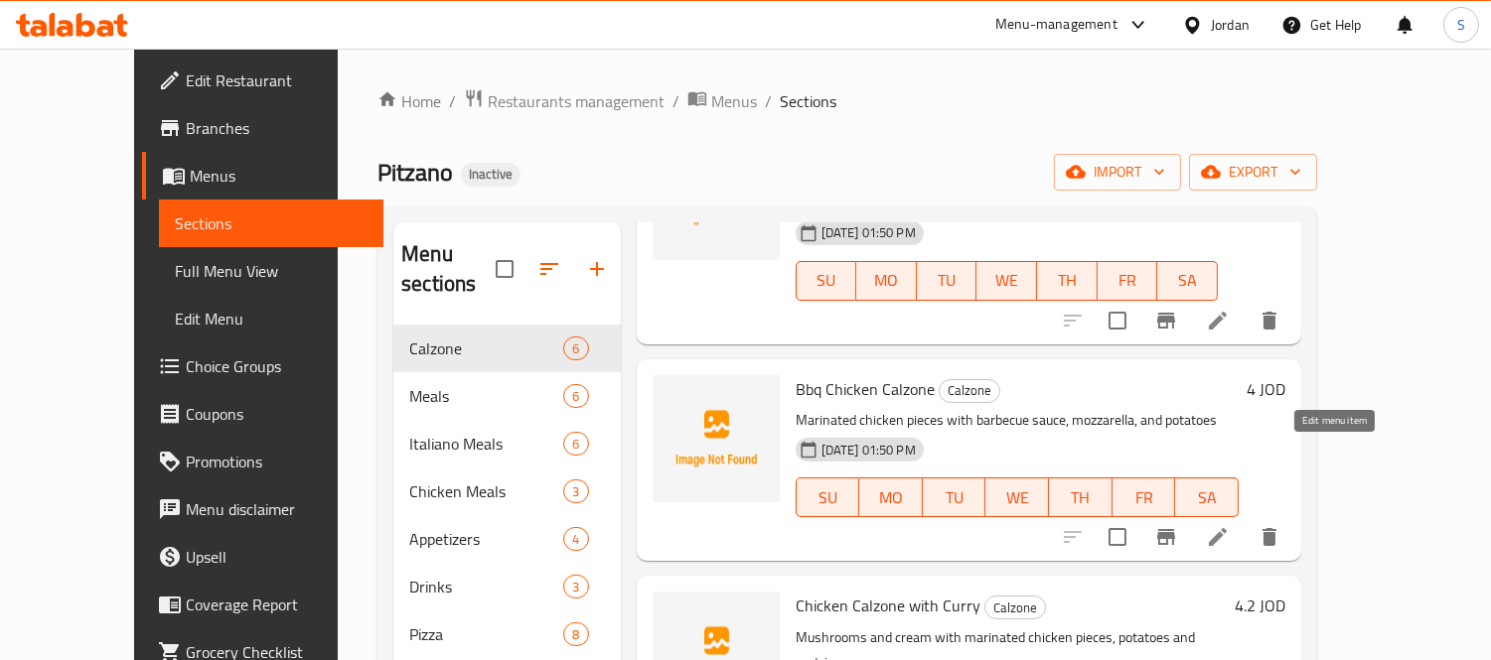
click at [1229, 525] on icon at bounding box center [1218, 537] width 24 height 24
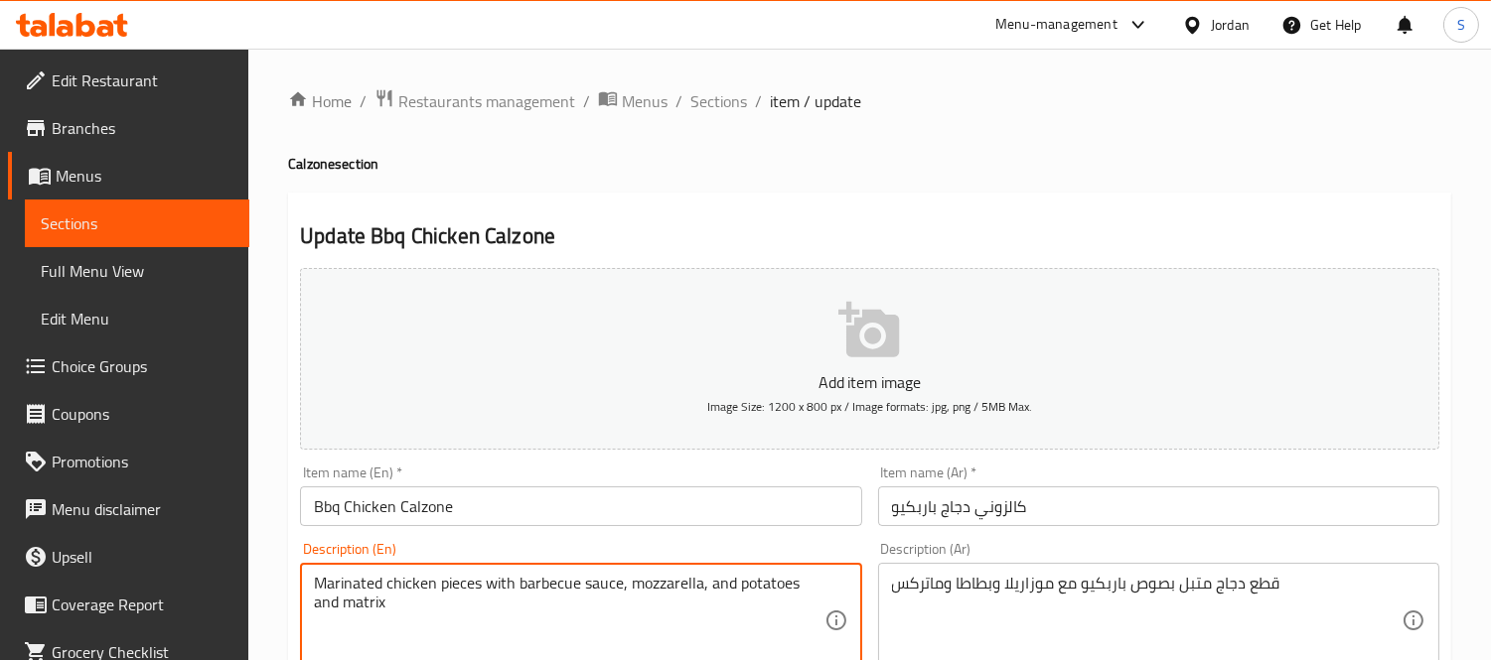
type textarea "Marinated chicken pieces with barbecue sauce, mozzarella, and potatoes and matr…"
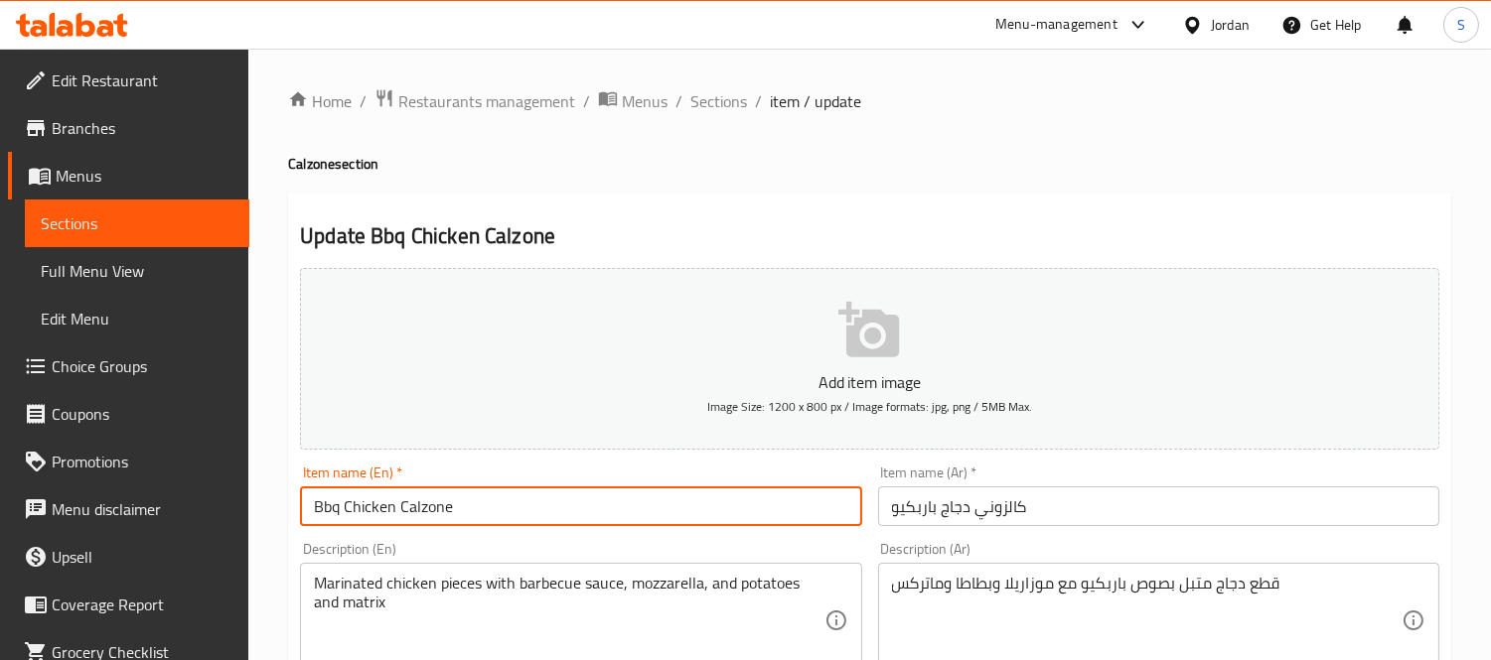
click at [779, 523] on input "Bbq Chicken Calzone" at bounding box center [580, 507] width 561 height 40
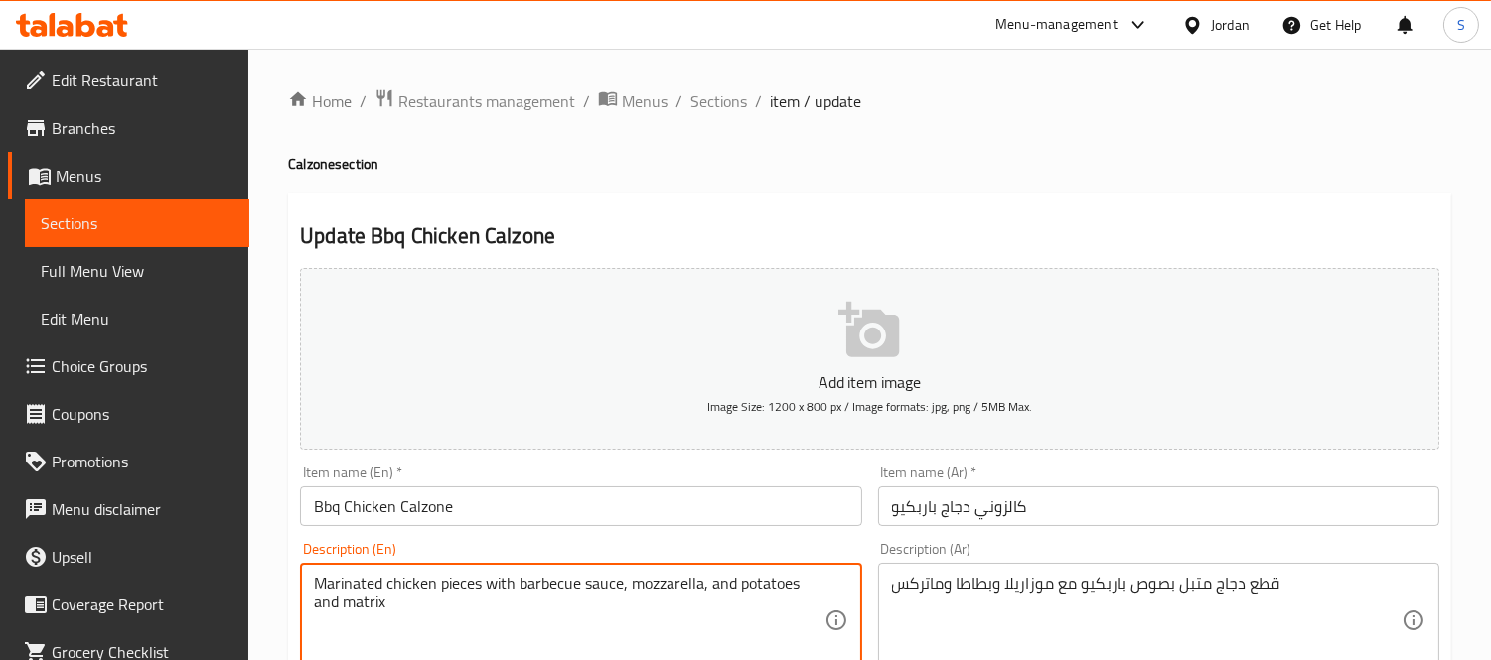
click at [371, 614] on textarea "Marinated chicken pieces with barbecue sauce, mozzarella, and potatoes and matr…" at bounding box center [568, 621] width 509 height 94
click at [479, 517] on input "Bbq Chicken Calzone" at bounding box center [580, 507] width 561 height 40
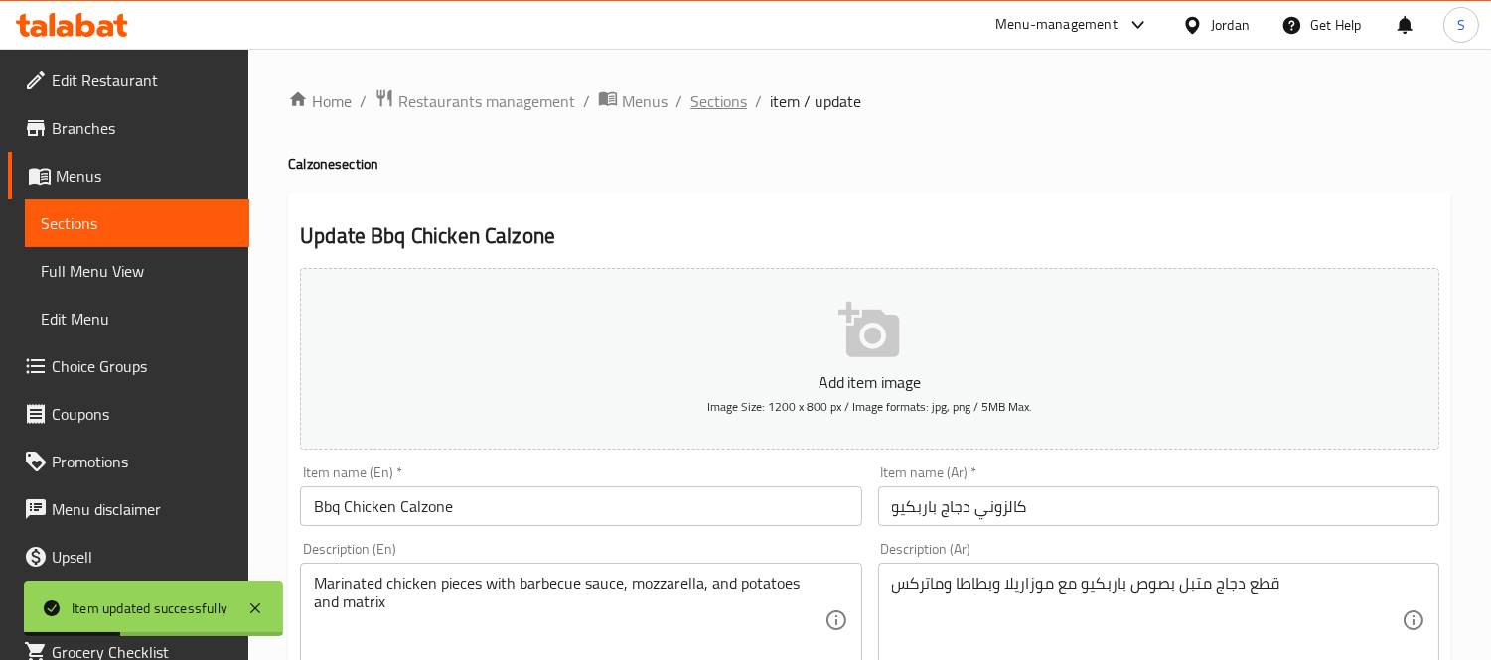
click at [713, 105] on span "Sections" at bounding box center [718, 101] width 57 height 24
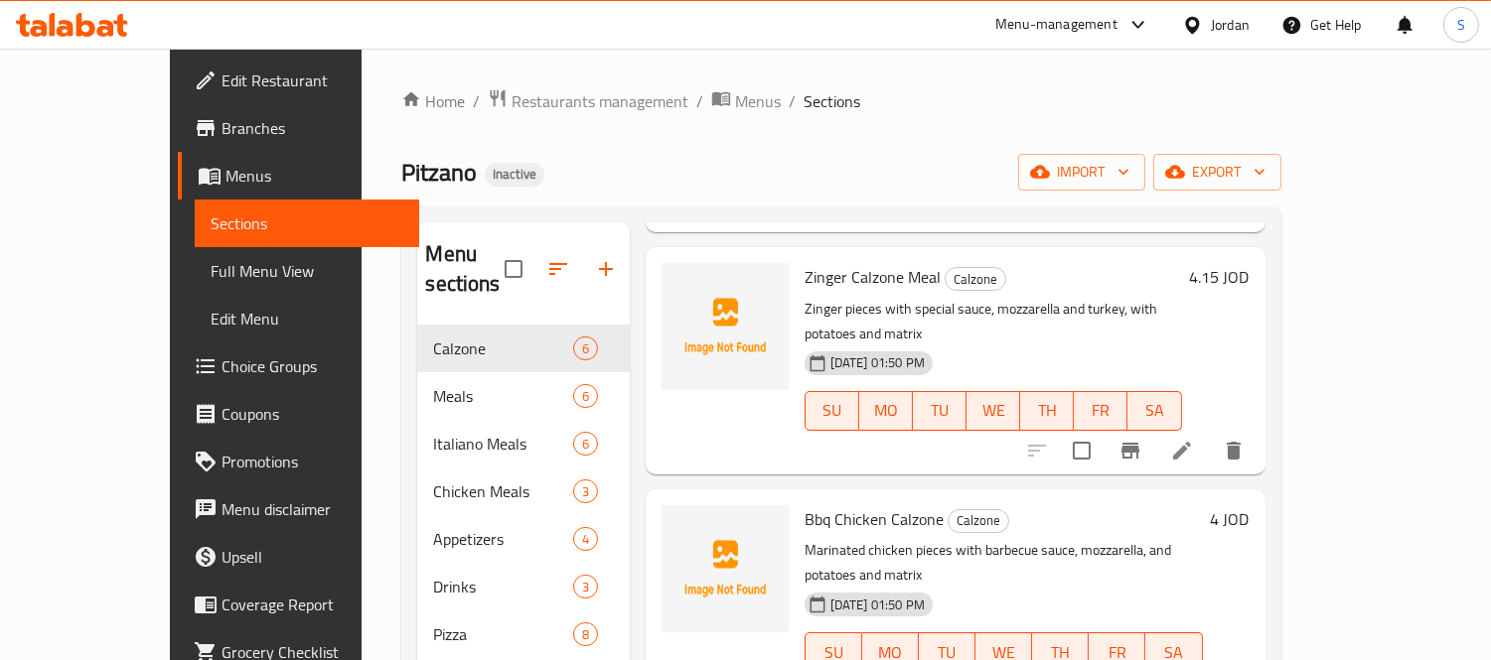
scroll to position [358, 0]
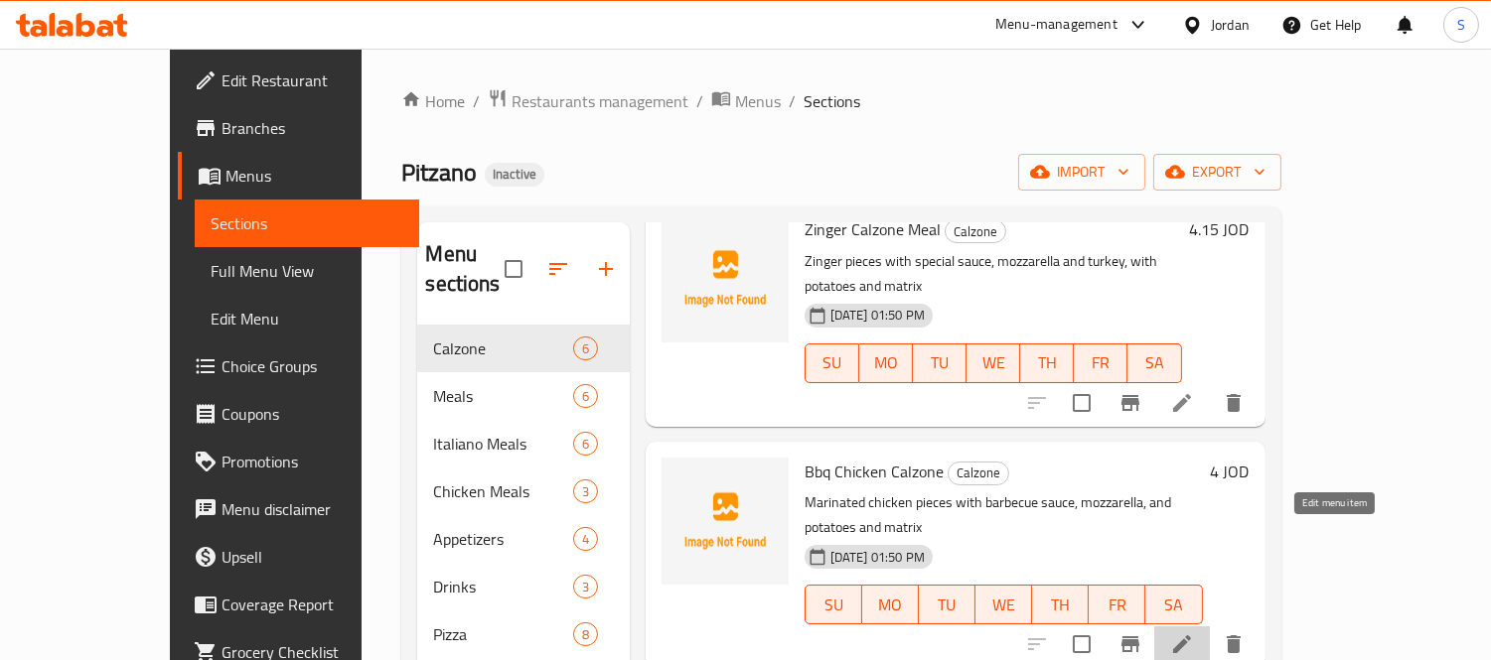
click at [1194, 633] on icon at bounding box center [1182, 645] width 24 height 24
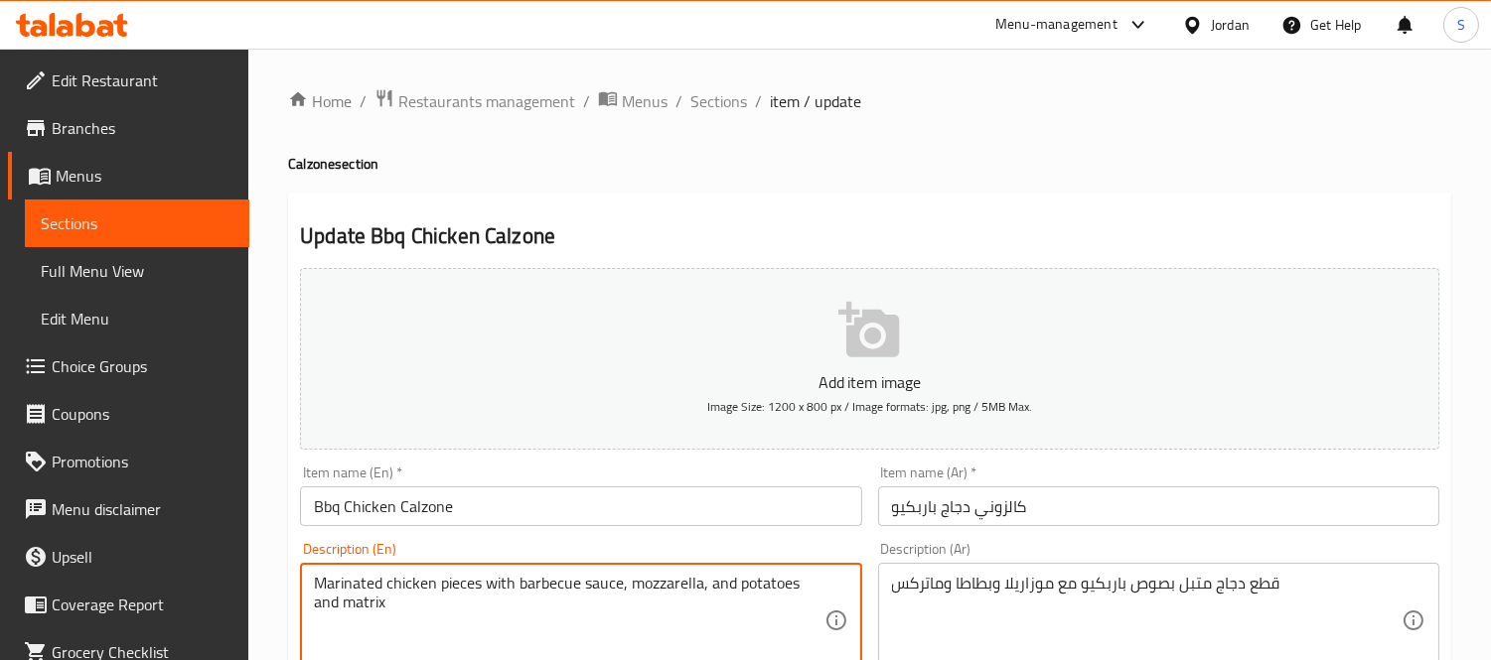
click at [716, 582] on textarea "Marinated chicken pieces with barbecue sauce, mozzarella, and potatoes and matr…" at bounding box center [568, 621] width 509 height 94
click at [933, 513] on input "كالزوني دجاج باربكيو" at bounding box center [1158, 507] width 561 height 40
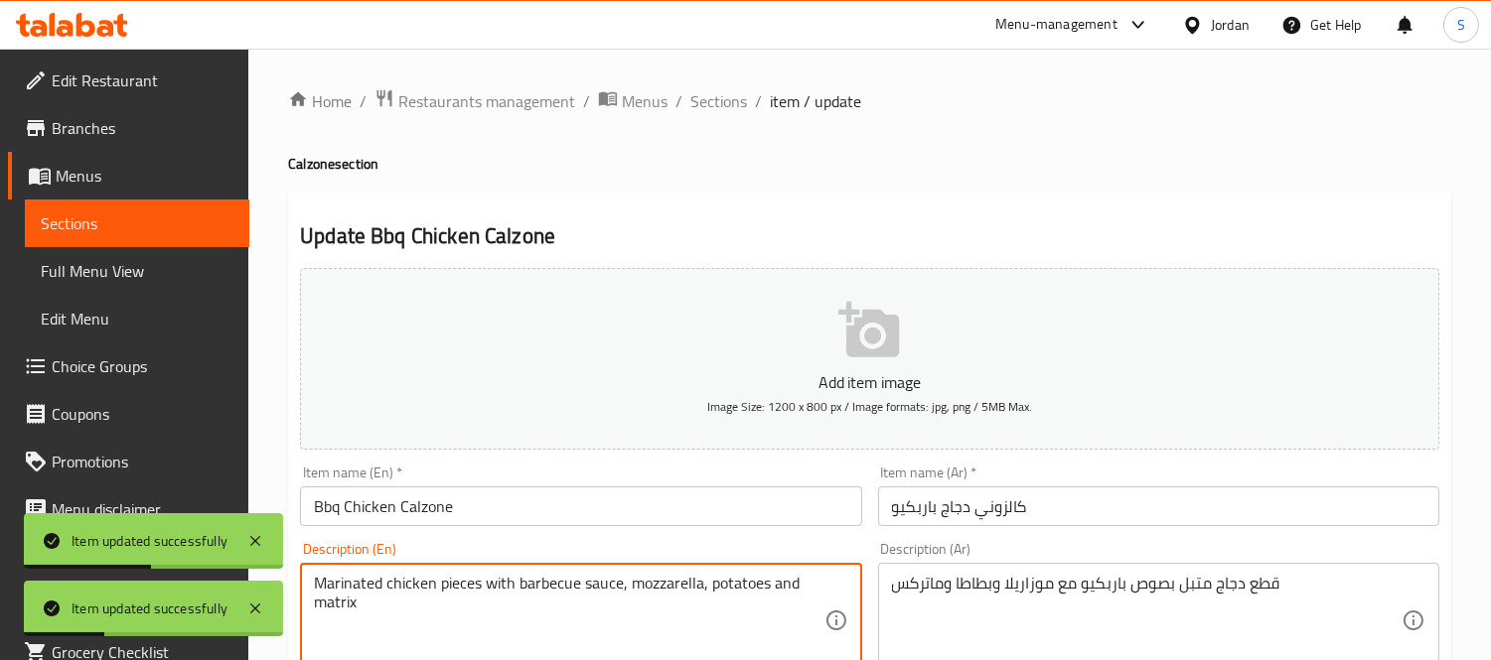
click at [742, 580] on textarea "Marinated chicken pieces with barbecue sauce, mozzarella, potatoes and matrix" at bounding box center [568, 621] width 509 height 94
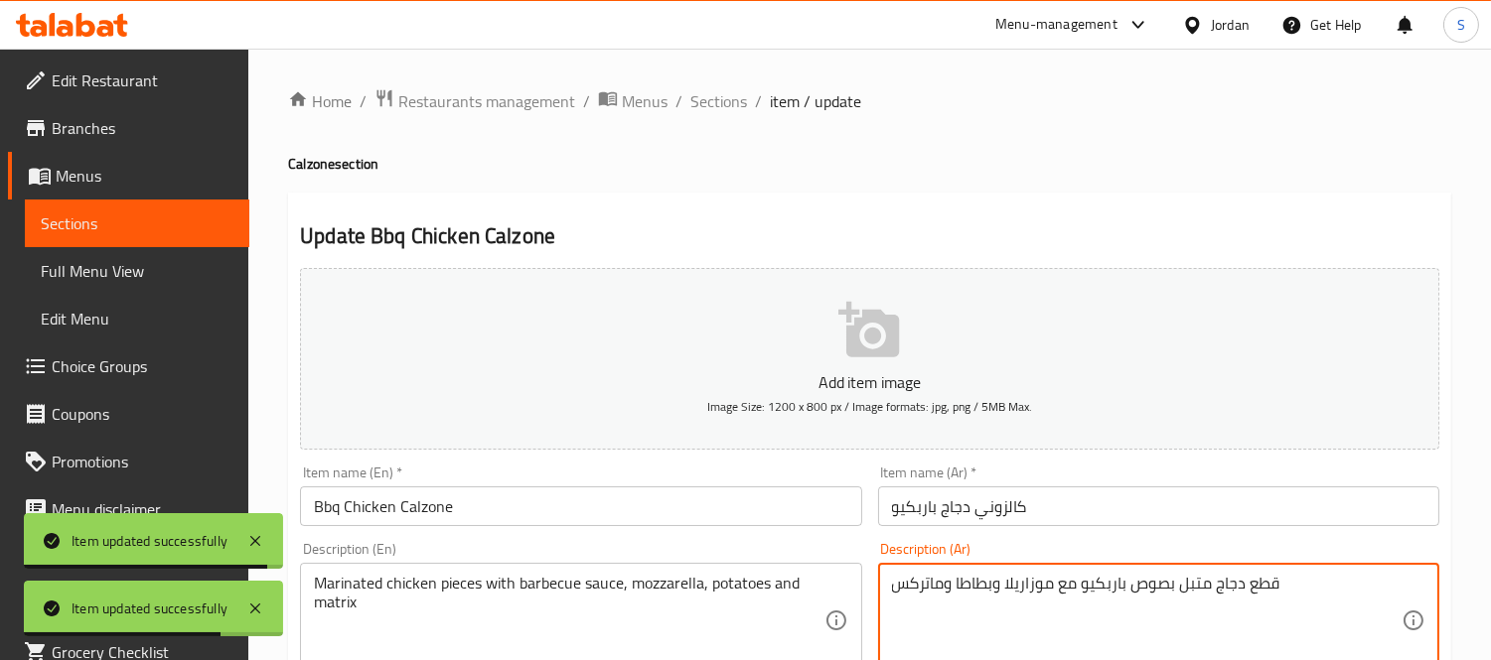
drag, startPoint x: 956, startPoint y: 587, endPoint x: 991, endPoint y: 582, distance: 35.1
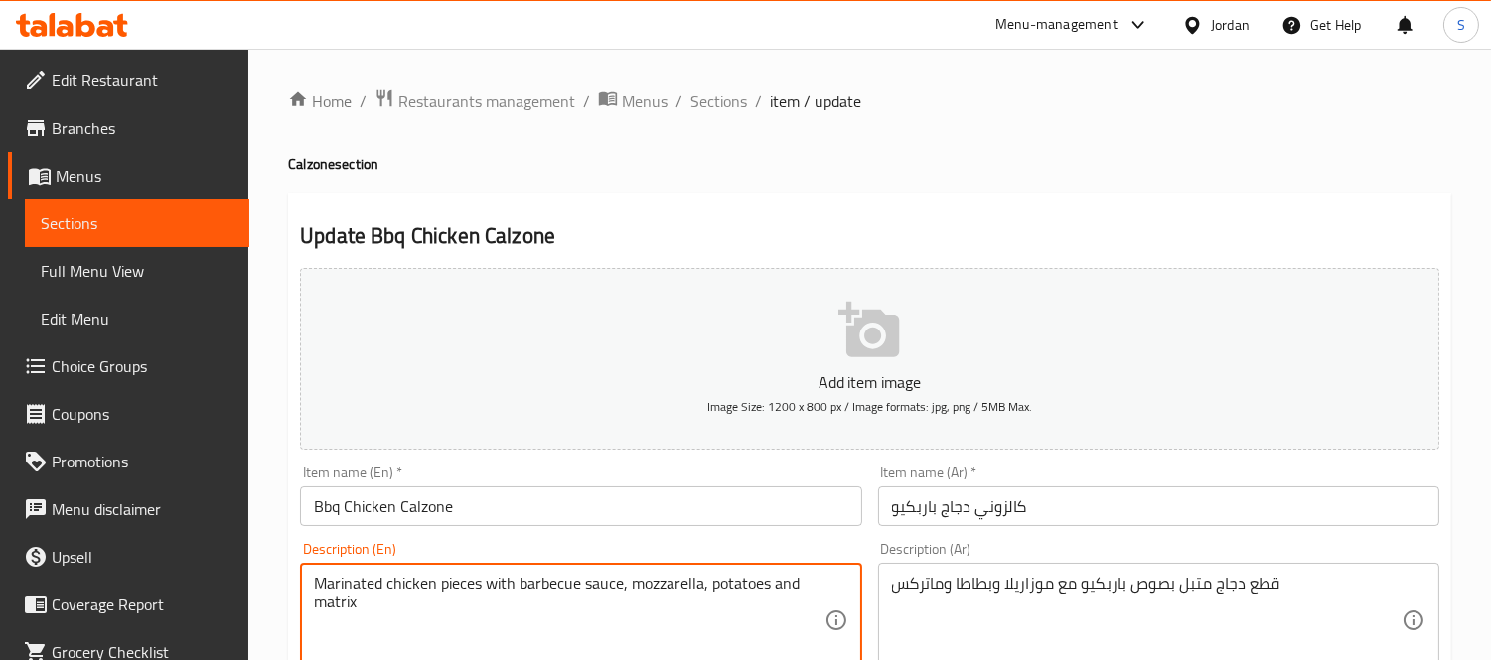
drag, startPoint x: 710, startPoint y: 589, endPoint x: 767, endPoint y: 583, distance: 56.9
type textarea "Marinated chicken pieces with barbecue sauce, mozzarella, fries and matrix"
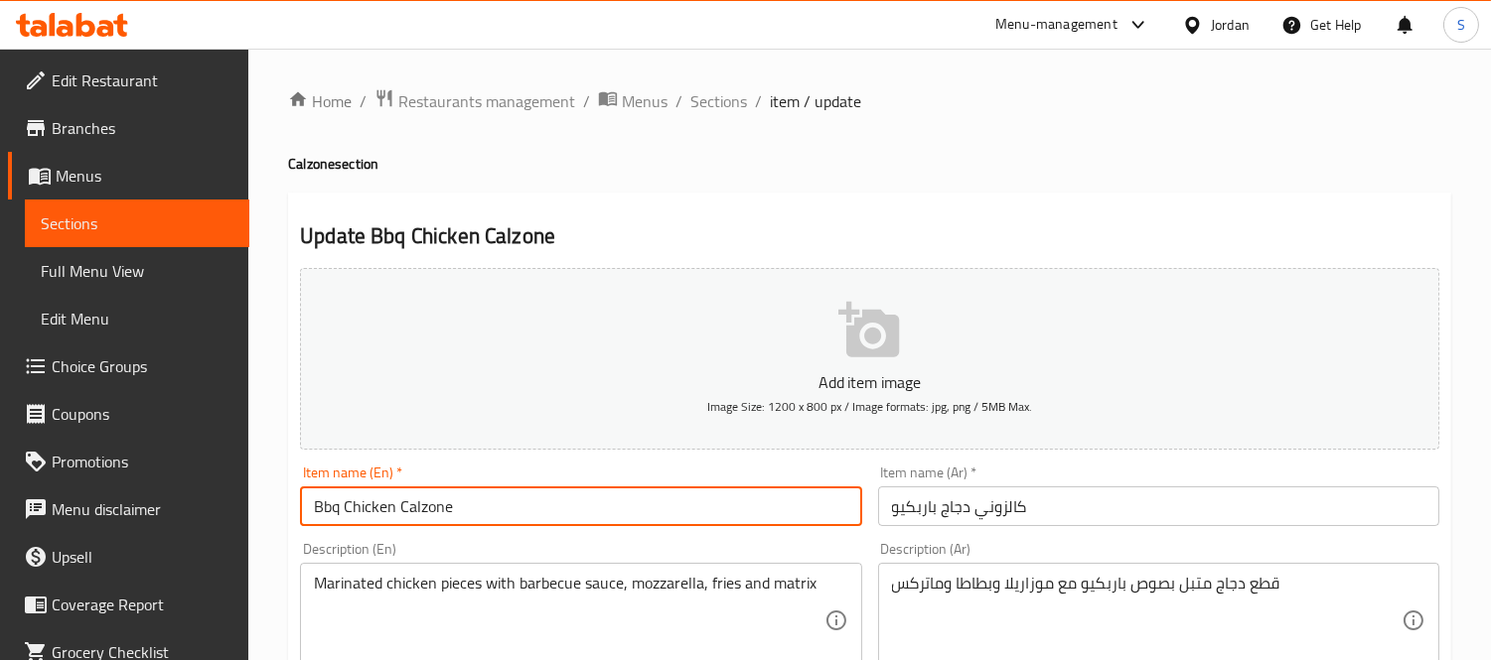
click at [609, 493] on input "Bbq Chicken Calzone" at bounding box center [580, 507] width 561 height 40
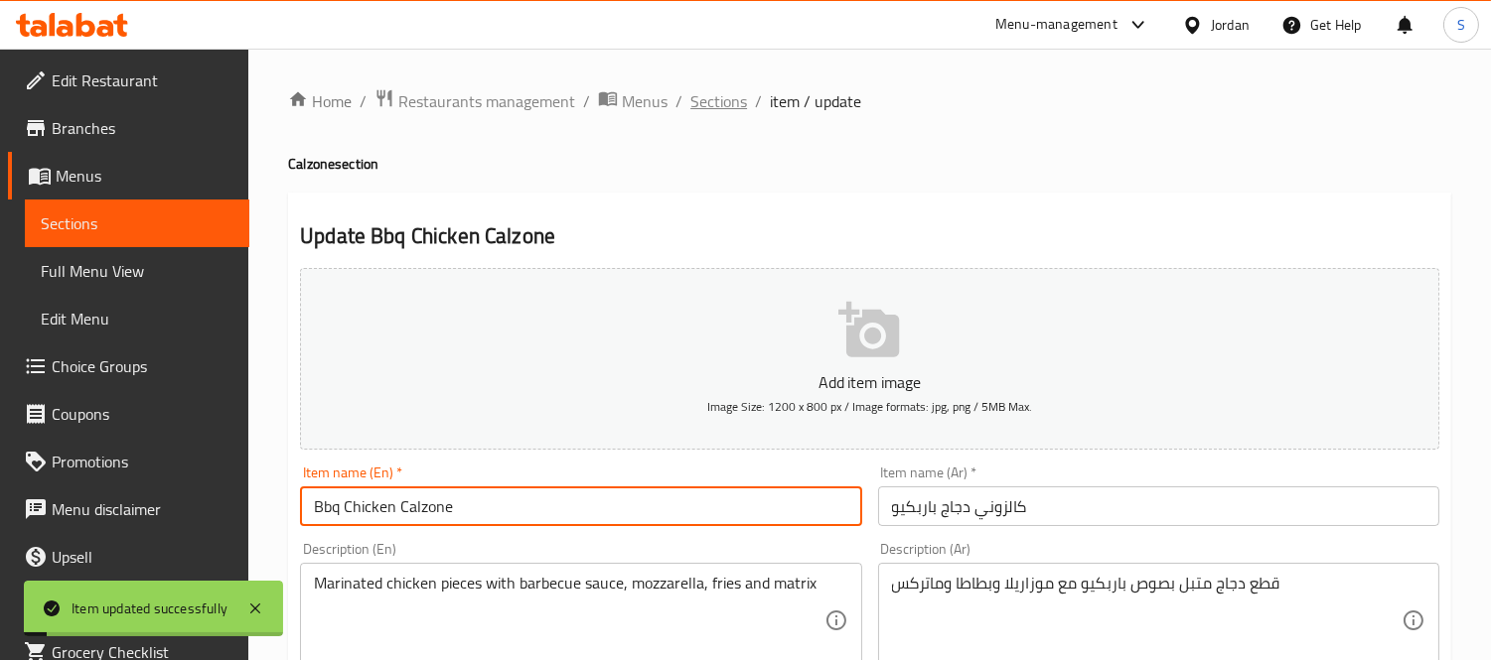
click at [733, 94] on span "Sections" at bounding box center [718, 101] width 57 height 24
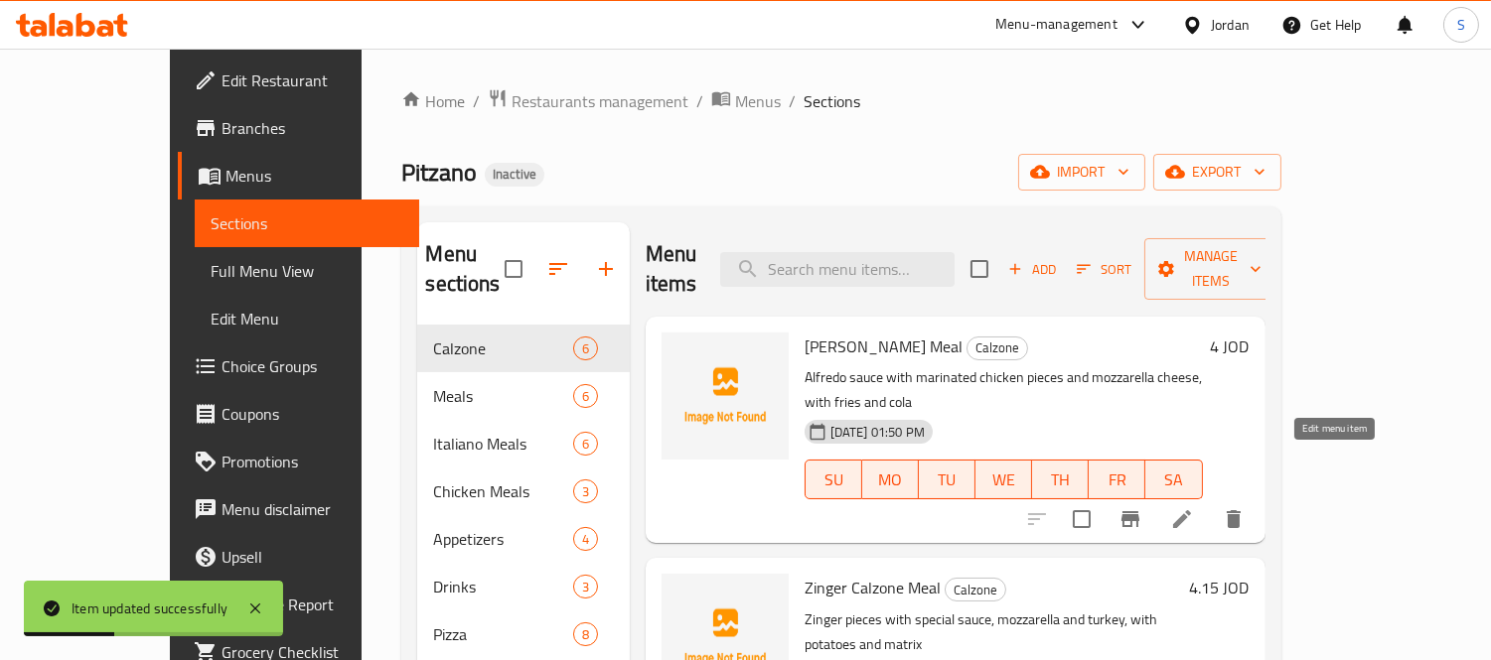
click at [1194, 507] on icon at bounding box center [1182, 519] width 24 height 24
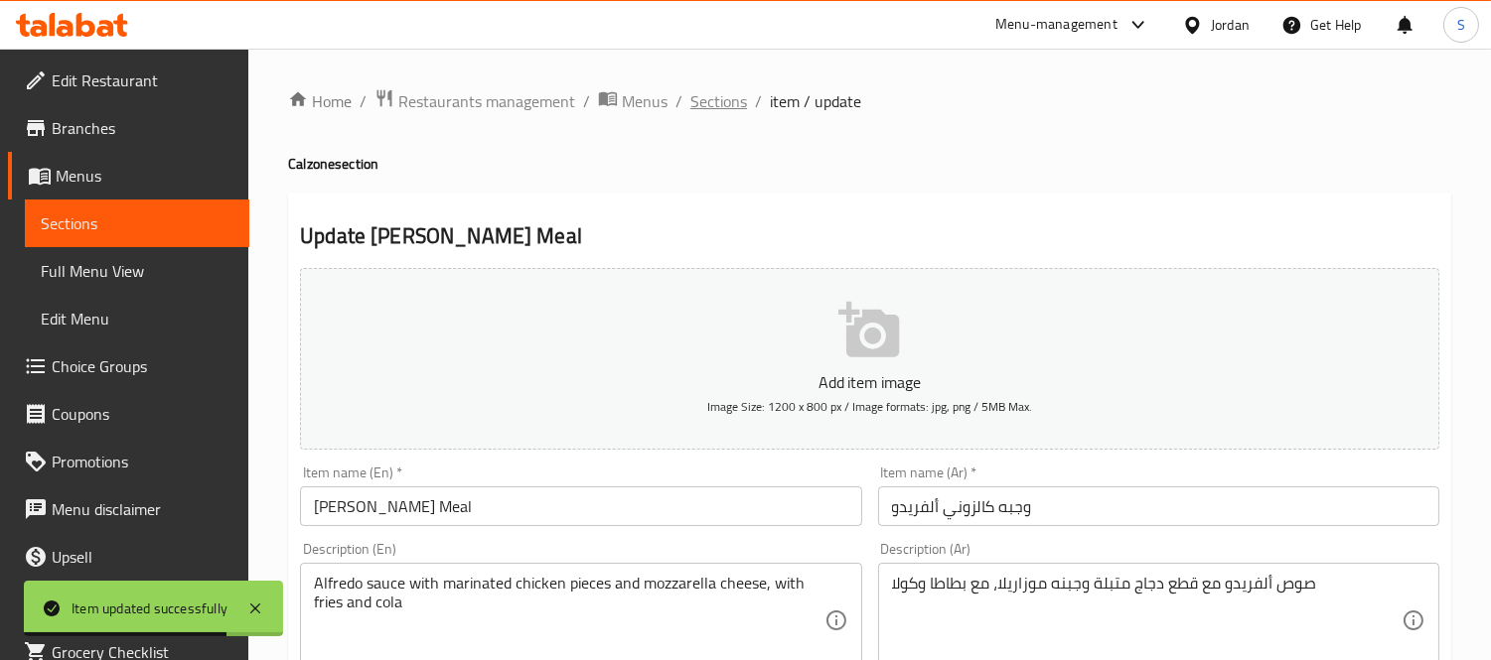
click at [723, 102] on span "Sections" at bounding box center [718, 101] width 57 height 24
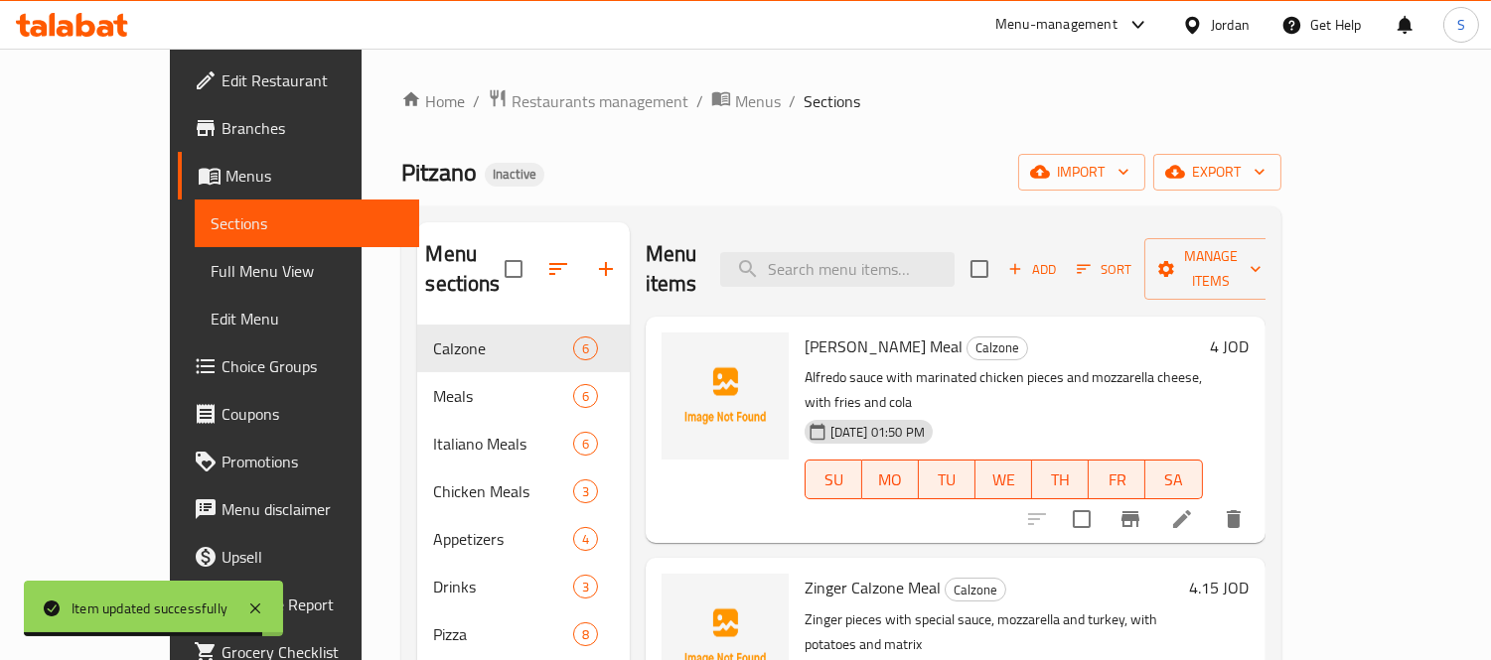
scroll to position [110, 0]
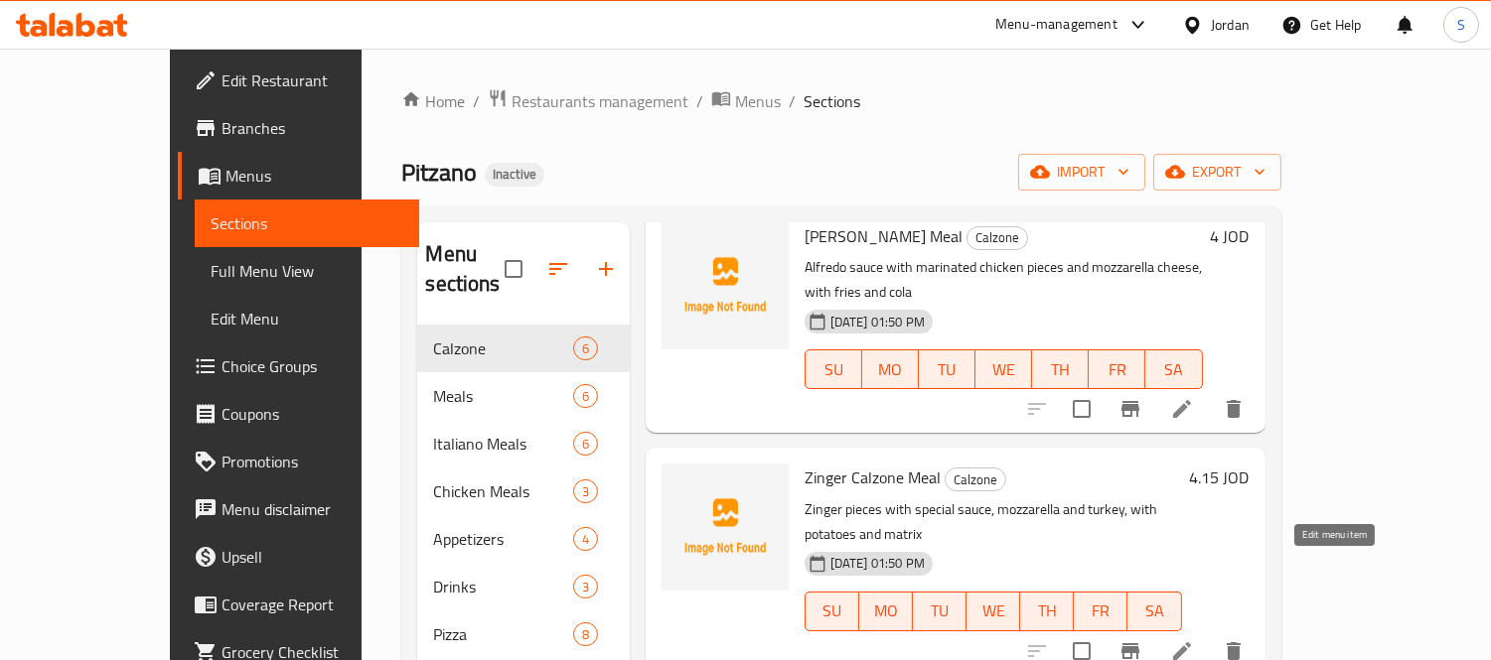
click at [1194, 640] on icon at bounding box center [1182, 652] width 24 height 24
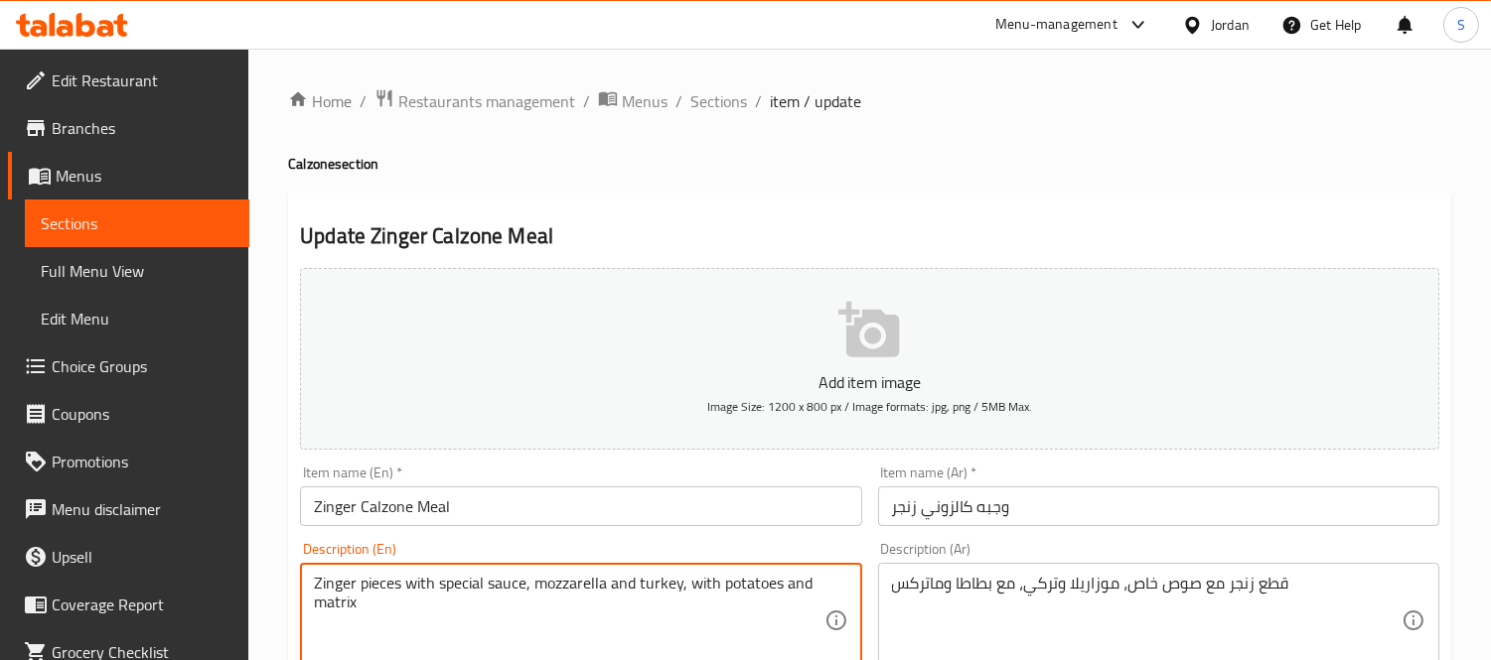
drag, startPoint x: 721, startPoint y: 587, endPoint x: 777, endPoint y: 586, distance: 55.6
type textarea "Zinger pieces with special sauce, mozzarella and turkey, with fries and matrix"
click at [591, 502] on input "Zinger Calzone Meal" at bounding box center [580, 507] width 561 height 40
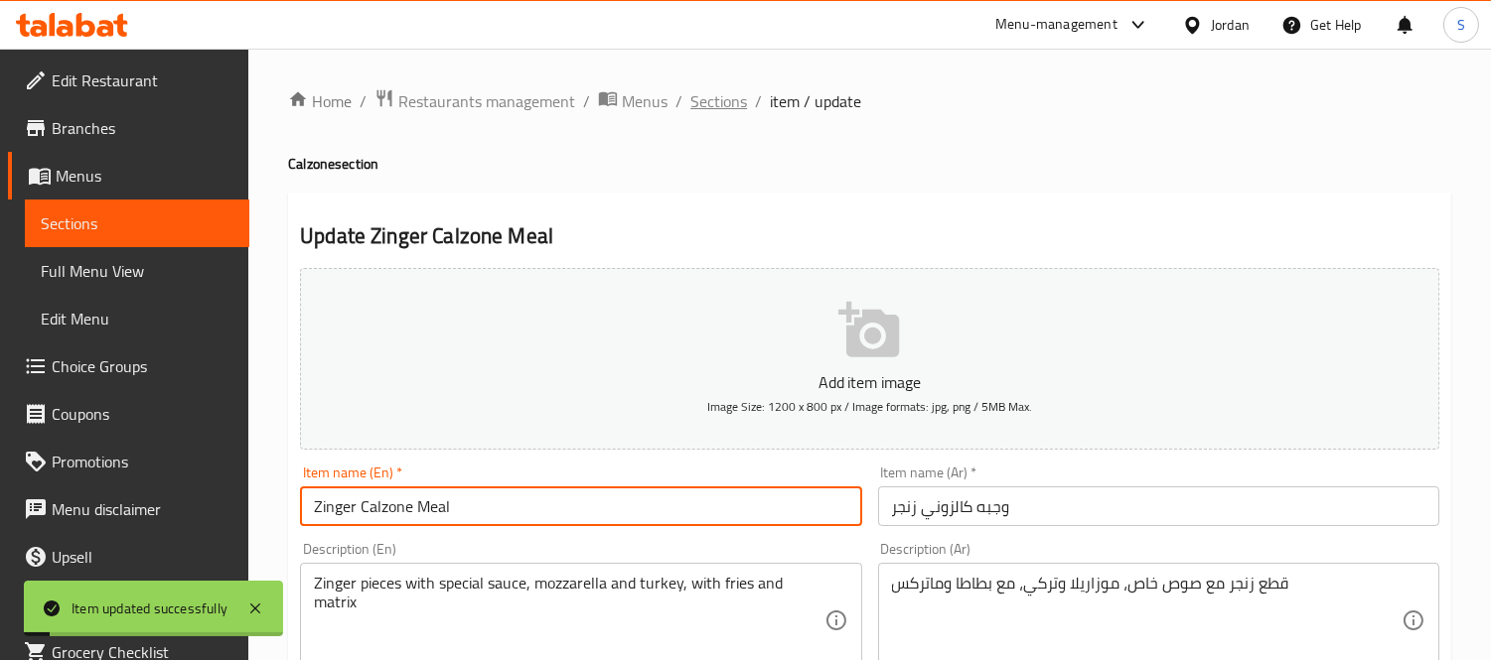
click at [728, 100] on span "Sections" at bounding box center [718, 101] width 57 height 24
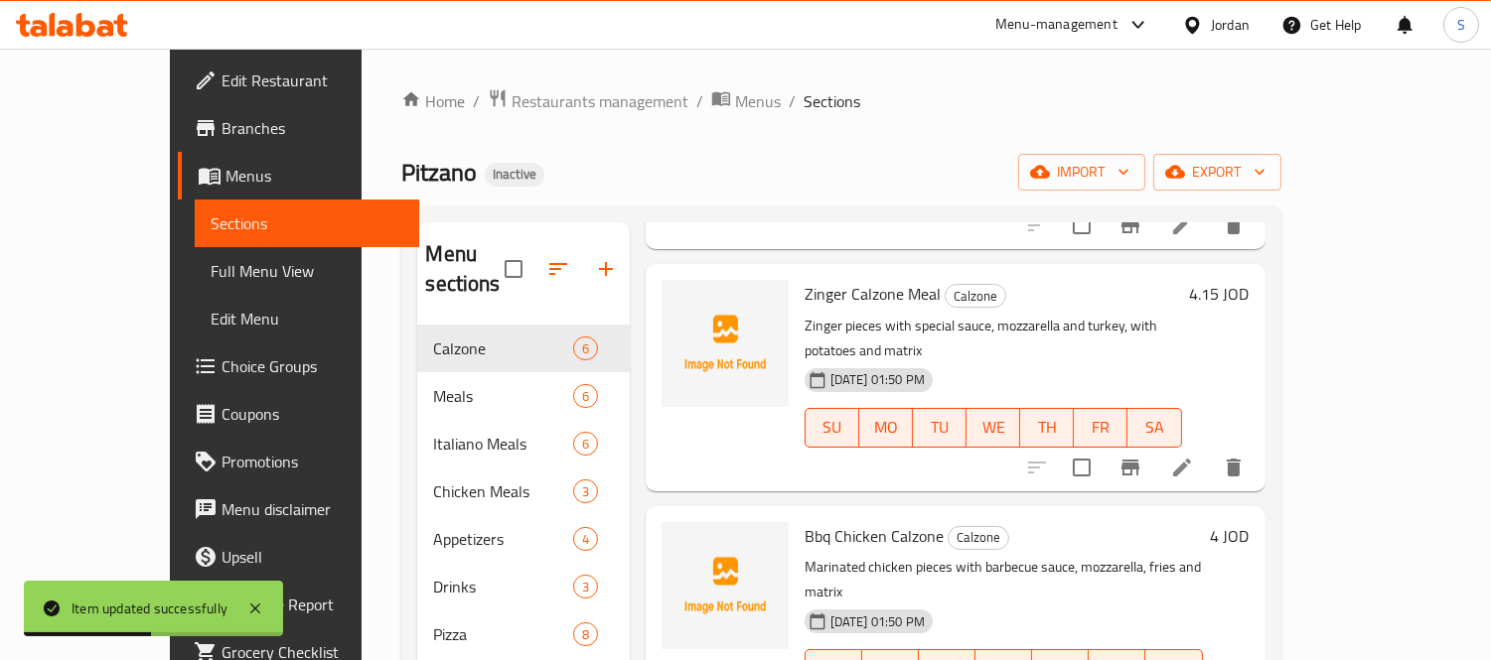
scroll to position [331, 0]
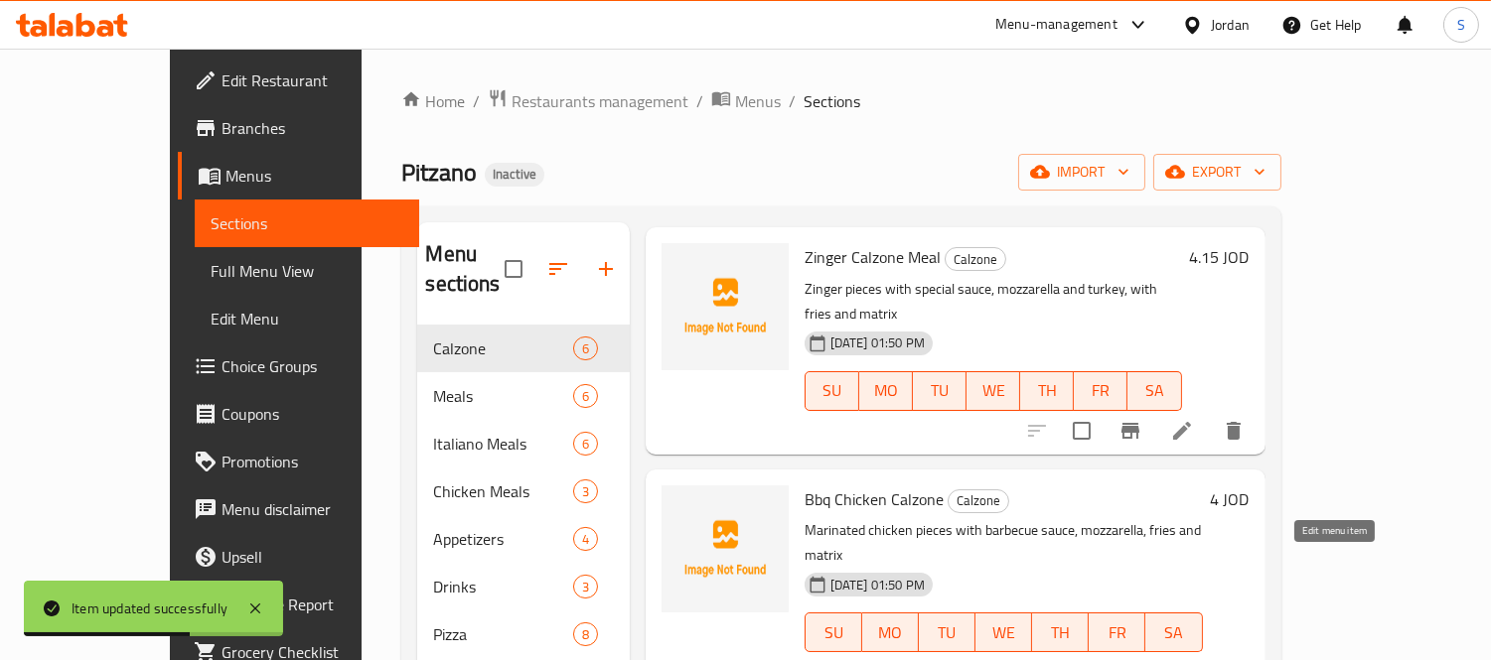
click at [1194, 659] on icon at bounding box center [1182, 672] width 24 height 24
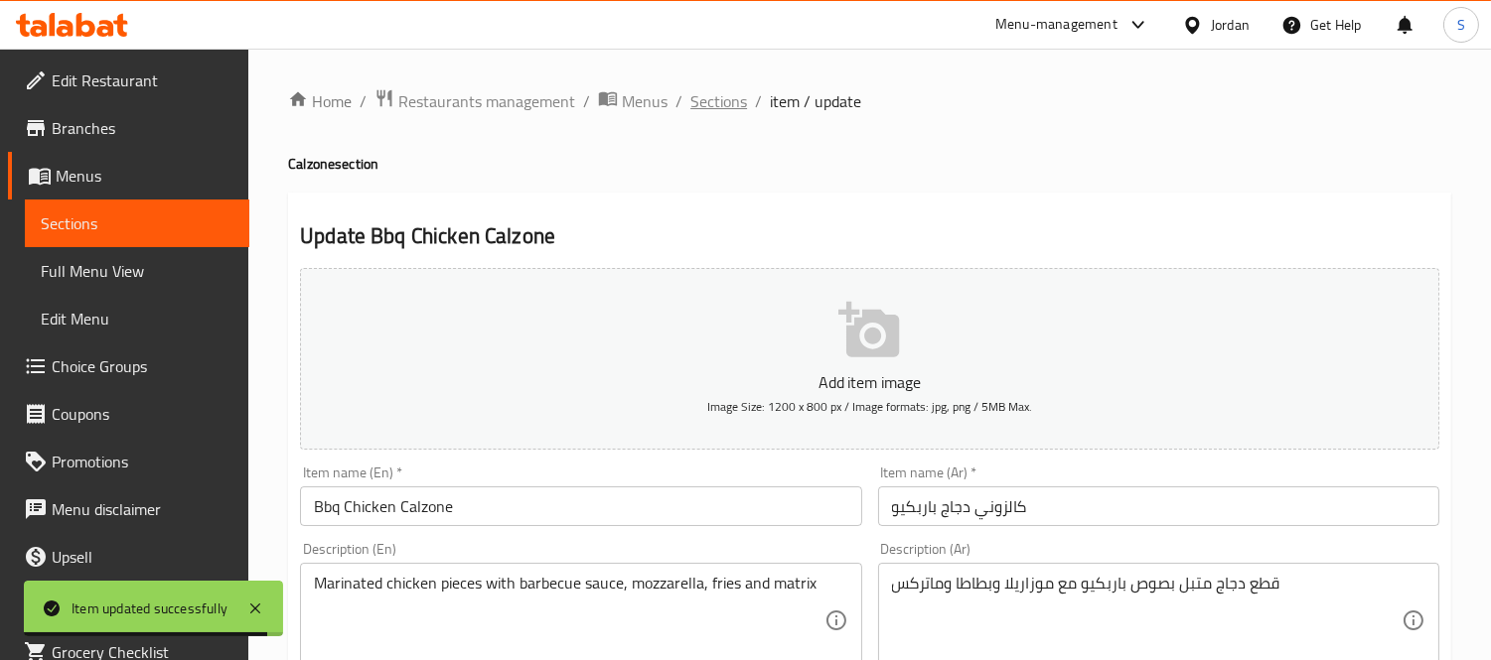
click at [695, 113] on span "Sections" at bounding box center [718, 101] width 57 height 24
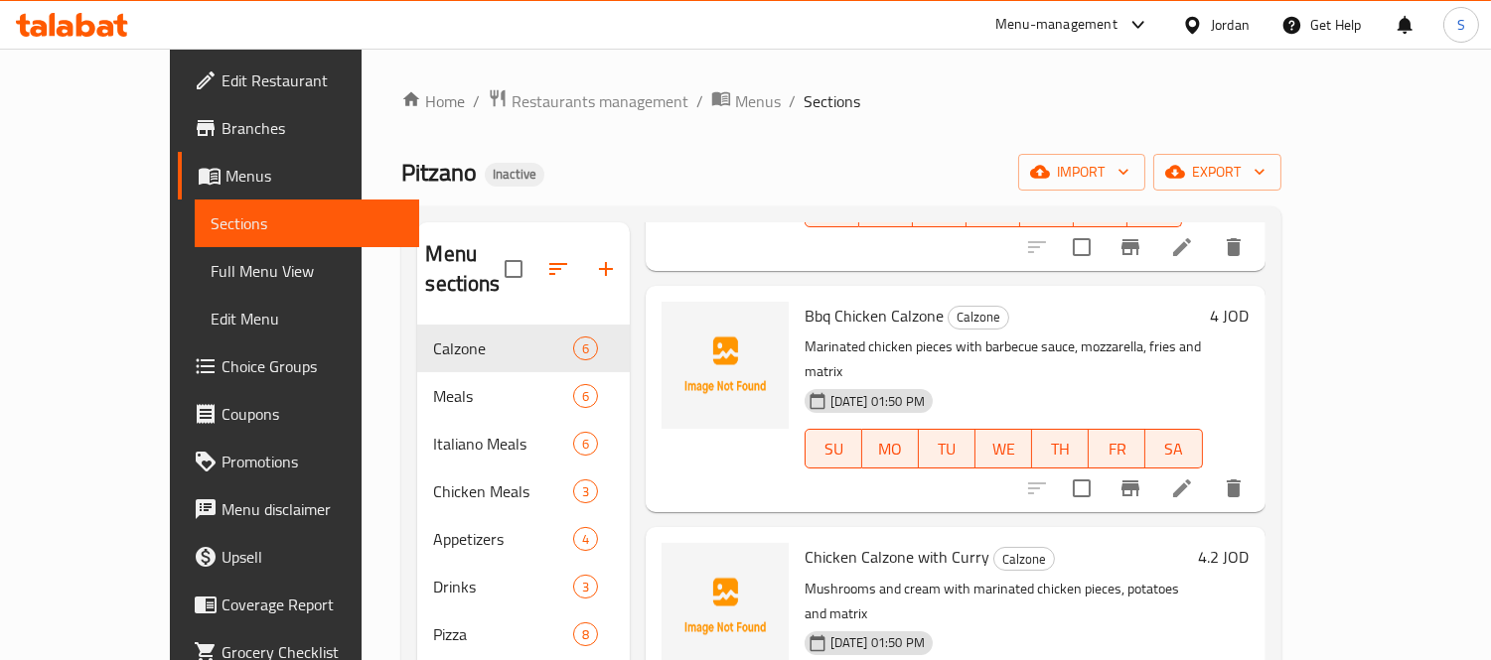
scroll to position [551, 0]
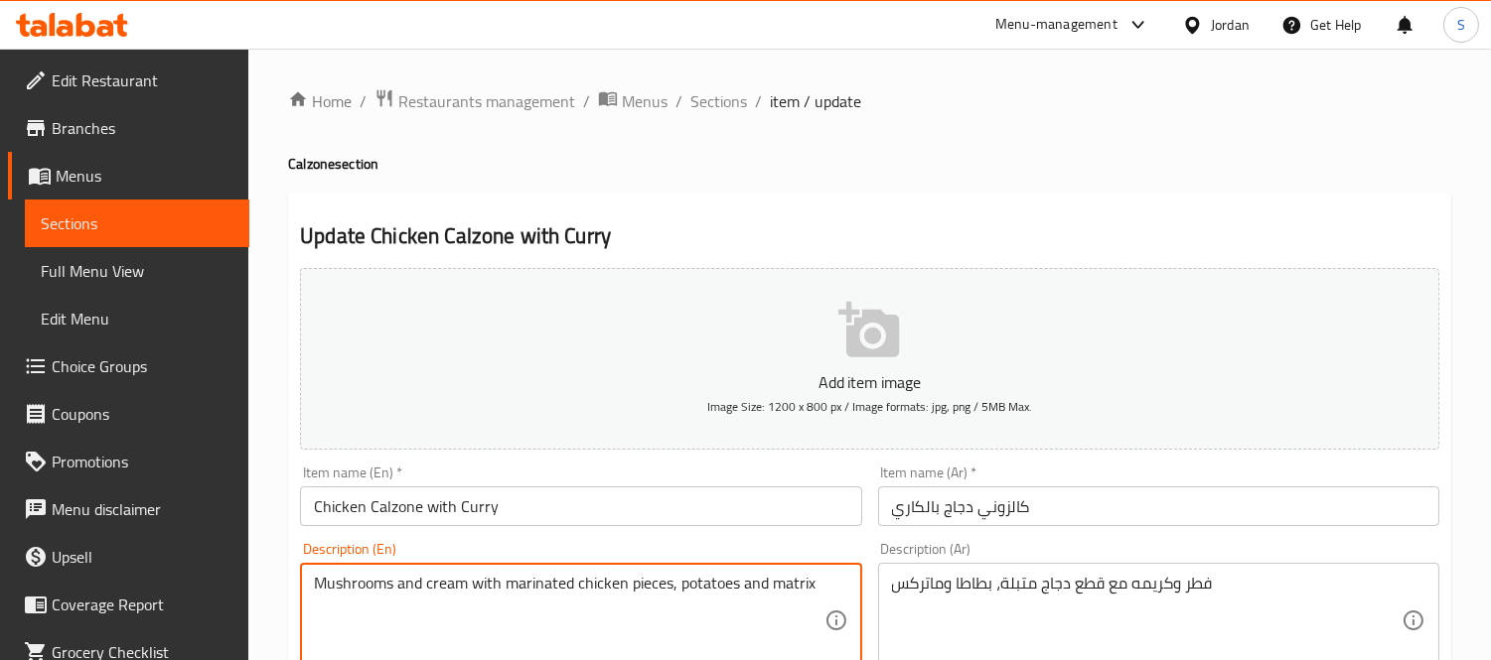
drag, startPoint x: 679, startPoint y: 590, endPoint x: 733, endPoint y: 589, distance: 53.6
type textarea "Mushrooms and cream with marinated chicken pieces, fries and matrix"
click at [712, 509] on input "Chicken Calzone with Curry" at bounding box center [580, 507] width 561 height 40
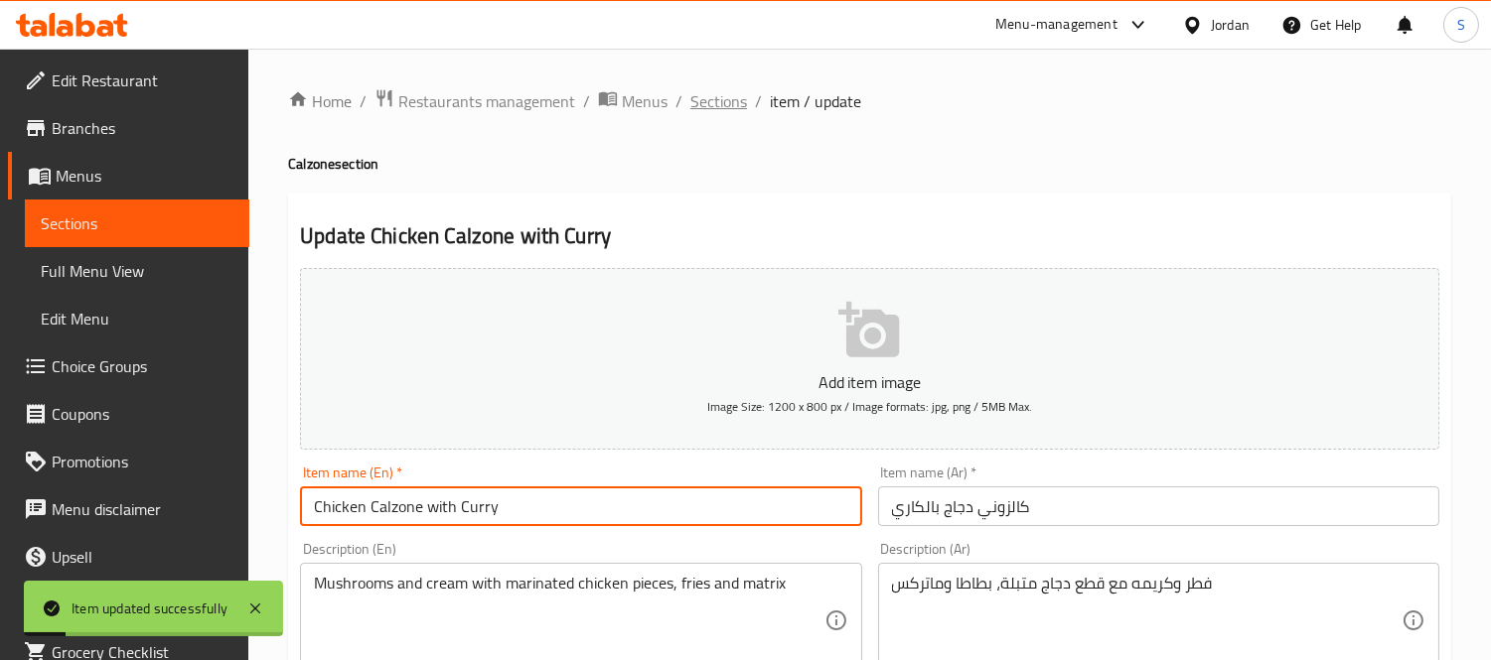
click at [711, 103] on span "Sections" at bounding box center [718, 101] width 57 height 24
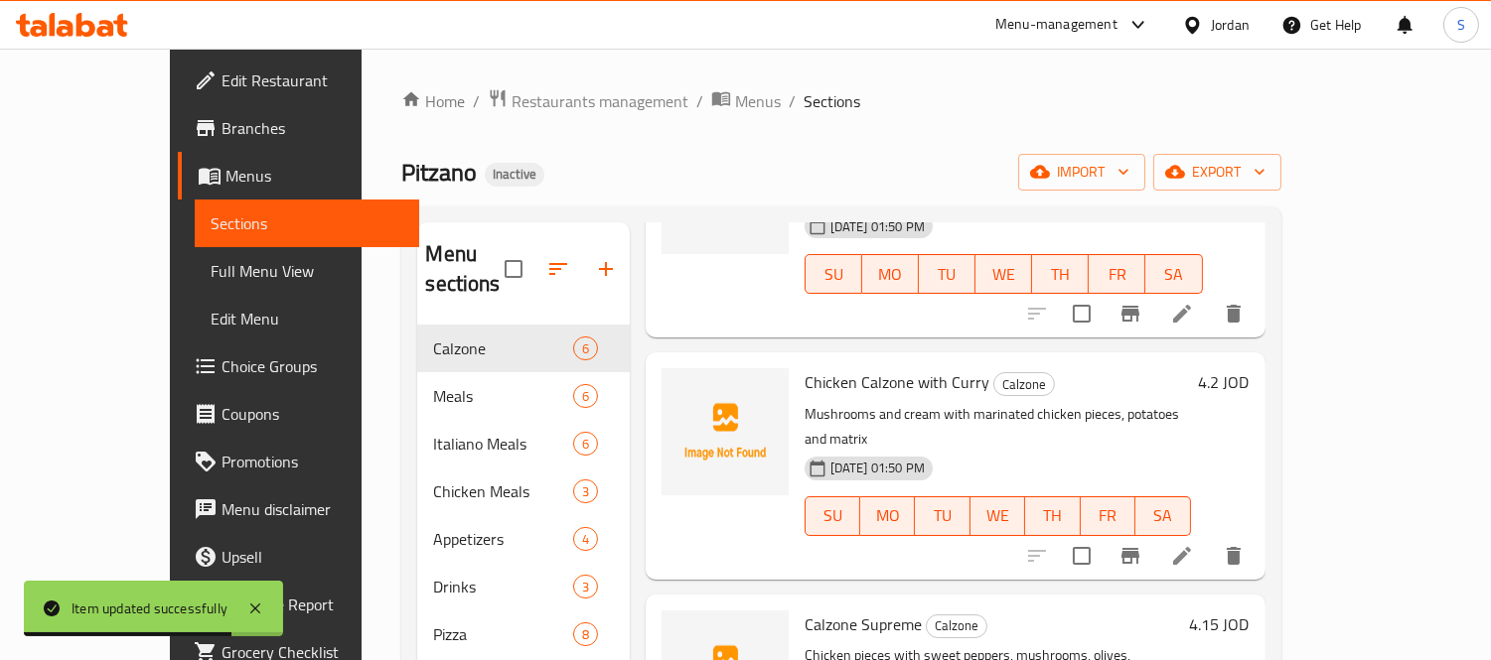
scroll to position [579, 0]
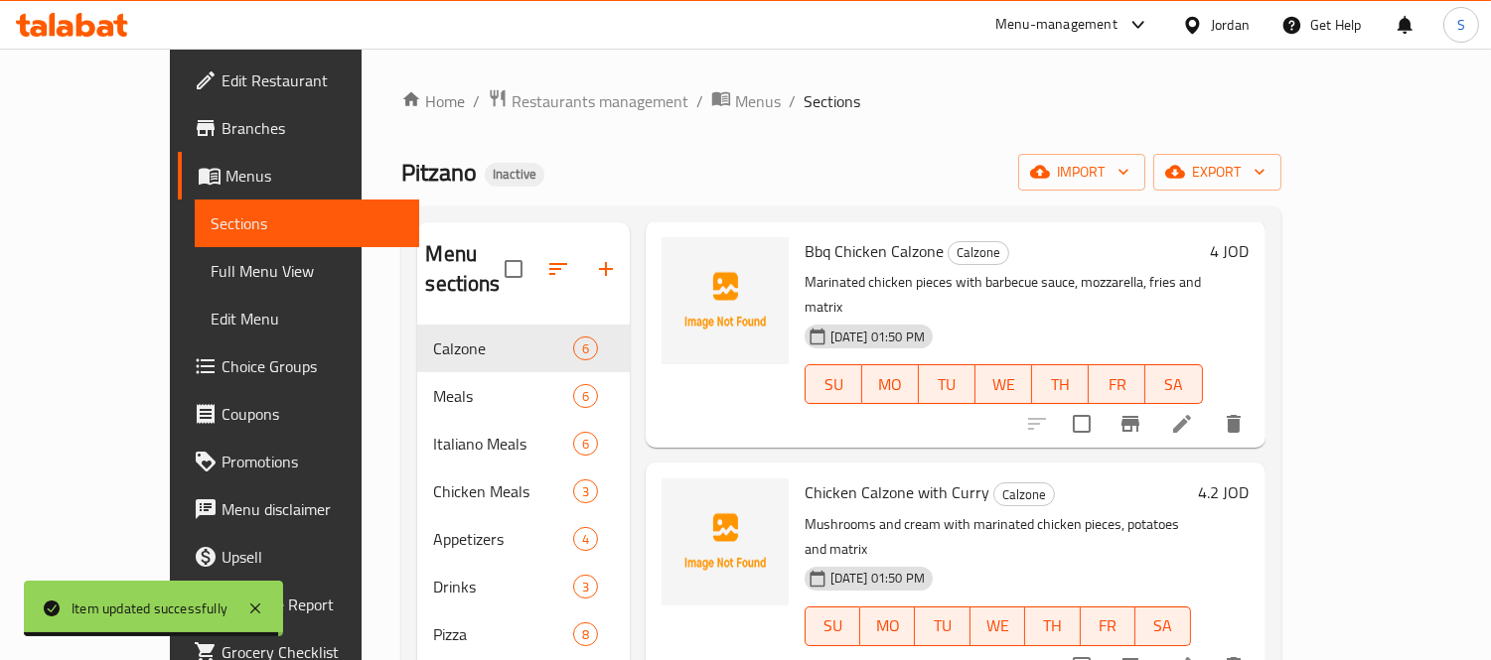
click at [1194, 654] on icon at bounding box center [1182, 666] width 24 height 24
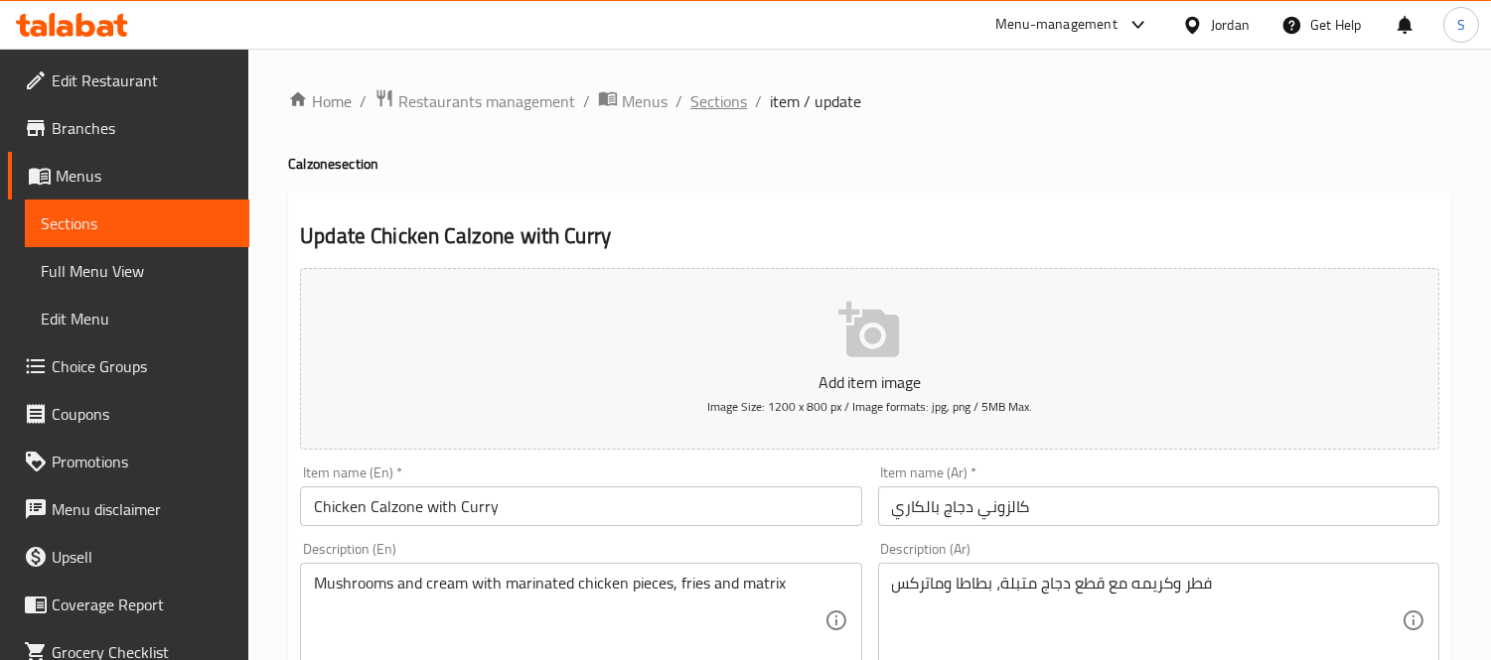
click at [710, 104] on span "Sections" at bounding box center [718, 101] width 57 height 24
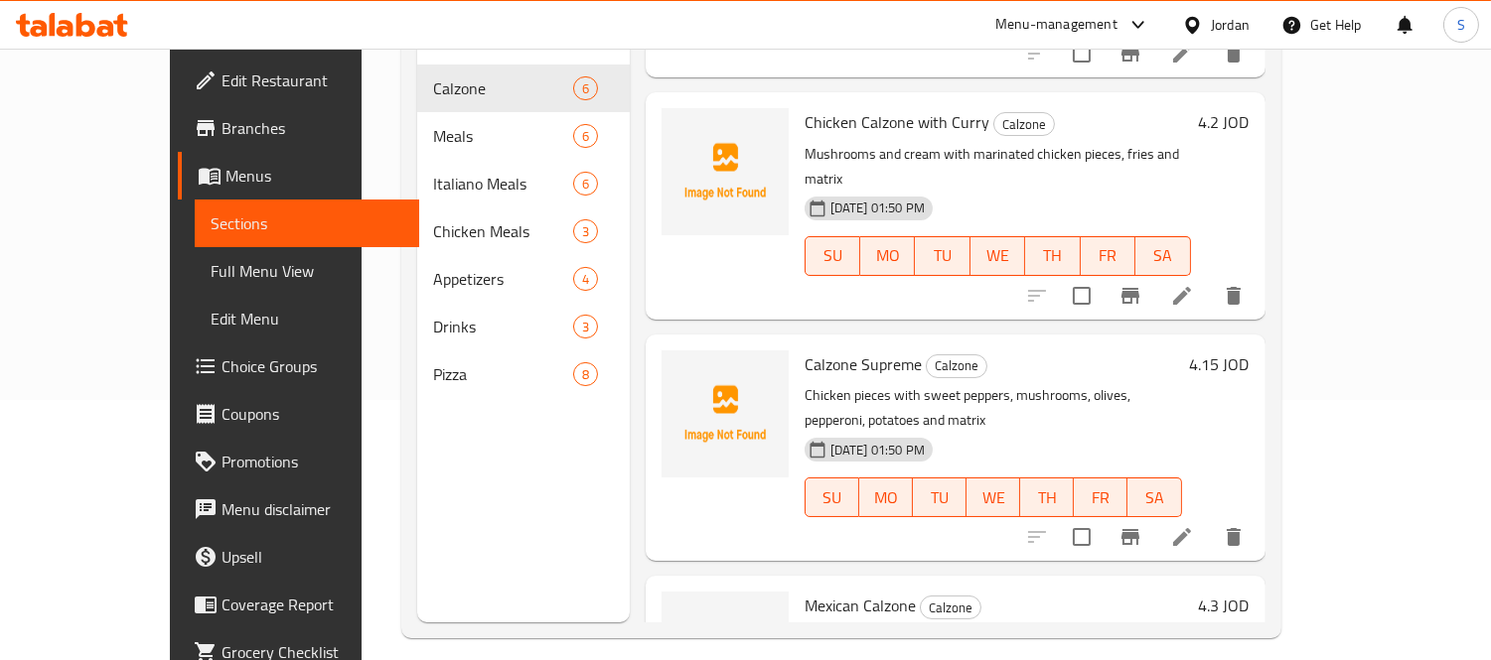
scroll to position [278, 0]
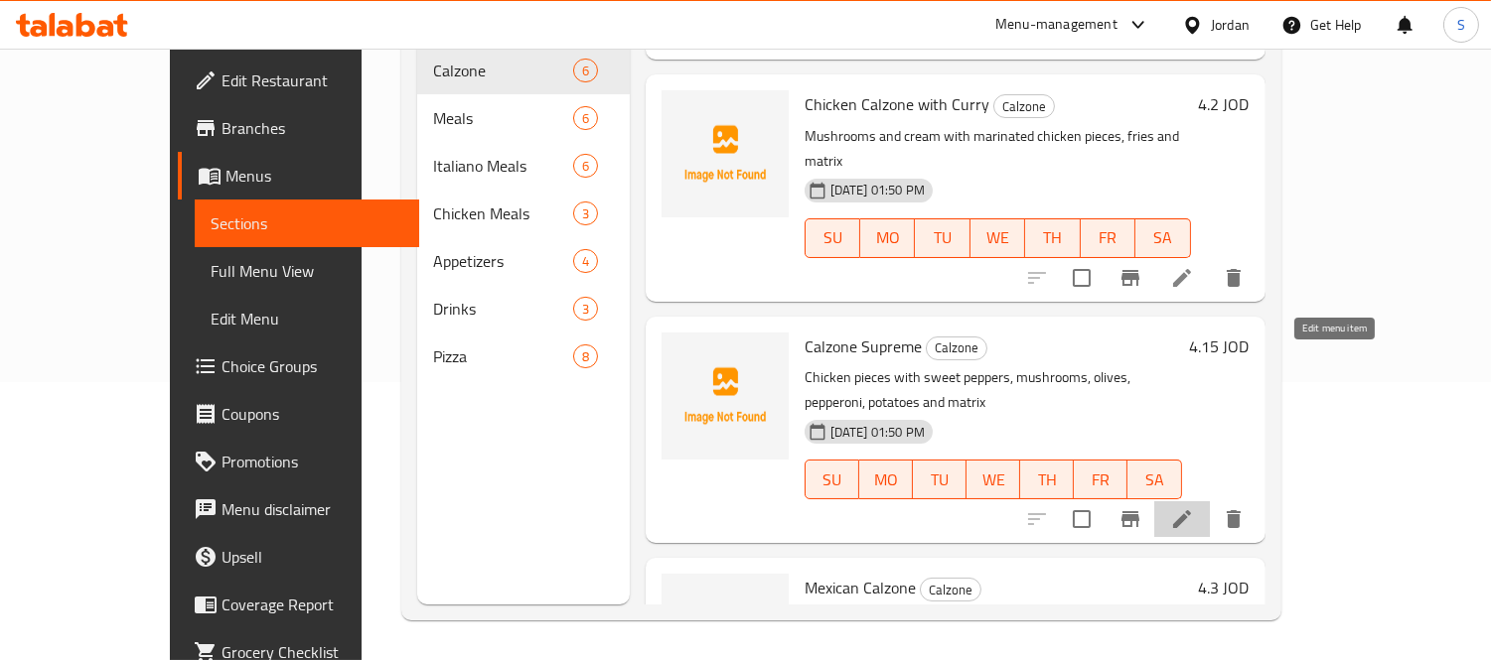
click at [1194, 507] on icon at bounding box center [1182, 519] width 24 height 24
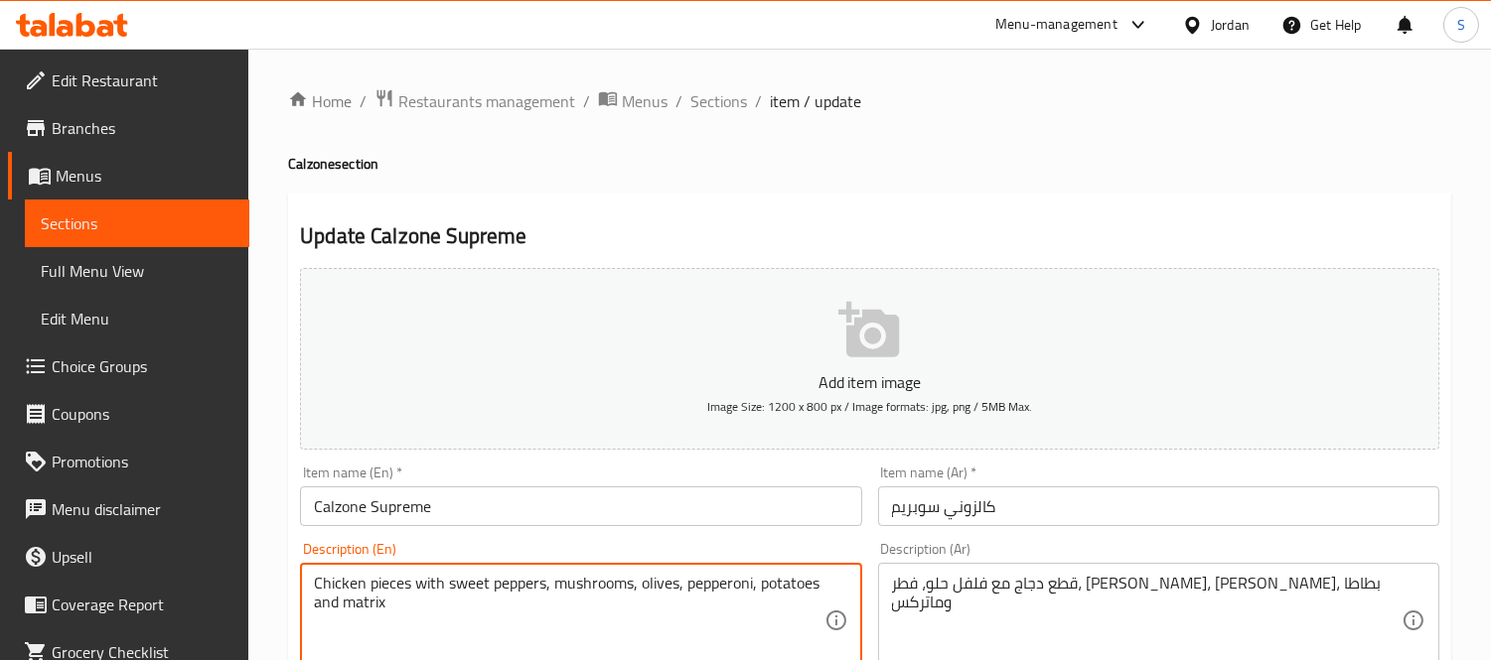
click at [773, 578] on textarea "Chicken pieces with sweet peppers, mushrooms, olives, pepperoni, potatoes and m…" at bounding box center [568, 621] width 509 height 94
type textarea "Chicken pieces with sweet peppers, mushrooms, olives, pepperoni, fries and matr…"
click at [733, 508] on input "Calzone Supreme" at bounding box center [580, 507] width 561 height 40
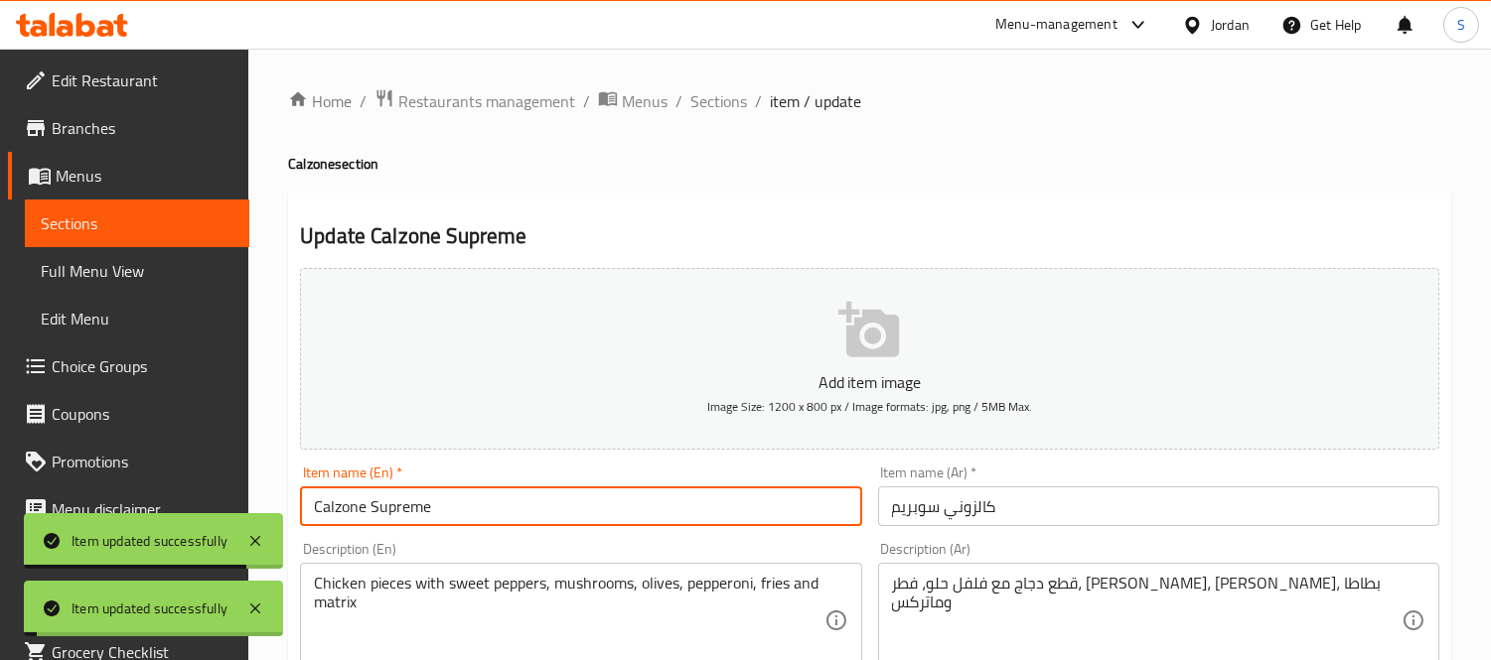
drag, startPoint x: 726, startPoint y: 99, endPoint x: 748, endPoint y: 142, distance: 48.0
click at [726, 99] on span "Sections" at bounding box center [718, 101] width 57 height 24
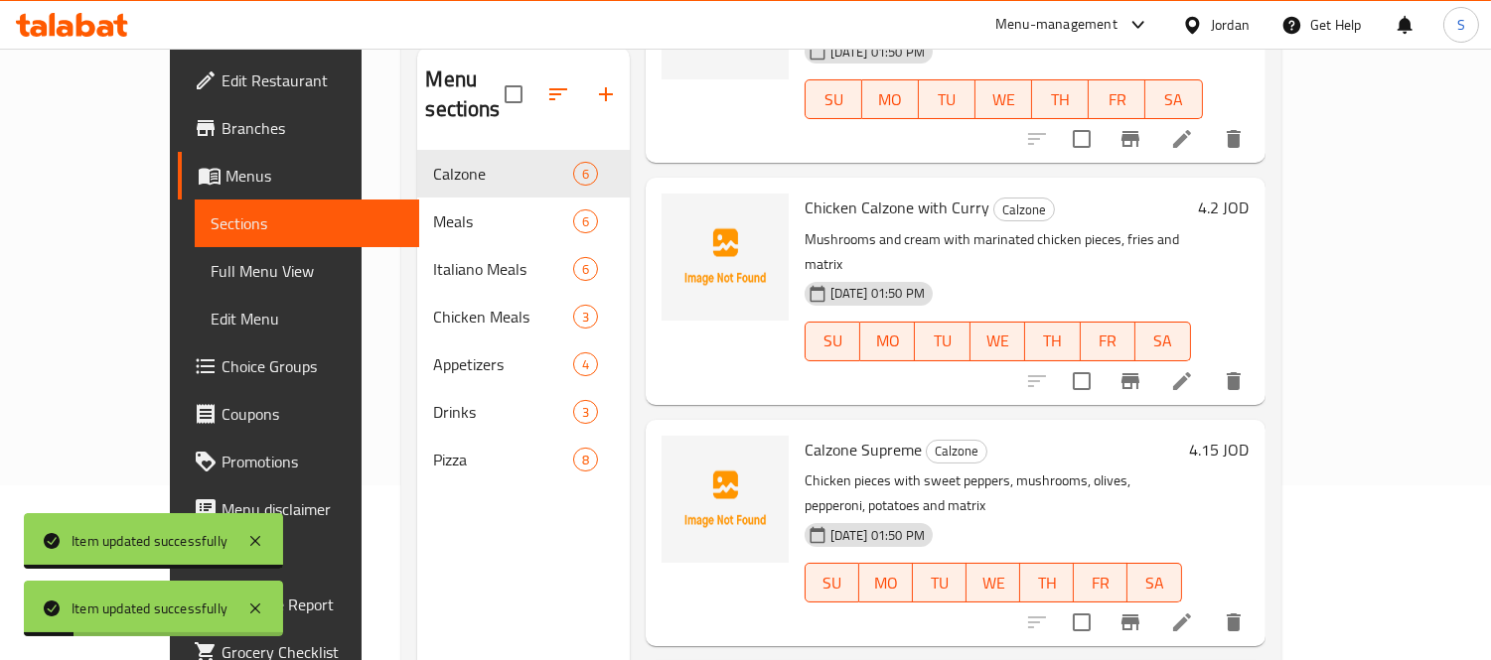
scroll to position [278, 0]
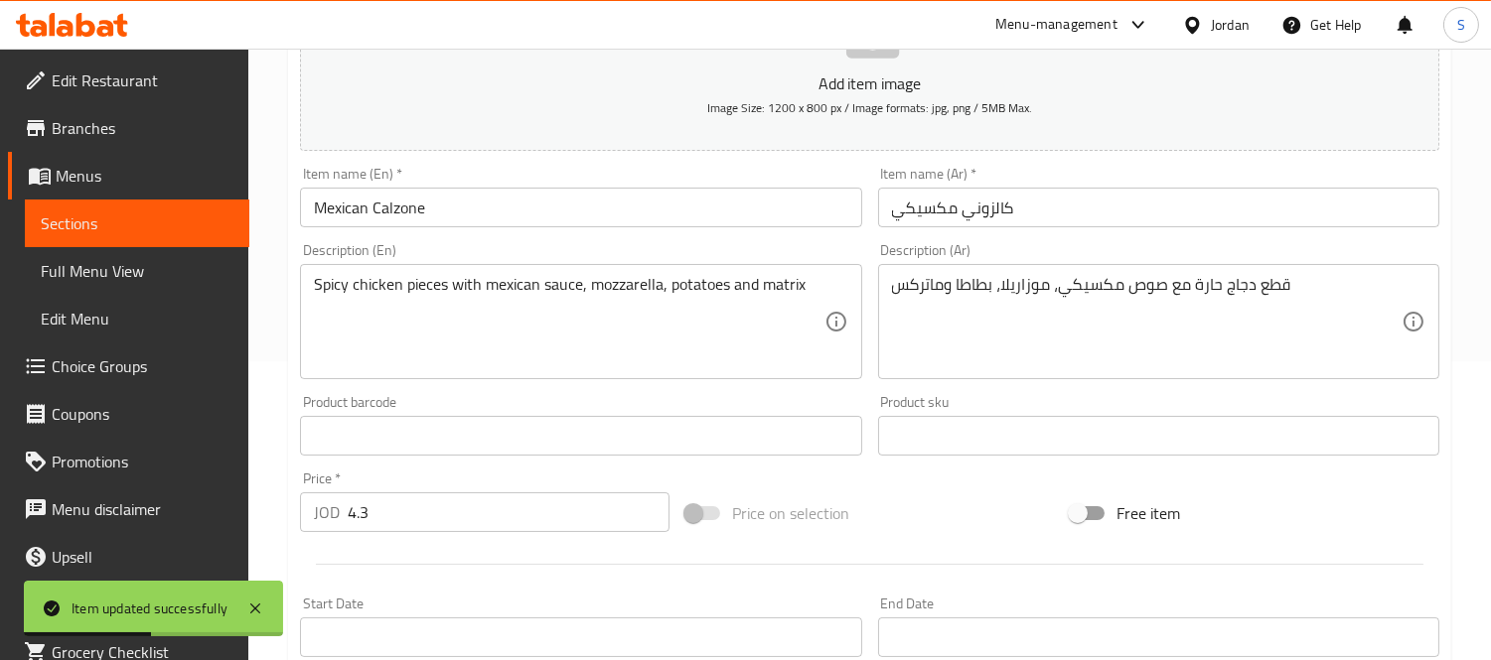
scroll to position [331, 0]
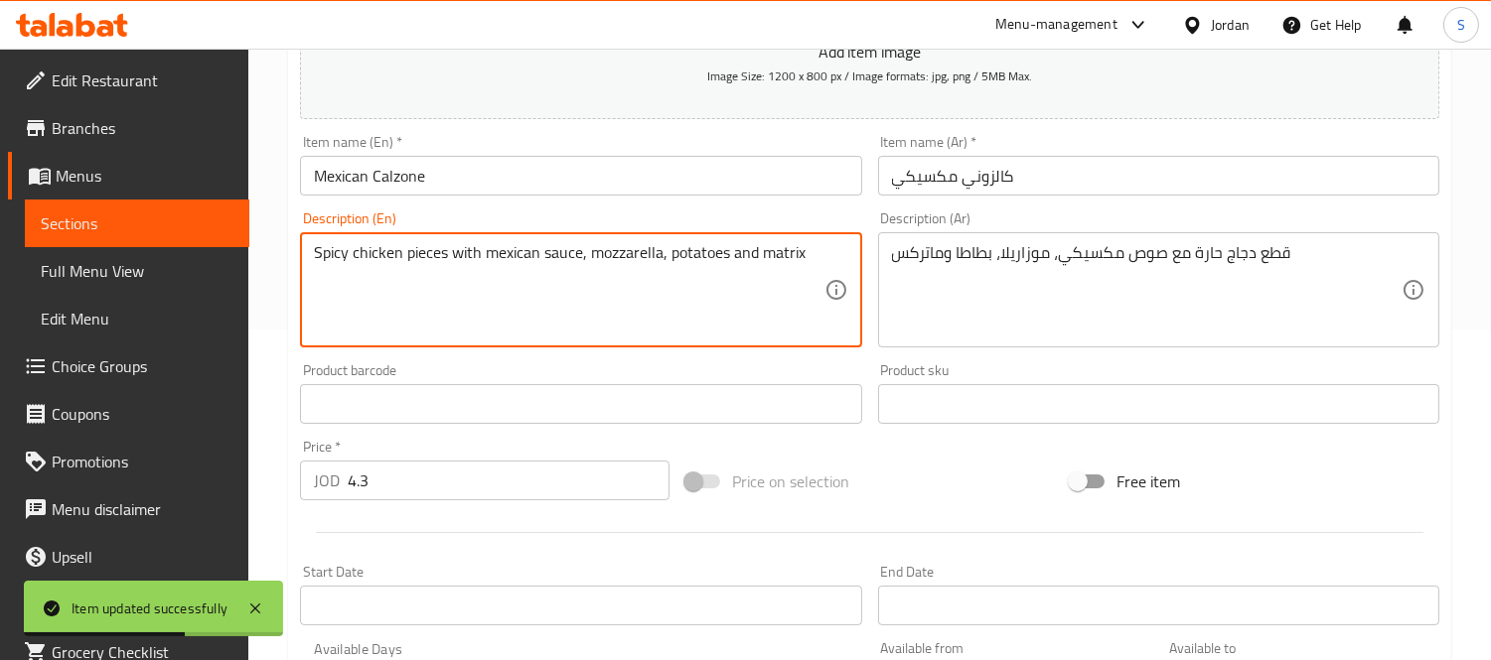
click at [716, 253] on textarea "Spicy chicken pieces with mexican sauce, mozzarella, potatoes and matrix" at bounding box center [568, 290] width 509 height 94
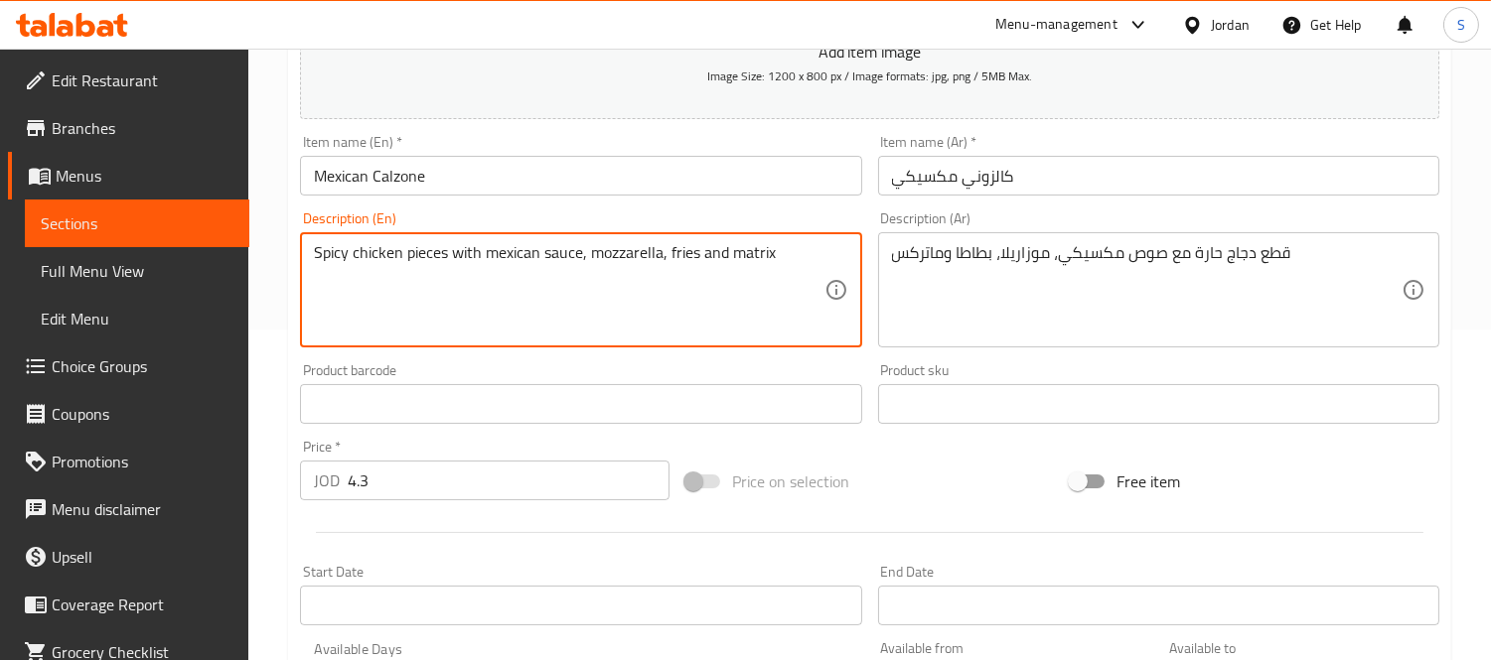
type textarea "Spicy chicken pieces with mexican sauce, mozzarella, fries and matrix"
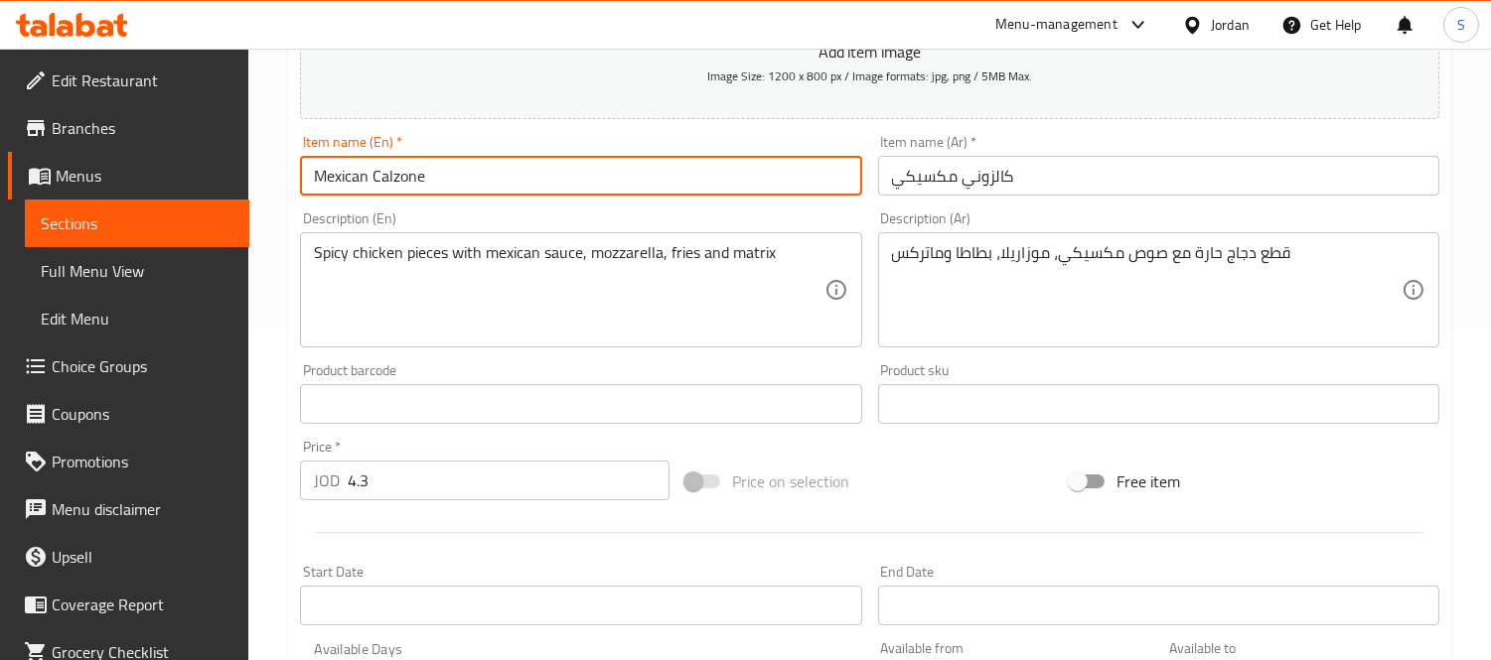
click at [540, 191] on input "Mexican Calzone" at bounding box center [580, 176] width 561 height 40
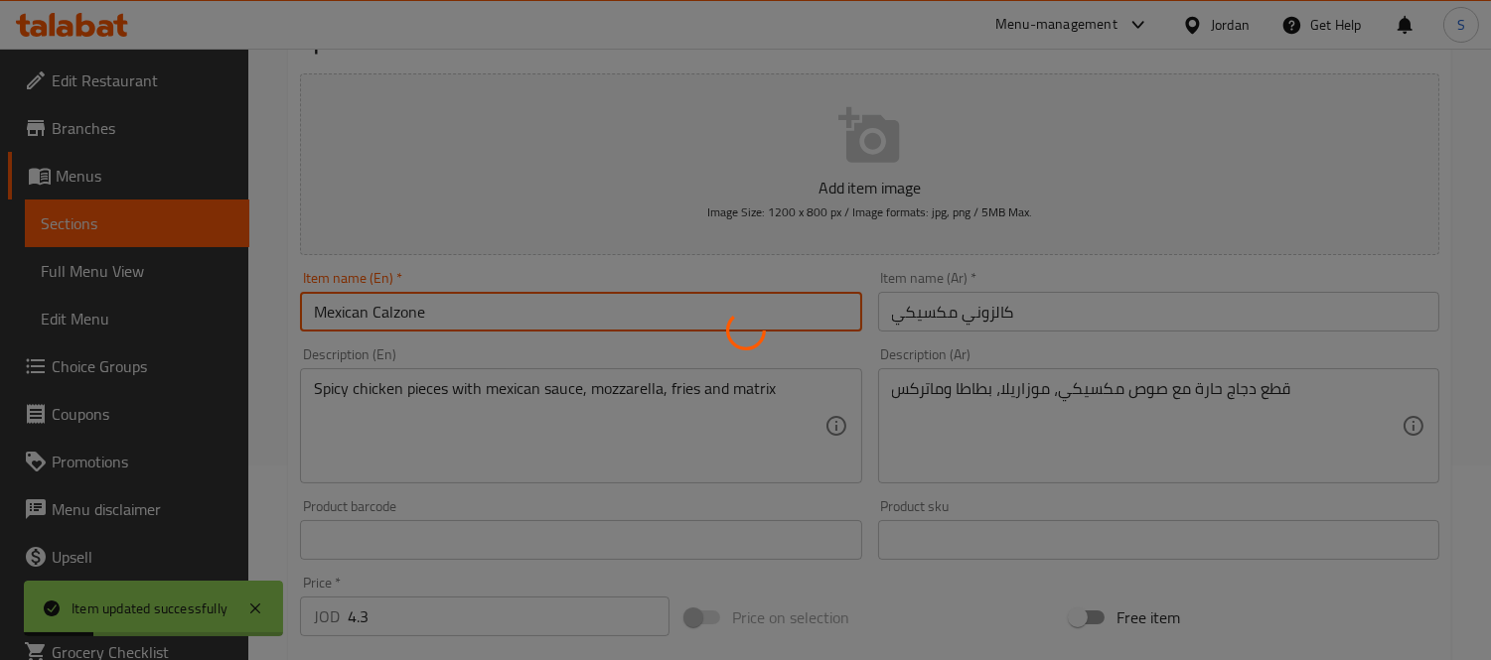
scroll to position [0, 0]
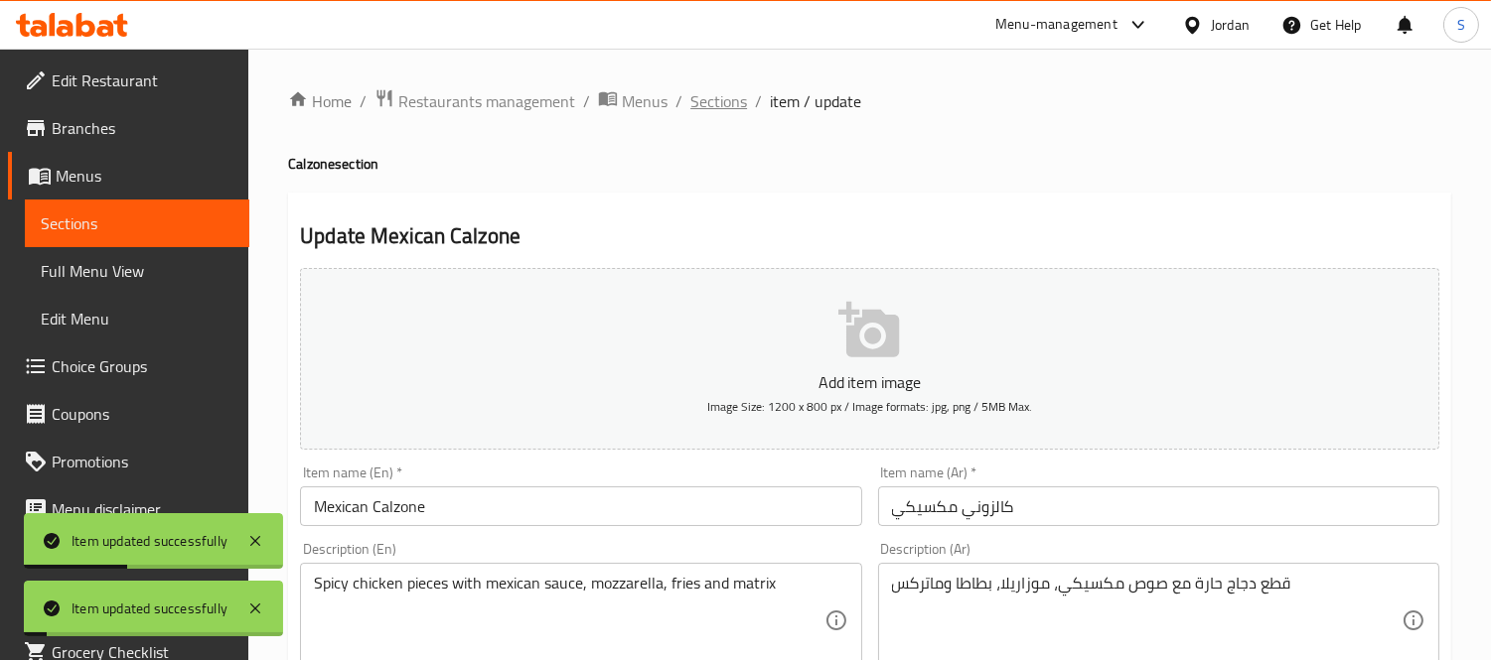
click at [713, 102] on span "Sections" at bounding box center [718, 101] width 57 height 24
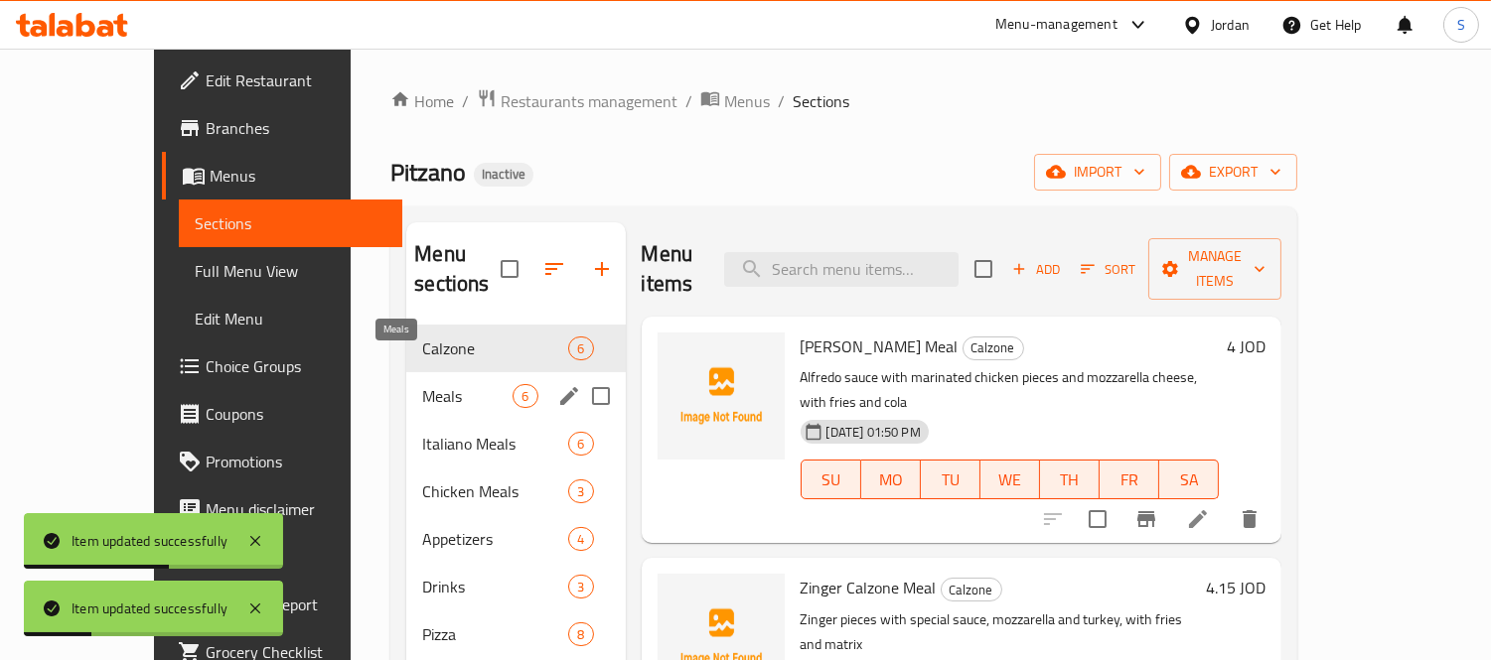
click at [443, 384] on span "Meals" at bounding box center [467, 396] width 90 height 24
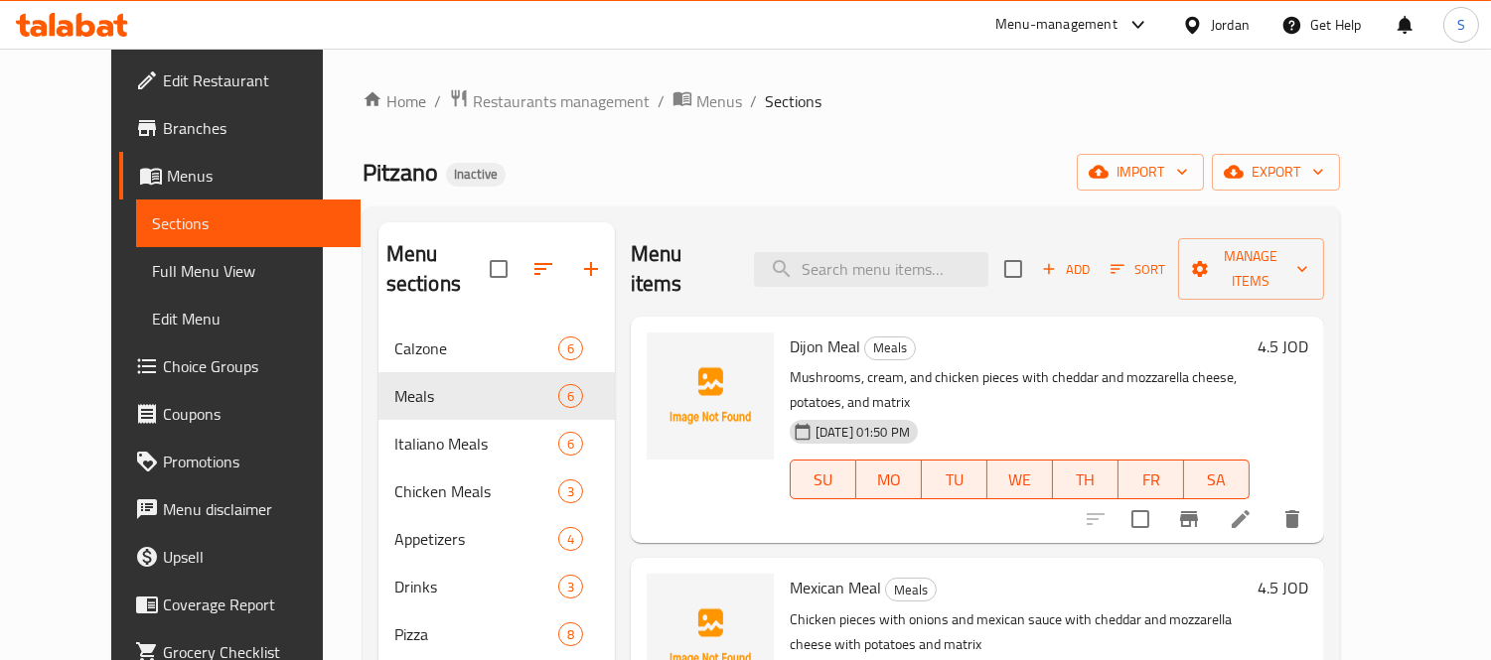
drag, startPoint x: 1375, startPoint y: 181, endPoint x: 1044, endPoint y: 192, distance: 331.9
click at [1060, 200] on div "Home / Restaurants management / Menus / Sections Pitzano Inactive import export…" at bounding box center [850, 493] width 977 height 810
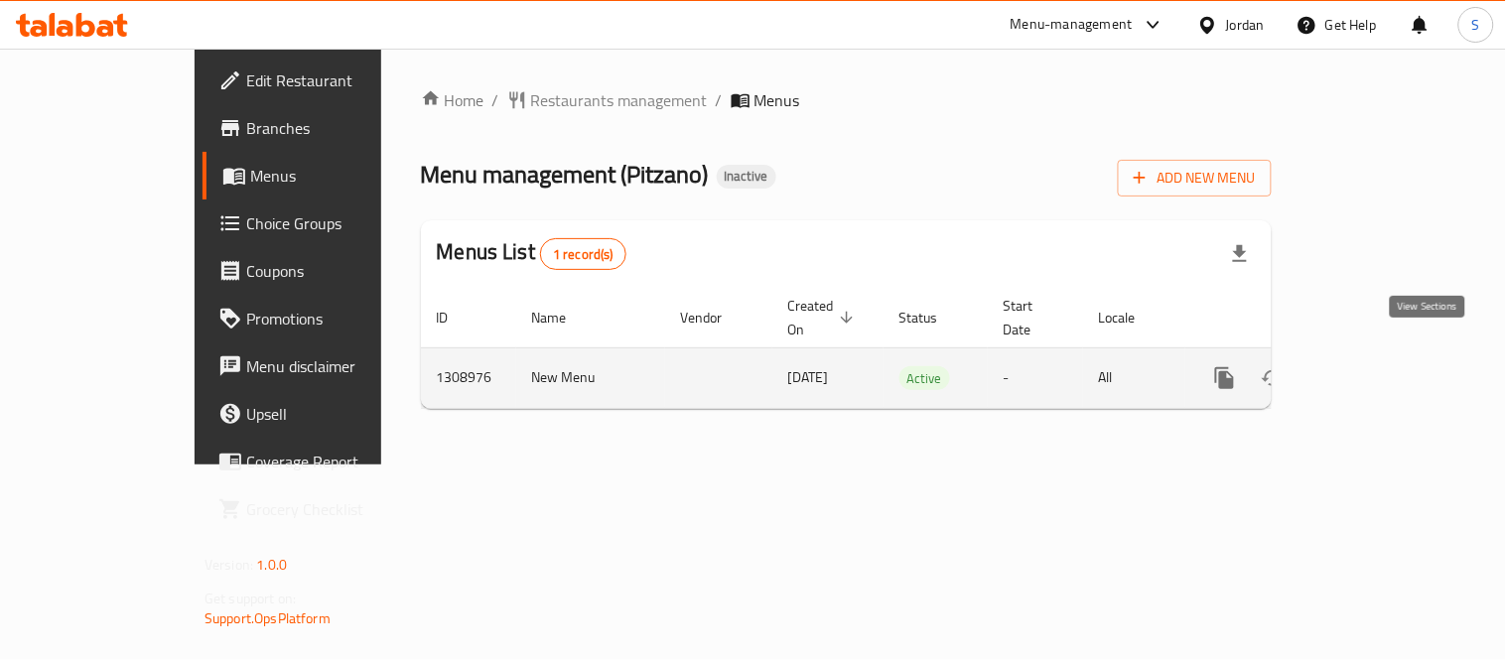
click at [1380, 366] on icon "enhanced table" at bounding box center [1369, 378] width 24 height 24
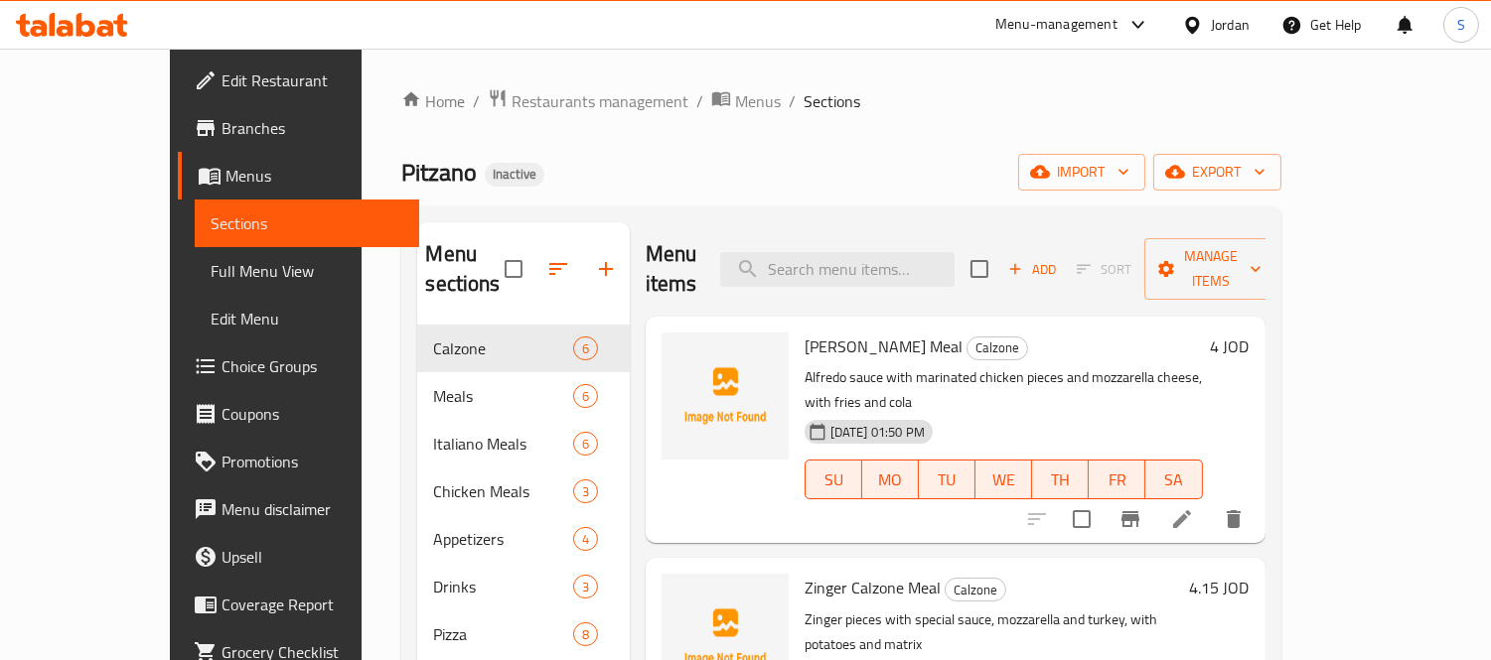
click at [211, 274] on span "Full Menu View" at bounding box center [307, 271] width 193 height 24
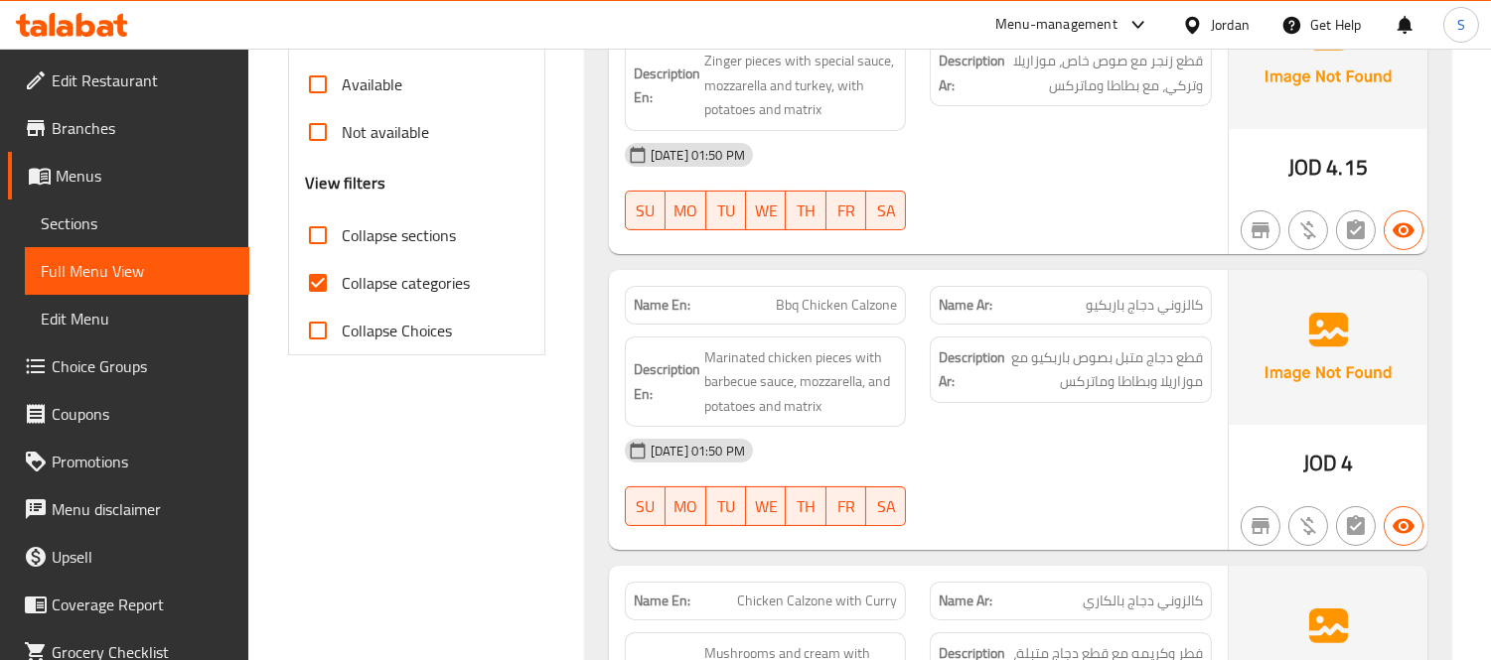
scroll to position [772, 0]
